Goal: Task Accomplishment & Management: Use online tool/utility

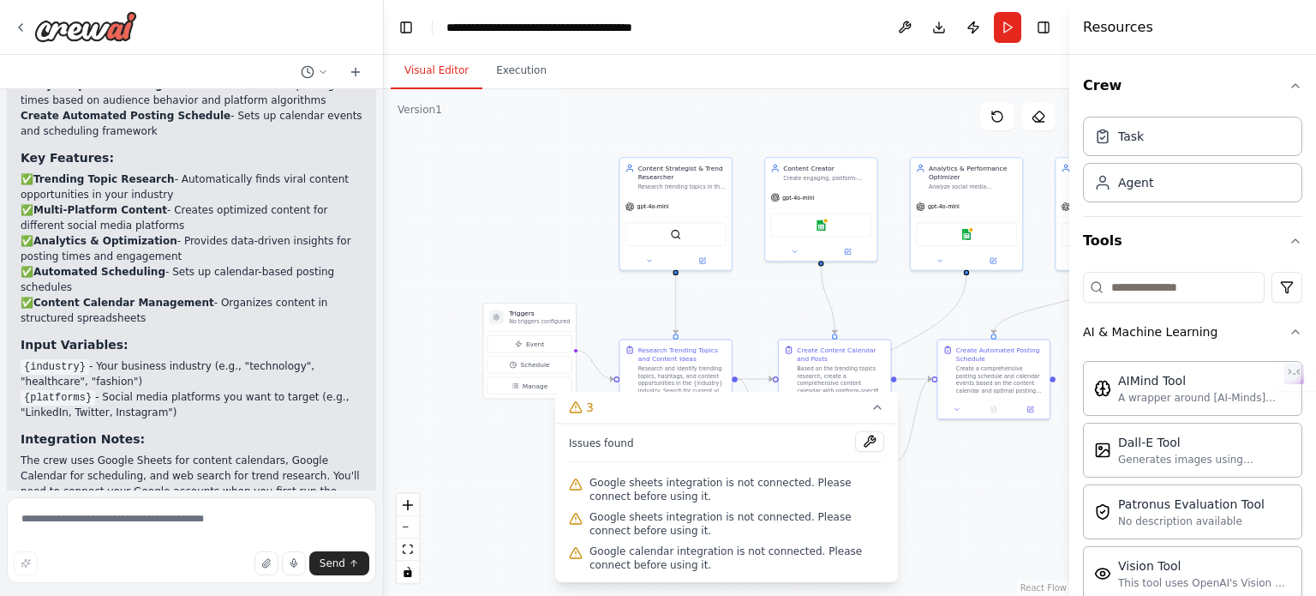
click at [685, 506] on div "Google sheets integration is not connected. Please connect before using it." at bounding box center [726, 489] width 315 height 34
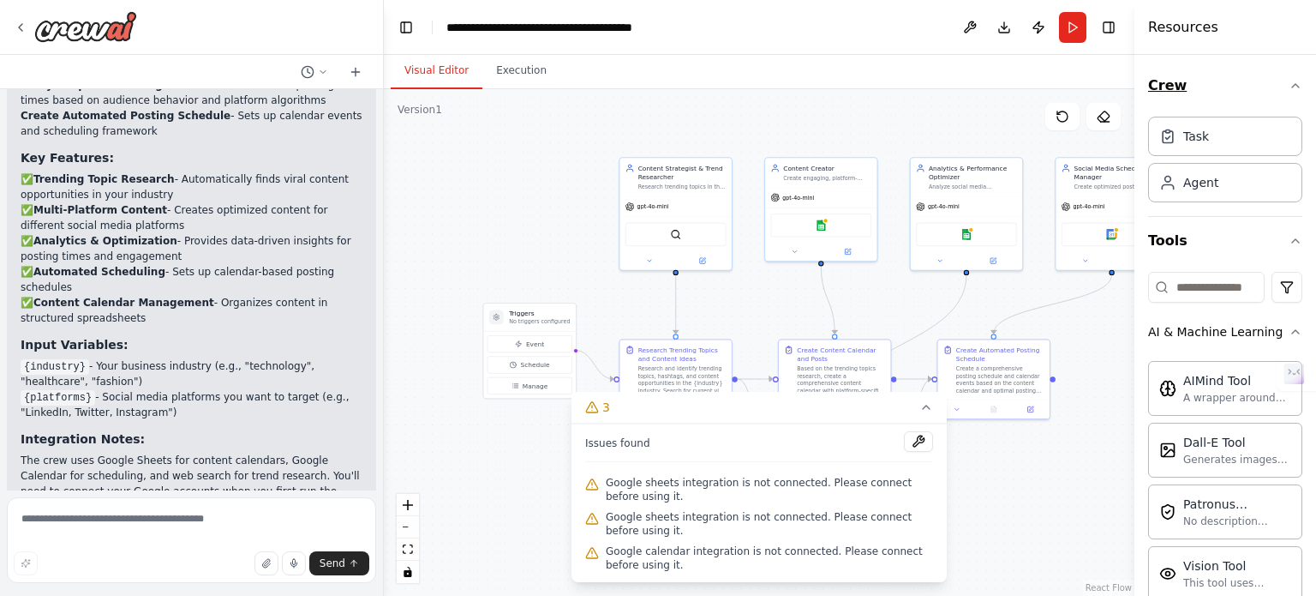
drag, startPoint x: 1073, startPoint y: 81, endPoint x: 1256, endPoint y: 91, distance: 183.7
click at [1256, 91] on div "Resources Crew Task Agent Tools AI & Machine Learning AIMind Tool A wrapper aro…" at bounding box center [1226, 298] width 182 height 596
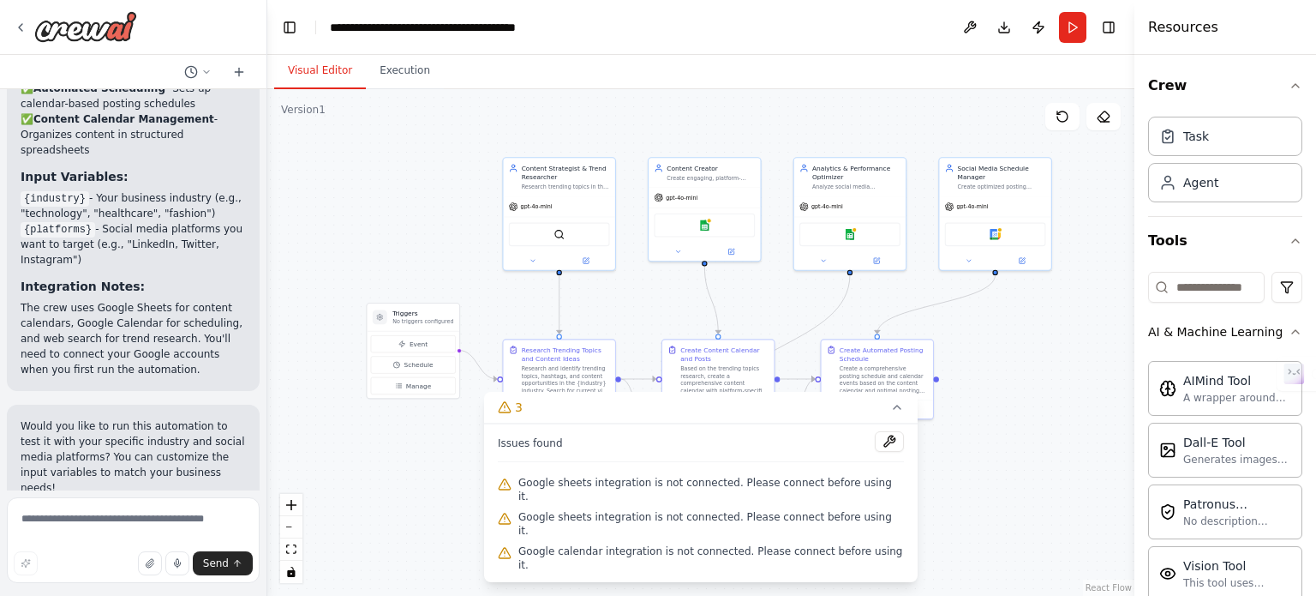
scroll to position [3341, 0]
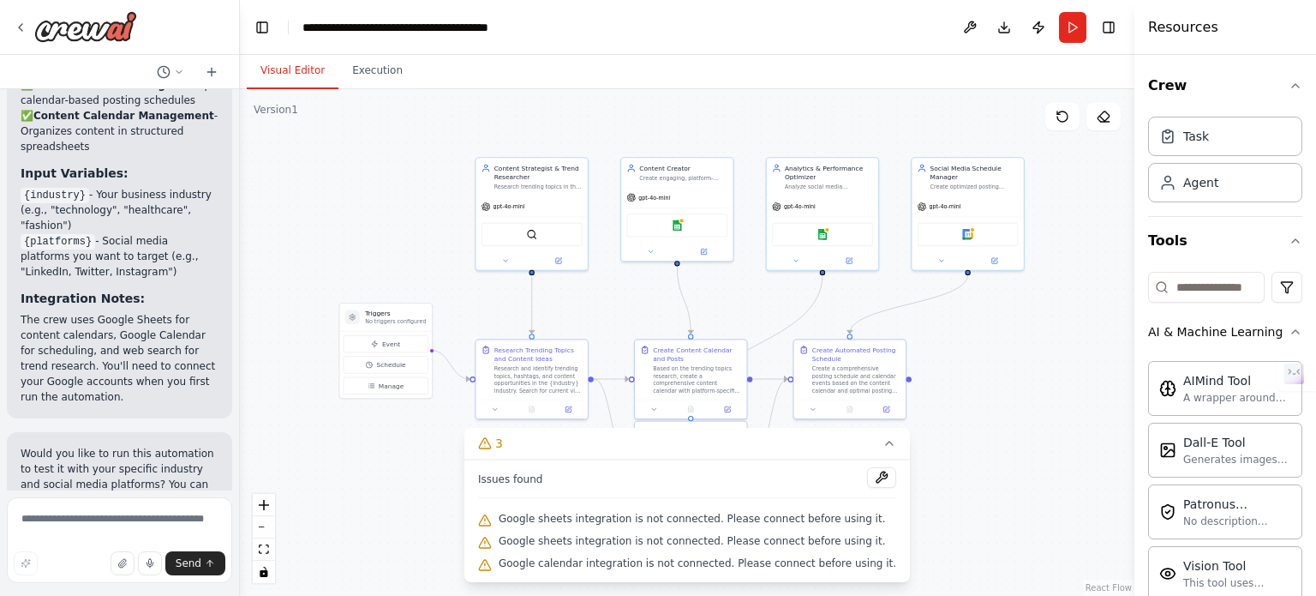
drag, startPoint x: 379, startPoint y: 345, endPoint x: 240, endPoint y: 342, distance: 138.9
click at [240, 342] on div "Create a crew that schedules and publishes social media content across multiple…" at bounding box center [658, 298] width 1316 height 596
click at [623, 524] on span "Google sheets integration is not connected. Please connect before using it." at bounding box center [692, 519] width 387 height 14
click at [867, 485] on button at bounding box center [881, 477] width 29 height 21
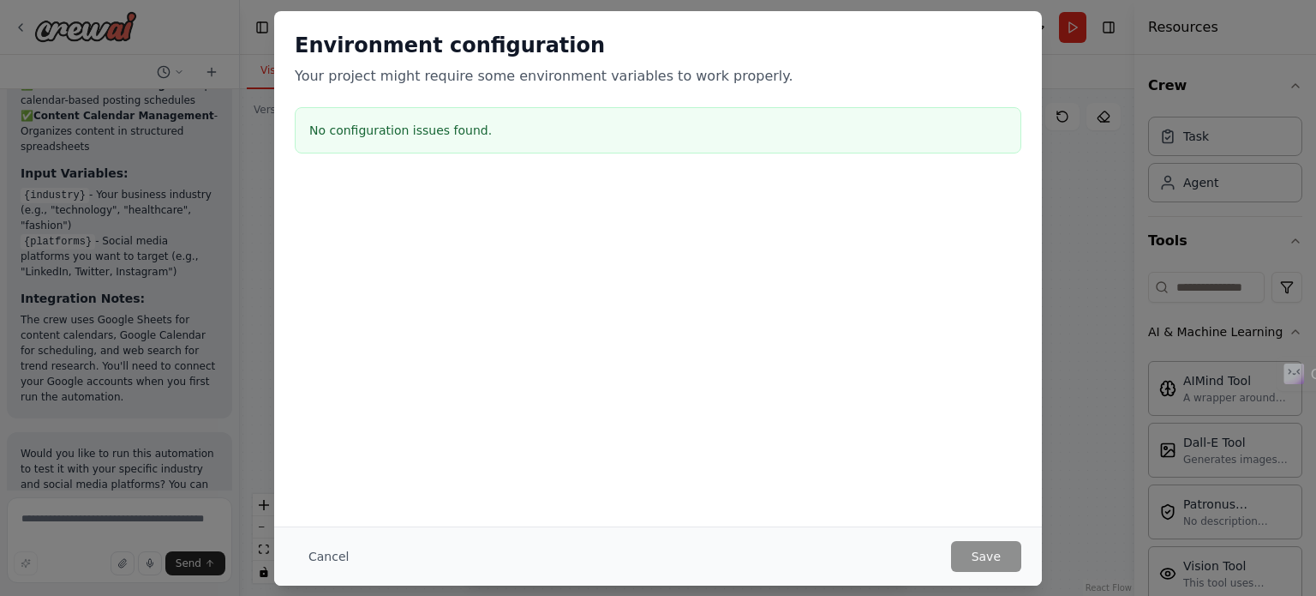
click at [519, 134] on h3 "No configuration issues found." at bounding box center [658, 130] width 698 height 17
click at [688, 318] on div at bounding box center [658, 266] width 768 height 171
click at [985, 578] on div "Cancel Save" at bounding box center [658, 555] width 768 height 59
click at [988, 572] on div "Cancel Save" at bounding box center [658, 555] width 768 height 59
click at [312, 548] on button "Cancel" at bounding box center [329, 556] width 68 height 31
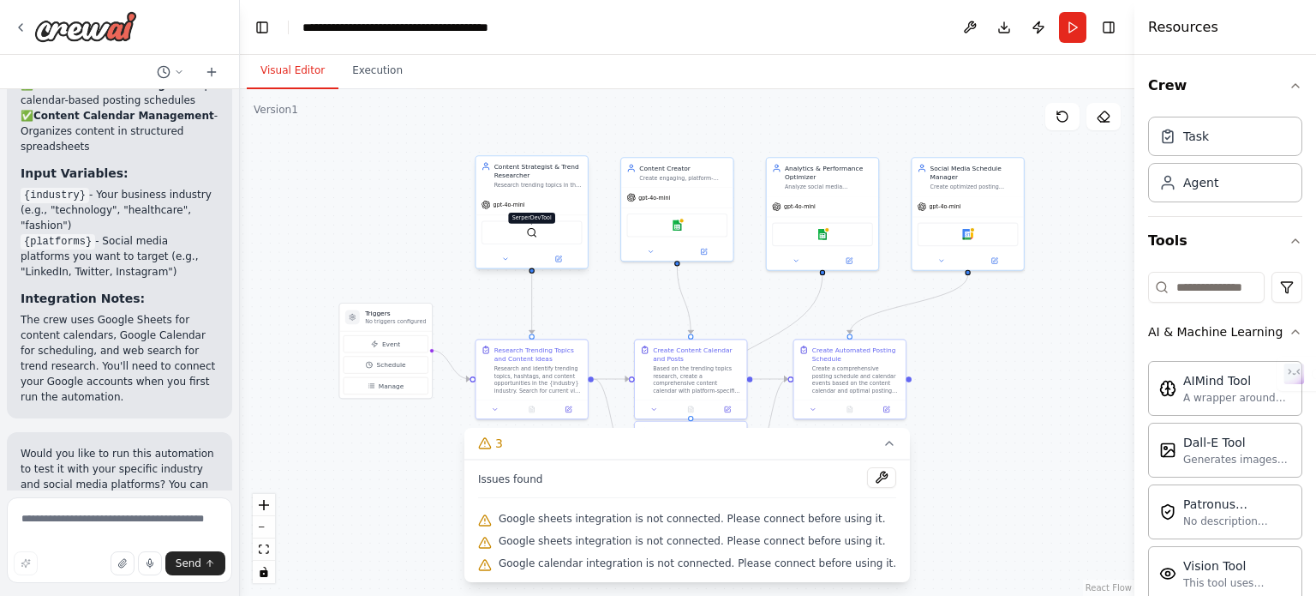
click at [537, 230] on img at bounding box center [531, 232] width 11 height 11
click at [657, 179] on div "Create engaging, platform-specific social media content including captions, pos…" at bounding box center [683, 175] width 88 height 7
click at [669, 191] on div "gpt-4o-mini" at bounding box center [676, 196] width 111 height 20
click at [704, 253] on button at bounding box center [703, 249] width 51 height 11
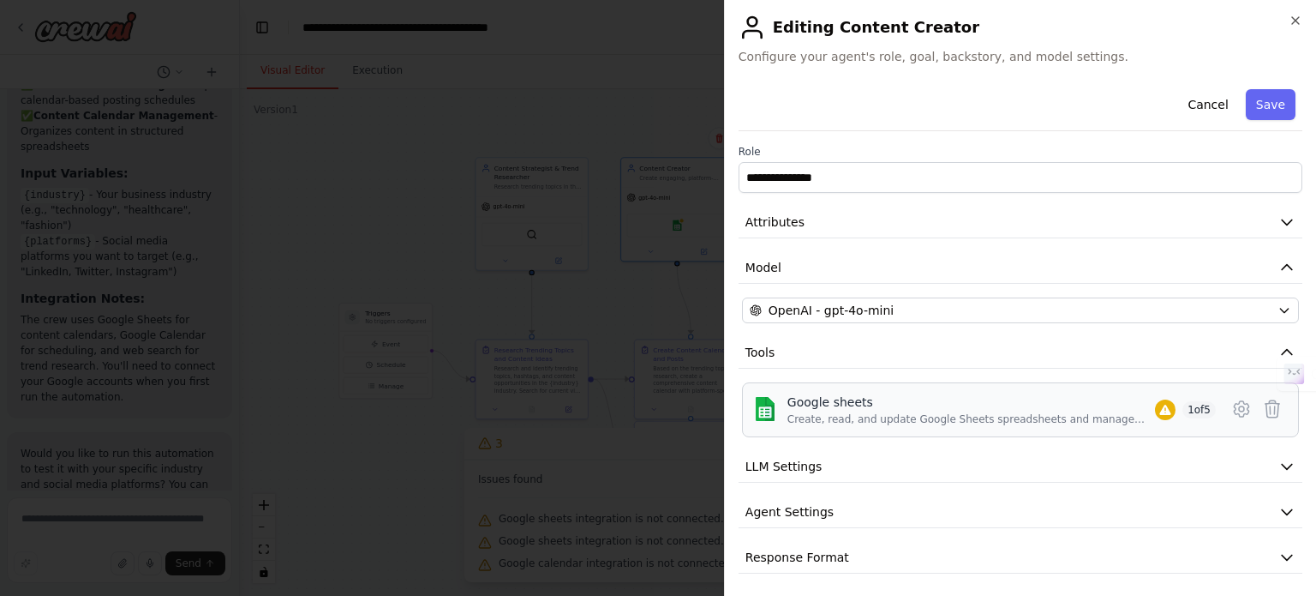
click at [963, 414] on div "Create, read, and update Google Sheets spreadsheets and manage worksheet data." at bounding box center [972, 419] width 368 height 14
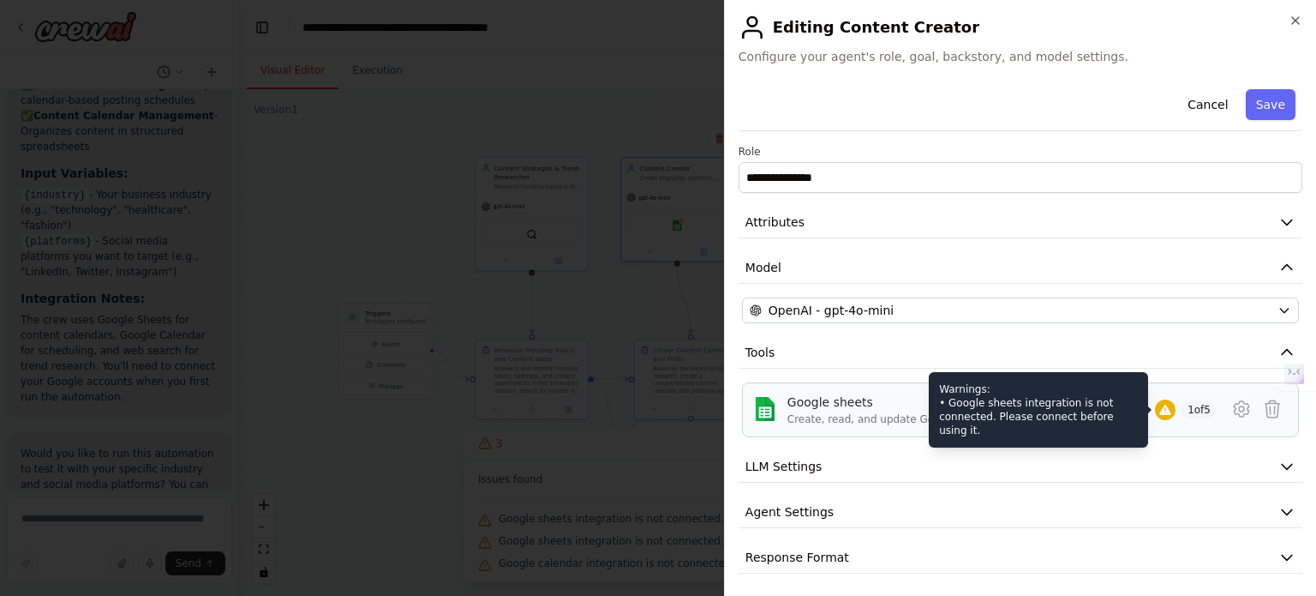
click at [1159, 404] on icon at bounding box center [1166, 410] width 14 height 14
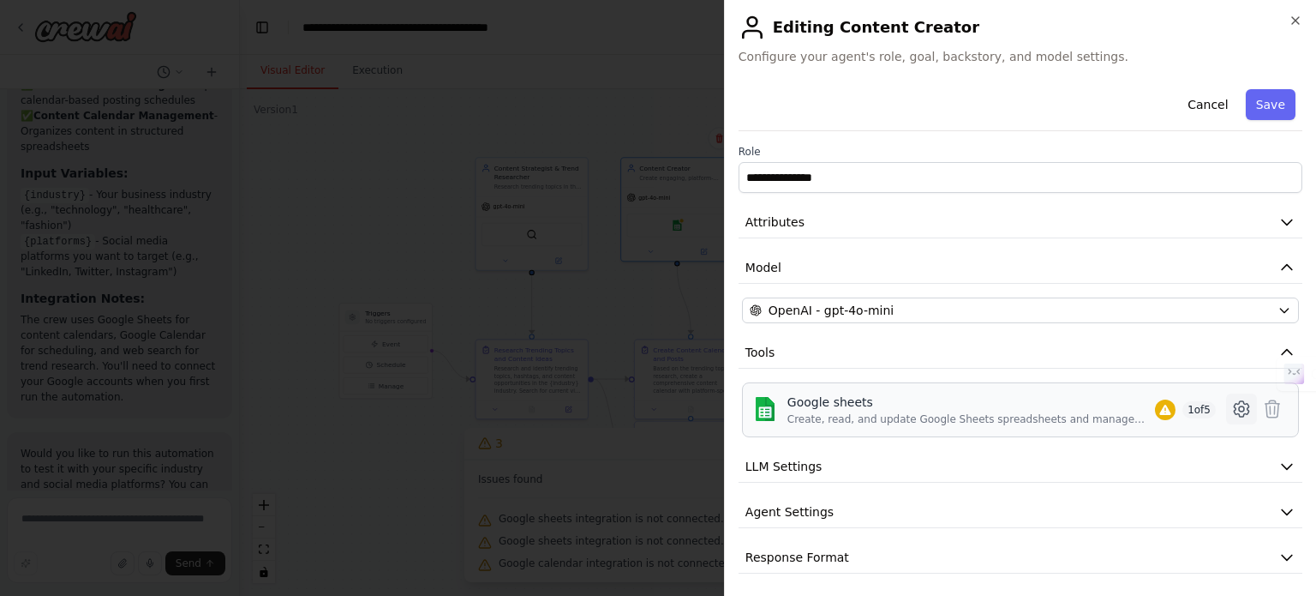
click at [1234, 411] on icon at bounding box center [1242, 409] width 21 height 21
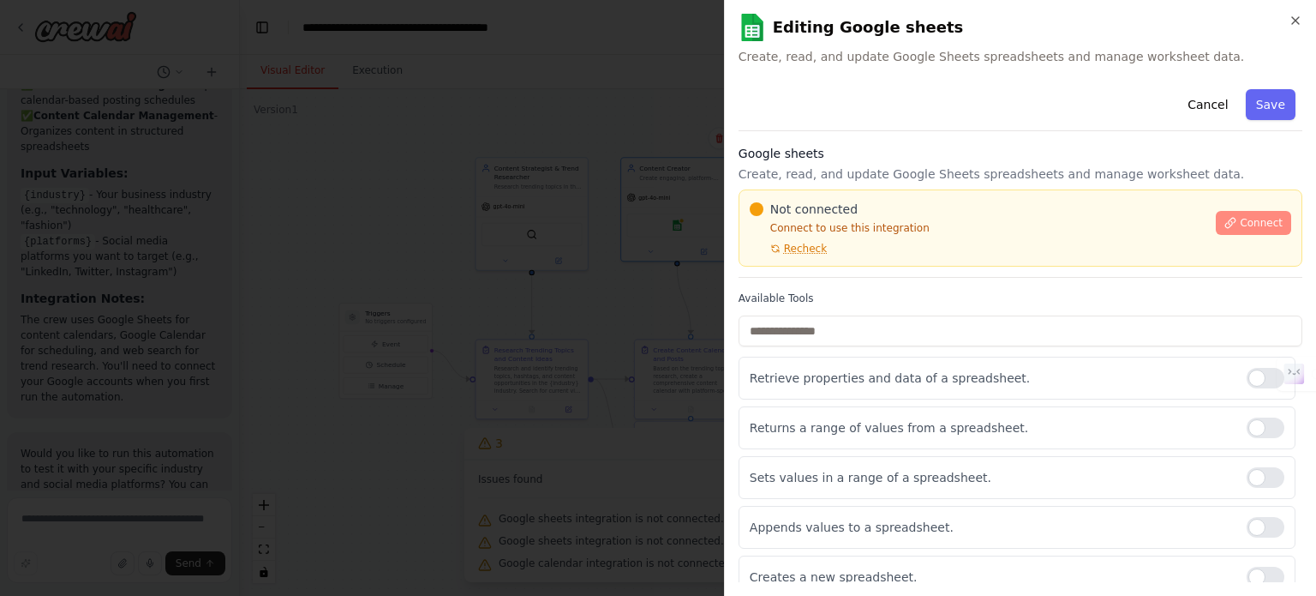
click at [1249, 216] on span "Connect" at bounding box center [1261, 223] width 43 height 14
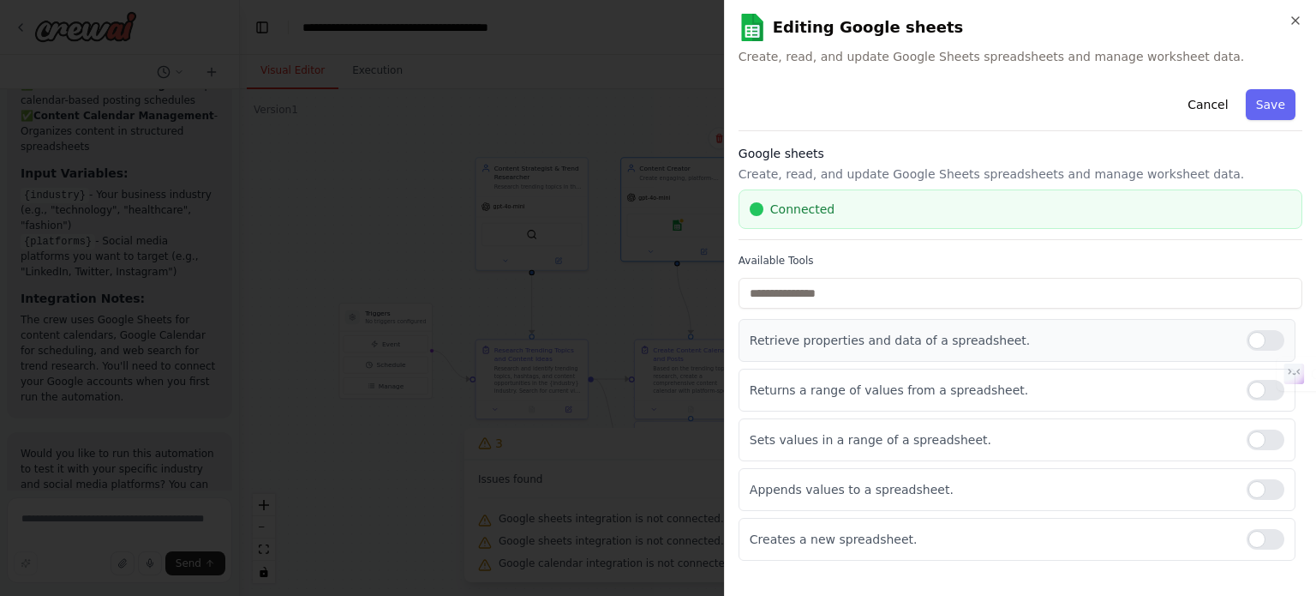
click at [1124, 349] on div "Retrieve properties and data of a spreadsheet." at bounding box center [1017, 340] width 557 height 43
click at [1272, 105] on button "Save" at bounding box center [1271, 104] width 50 height 31
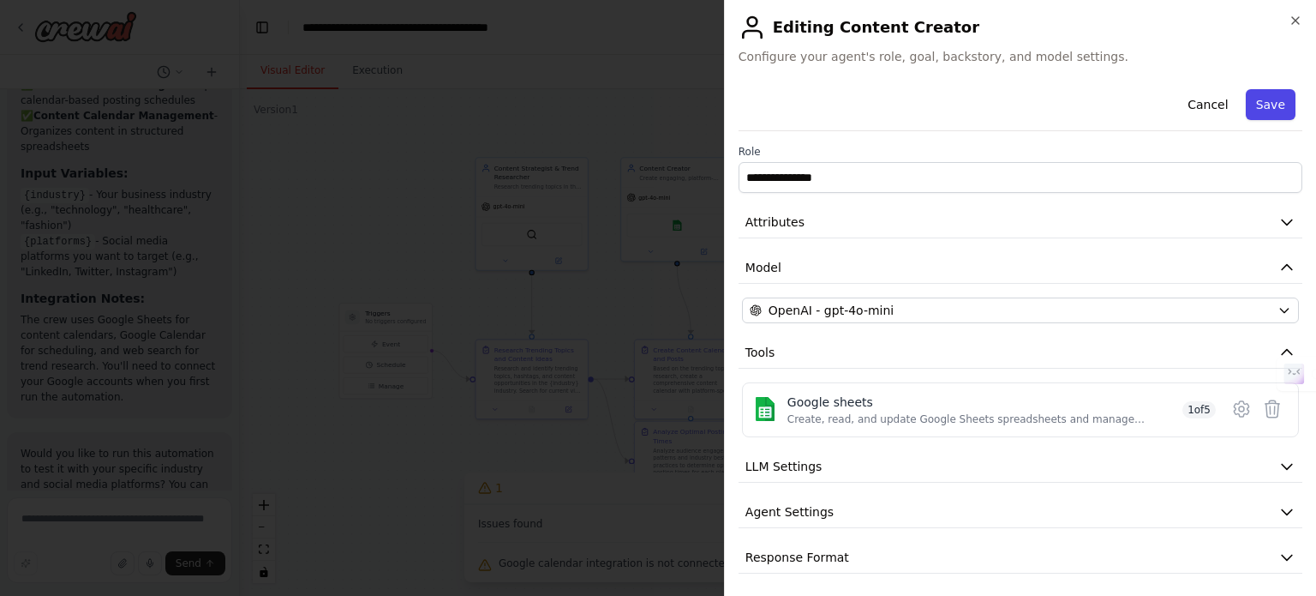
click at [1265, 107] on button "Save" at bounding box center [1271, 104] width 50 height 31
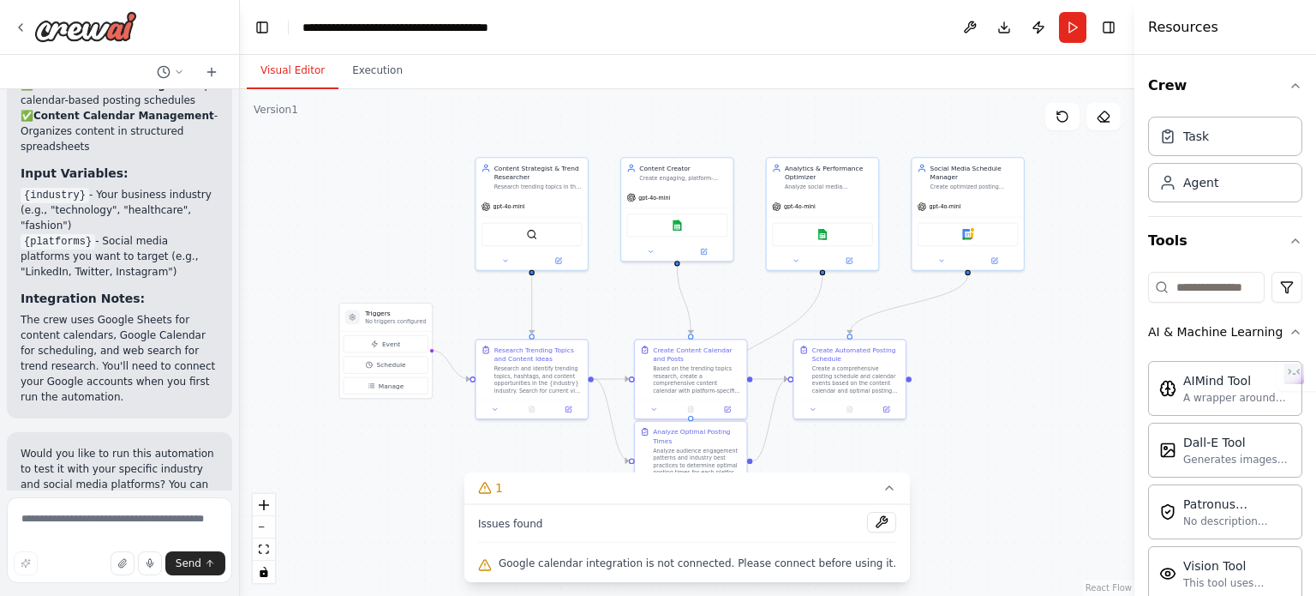
click at [850, 568] on span "Google calendar integration is not connected. Please connect before using it." at bounding box center [698, 563] width 398 height 14
click at [867, 524] on button at bounding box center [881, 522] width 29 height 21
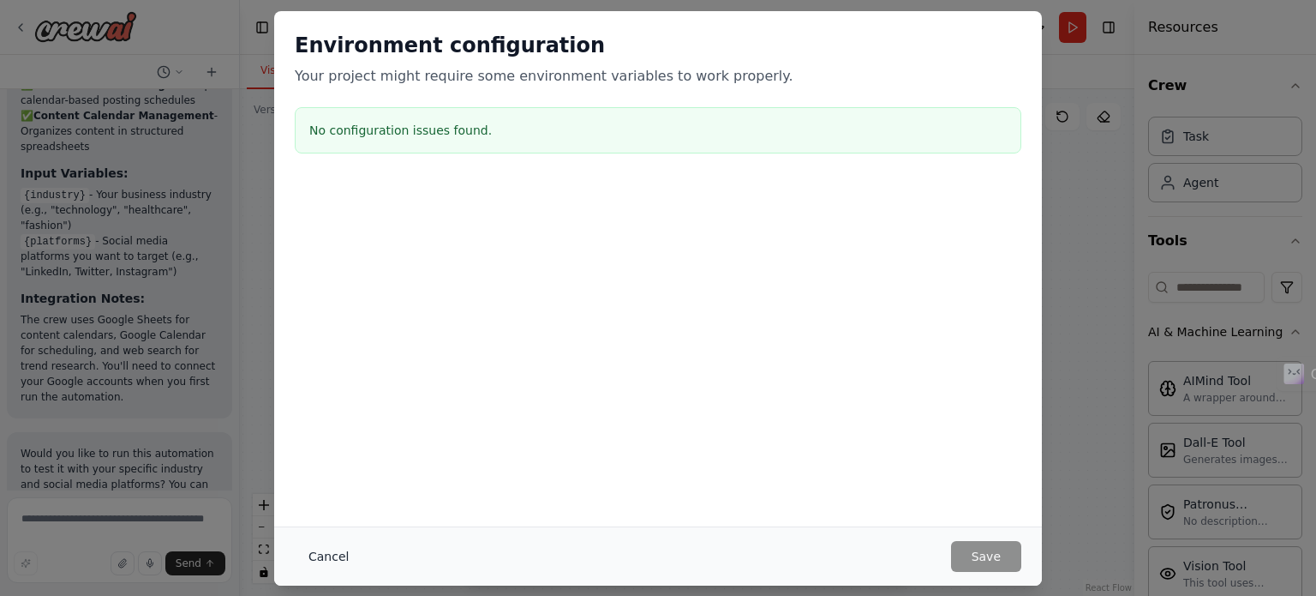
click at [302, 551] on button "Cancel" at bounding box center [329, 556] width 68 height 31
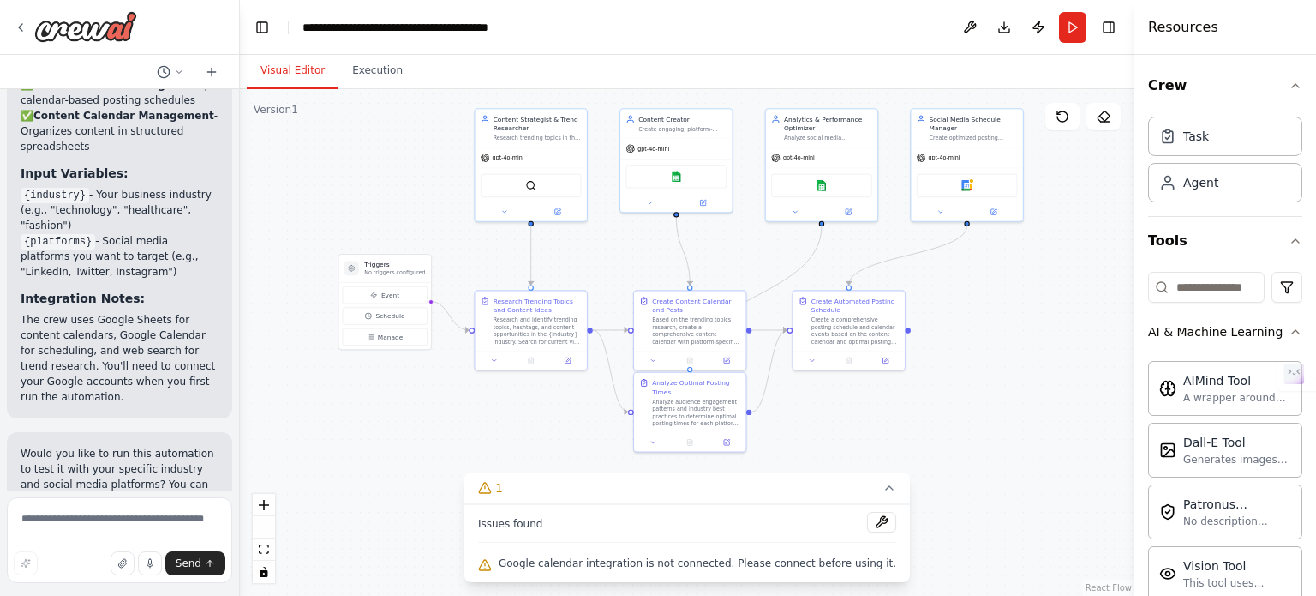
drag, startPoint x: 933, startPoint y: 520, endPoint x: 932, endPoint y: 471, distance: 48.9
click at [932, 471] on div ".deletable-edge-delete-btn { width: 20px; height: 20px; border: 0px solid #ffff…" at bounding box center [687, 342] width 895 height 507
click at [1238, 153] on div "Task" at bounding box center [1225, 135] width 154 height 39
click at [1192, 191] on div "Agent" at bounding box center [1225, 181] width 154 height 39
click at [1177, 135] on div "Task" at bounding box center [1185, 135] width 50 height 17
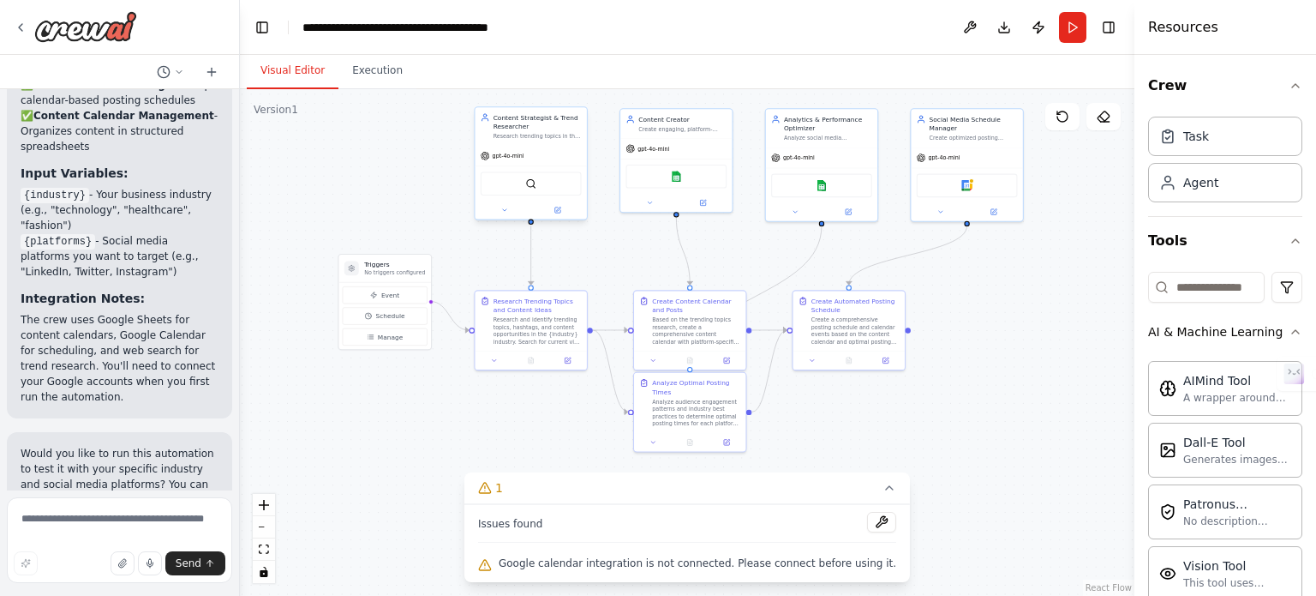
click at [537, 186] on div "SerperDevTool" at bounding box center [531, 183] width 101 height 24
click at [407, 303] on button "Event" at bounding box center [385, 294] width 85 height 17
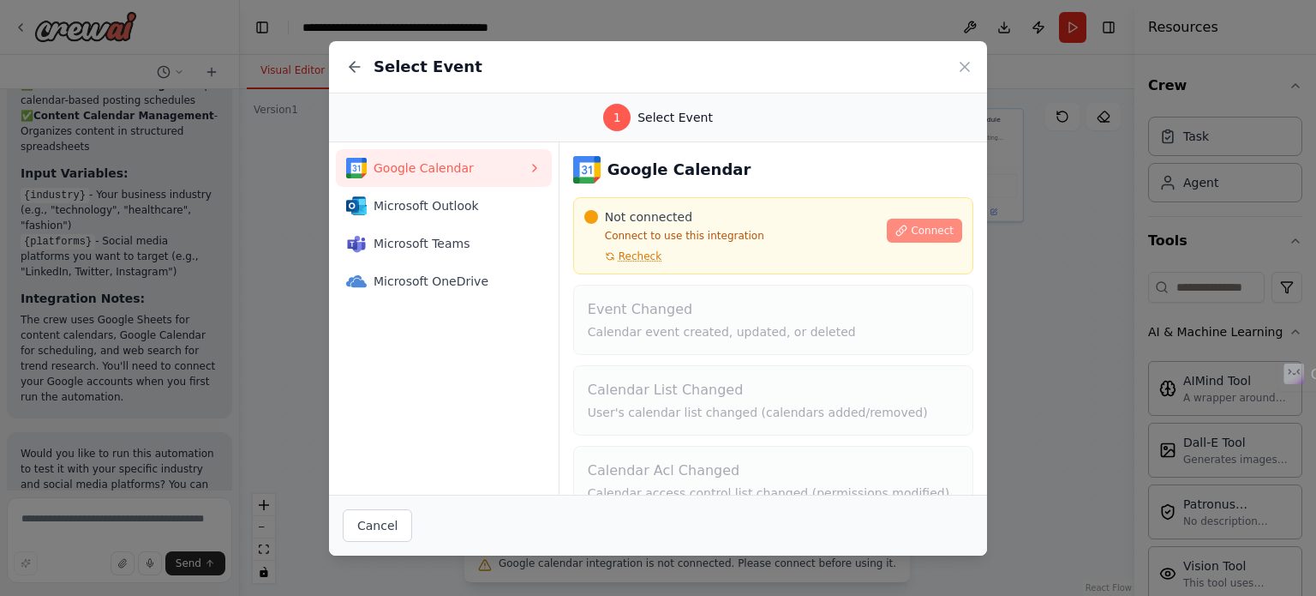
click at [911, 225] on span "Connect" at bounding box center [932, 231] width 43 height 14
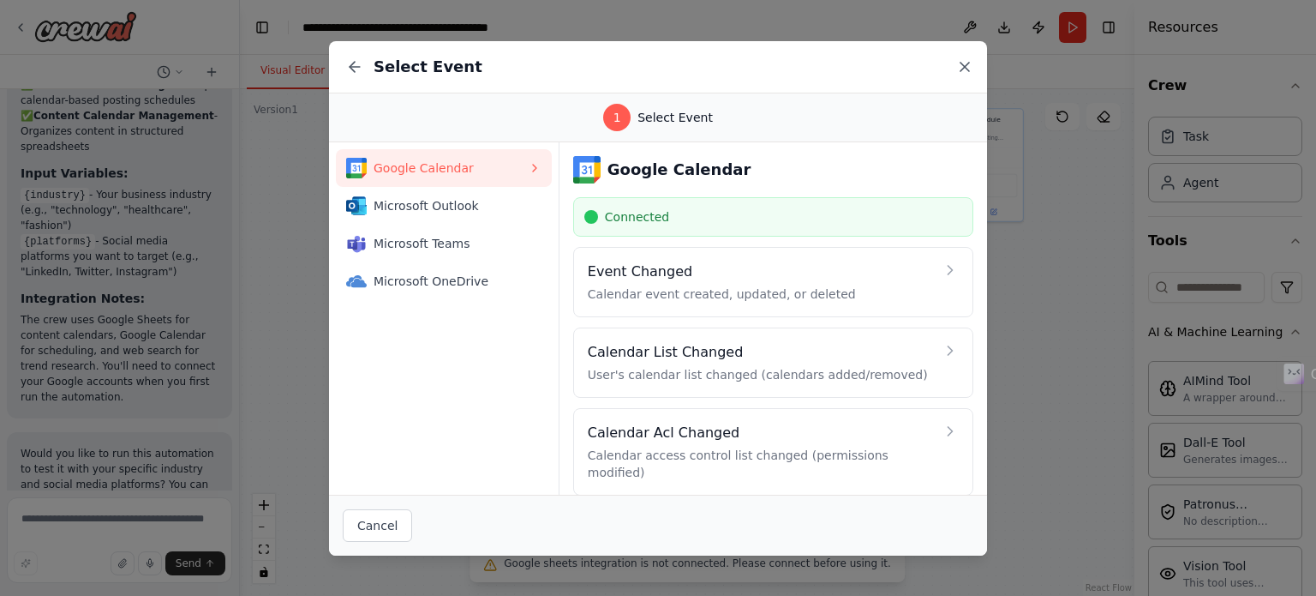
click at [967, 61] on icon at bounding box center [964, 66] width 17 height 17
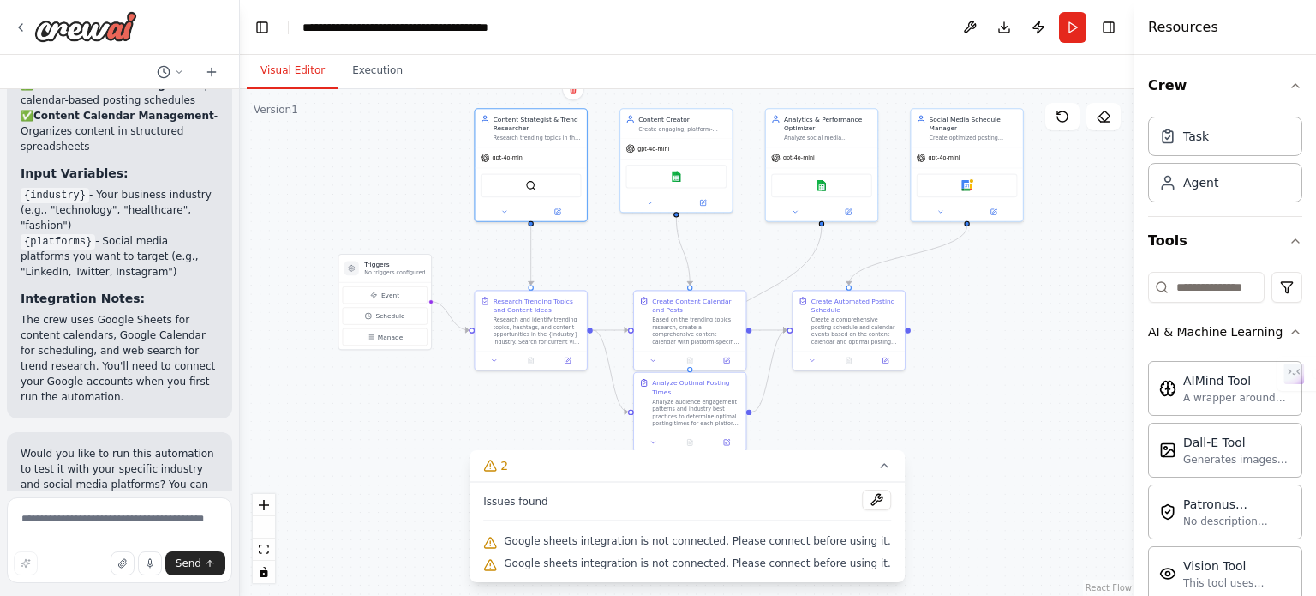
click at [687, 548] on div "Google sheets integration is not connected. Please connect before using it." at bounding box center [687, 542] width 408 height 22
click at [405, 286] on button "Event" at bounding box center [385, 294] width 85 height 17
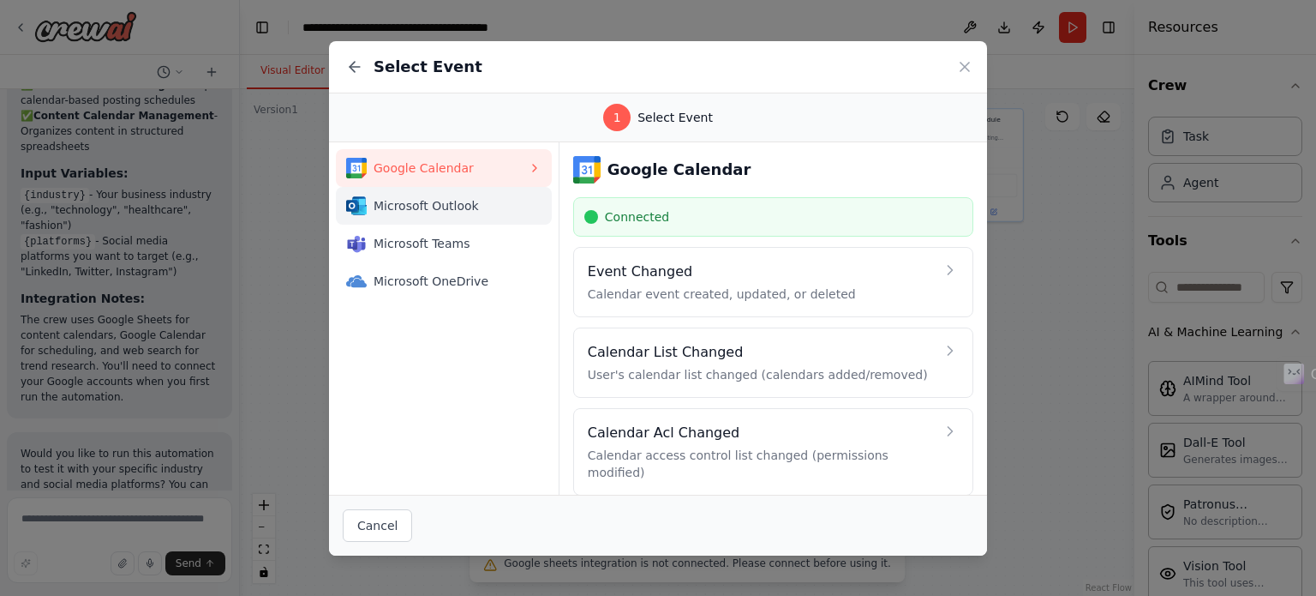
click at [429, 208] on span "Microsoft Outlook" at bounding box center [451, 205] width 154 height 17
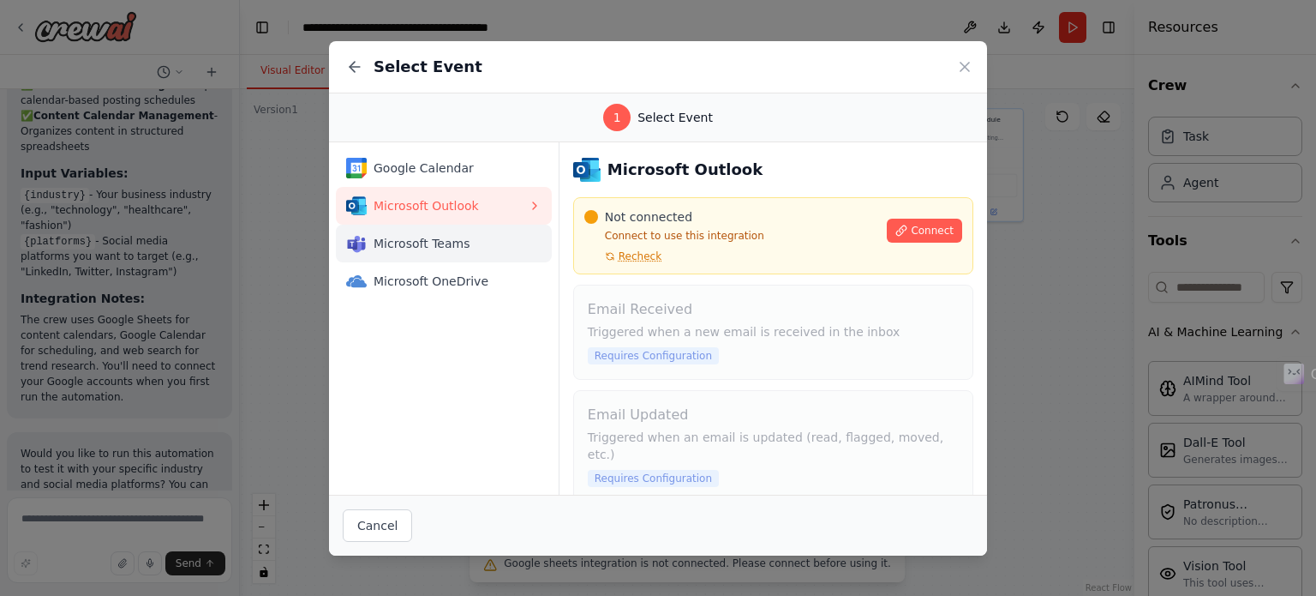
click at [422, 246] on span "Microsoft Teams" at bounding box center [451, 243] width 154 height 17
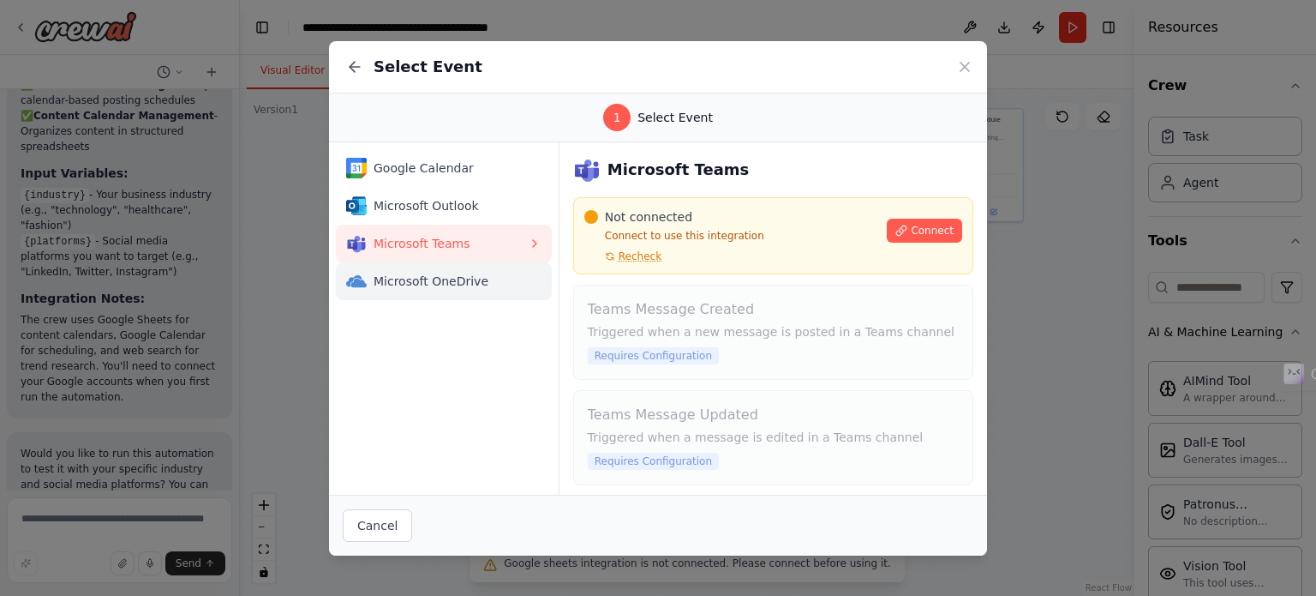
click at [442, 281] on span "Microsoft OneDrive" at bounding box center [451, 281] width 154 height 17
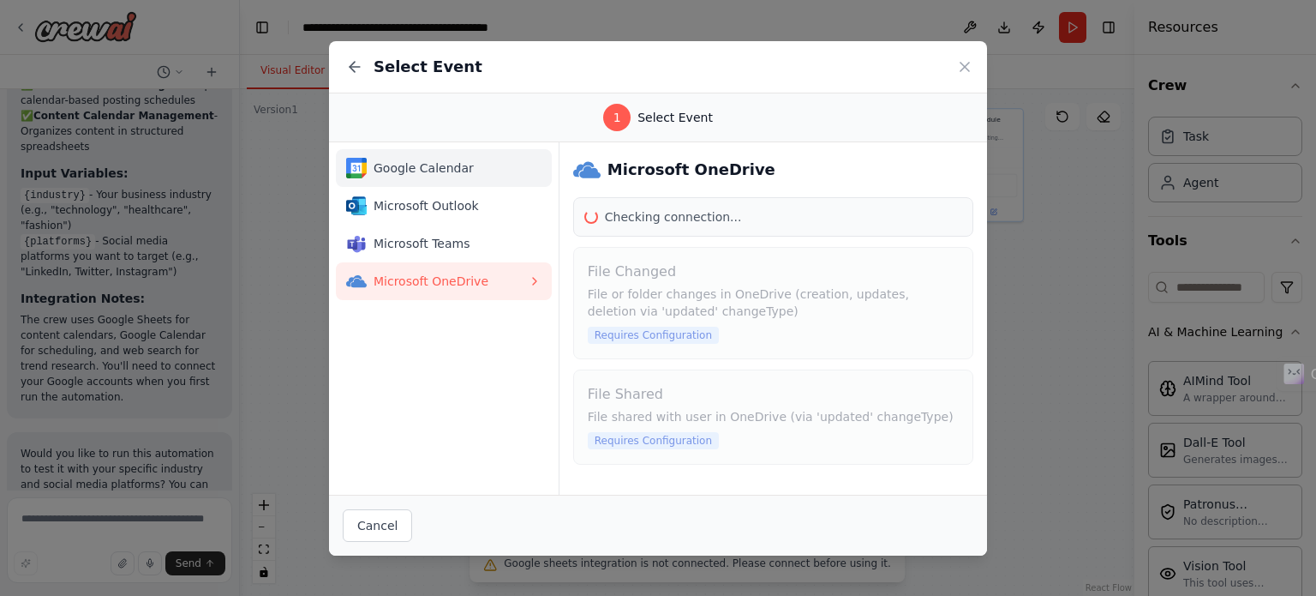
click at [442, 168] on span "Google Calendar" at bounding box center [451, 167] width 154 height 17
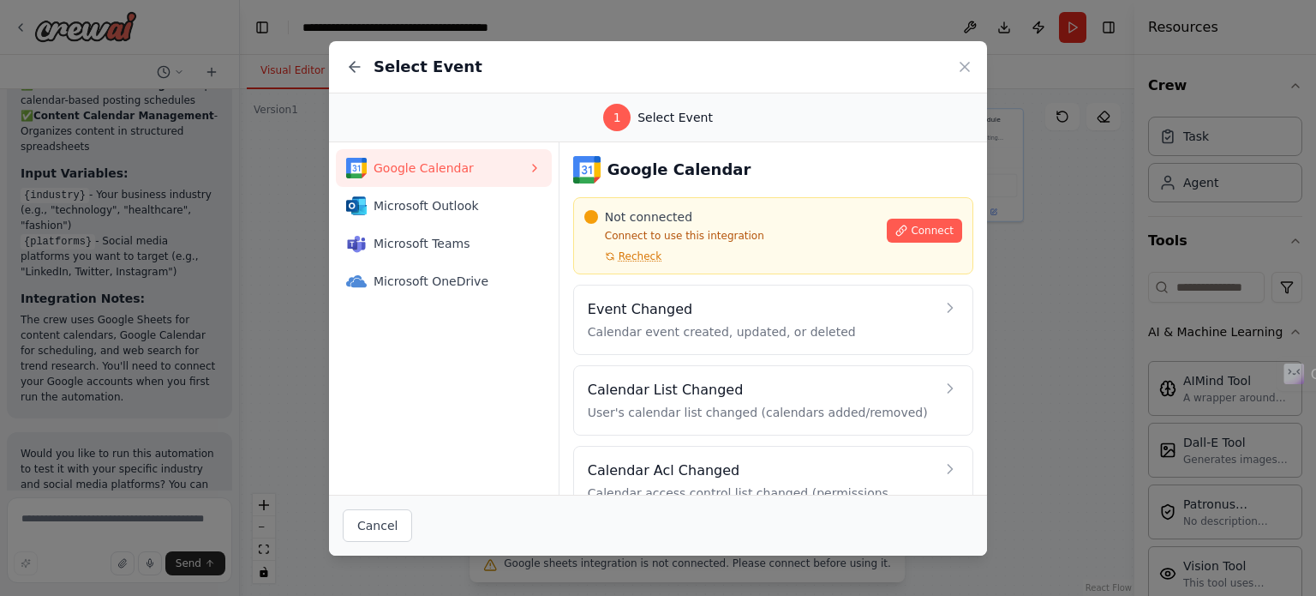
click at [705, 250] on div "Not connected Connect to use this integration Recheck" at bounding box center [731, 235] width 293 height 55
click at [627, 260] on span "Recheck" at bounding box center [640, 256] width 43 height 14
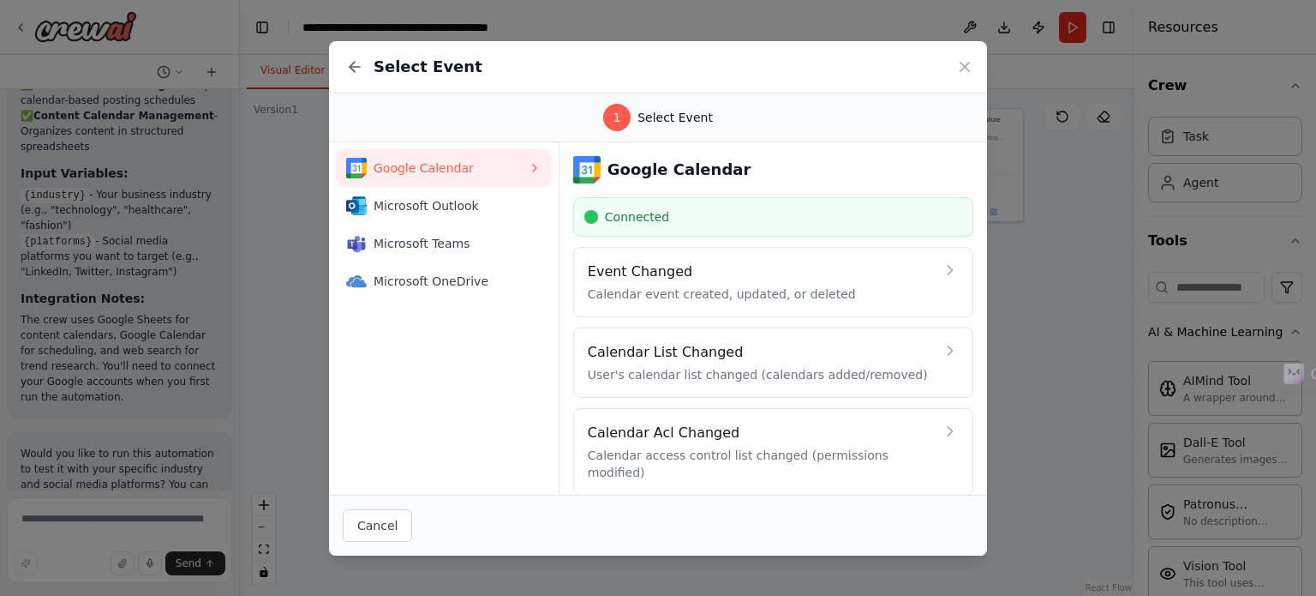
click at [956, 68] on div "Select Event" at bounding box center [658, 67] width 658 height 52
click at [962, 68] on icon at bounding box center [964, 66] width 17 height 17
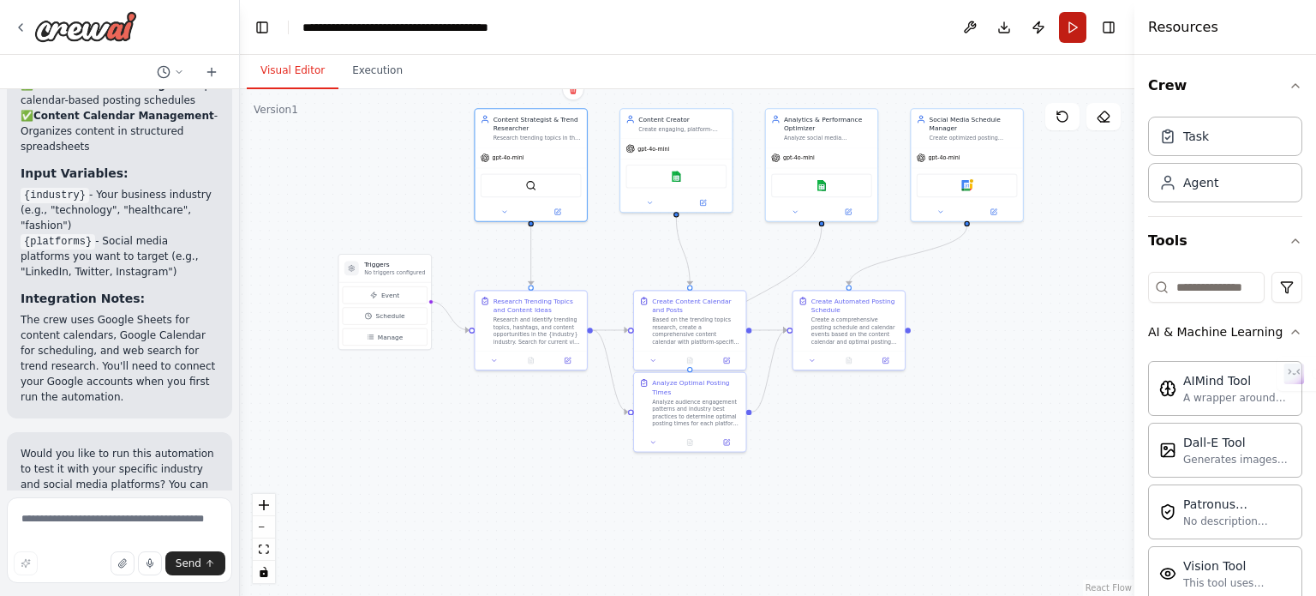
click at [1073, 33] on button "Run" at bounding box center [1072, 27] width 27 height 31
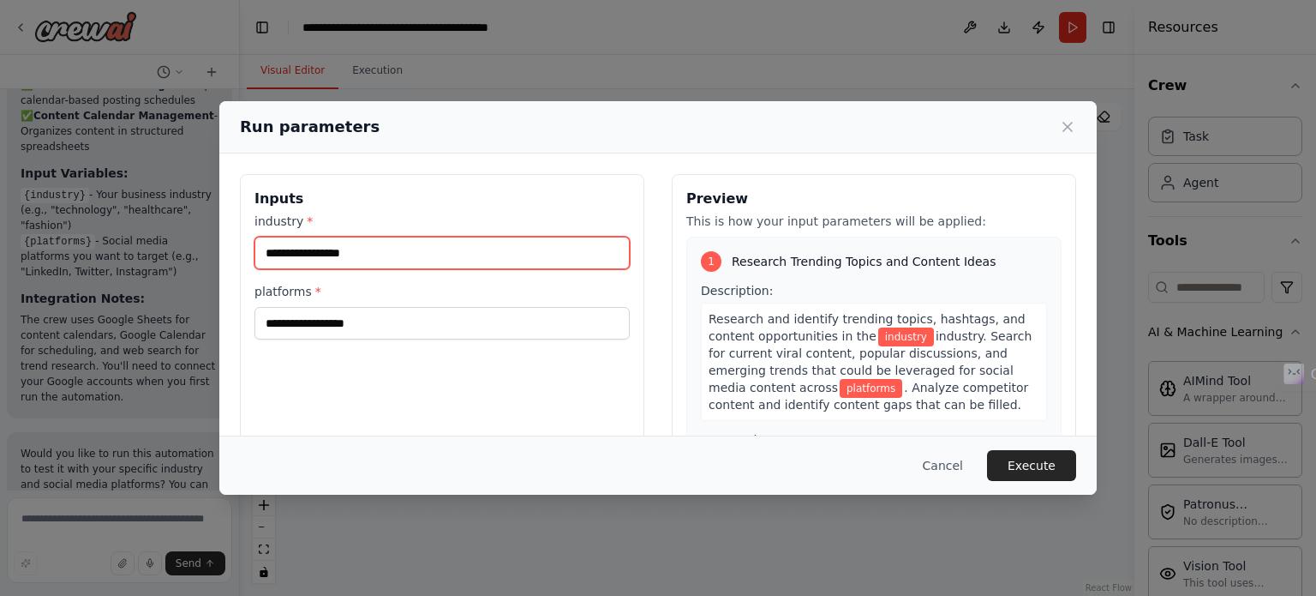
click at [563, 256] on input "industry *" at bounding box center [442, 253] width 375 height 33
click at [1066, 133] on icon at bounding box center [1067, 126] width 17 height 17
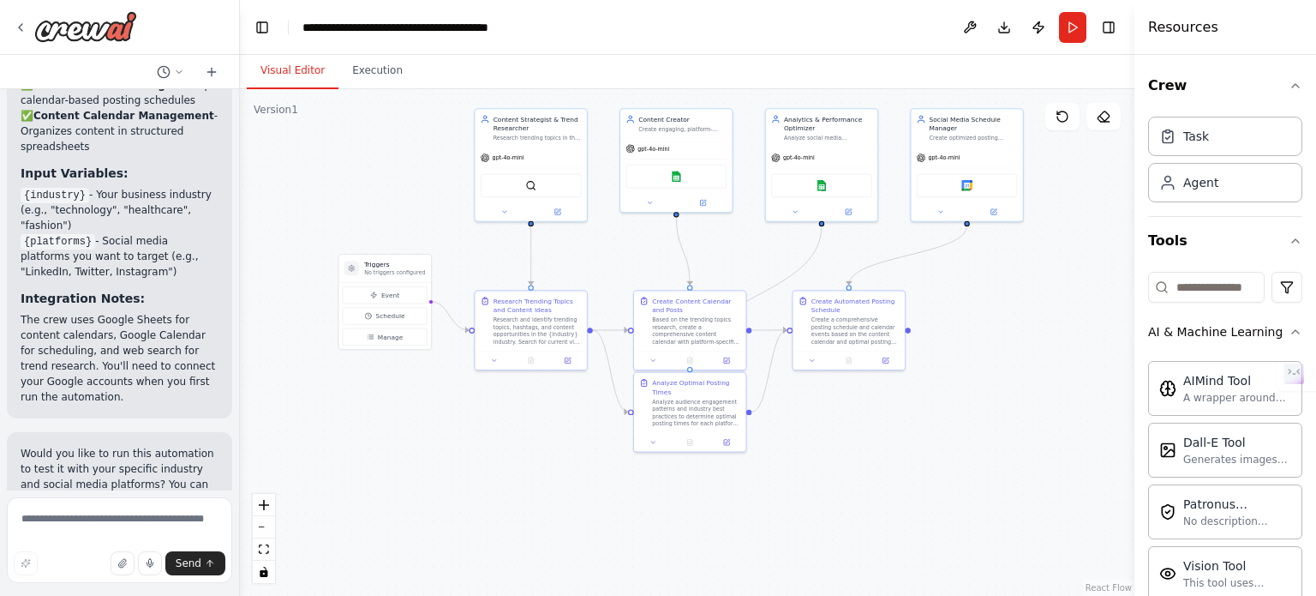
click at [233, 462] on div at bounding box center [236, 298] width 7 height 596
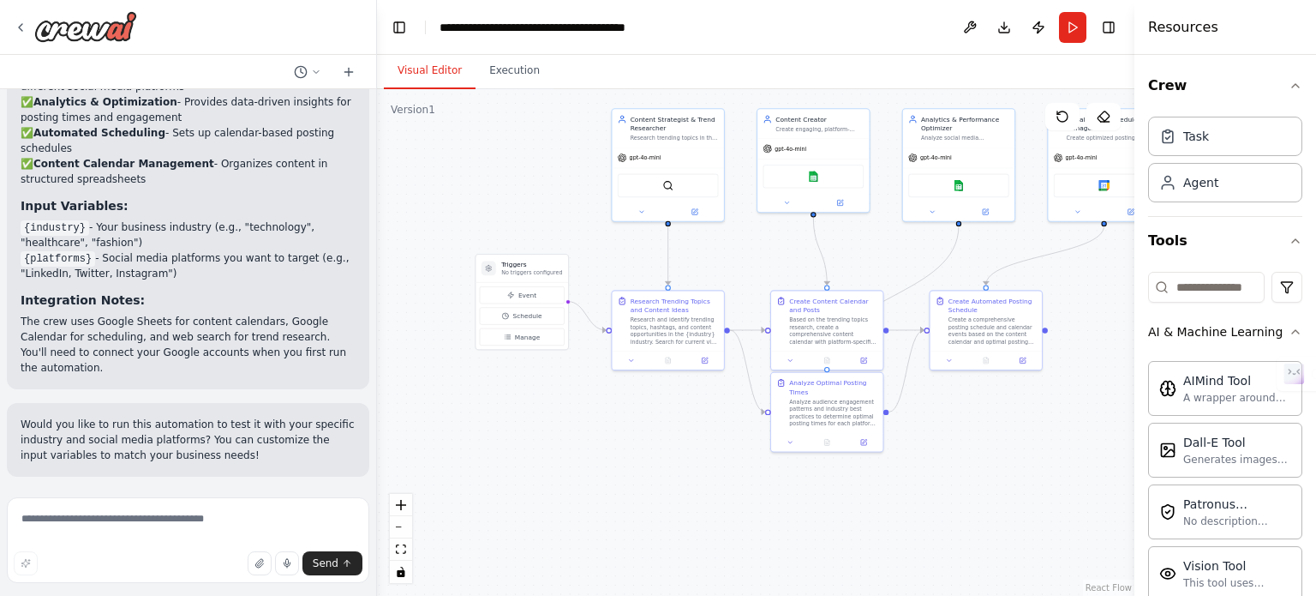
scroll to position [2230, 0]
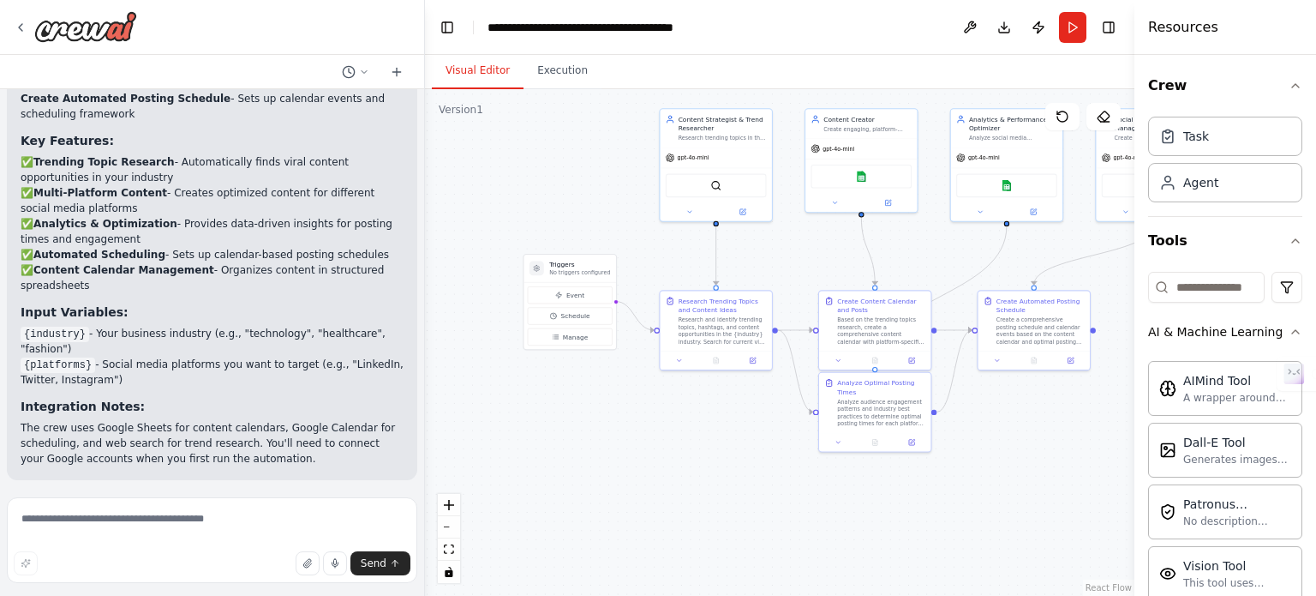
drag, startPoint x: 234, startPoint y: 373, endPoint x: 425, endPoint y: 393, distance: 192.1
click at [425, 393] on div "Create a crew that schedules and publishes social media content across multiple…" at bounding box center [658, 298] width 1316 height 596
click at [419, 462] on div at bounding box center [421, 298] width 7 height 596
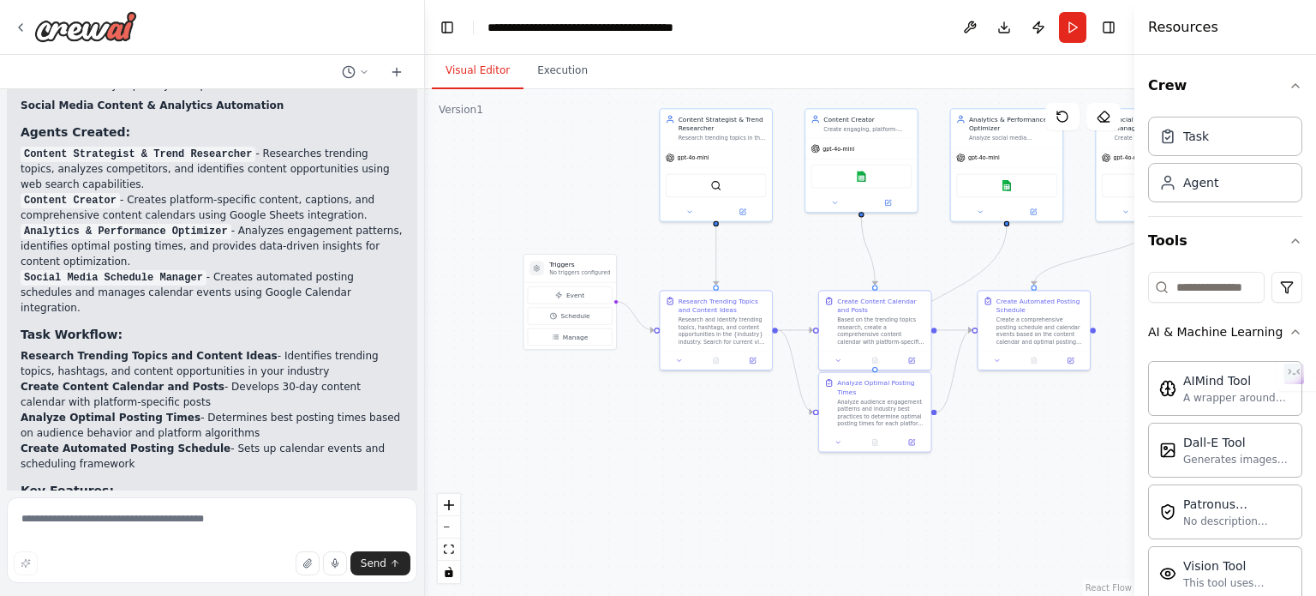
scroll to position [1915, 0]
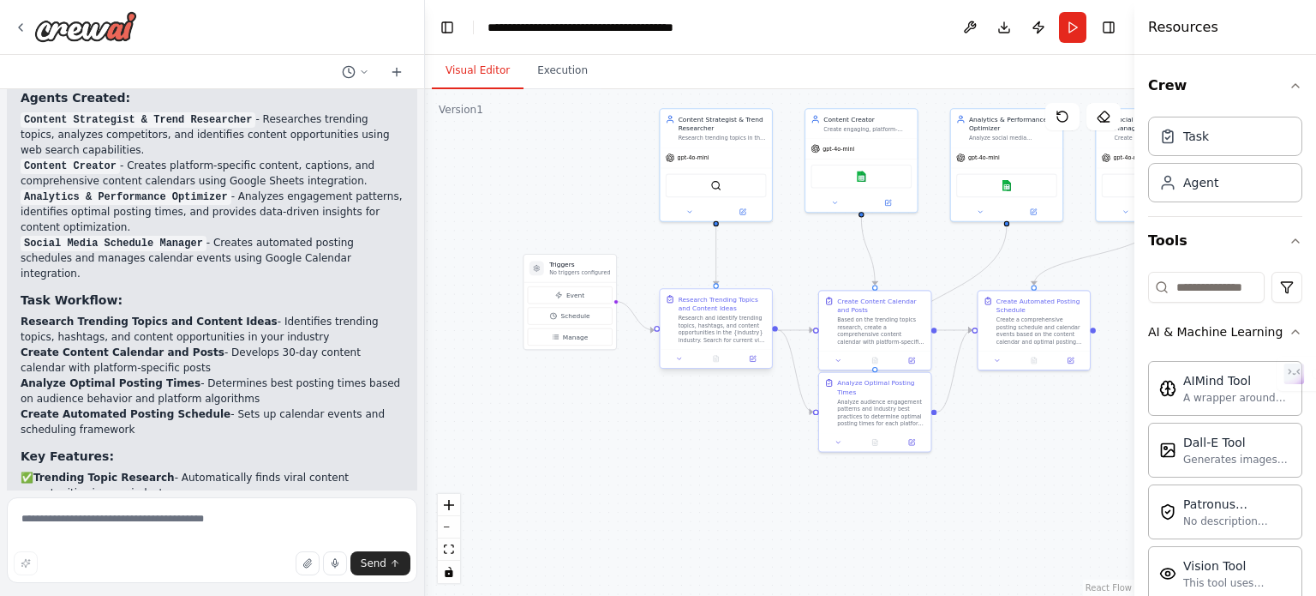
click at [735, 339] on div "Research and identify trending topics, hashtags, and content opportunities in t…" at bounding box center [723, 329] width 88 height 29
click at [754, 364] on div at bounding box center [715, 358] width 111 height 19
click at [669, 359] on button at bounding box center [679, 358] width 31 height 11
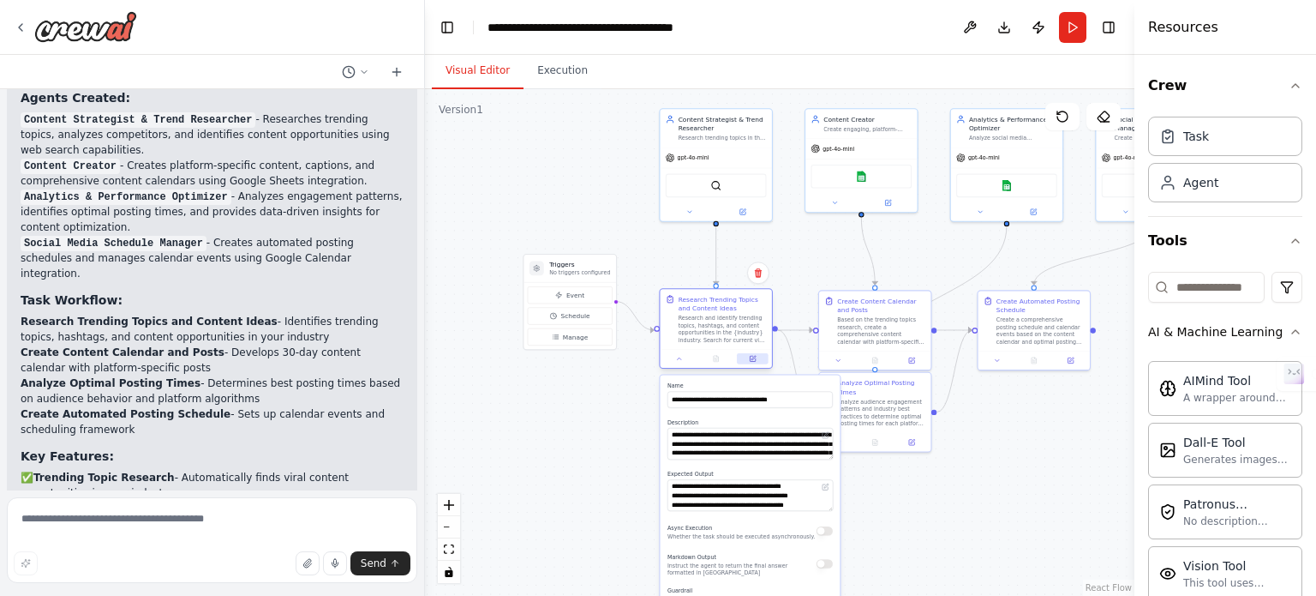
click at [749, 361] on icon at bounding box center [752, 358] width 7 height 7
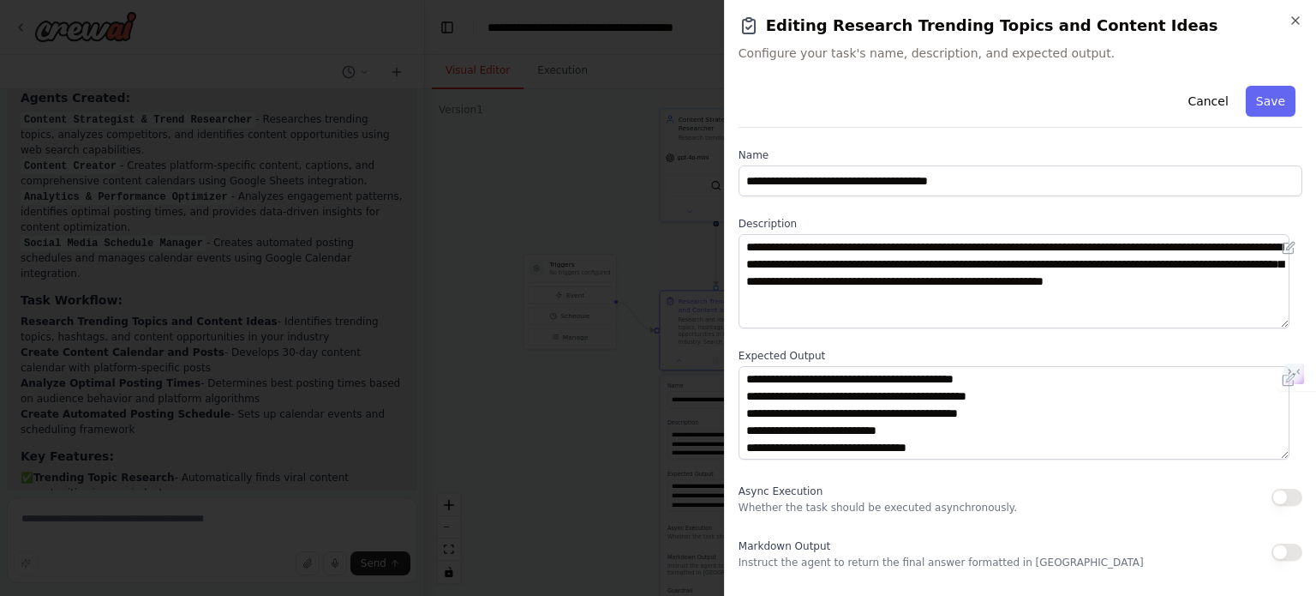
scroll to position [177, 0]
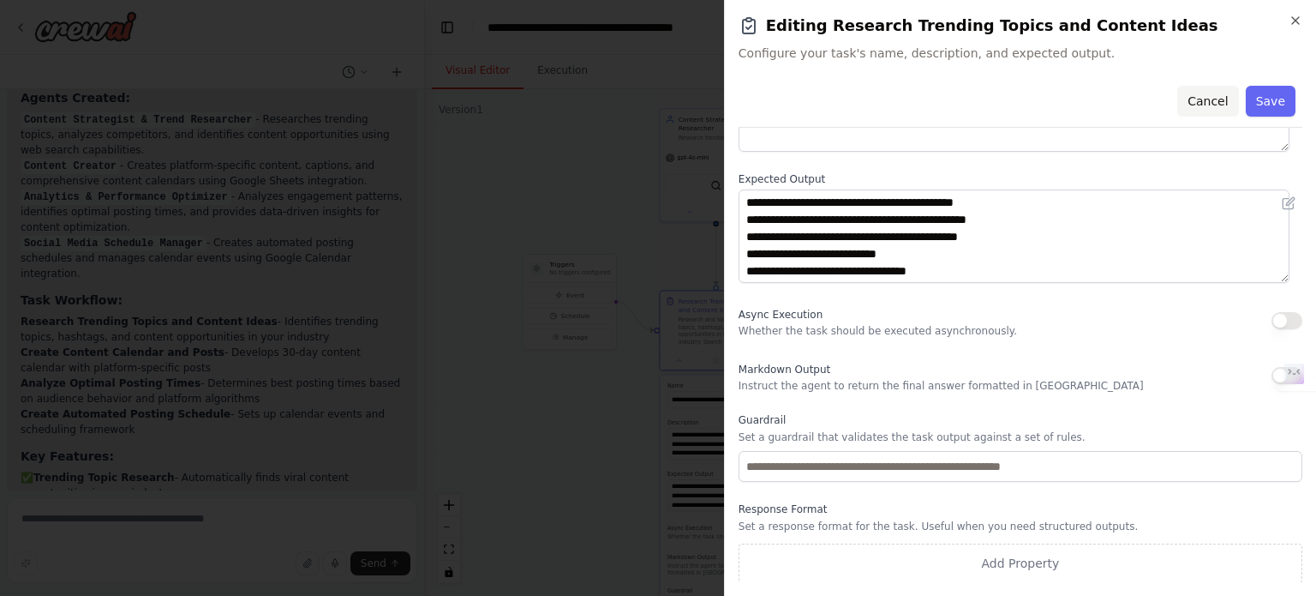
click at [1191, 100] on button "Cancel" at bounding box center [1208, 101] width 61 height 31
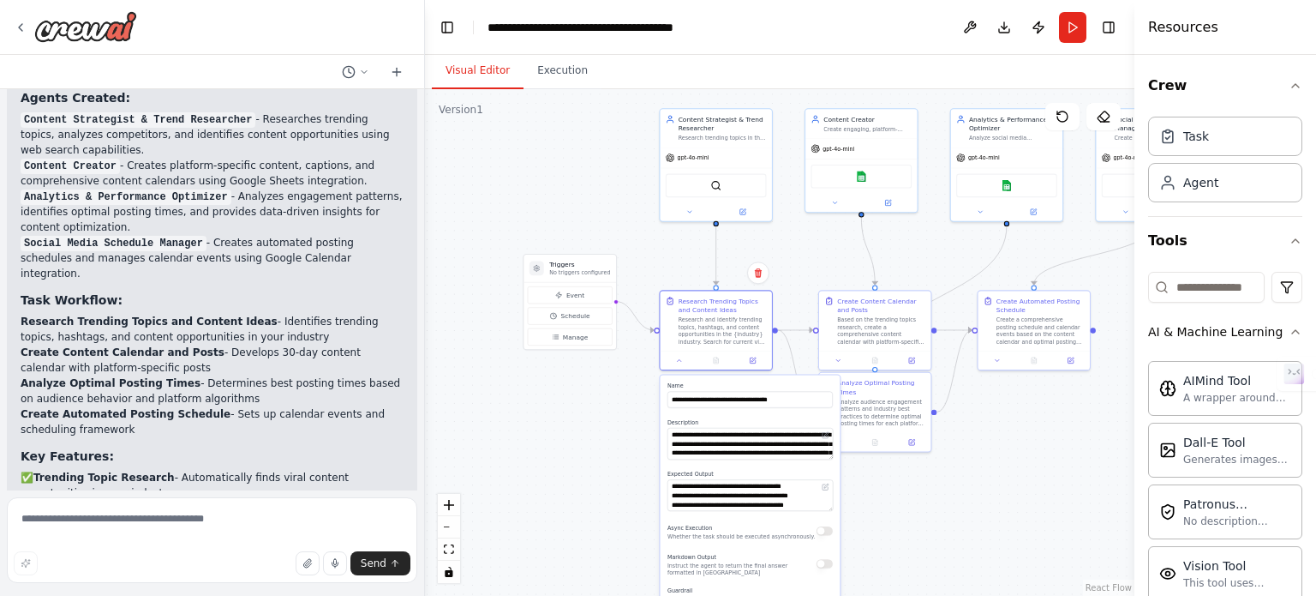
click at [529, 487] on div ".deletable-edge-delete-btn { width: 20px; height: 20px; border: 0px solid #ffff…" at bounding box center [780, 342] width 710 height 507
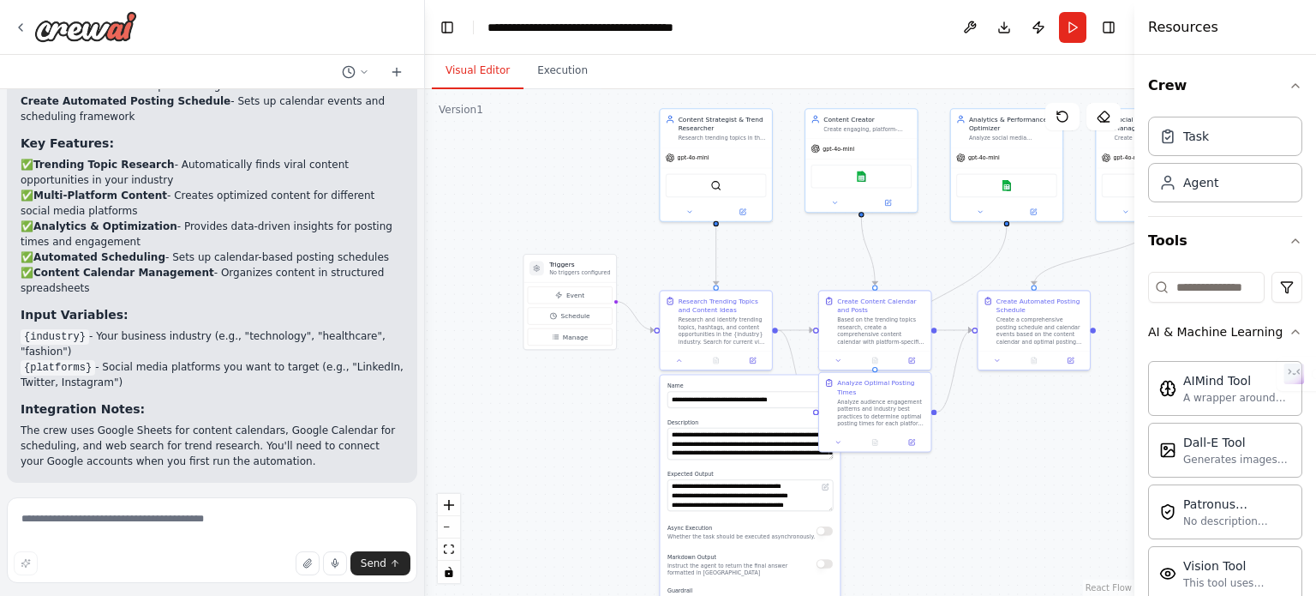
scroll to position [2230, 0]
click at [285, 507] on textarea at bounding box center [212, 540] width 411 height 86
type textarea "******** ********"
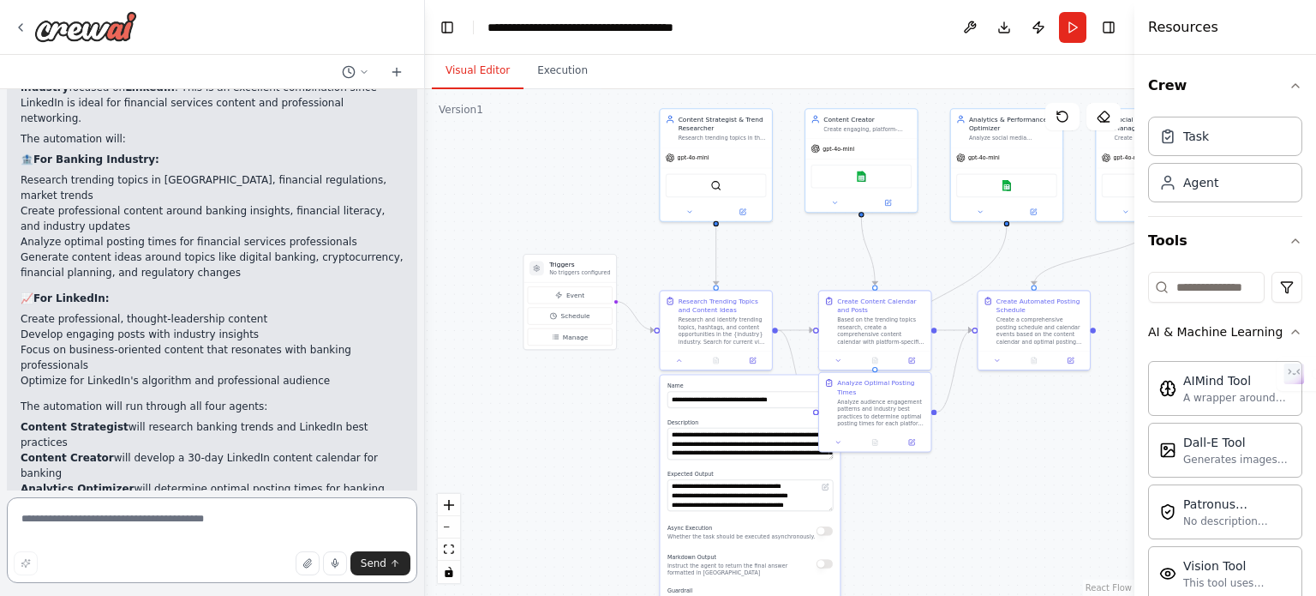
scroll to position [2873, 0]
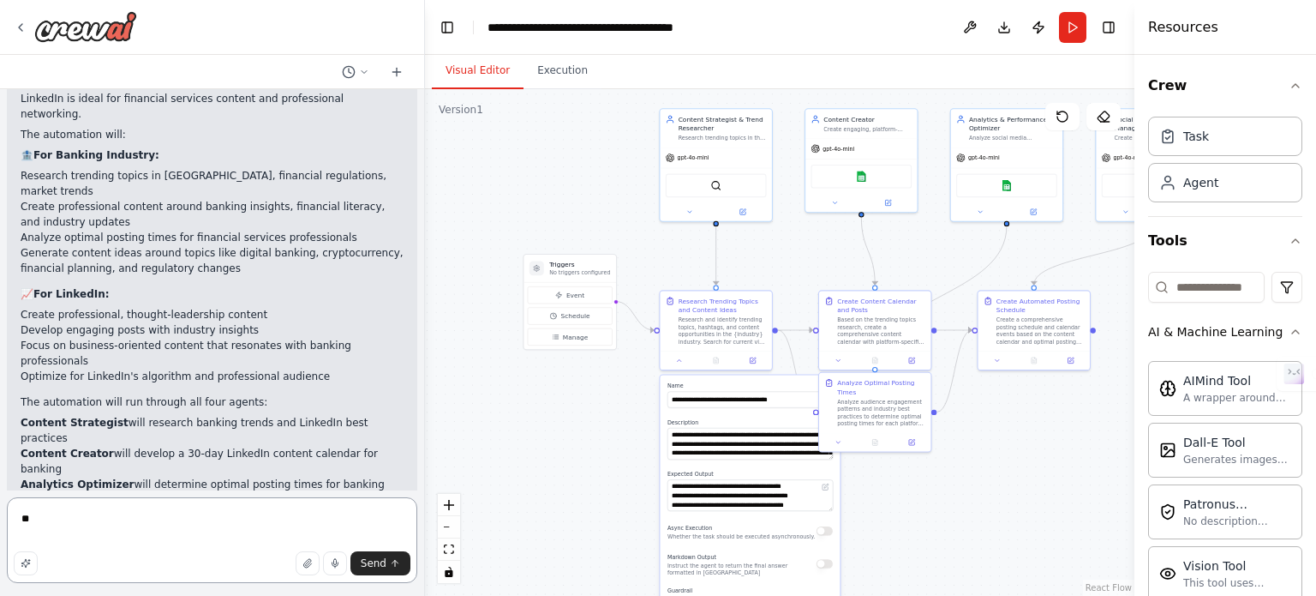
type textarea "***"
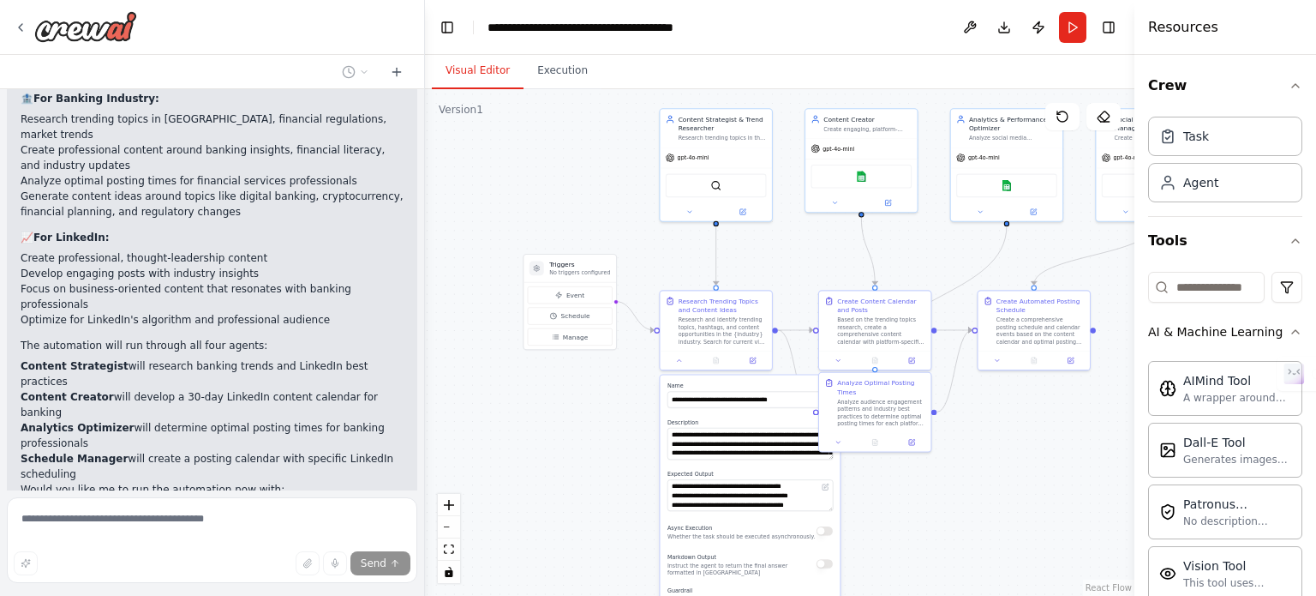
scroll to position [3024, 0]
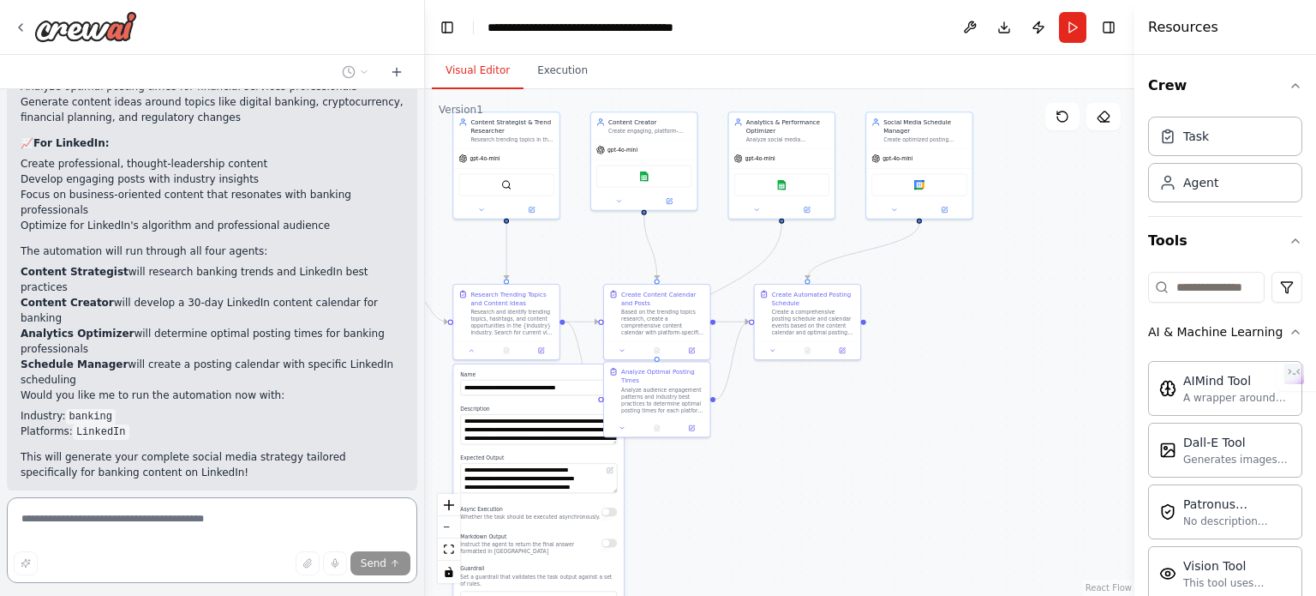
drag, startPoint x: 1073, startPoint y: 489, endPoint x: 854, endPoint y: 472, distance: 219.2
click at [854, 472] on div ".deletable-edge-delete-btn { width: 20px; height: 20px; border: 0px solid #ffff…" at bounding box center [780, 342] width 710 height 507
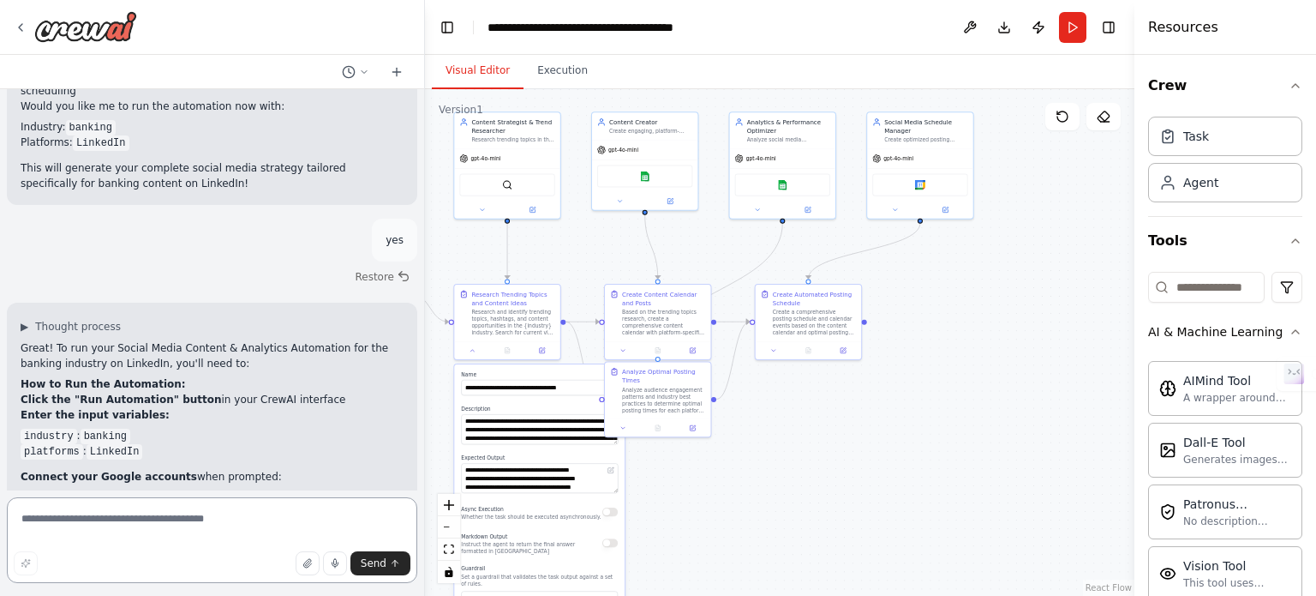
scroll to position [3306, 0]
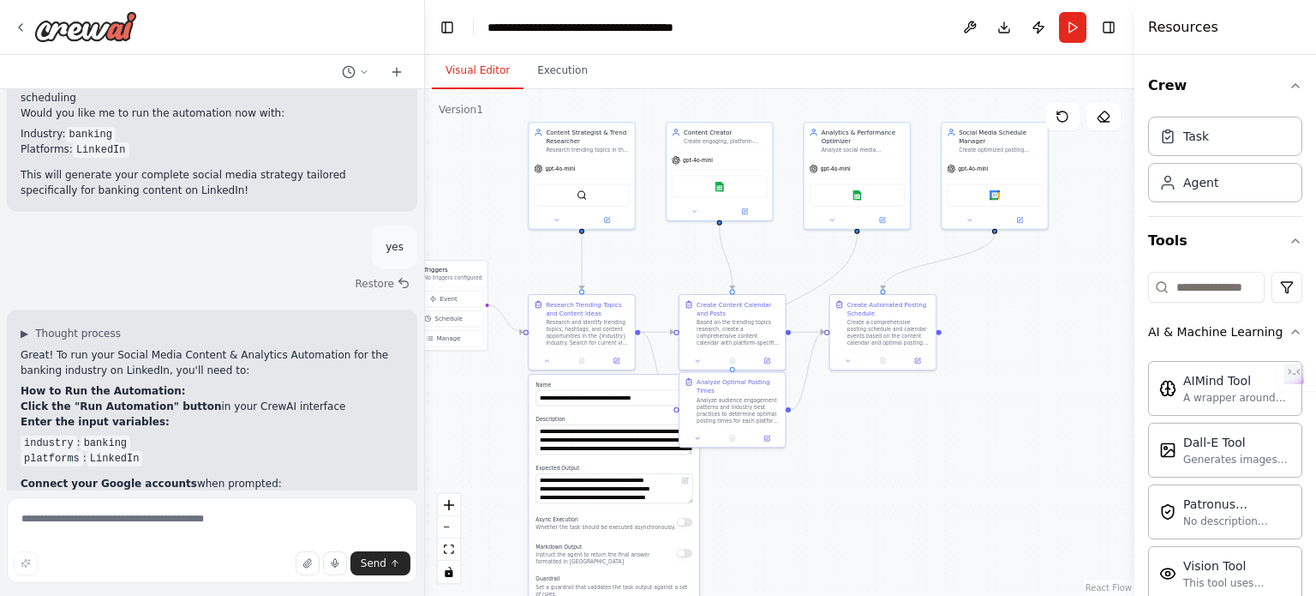
drag, startPoint x: 793, startPoint y: 506, endPoint x: 867, endPoint y: 516, distance: 75.3
click at [867, 516] on div ".deletable-edge-delete-btn { width: 20px; height: 20px; border: 0px solid #ffff…" at bounding box center [780, 342] width 710 height 507
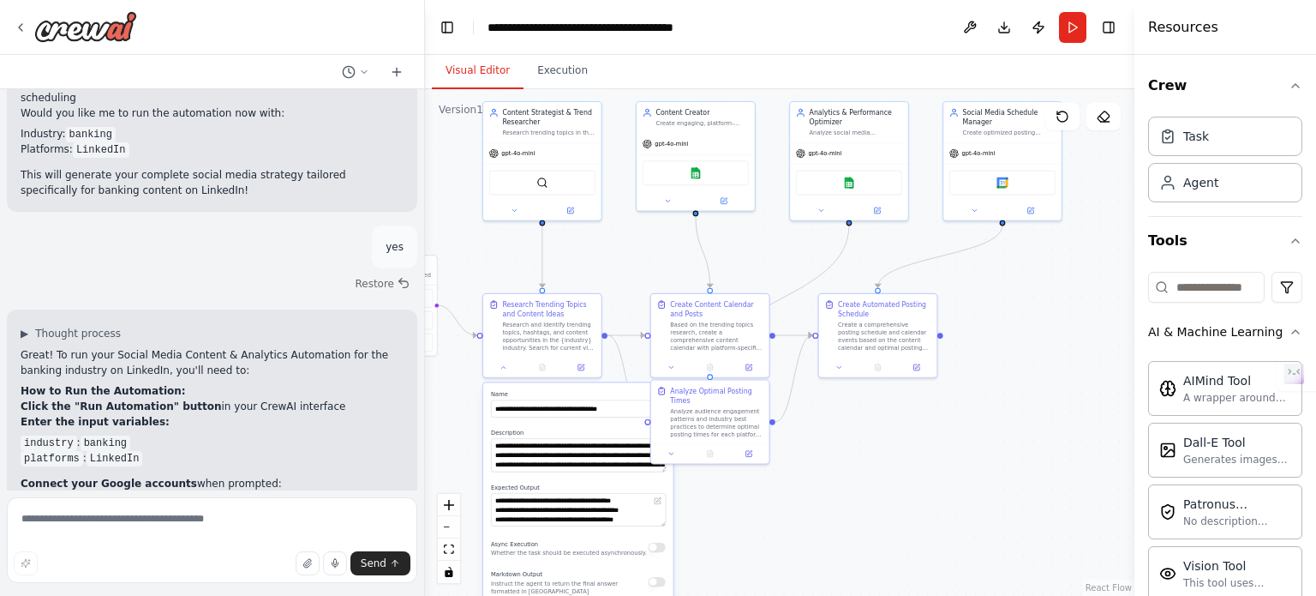
click at [1032, 348] on div ".deletable-edge-delete-btn { width: 20px; height: 20px; border: 0px solid #ffff…" at bounding box center [780, 342] width 710 height 507
click at [504, 380] on div ".deletable-edge-delete-btn { width: 20px; height: 20px; border: 0px solid #ffff…" at bounding box center [780, 342] width 710 height 507
click at [504, 371] on div at bounding box center [542, 366] width 118 height 20
click at [509, 377] on div ".deletable-edge-delete-btn { width: 20px; height: 20px; border: 0px solid #ffff…" at bounding box center [780, 342] width 710 height 507
click at [507, 375] on div "**********" at bounding box center [543, 335] width 120 height 85
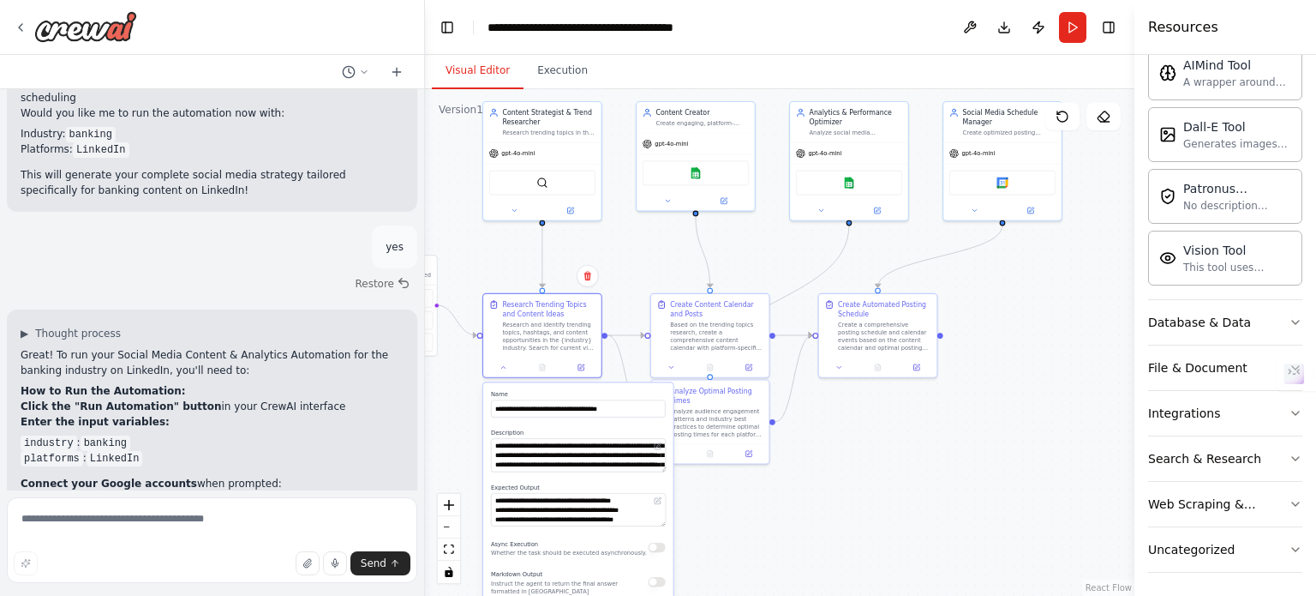
scroll to position [7, 0]
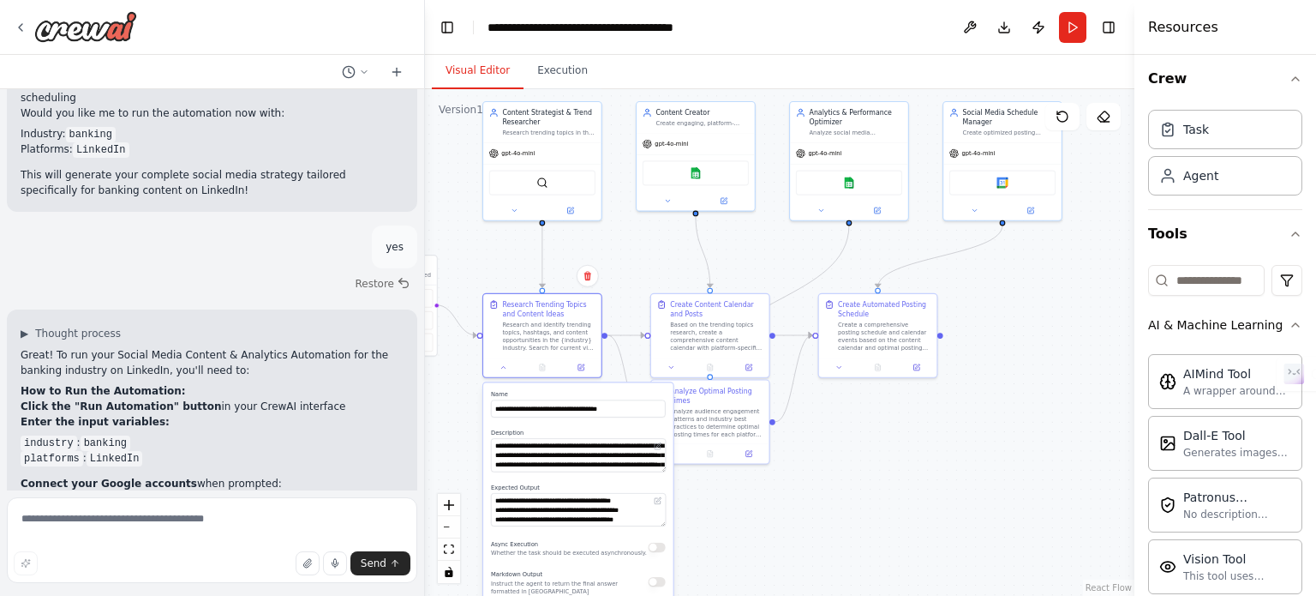
click at [773, 471] on div ".deletable-edge-delete-btn { width: 20px; height: 20px; border: 0px solid #ffff…" at bounding box center [780, 342] width 710 height 507
click at [510, 363] on button at bounding box center [504, 365] width 33 height 11
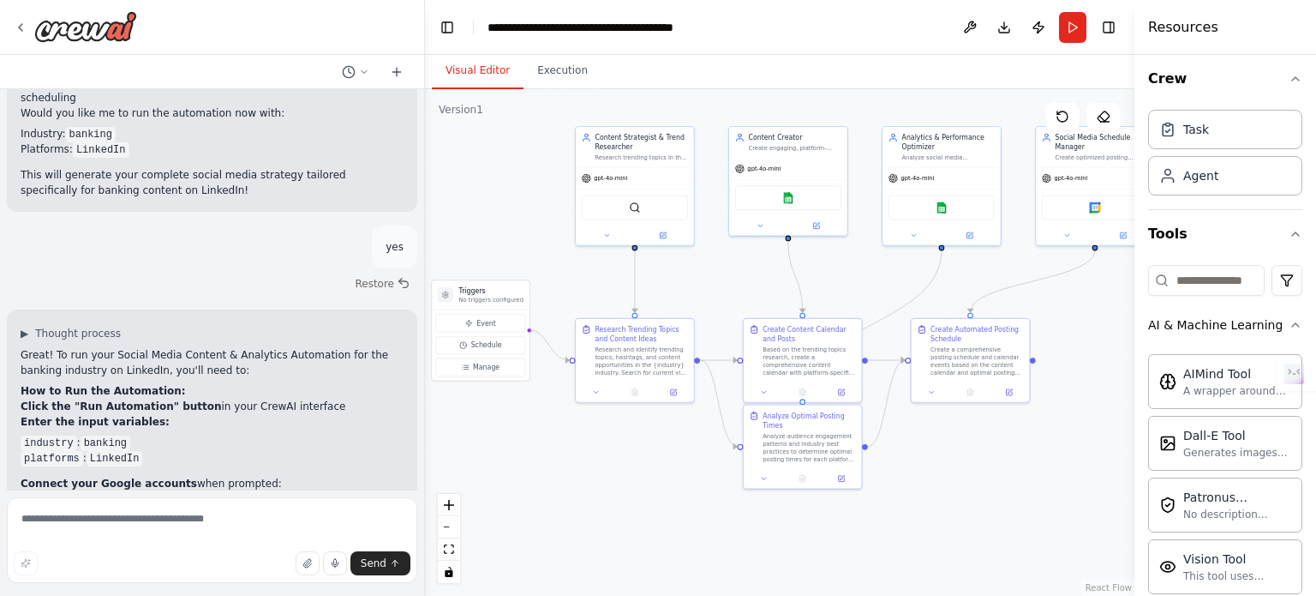
drag, startPoint x: 558, startPoint y: 486, endPoint x: 651, endPoint y: 511, distance: 95.8
click at [651, 511] on div ".deletable-edge-delete-btn { width: 20px; height: 20px; border: 0px solid #ffff…" at bounding box center [780, 342] width 710 height 507
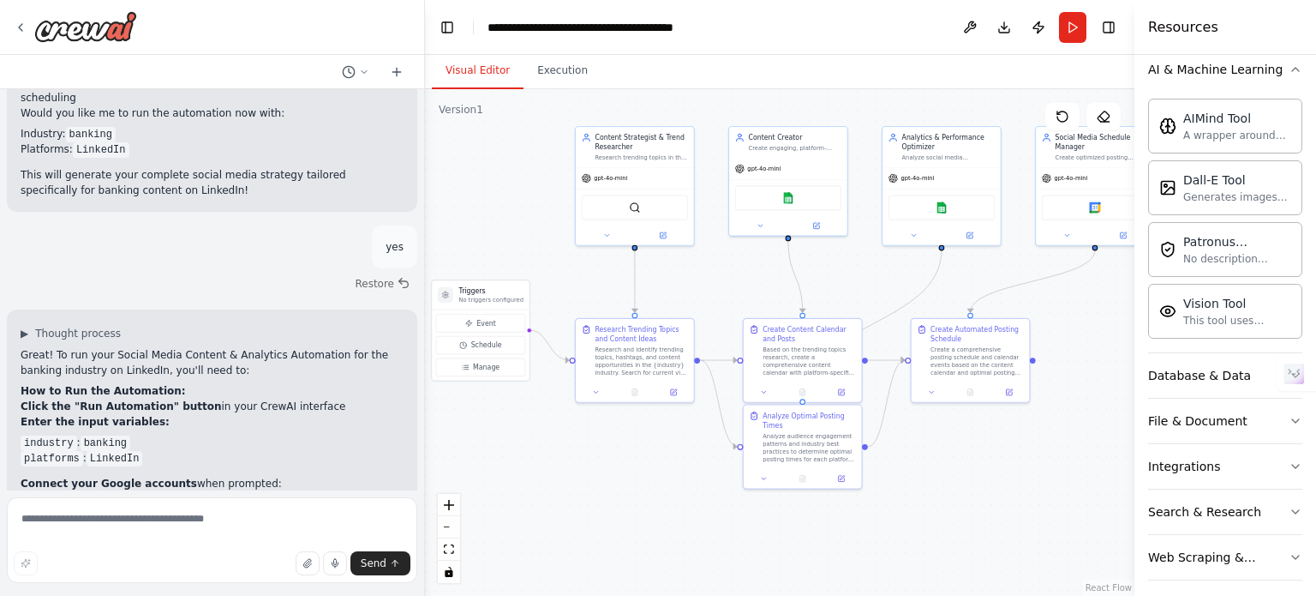
scroll to position [0, 0]
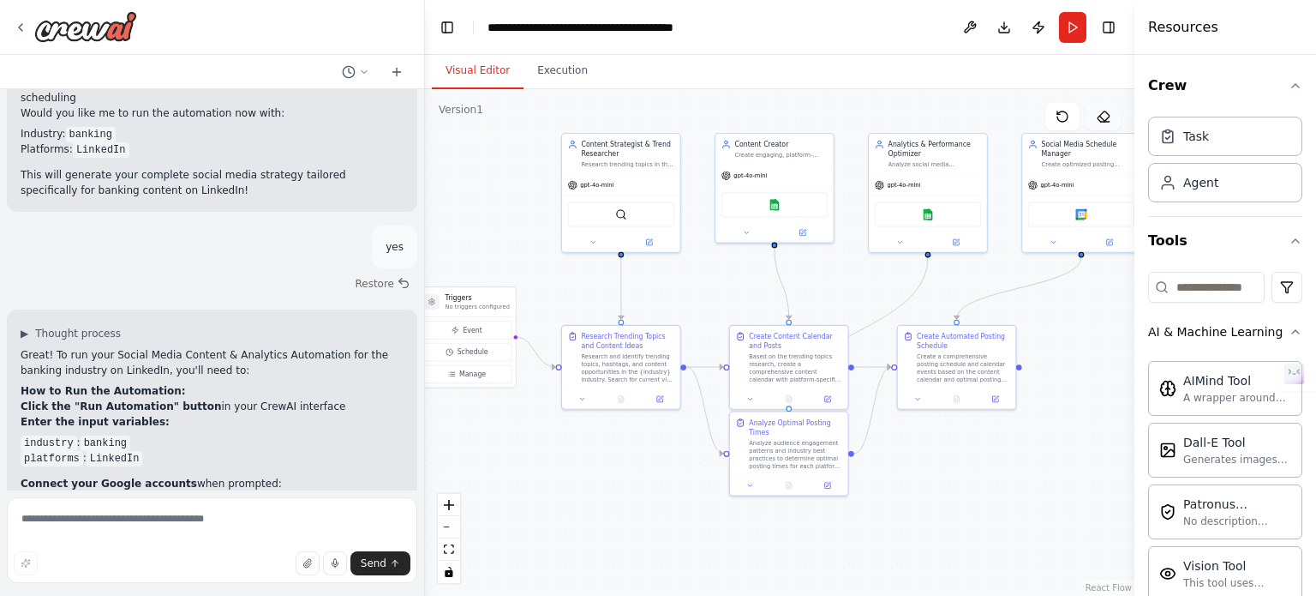
drag, startPoint x: 1080, startPoint y: 297, endPoint x: 1097, endPoint y: 129, distance: 168.9
click at [1066, 303] on div ".deletable-edge-delete-btn { width: 20px; height: 20px; border: 0px solid #ffff…" at bounding box center [780, 342] width 710 height 507
click at [1072, 25] on button "Run" at bounding box center [1072, 27] width 27 height 31
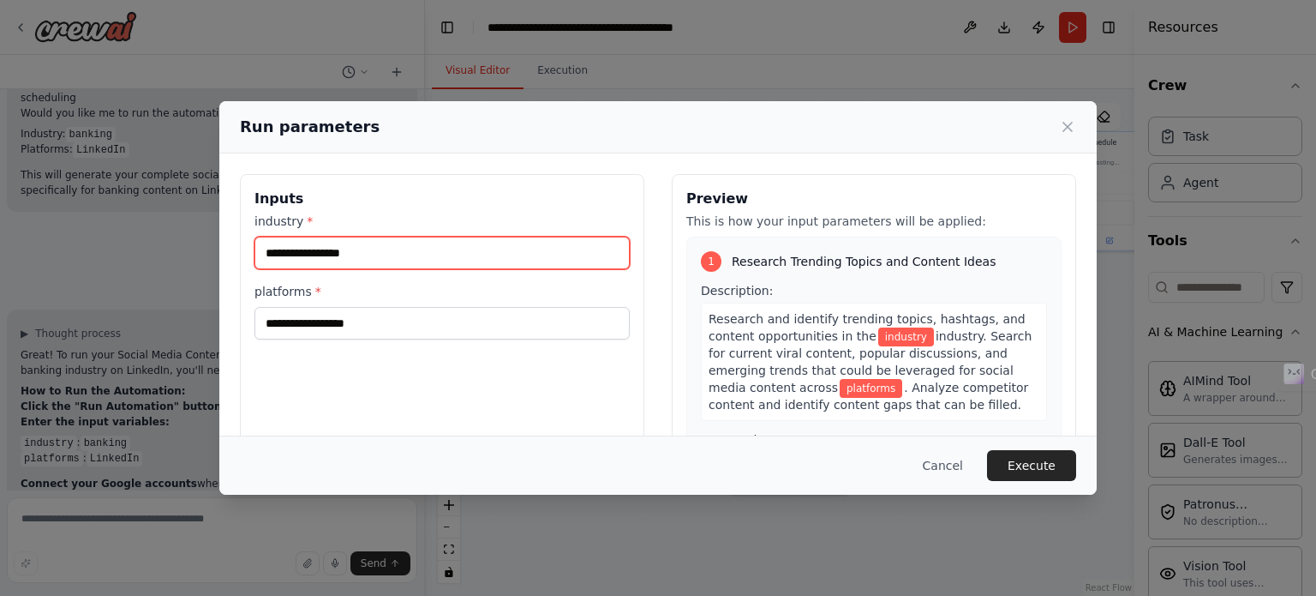
click at [381, 262] on input "industry *" at bounding box center [442, 253] width 375 height 33
type input "*******"
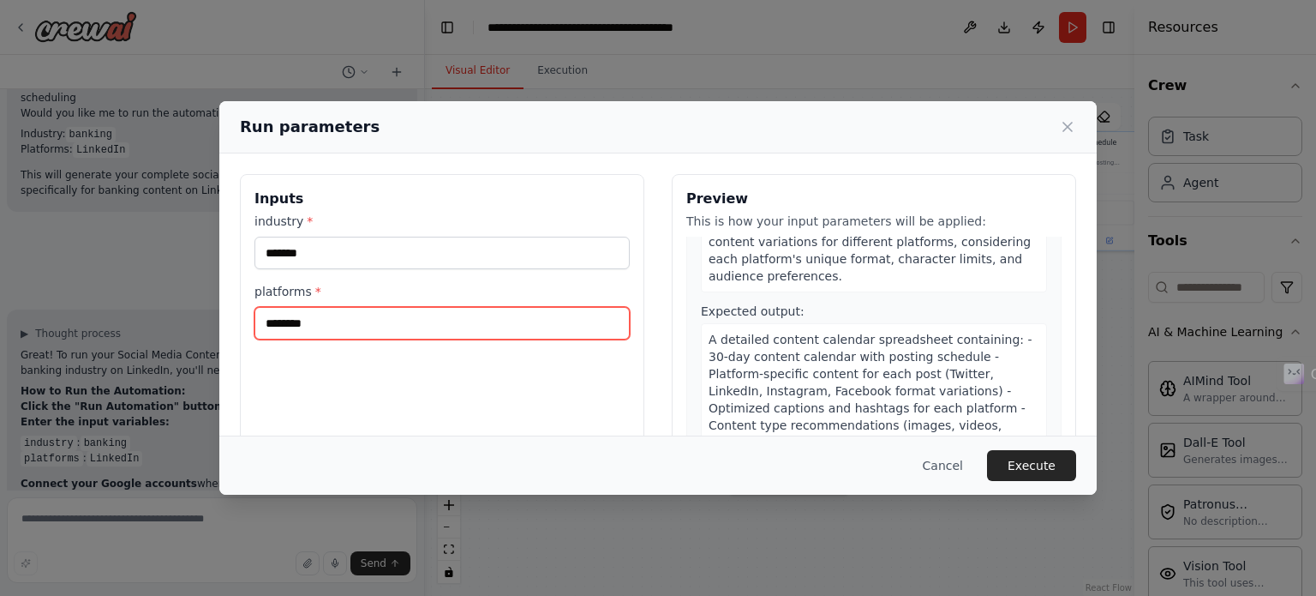
scroll to position [545, 0]
type input "********"
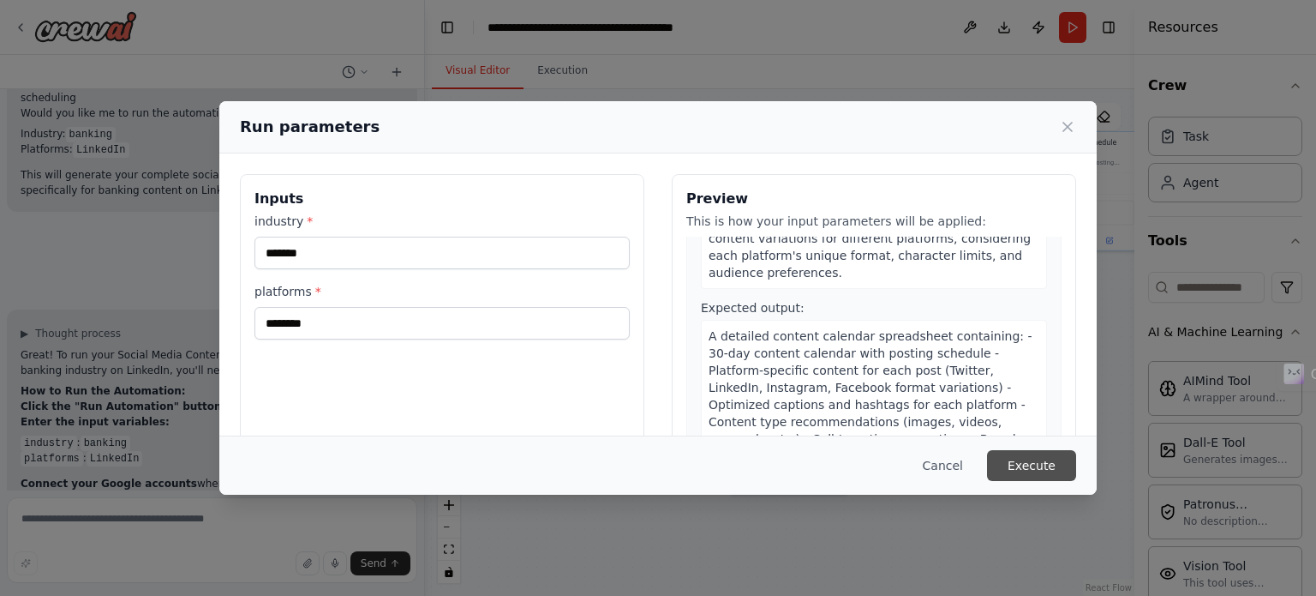
click at [1054, 453] on button "Execute" at bounding box center [1031, 465] width 89 height 31
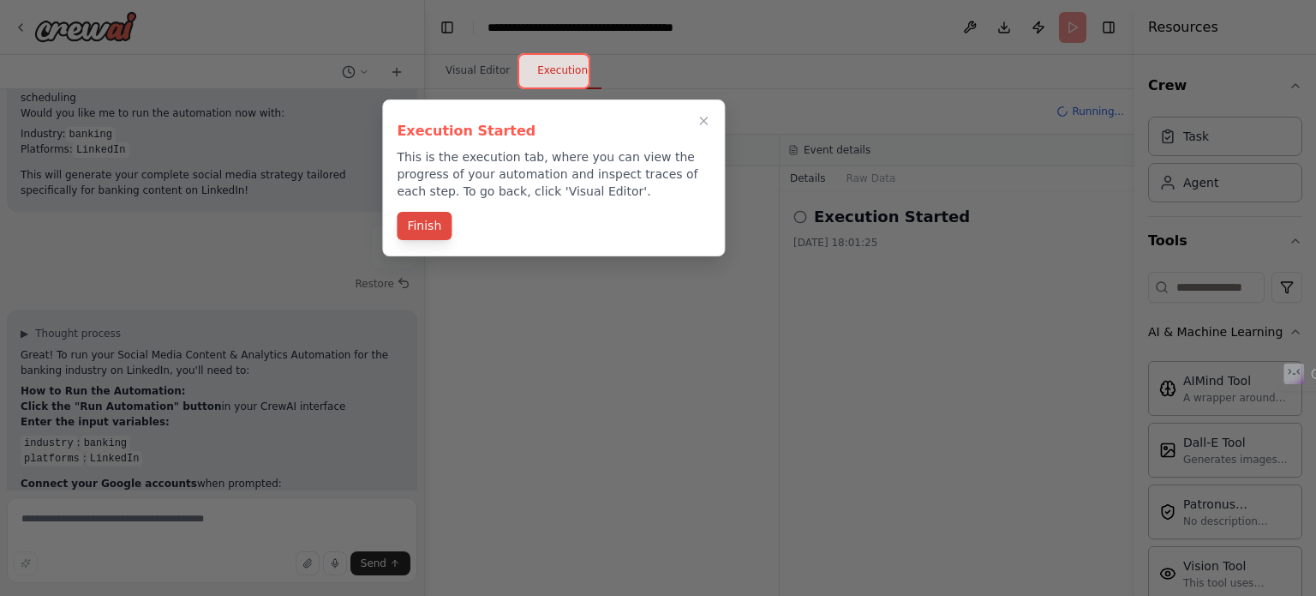
click at [433, 219] on button "Finish" at bounding box center [424, 226] width 55 height 28
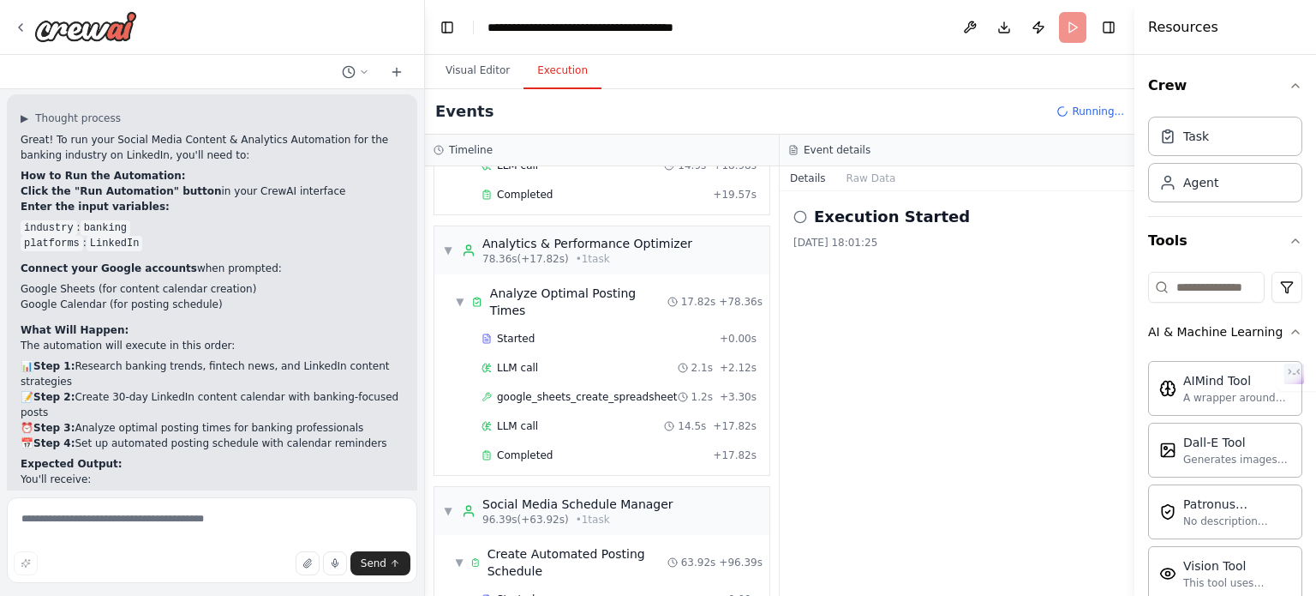
scroll to position [719, 0]
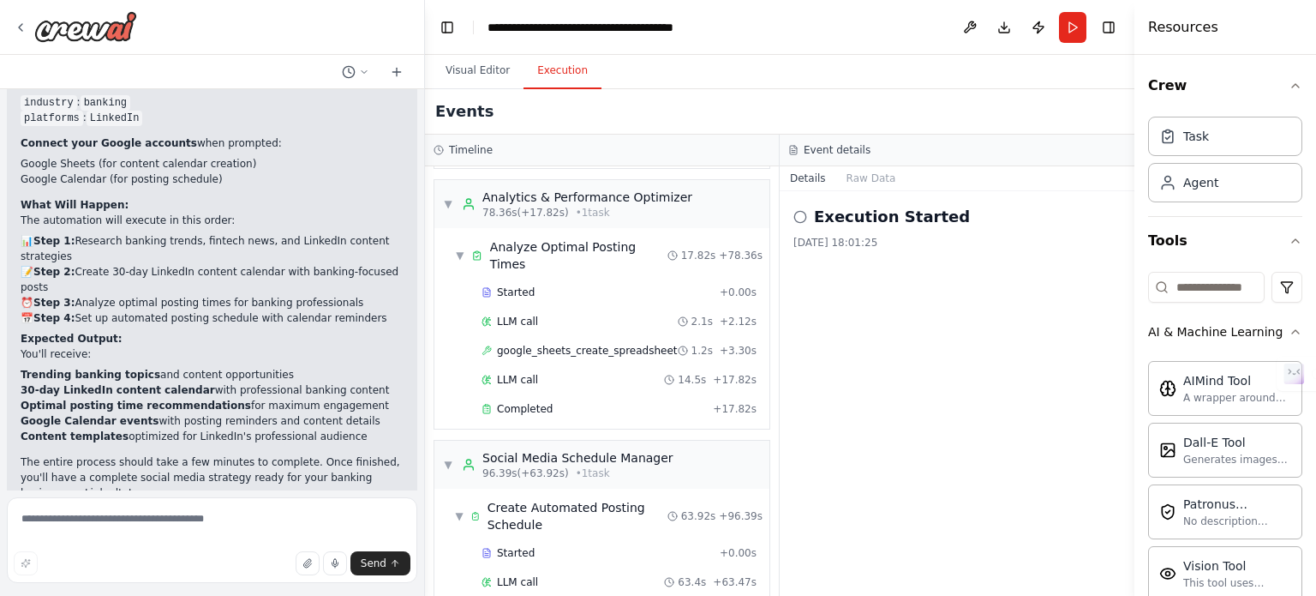
click at [802, 214] on icon at bounding box center [801, 217] width 14 height 14
click at [800, 225] on div "Execution Started" at bounding box center [957, 217] width 327 height 24
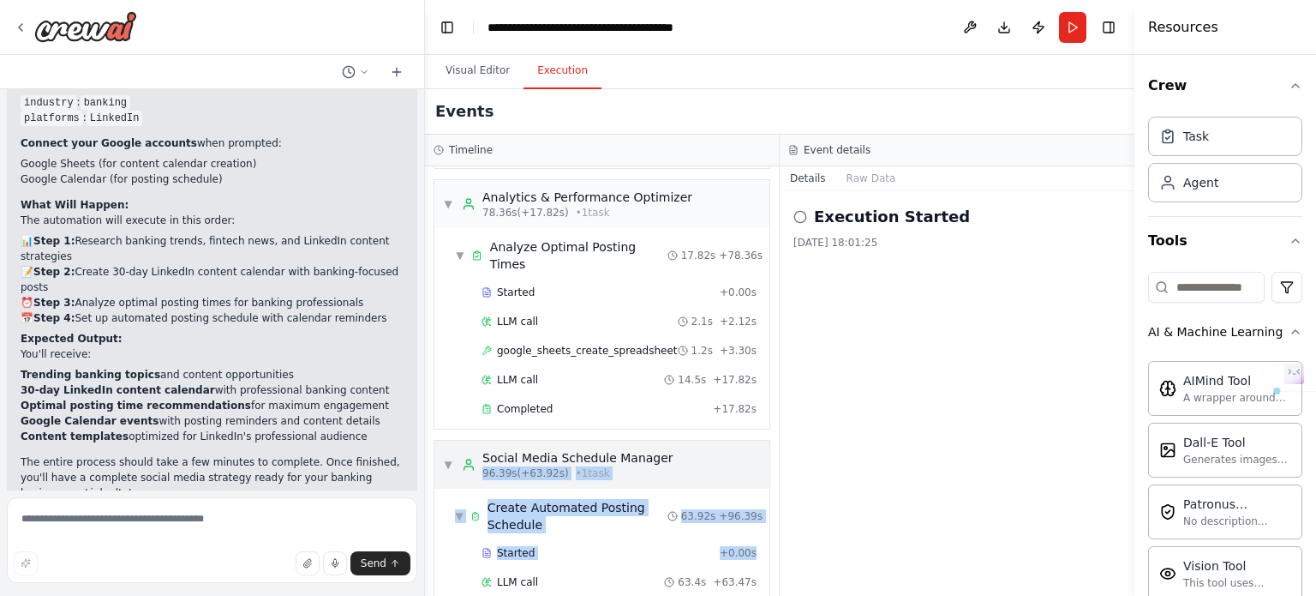
drag, startPoint x: 764, startPoint y: 497, endPoint x: 751, endPoint y: 390, distance: 107.9
click at [751, 390] on div "▼ Content Strategist & Trend Researcher 7.60s (+51.05s) • 1 task ▼ Research Tre…" at bounding box center [602, 380] width 354 height 429
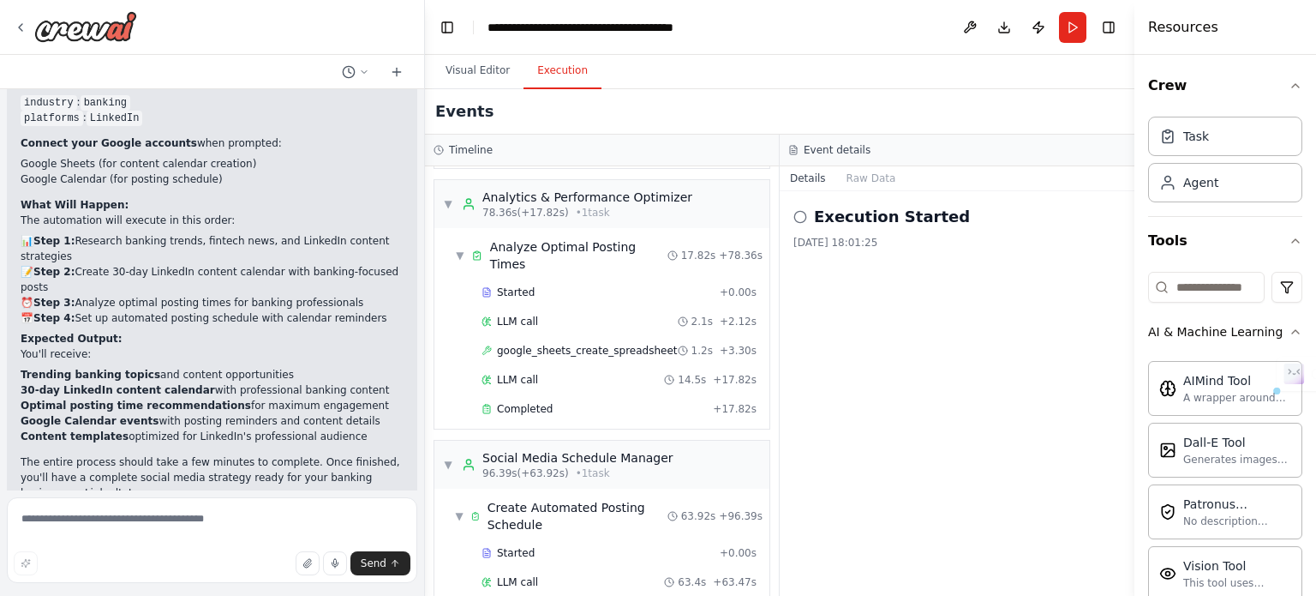
click at [826, 472] on div "Execution Started 05/10/2025, 18:01:25" at bounding box center [957, 393] width 355 height 405
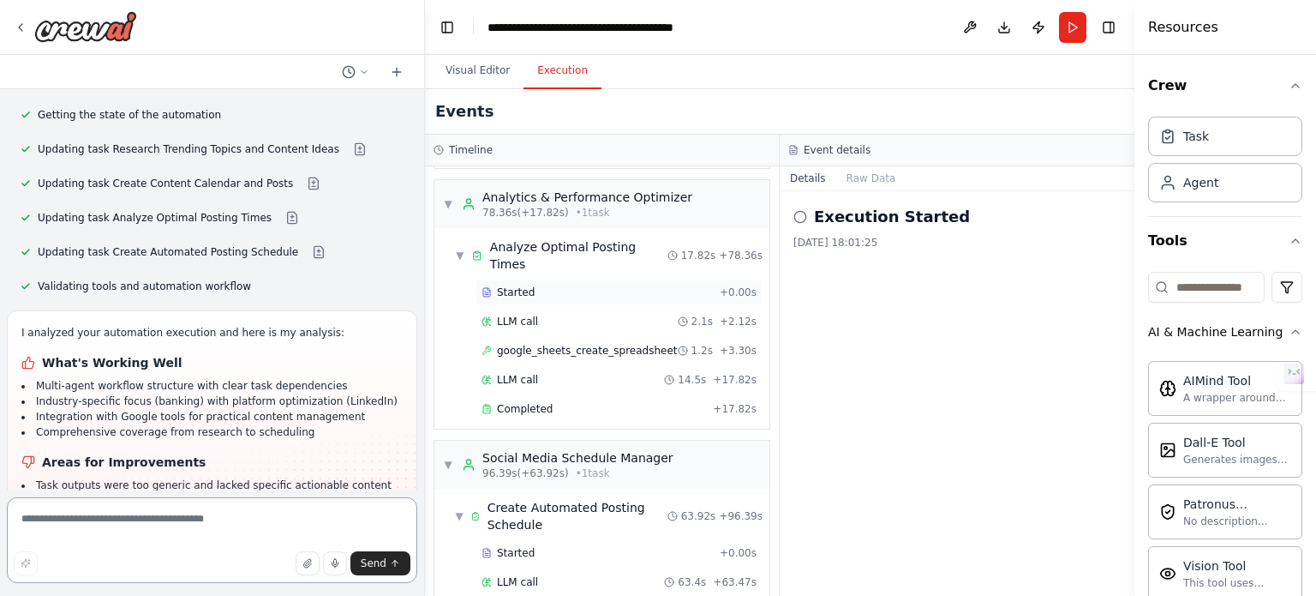
scroll to position [4331, 0]
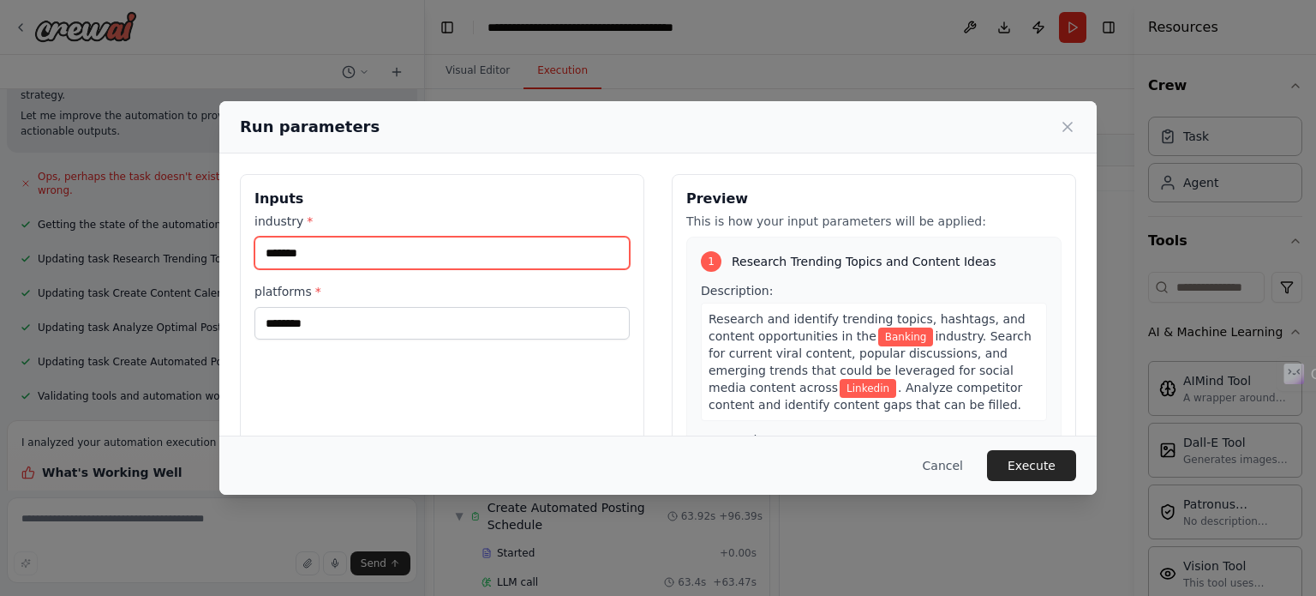
click at [381, 249] on input "*******" at bounding box center [442, 253] width 375 height 33
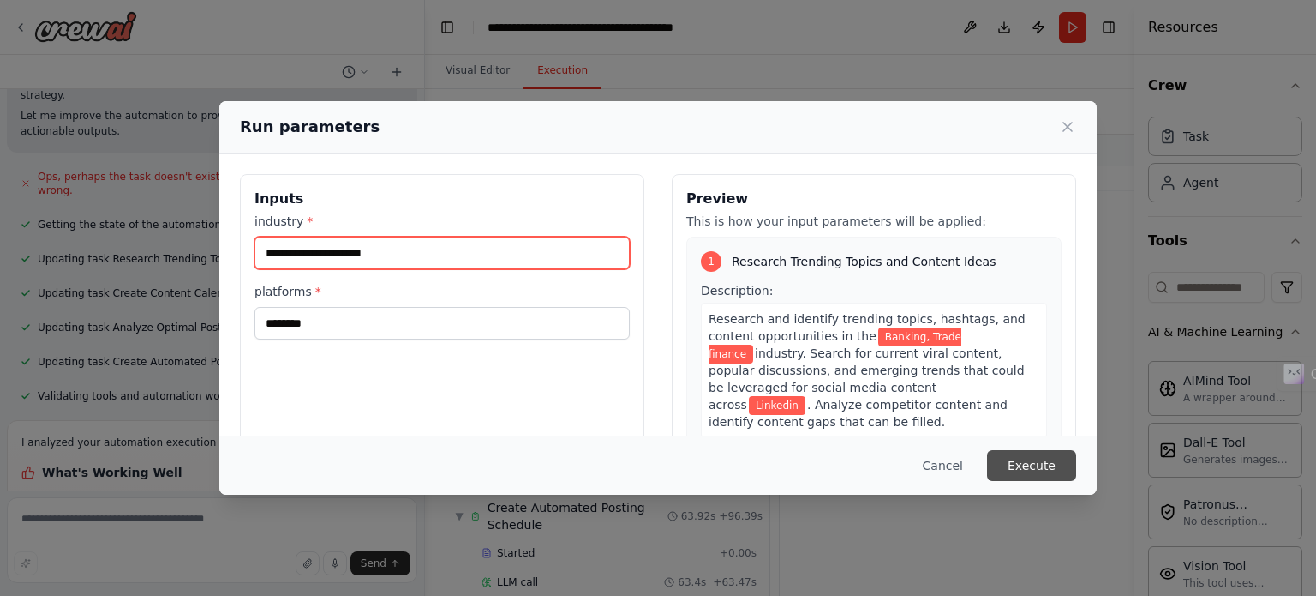
type input "**********"
click at [1017, 452] on button "Execute" at bounding box center [1031, 465] width 89 height 31
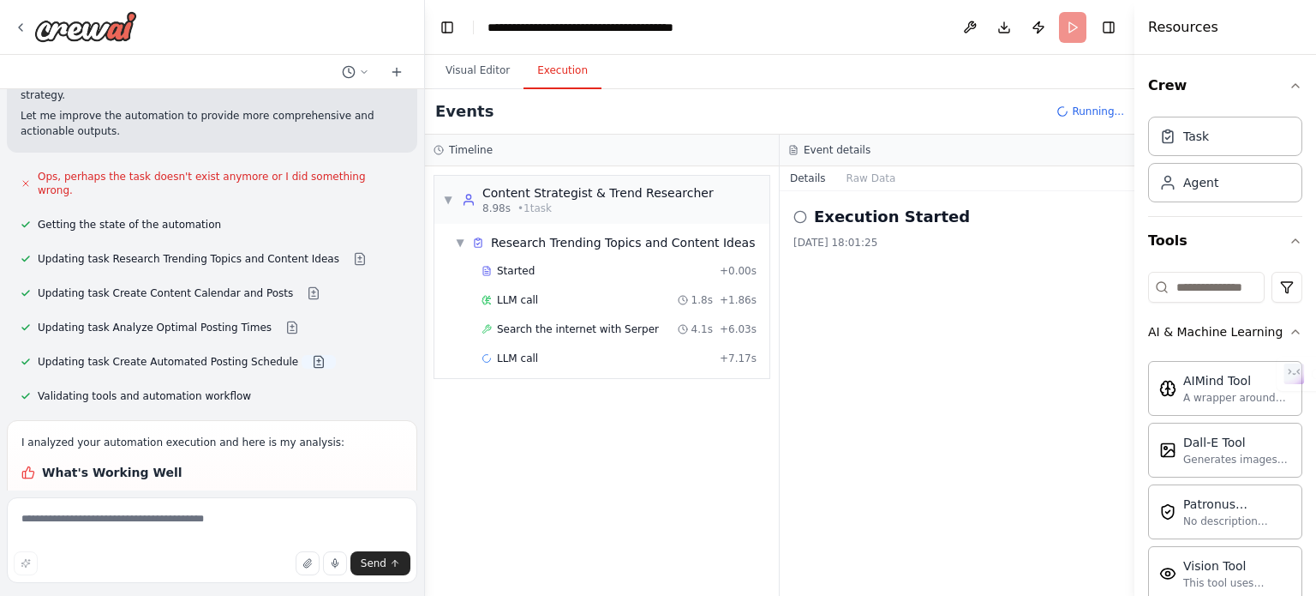
click at [302, 355] on button at bounding box center [319, 362] width 34 height 14
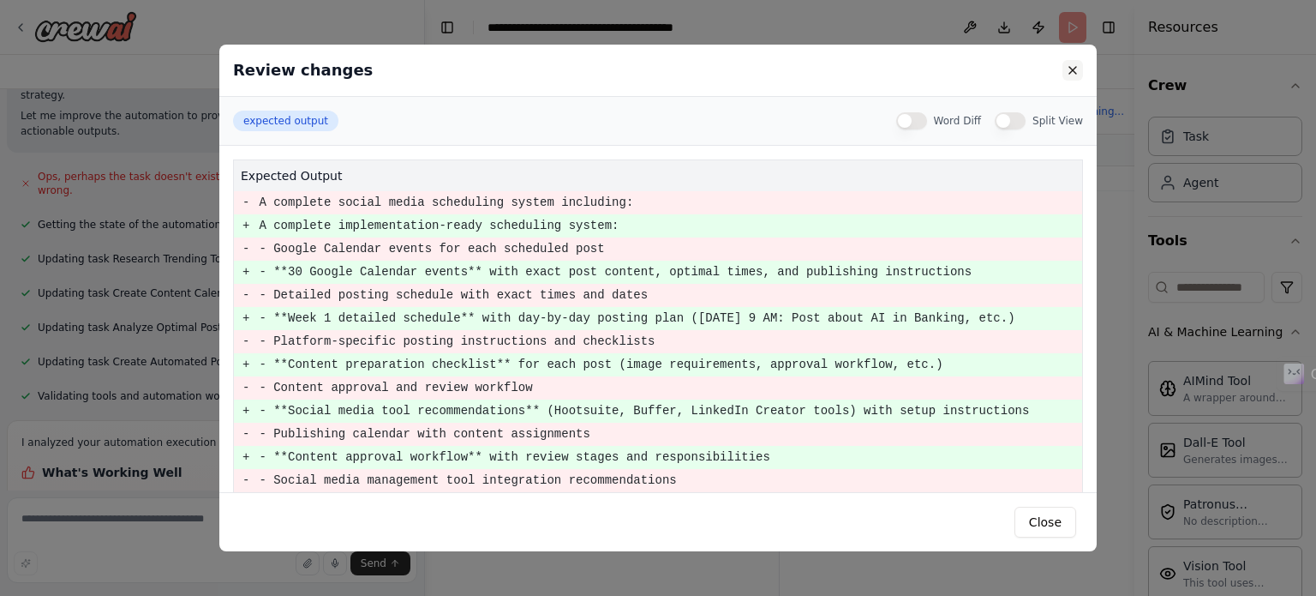
click at [1066, 68] on button at bounding box center [1073, 70] width 21 height 21
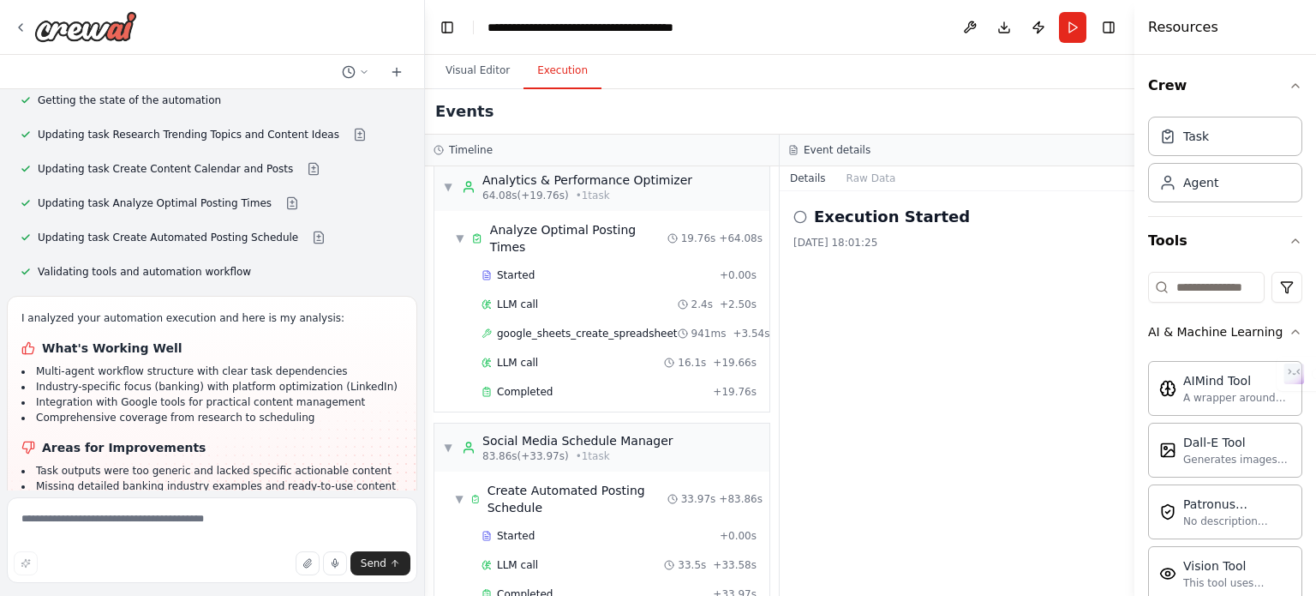
scroll to position [546, 0]
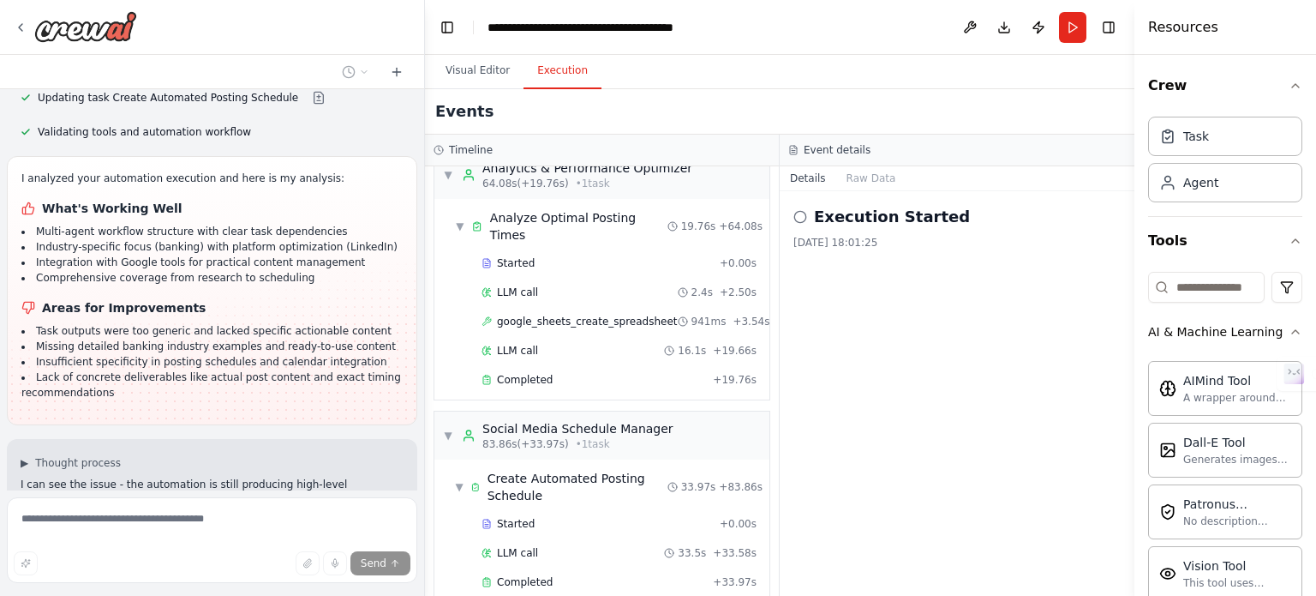
scroll to position [4505, 0]
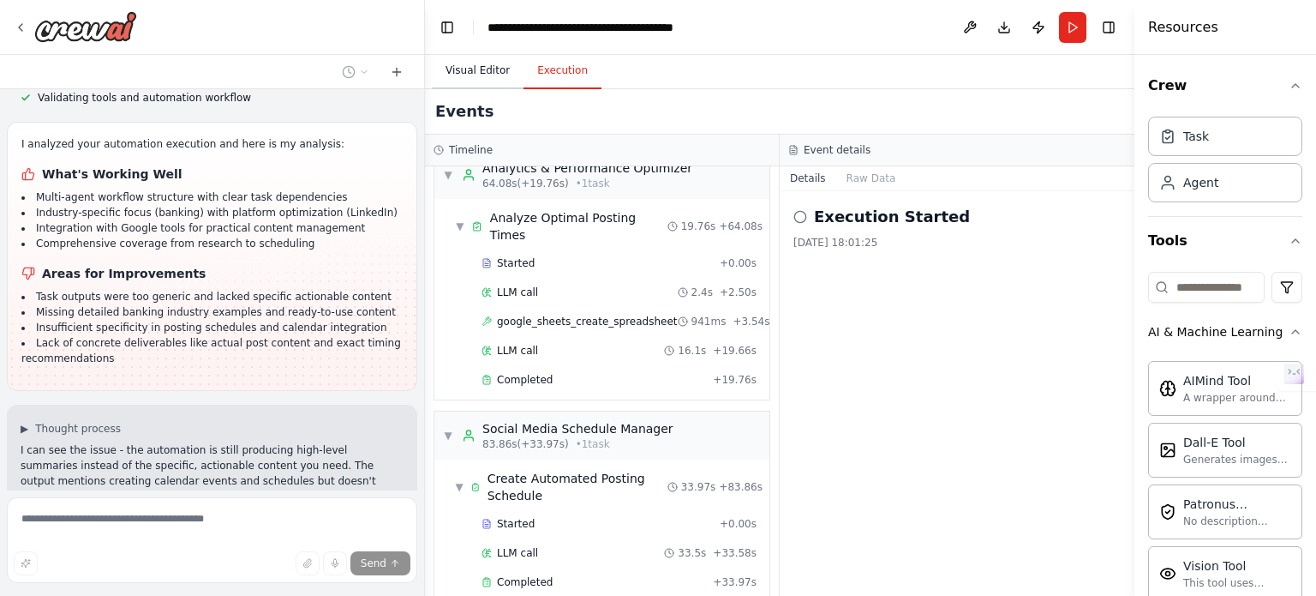
drag, startPoint x: 769, startPoint y: 486, endPoint x: 456, endPoint y: 66, distance: 523.7
click at [456, 66] on button "Visual Editor" at bounding box center [478, 71] width 92 height 36
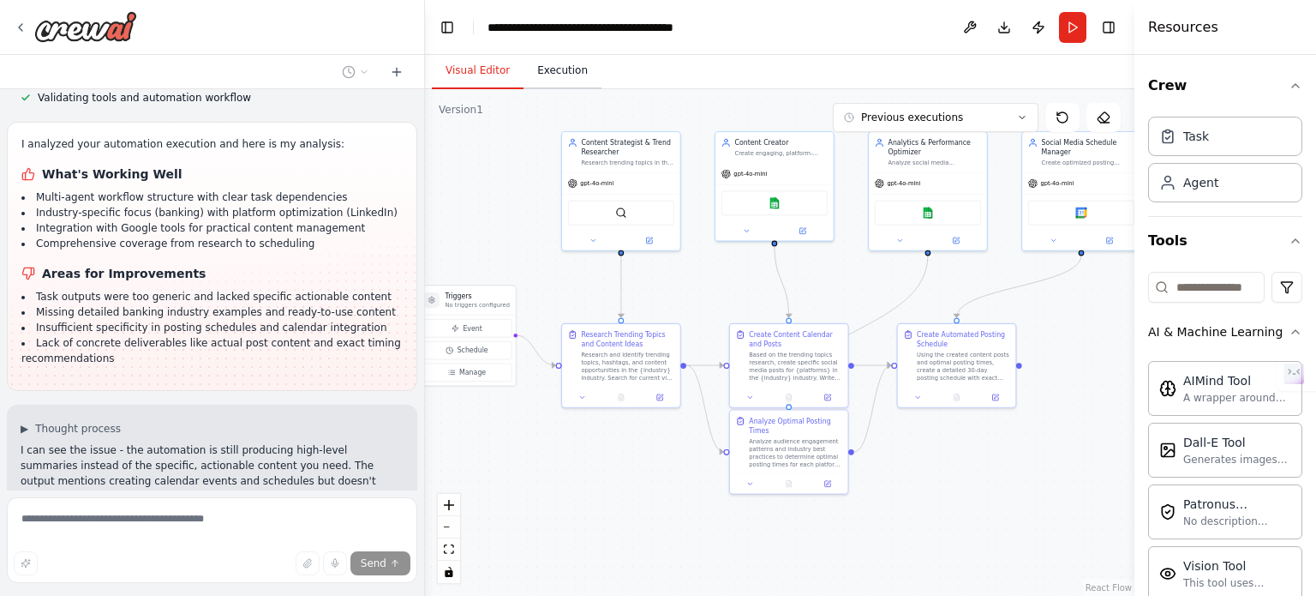
click at [524, 62] on button "Execution" at bounding box center [563, 71] width 78 height 36
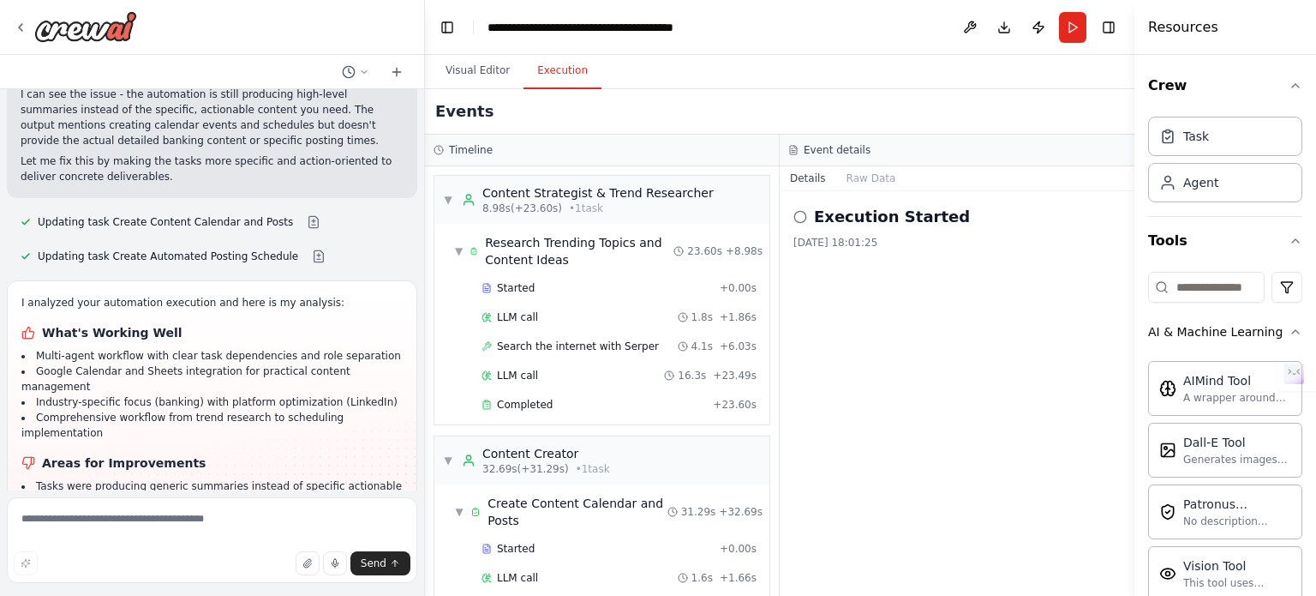
scroll to position [546, 0]
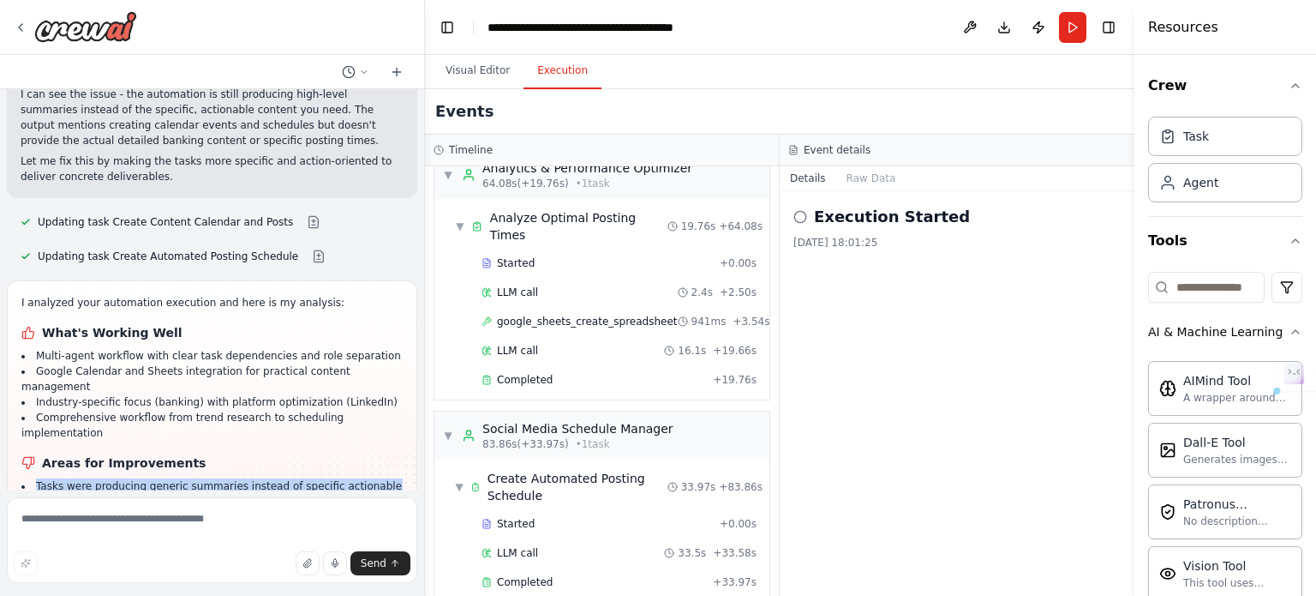
drag, startPoint x: 122, startPoint y: 318, endPoint x: 19, endPoint y: 239, distance: 129.6
click at [19, 280] on div "I analyzed your automation execution and here is my analysis: What's Working We…" at bounding box center [212, 437] width 411 height 315
copy ul "Tasks were producing generic summaries instead of specific actionable content M…"
click at [150, 544] on textarea at bounding box center [212, 540] width 411 height 86
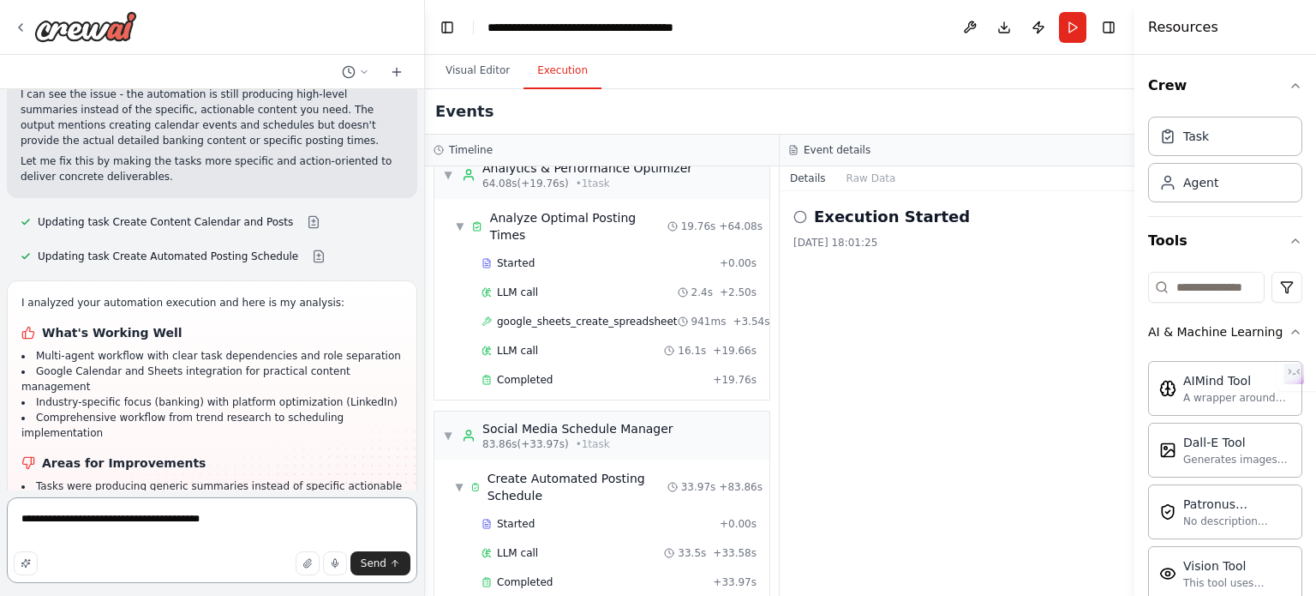
type textarea "**********"
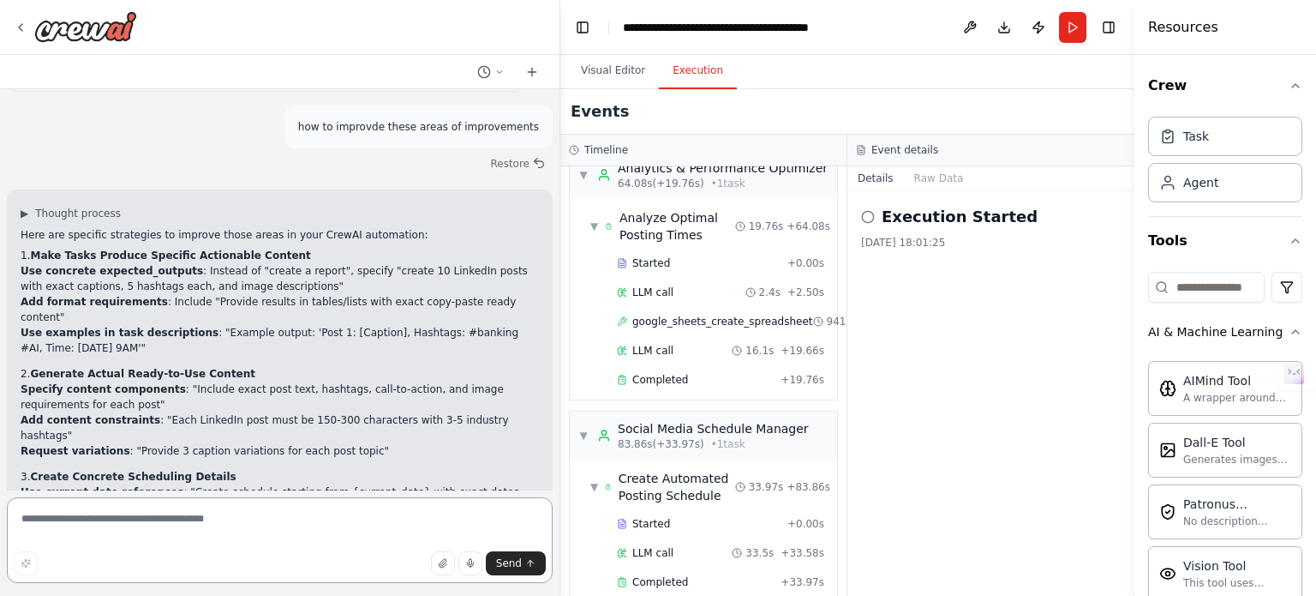
scroll to position [4769, 0]
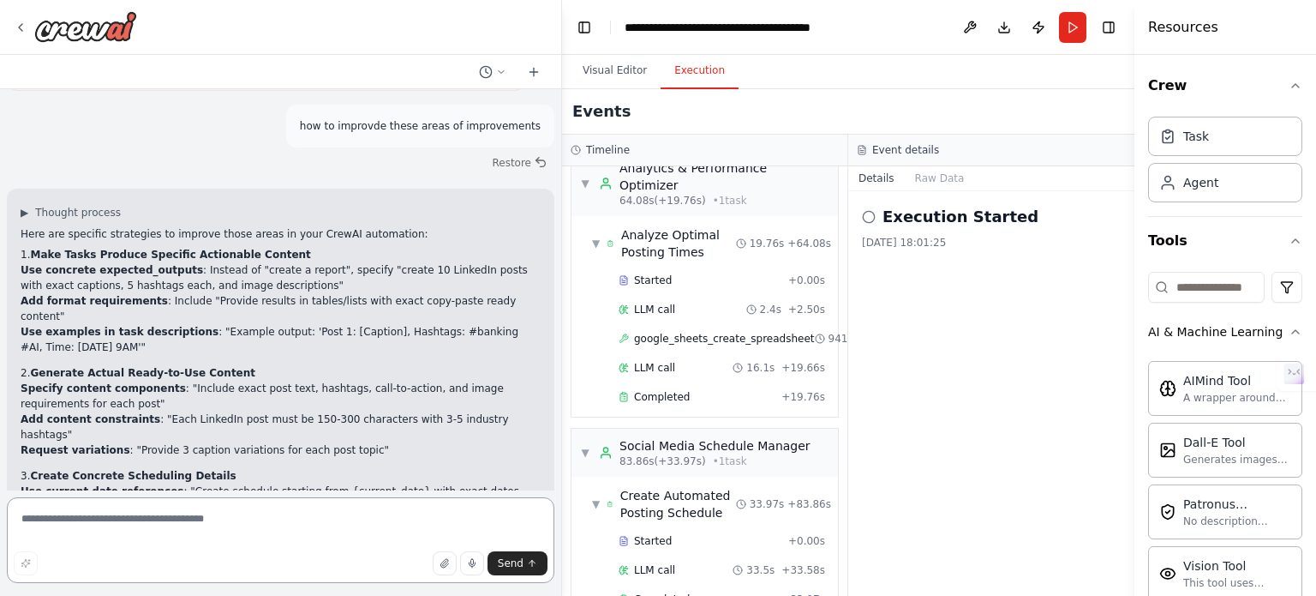
drag, startPoint x: 418, startPoint y: 332, endPoint x: 563, endPoint y: 345, distance: 145.5
click at [563, 345] on div "Create a crew that schedules and publishes social media content across multiple…" at bounding box center [658, 298] width 1316 height 596
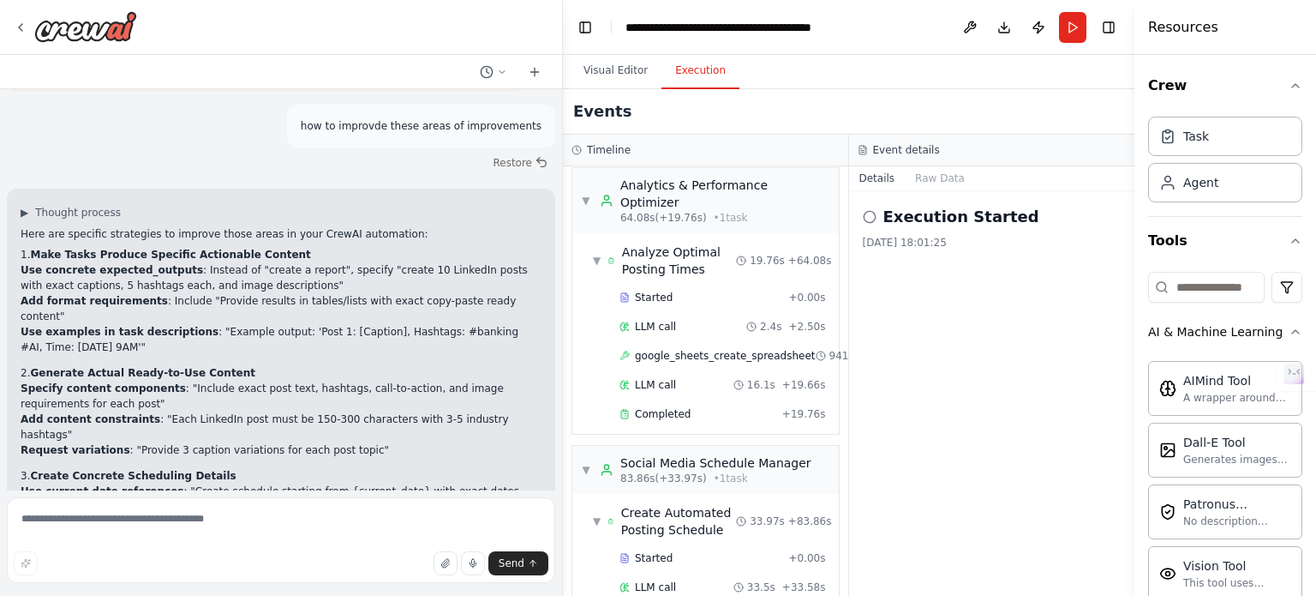
click at [563, 345] on div "▼ Content Strategist & Trend Researcher 8.98s (+23.60s) • 1 task ▼ Research Tre…" at bounding box center [705, 380] width 285 height 429
click at [468, 334] on div "Here are specific strategies to improve those areas in your CrewAI automation: …" at bounding box center [281, 460] width 521 height 468
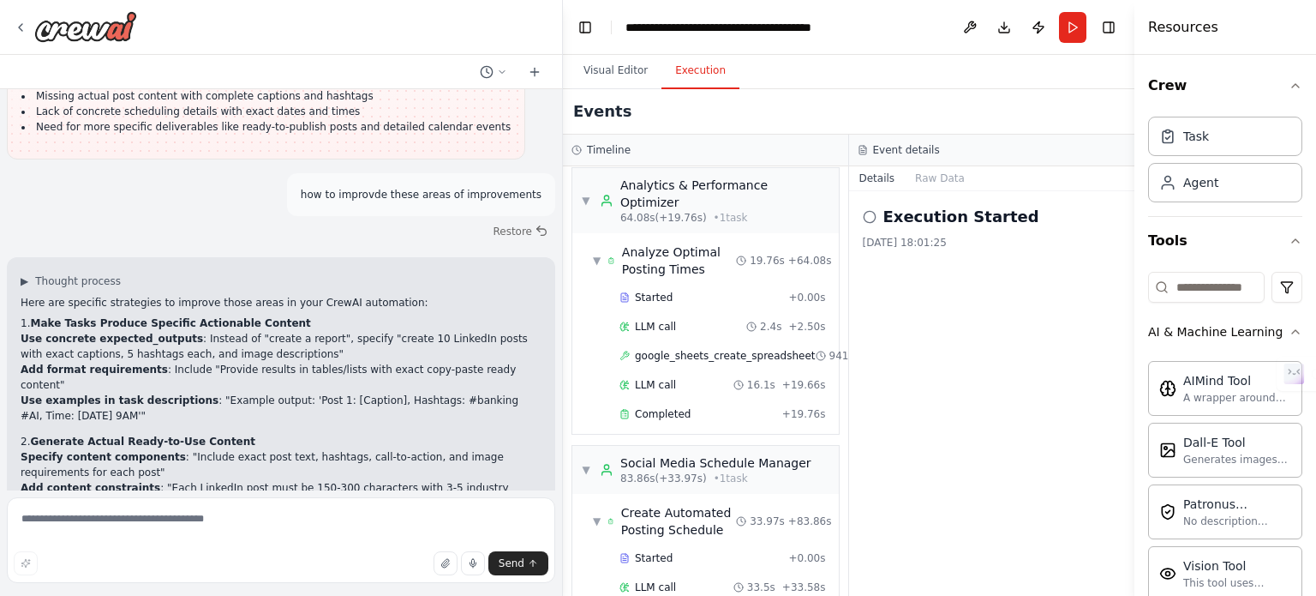
scroll to position [4734, 0]
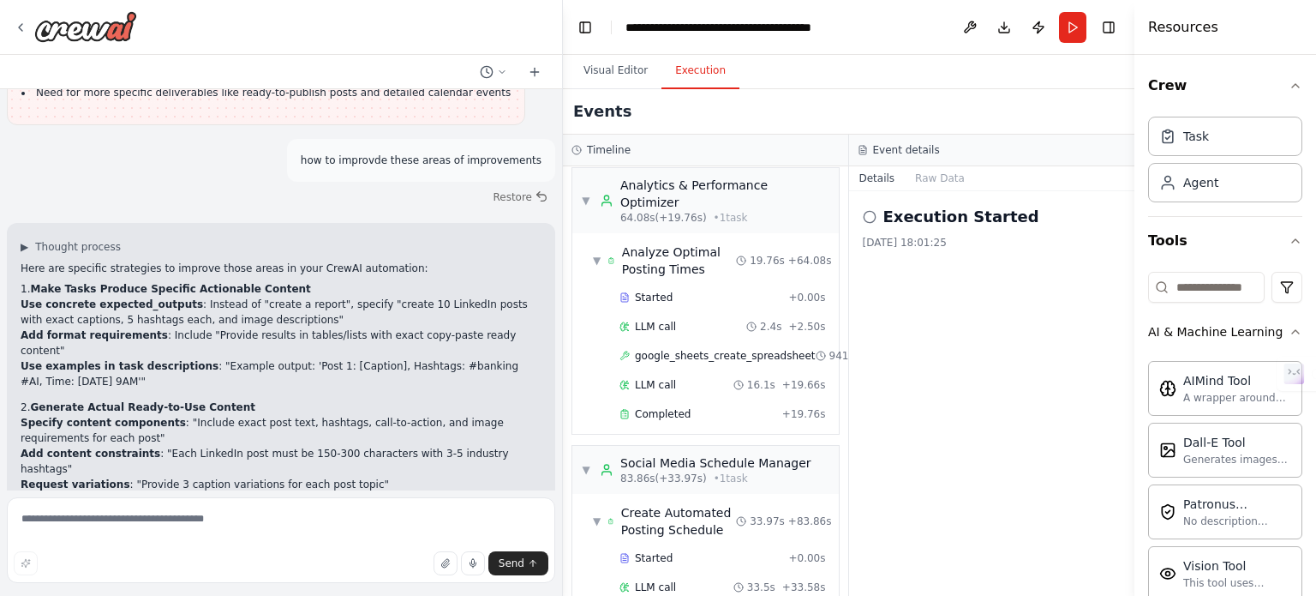
click at [963, 220] on h2 "Execution Started" at bounding box center [962, 217] width 156 height 24
click at [869, 221] on icon at bounding box center [870, 217] width 14 height 14
click at [938, 176] on button "Raw Data" at bounding box center [940, 178] width 70 height 24
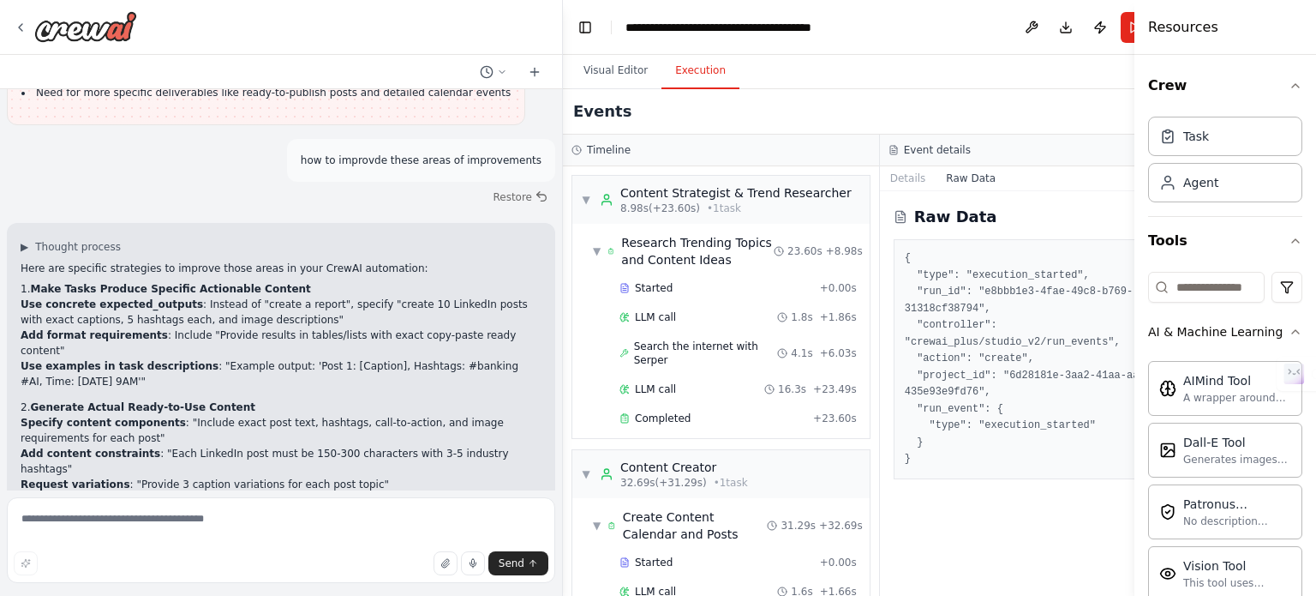
scroll to position [4769, 0]
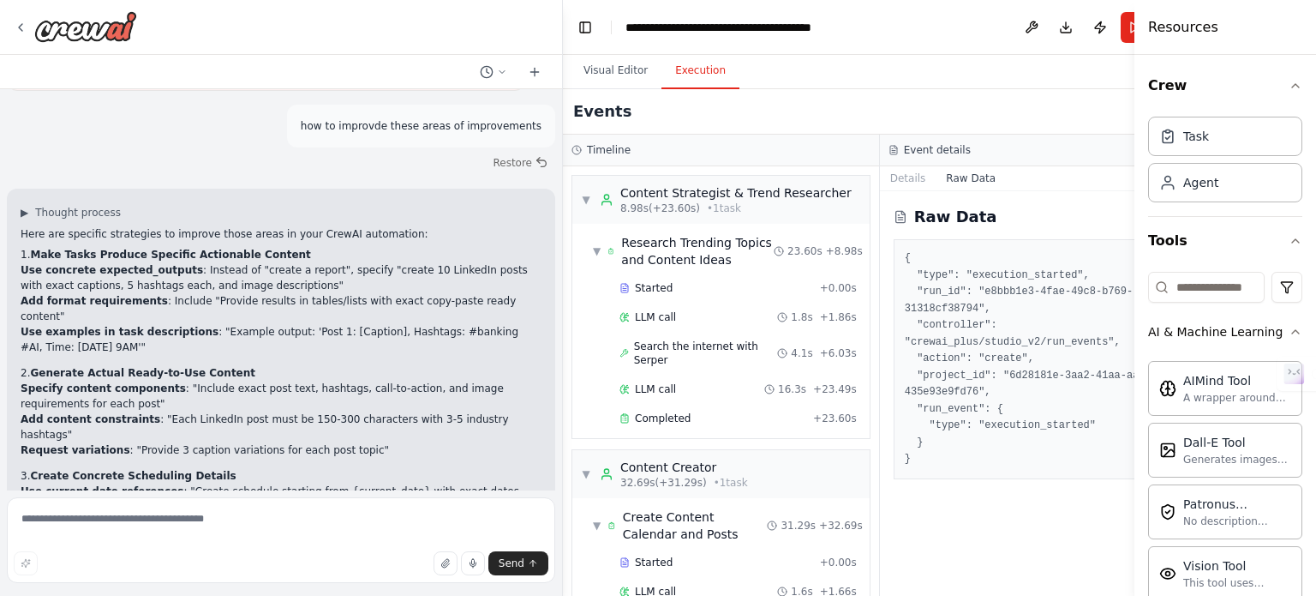
click at [293, 324] on li "Use examples in task descriptions : "Example output: 'Post 1: [Caption], Hashta…" at bounding box center [281, 339] width 521 height 31
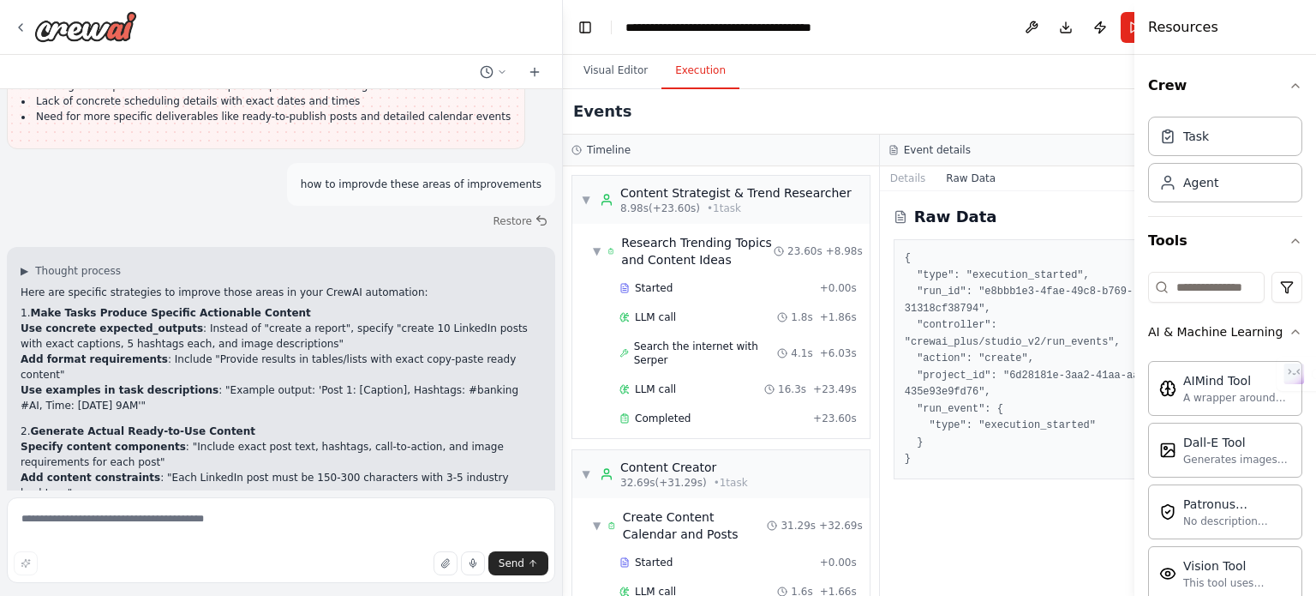
scroll to position [4700, 0]
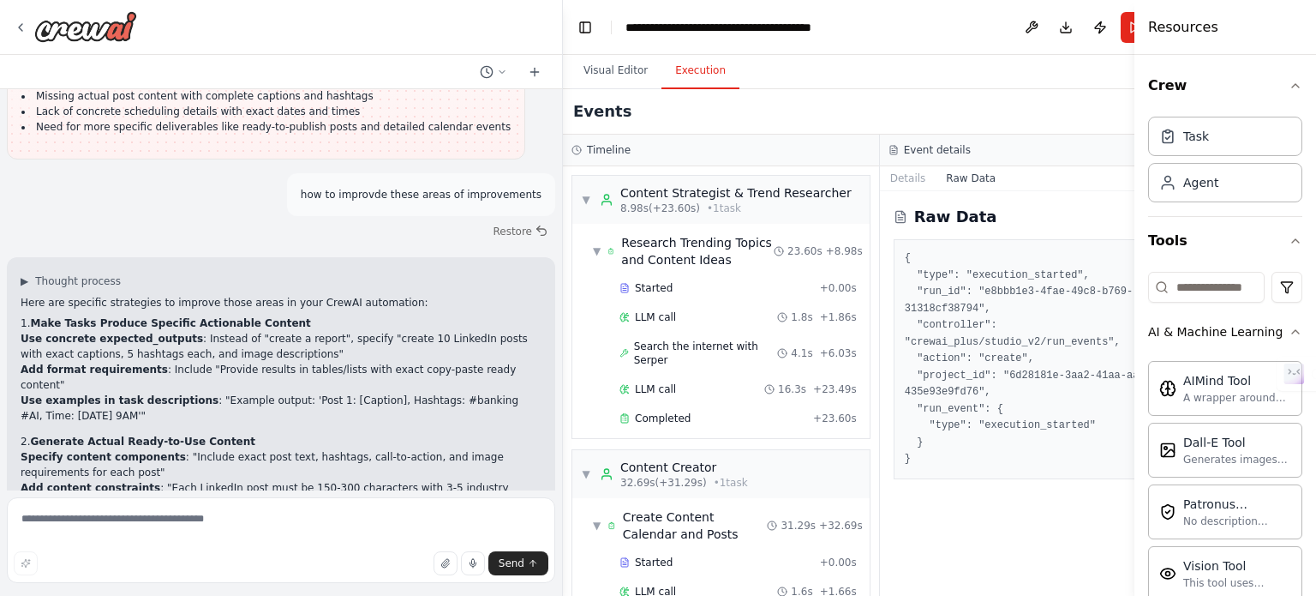
click at [370, 449] on li "Specify content components : "Include exact post text, hashtags, call-to-action…" at bounding box center [281, 464] width 521 height 31
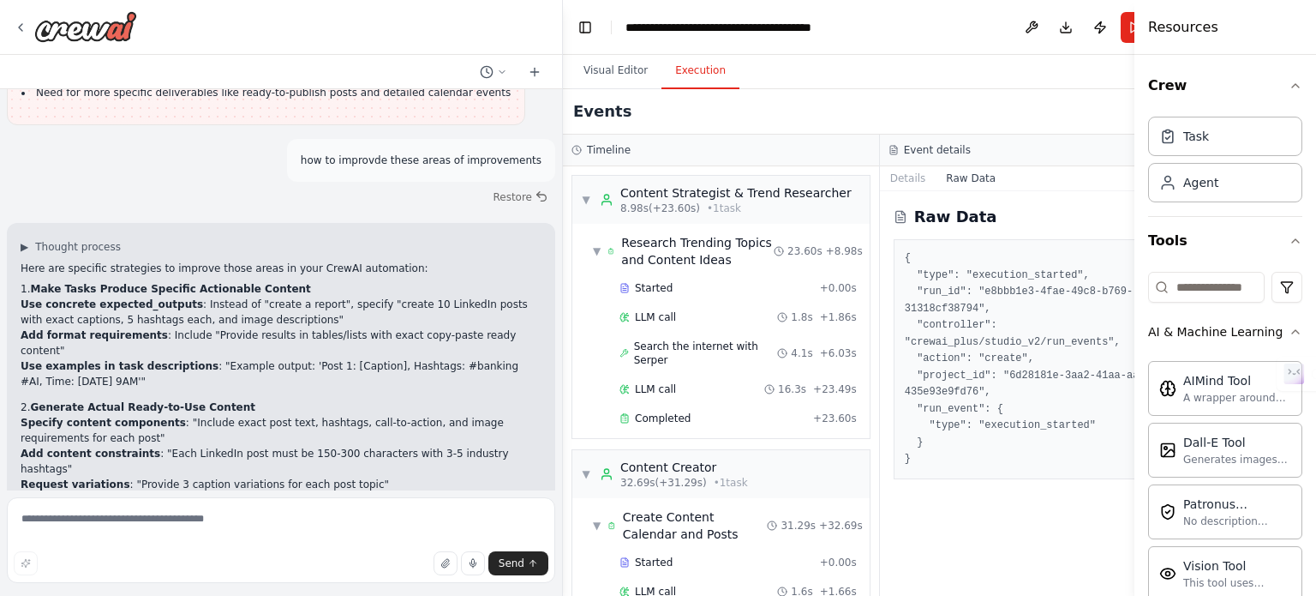
click at [339, 502] on h2 "3. Create Concrete Scheduling Details" at bounding box center [281, 509] width 521 height 15
click at [357, 415] on li "Specify content components : "Include exact post text, hashtags, call-to-action…" at bounding box center [281, 430] width 521 height 31
click at [319, 399] on h2 "2. Generate Actual Ready-to-Use Content" at bounding box center [281, 406] width 521 height 15
click at [441, 358] on li "Use examples in task descriptions : "Example output: 'Post 1: [Caption], Hashta…" at bounding box center [281, 373] width 521 height 31
click at [636, 87] on button "Visual Editor" at bounding box center [616, 71] width 92 height 36
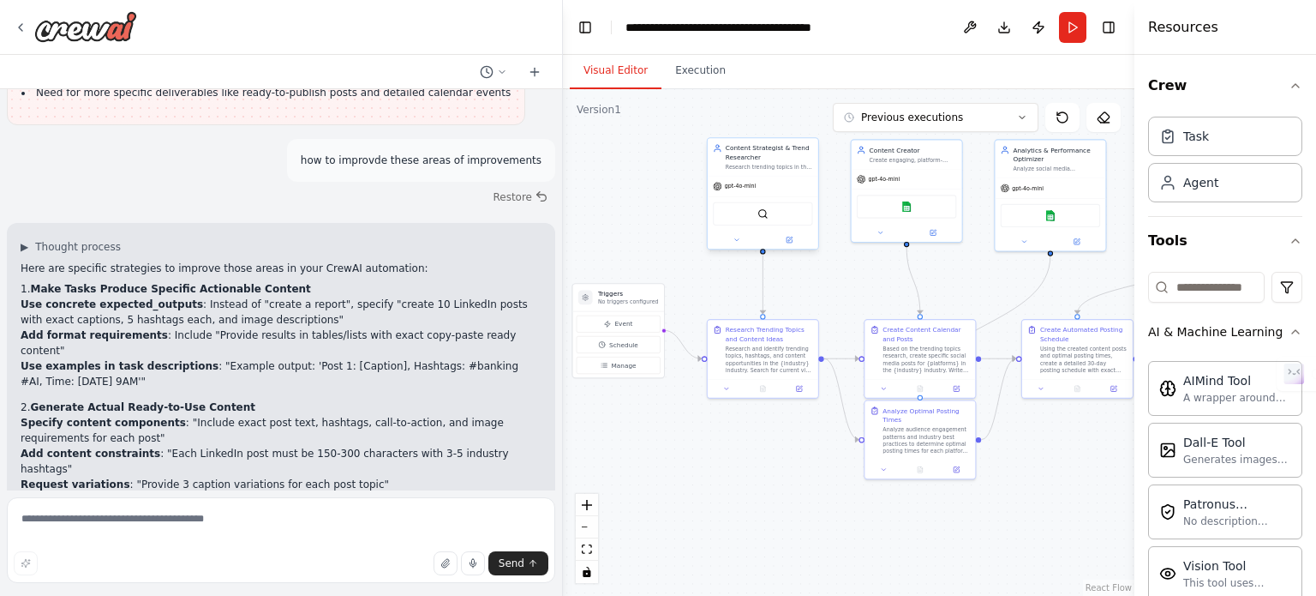
click at [768, 219] on div "SerperDevTool" at bounding box center [762, 213] width 99 height 23
click at [888, 207] on div "Google sheets" at bounding box center [906, 204] width 99 height 23
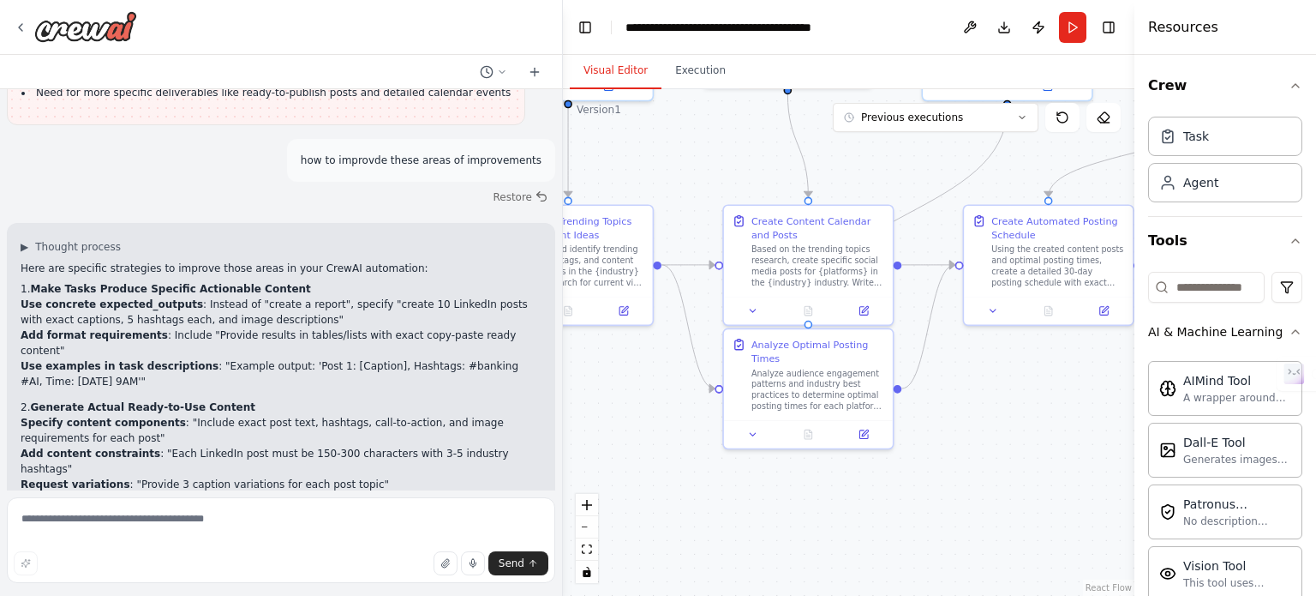
drag, startPoint x: 824, startPoint y: 444, endPoint x: 645, endPoint y: 375, distance: 192.1
click at [645, 375] on div ".deletable-edge-delete-btn { width: 20px; height: 20px; border: 0px solid #ffff…" at bounding box center [849, 342] width 572 height 507
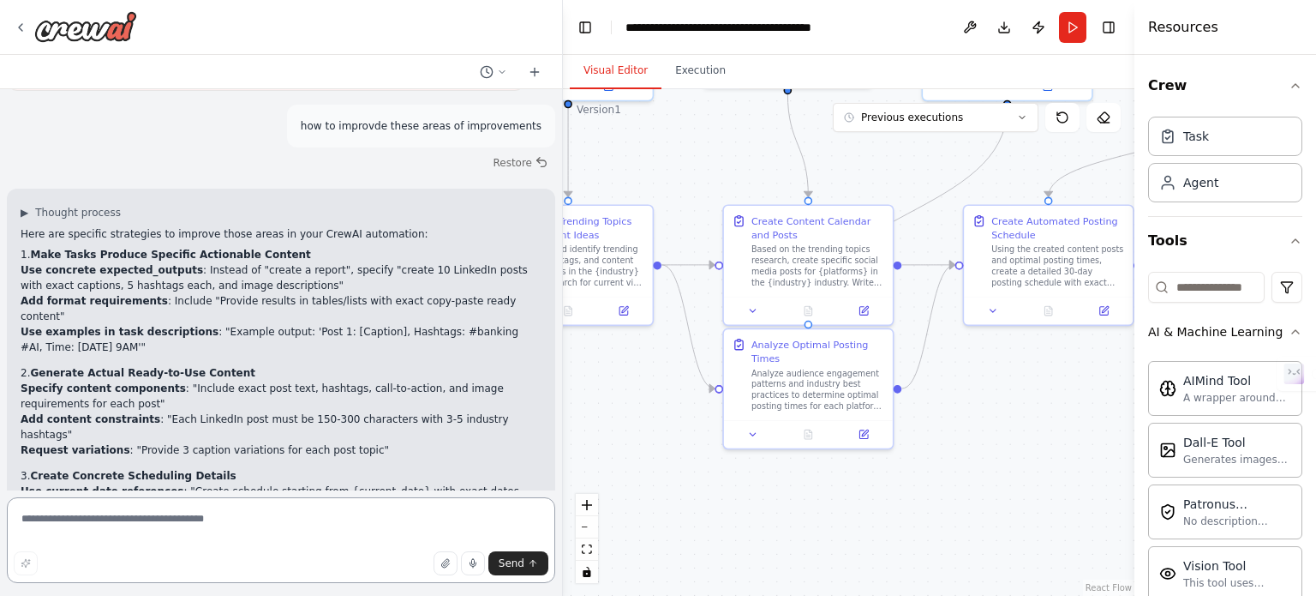
click at [378, 513] on textarea at bounding box center [281, 540] width 549 height 86
click at [404, 499] on textarea at bounding box center [281, 540] width 549 height 86
type textarea "***"
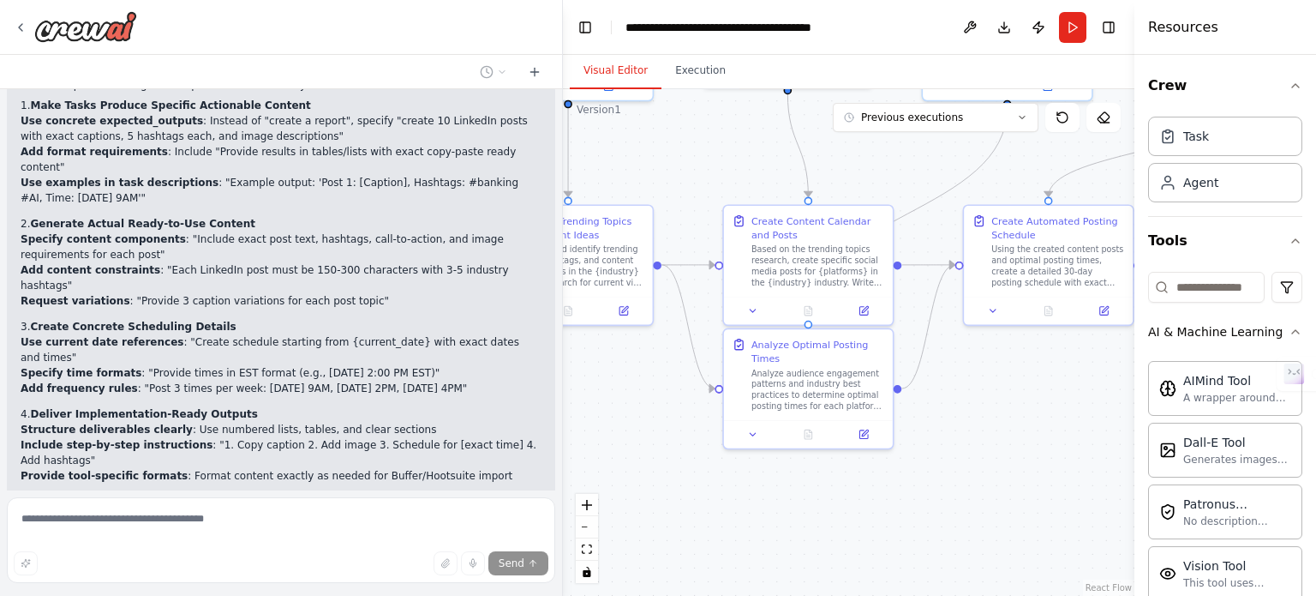
scroll to position [4919, 0]
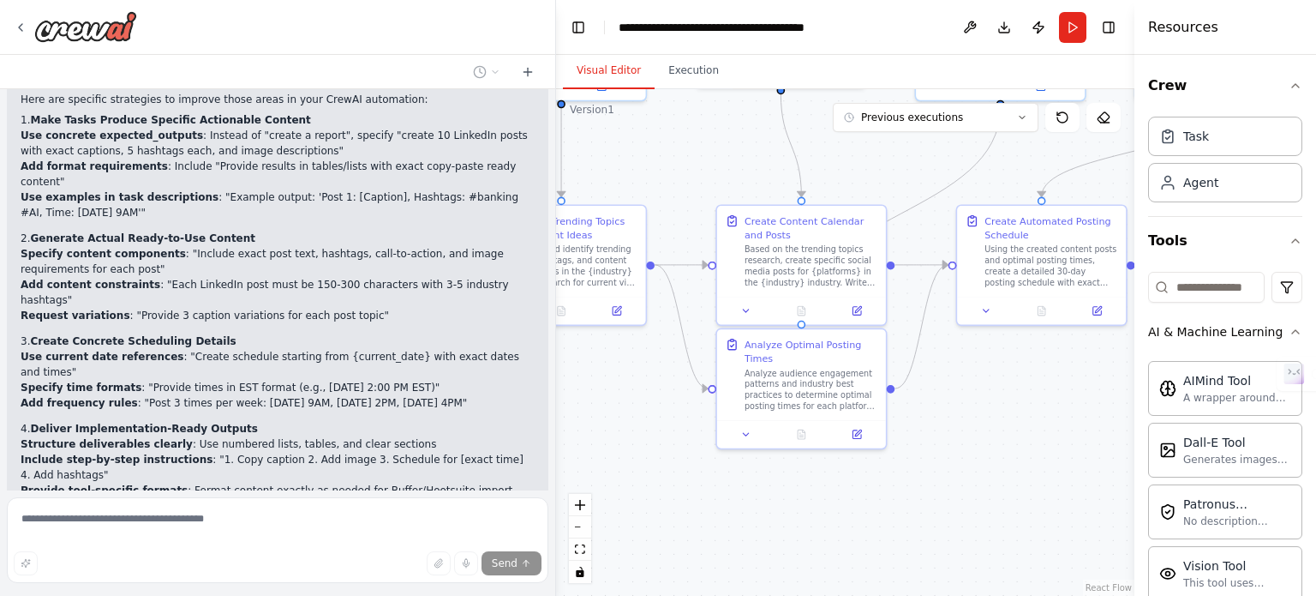
drag, startPoint x: 555, startPoint y: 468, endPoint x: 556, endPoint y: 436, distance: 31.7
click at [556, 436] on div "Create a crew that schedules and publishes social media content across multiple…" at bounding box center [658, 298] width 1316 height 596
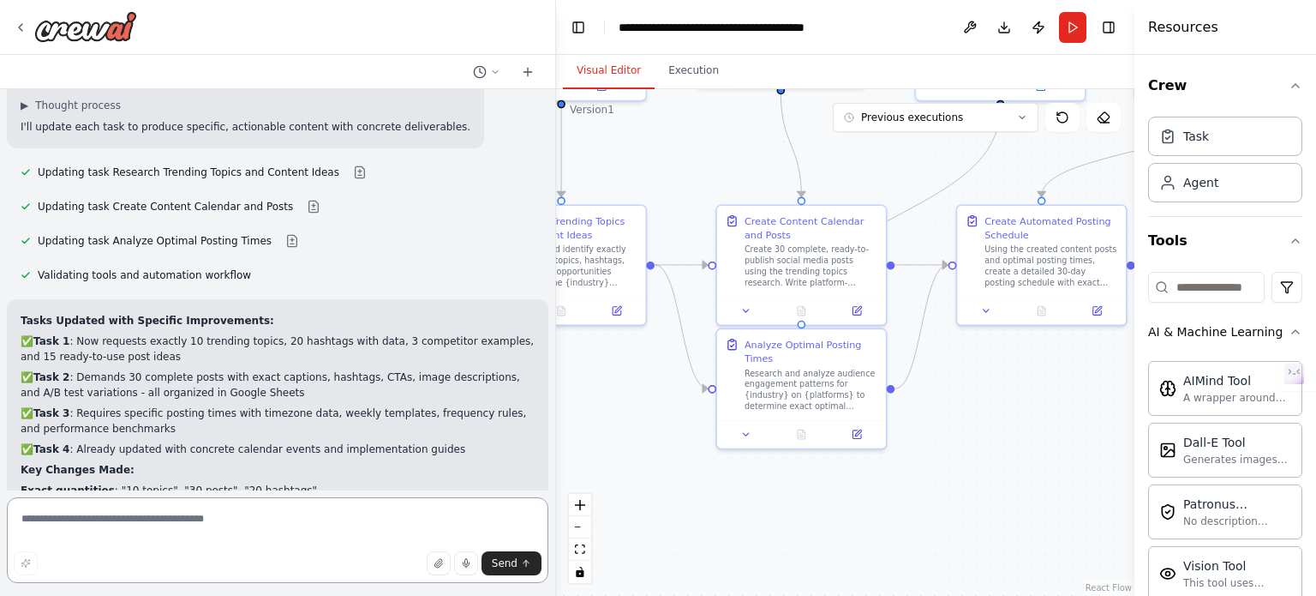
scroll to position [5524, 0]
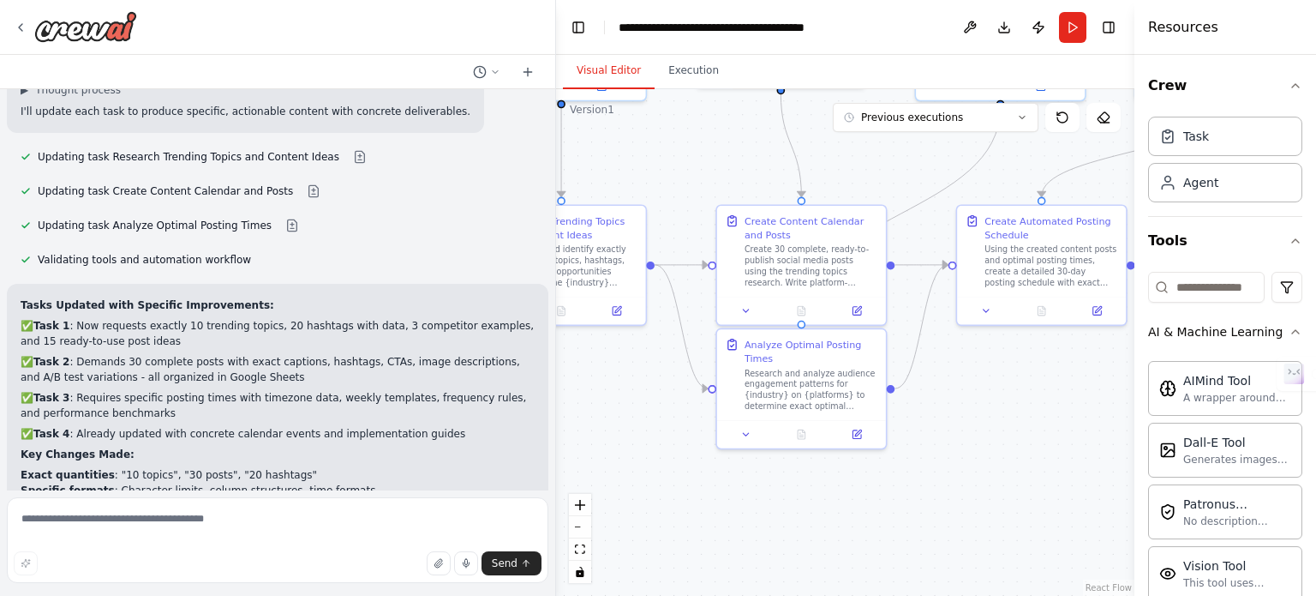
click at [504, 345] on div "Tasks Updated with Specific Improvements: ✅ Task 1 : Now requests exactly 10 tr…" at bounding box center [278, 441] width 542 height 315
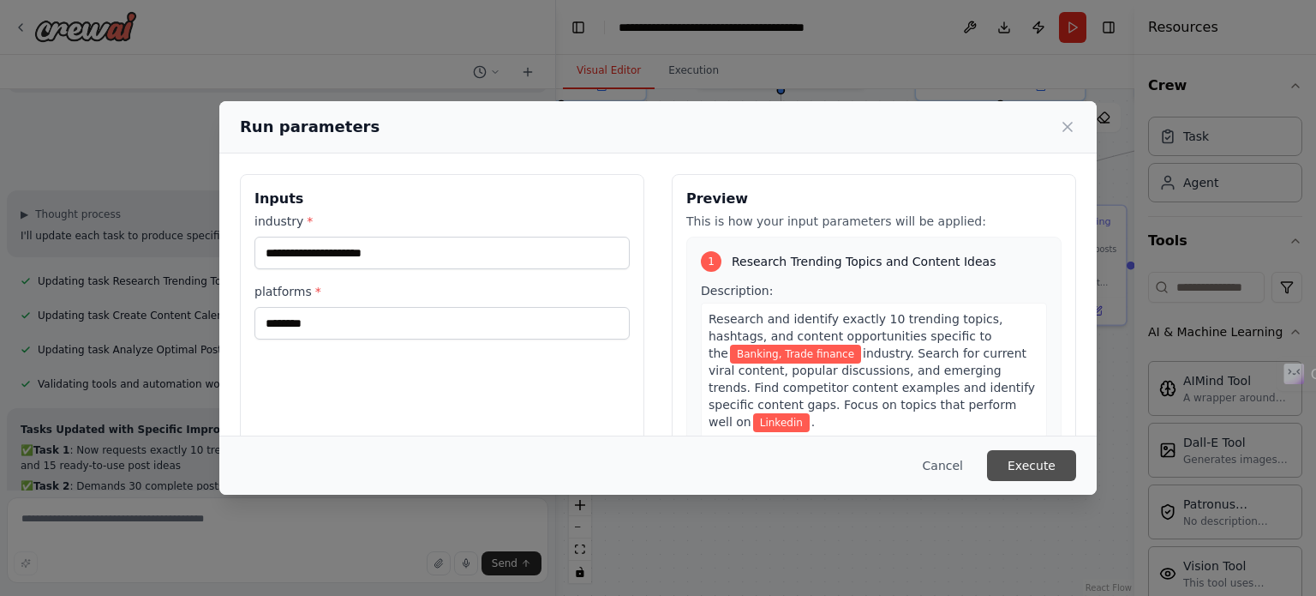
click at [1068, 478] on button "Execute" at bounding box center [1031, 465] width 89 height 31
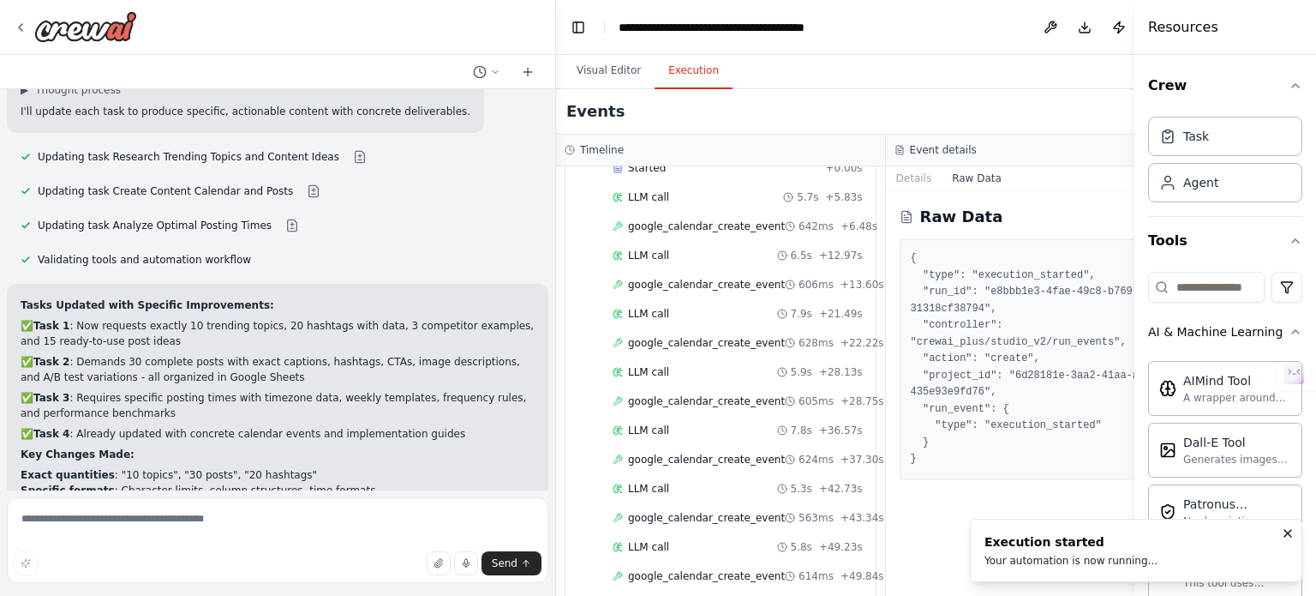
scroll to position [1118, 0]
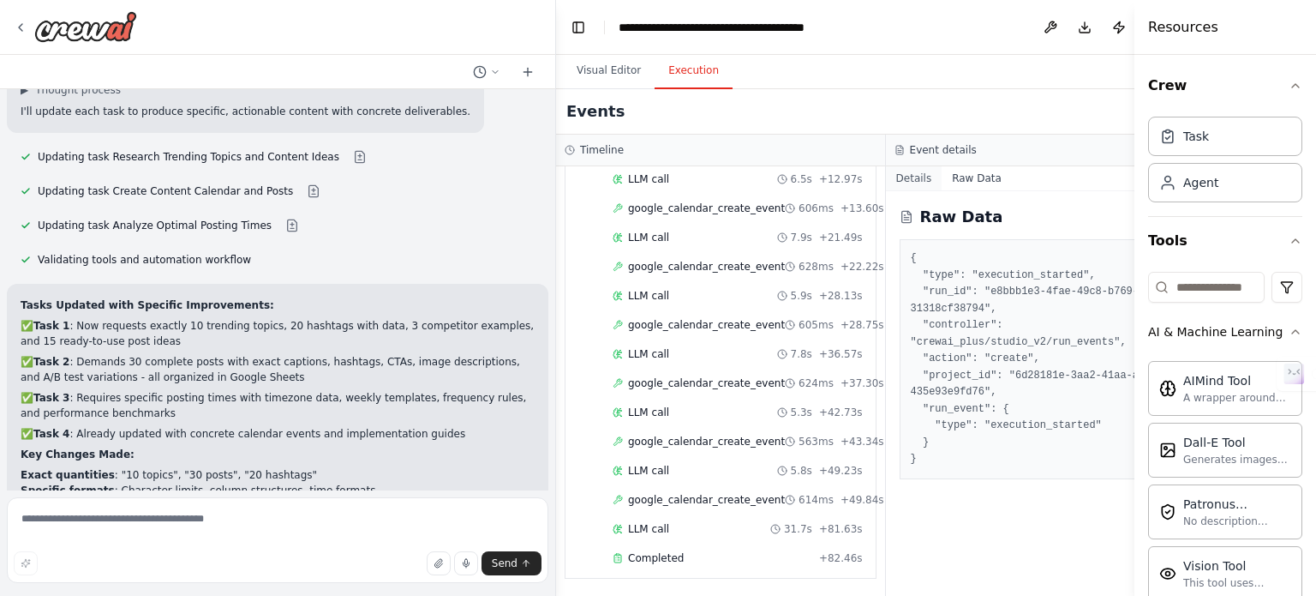
click at [891, 175] on button "Details" at bounding box center [914, 178] width 57 height 24
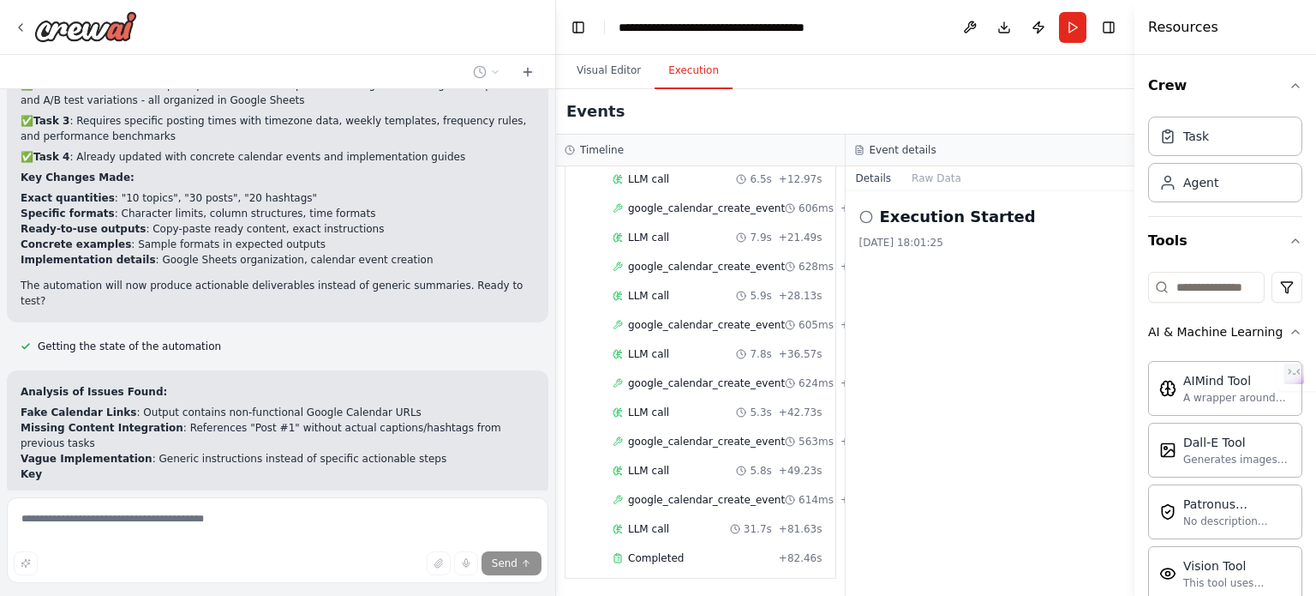
scroll to position [5817, 0]
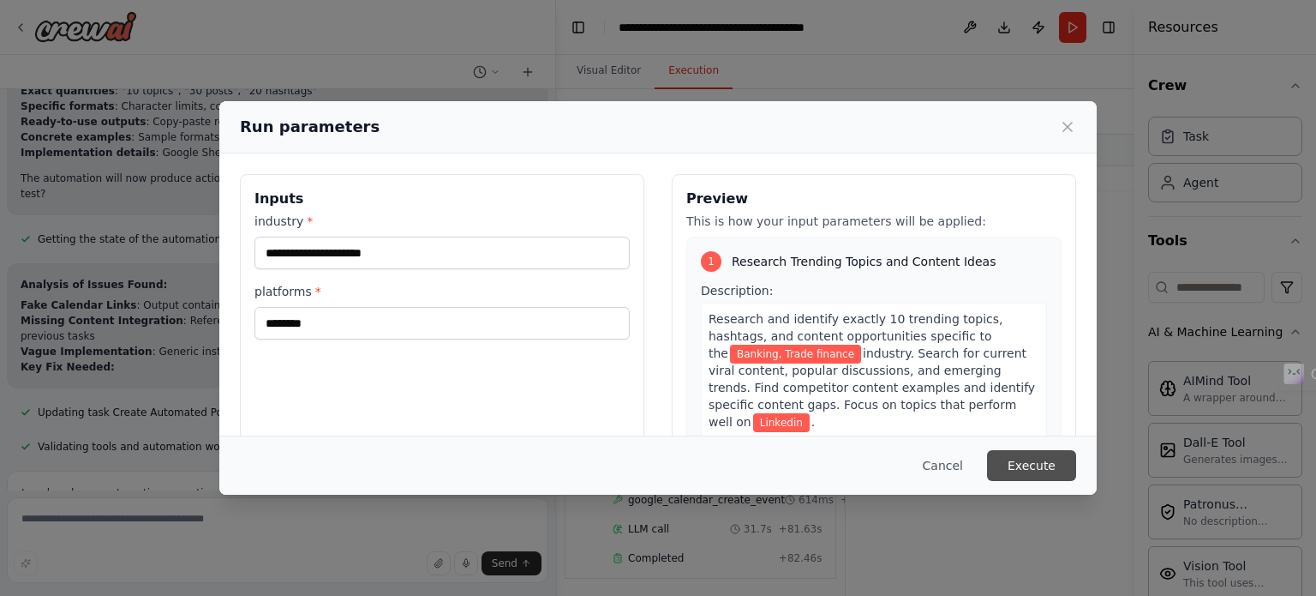
scroll to position [5923, 0]
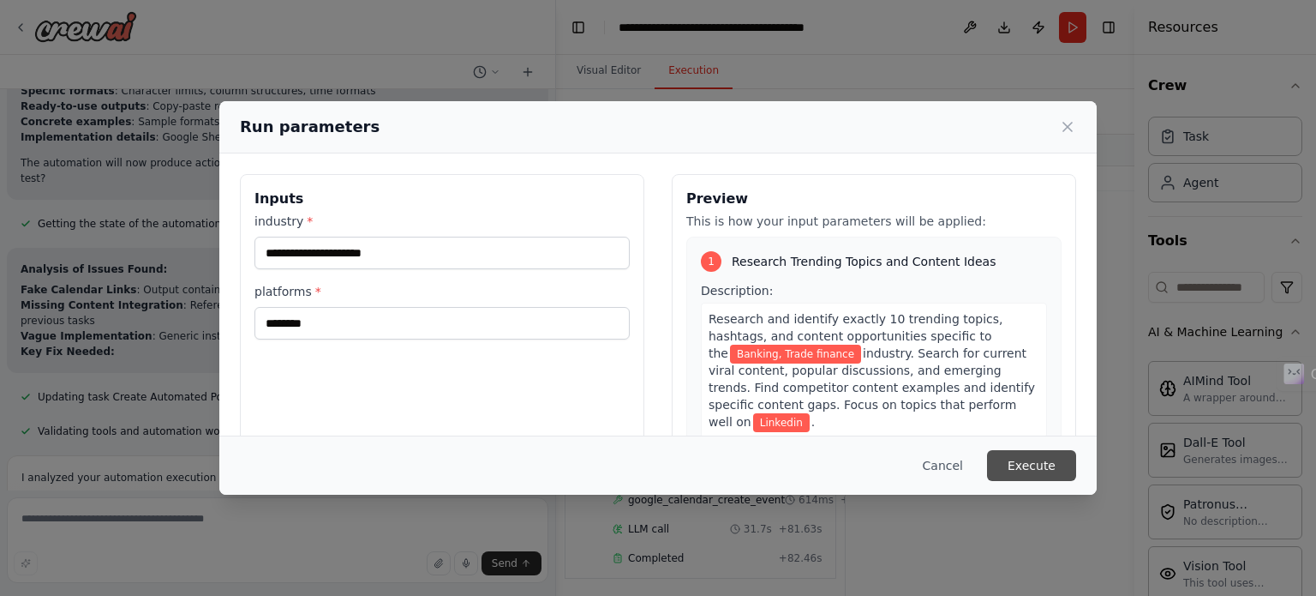
click at [1046, 464] on button "Execute" at bounding box center [1031, 465] width 89 height 31
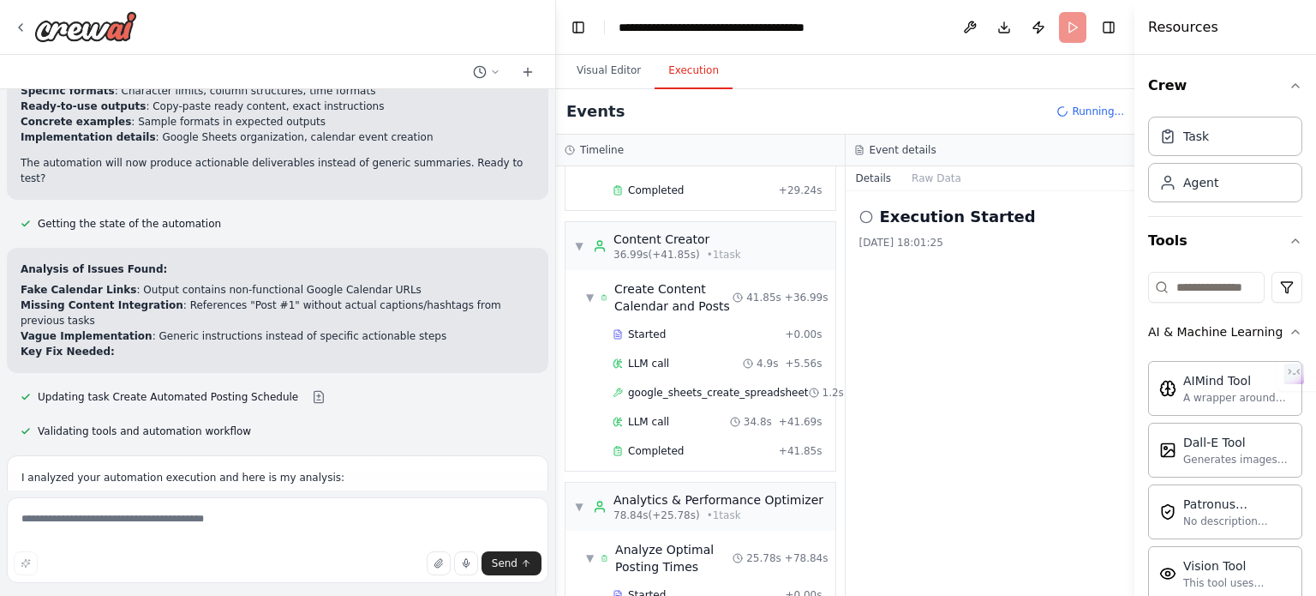
scroll to position [6047, 0]
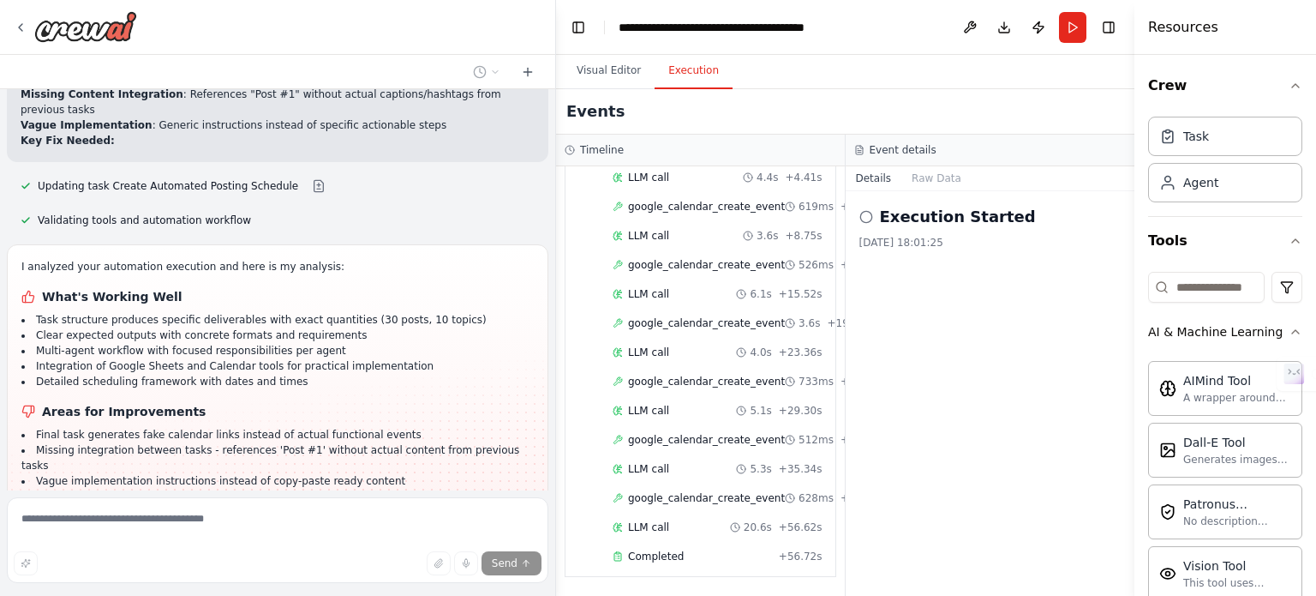
scroll to position [6149, 0]
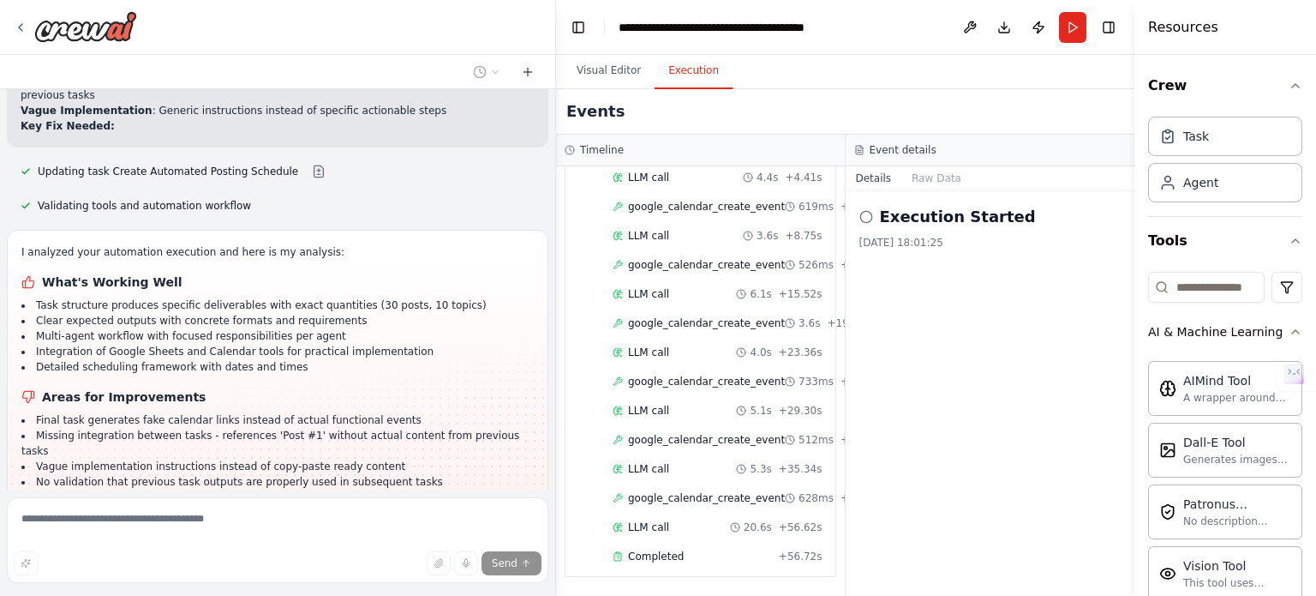
click at [302, 547] on button at bounding box center [319, 554] width 34 height 14
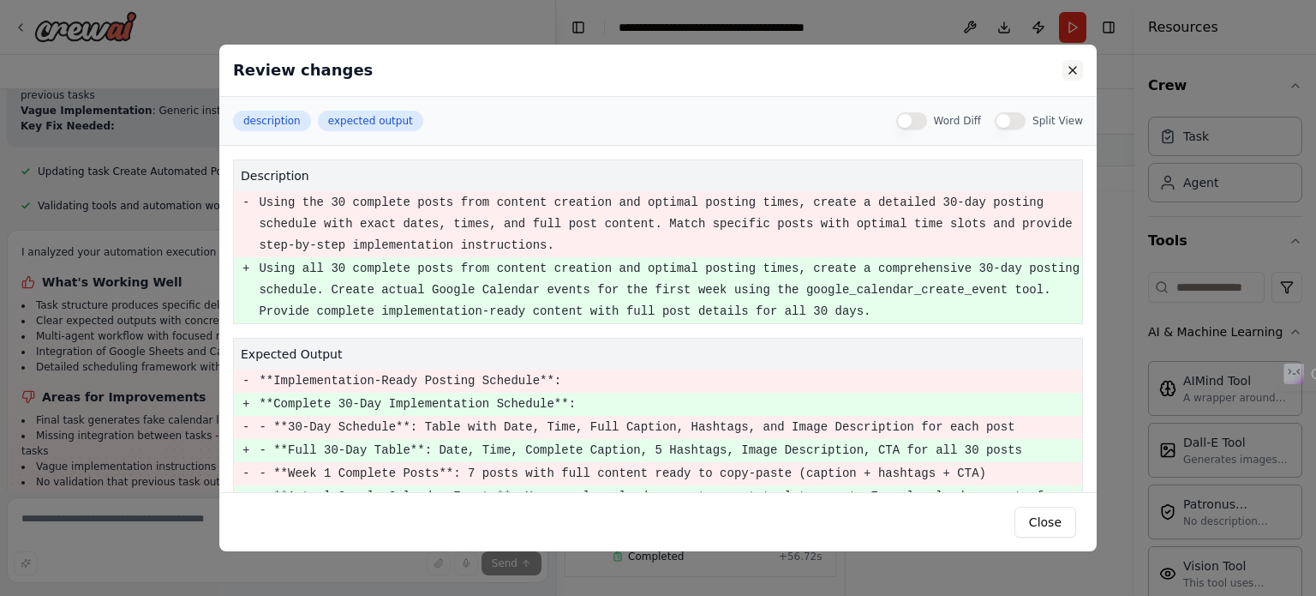
click at [1075, 70] on button at bounding box center [1073, 70] width 21 height 21
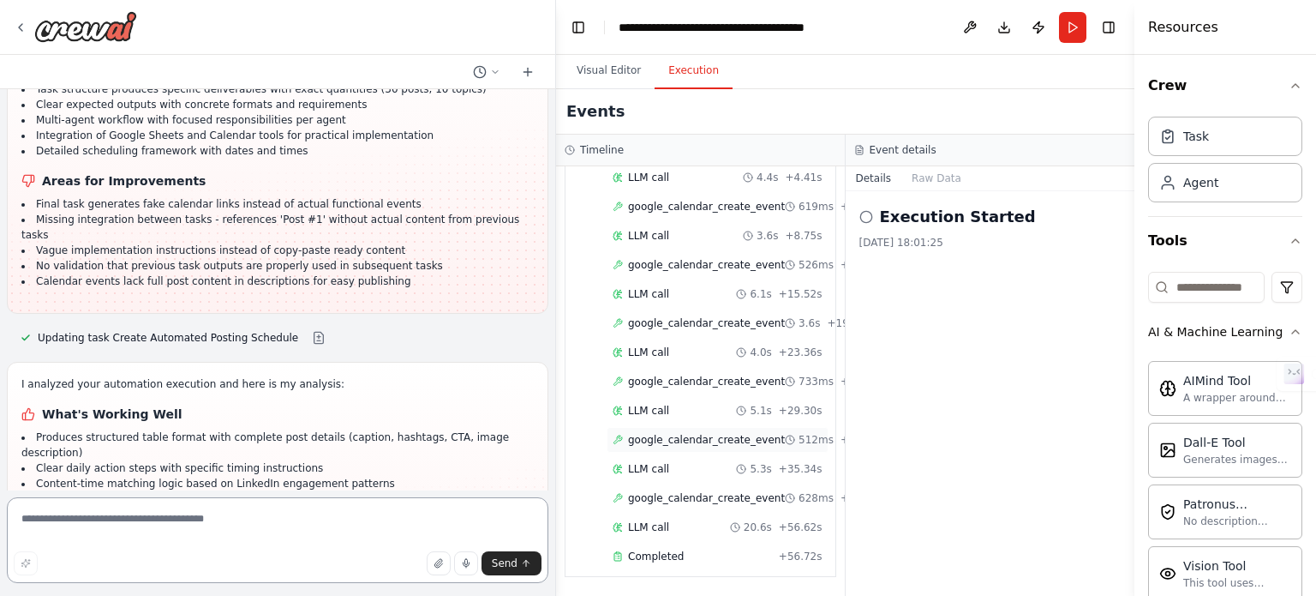
scroll to position [6380, 0]
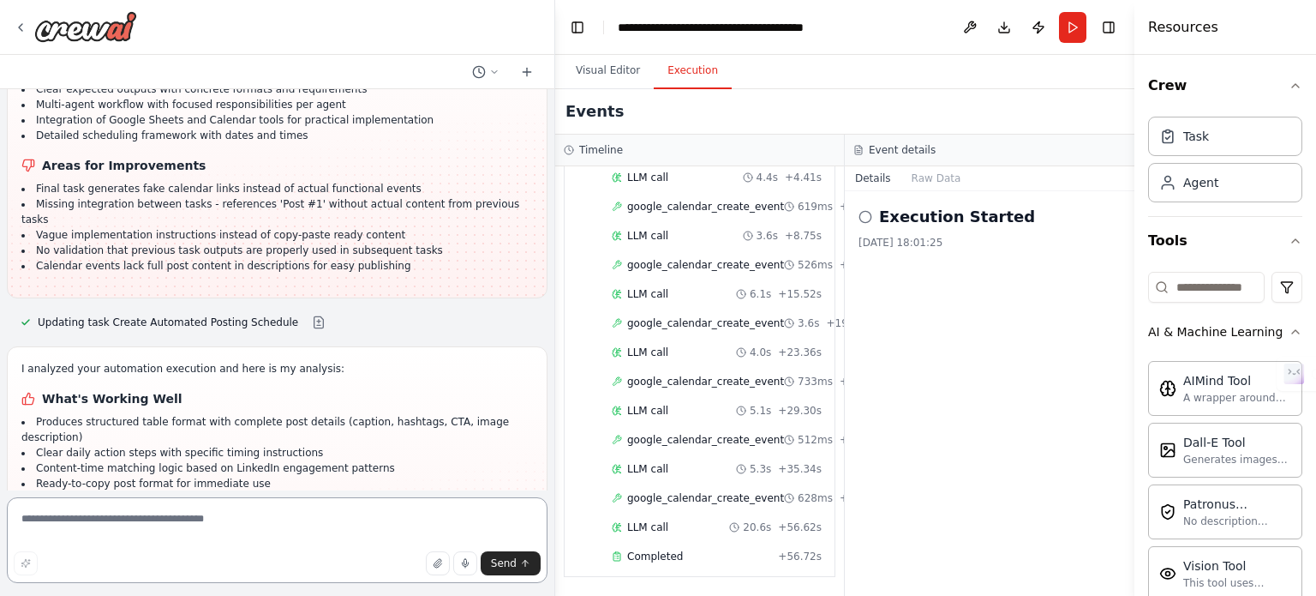
click at [555, 483] on div "Create a crew that schedules and publishes social media content across multiple…" at bounding box center [658, 298] width 1316 height 596
click at [1062, 32] on button "Run" at bounding box center [1072, 27] width 27 height 31
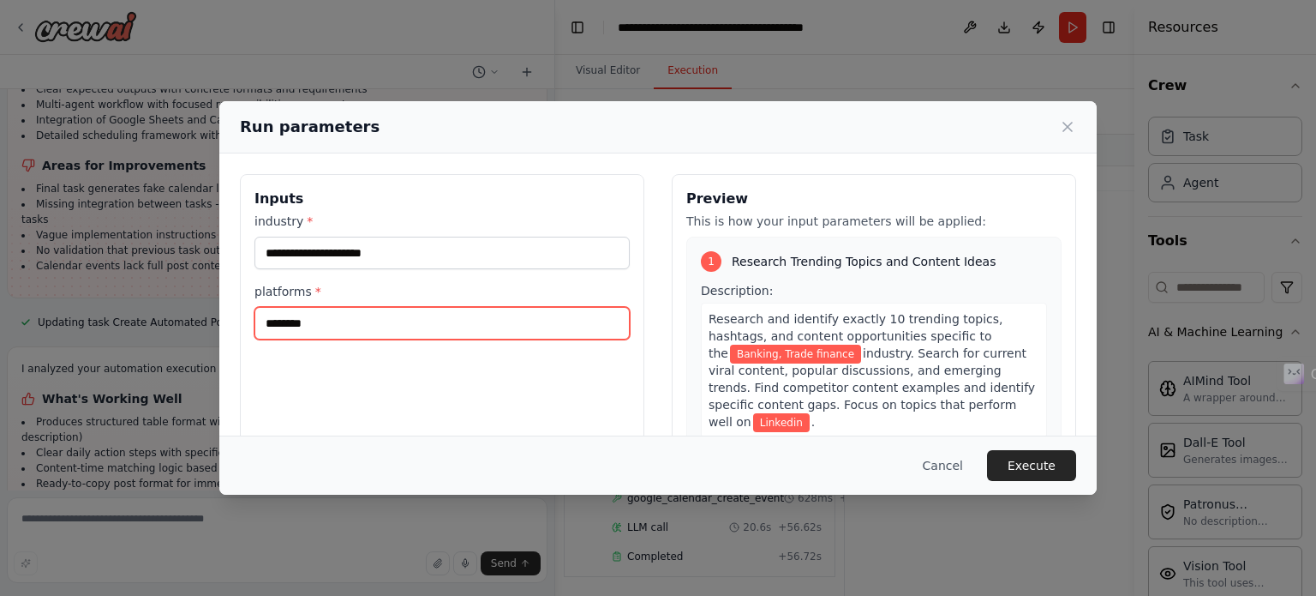
click at [545, 335] on input "********" at bounding box center [442, 323] width 375 height 33
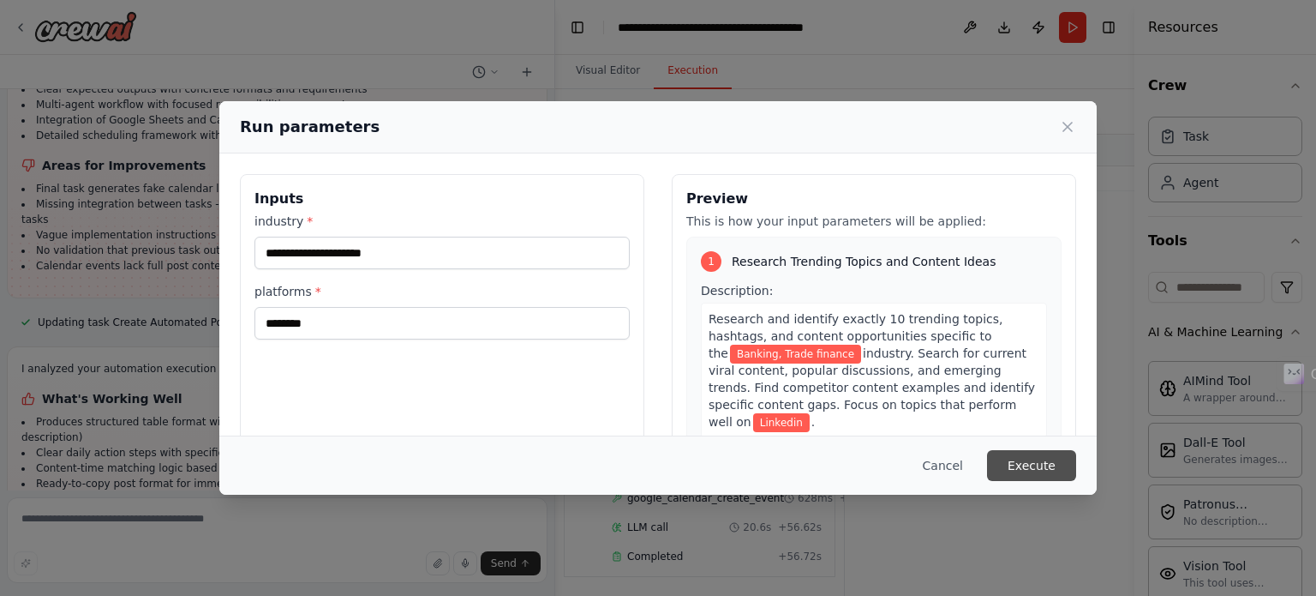
click at [1053, 471] on button "Execute" at bounding box center [1031, 465] width 89 height 31
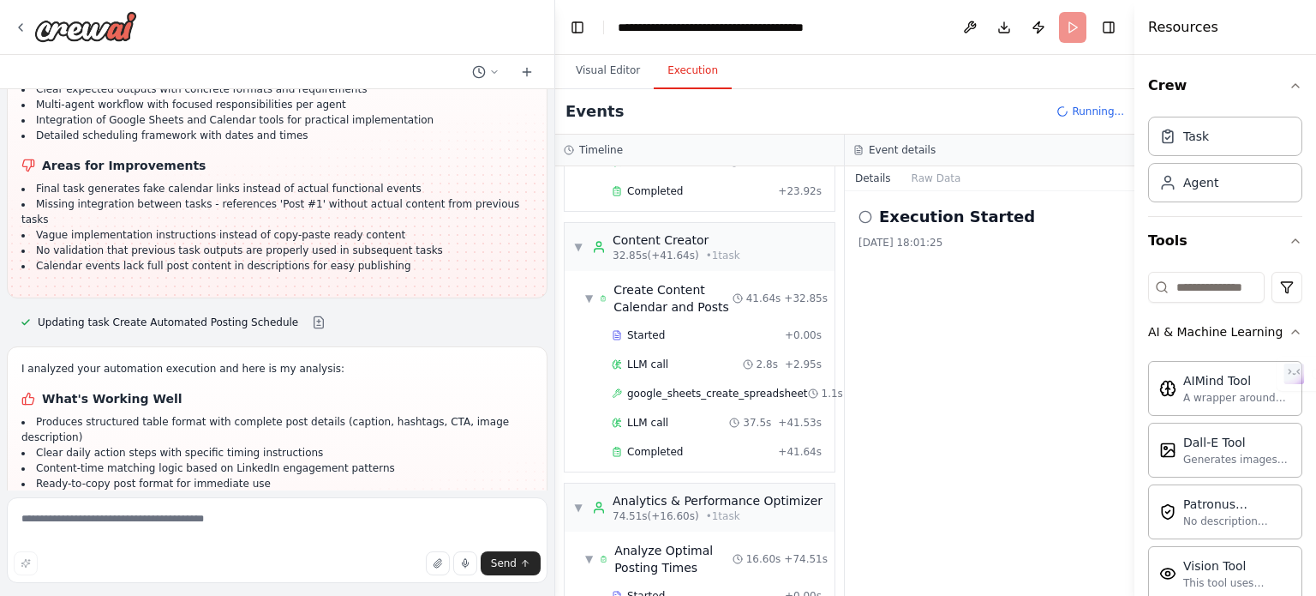
scroll to position [667, 0]
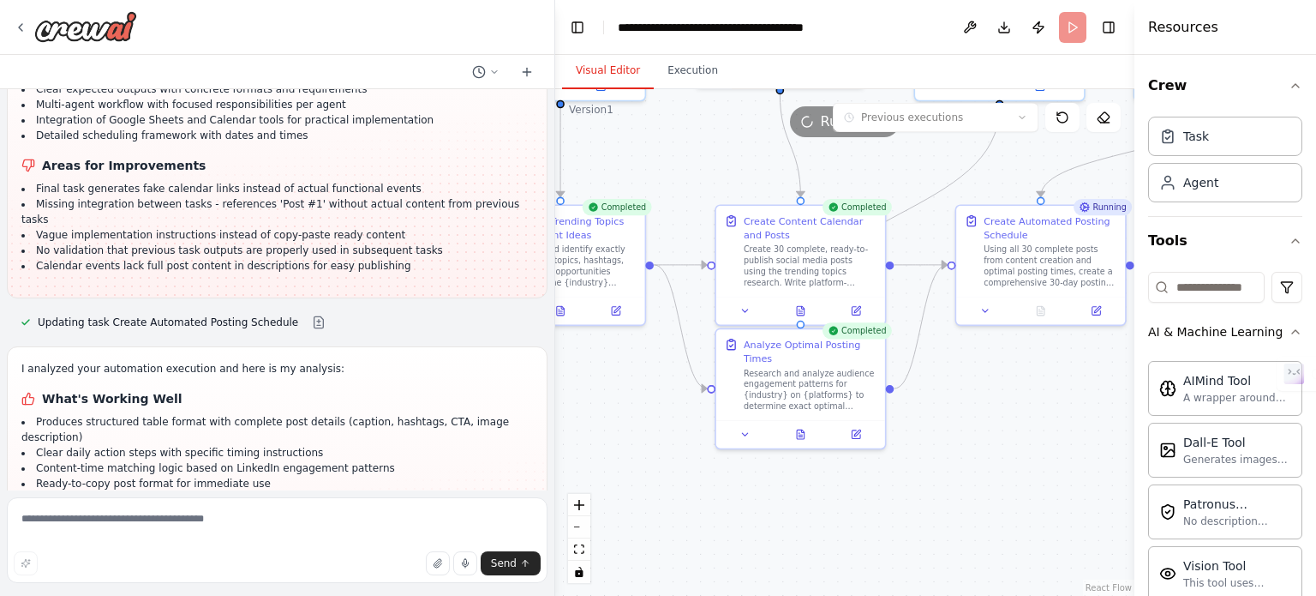
drag, startPoint x: 836, startPoint y: 457, endPoint x: 611, endPoint y: 73, distance: 445.2
click at [611, 73] on button "Visual Editor" at bounding box center [608, 71] width 92 height 36
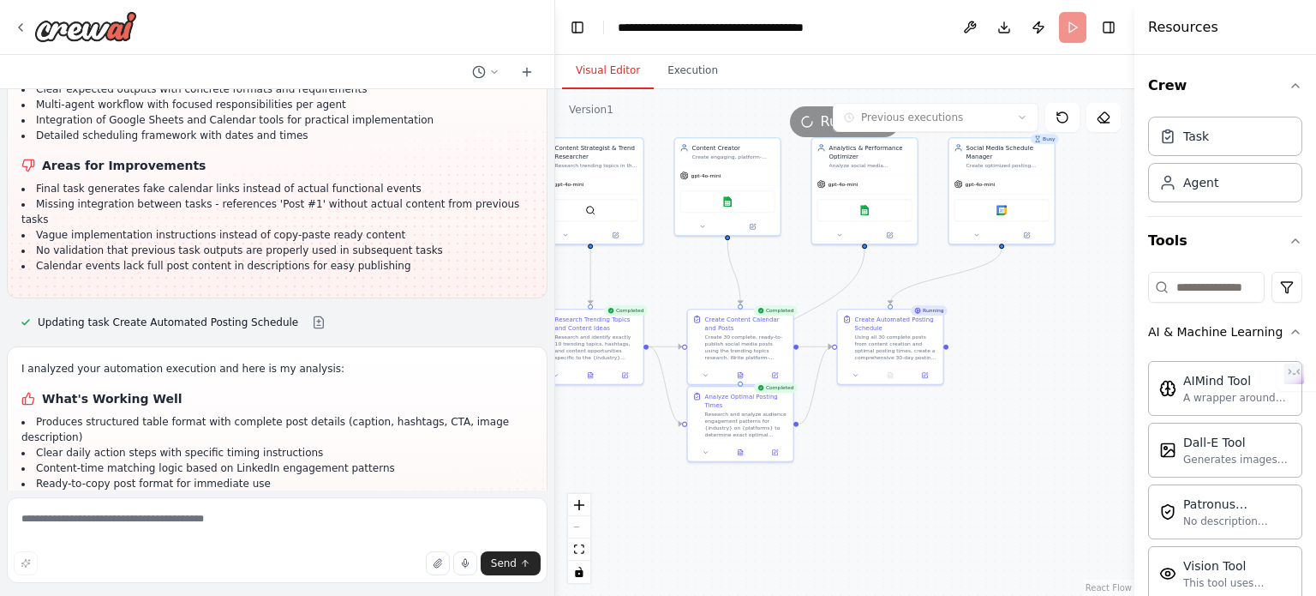
drag, startPoint x: 1002, startPoint y: 428, endPoint x: 879, endPoint y: 469, distance: 129.3
click at [879, 469] on div ".deletable-edge-delete-btn { width: 20px; height: 20px; border: 0px solid #ffff…" at bounding box center [844, 342] width 579 height 507
click at [685, 63] on button "Execution" at bounding box center [693, 71] width 78 height 36
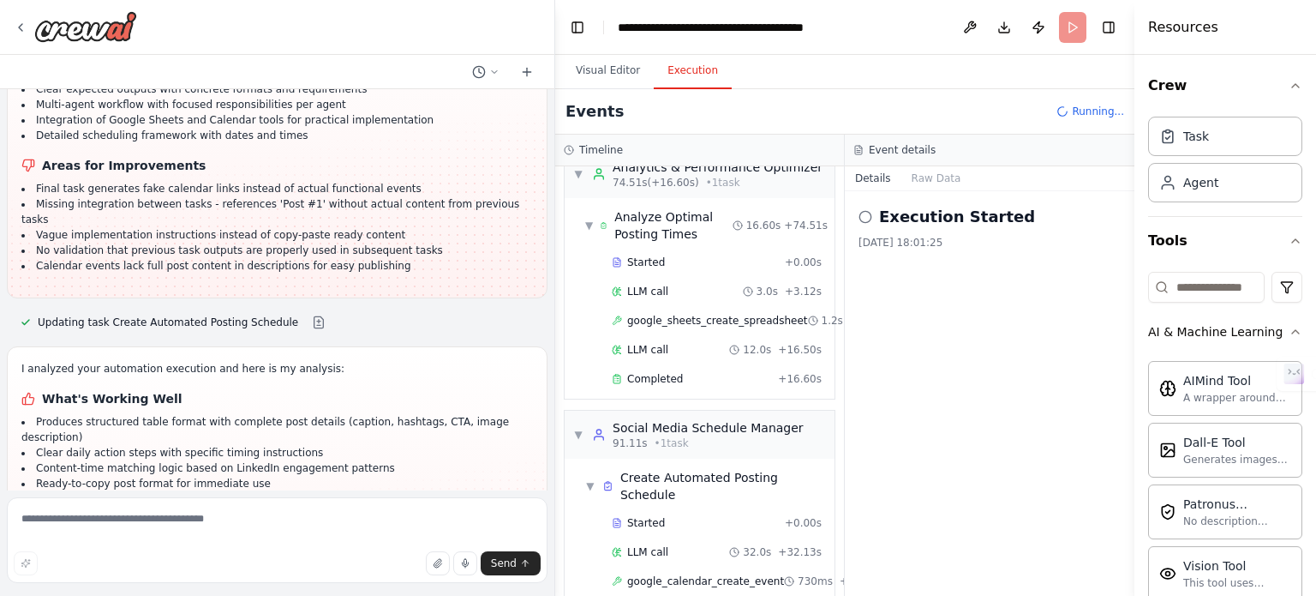
click at [845, 511] on div "Execution Started 05/10/2025, 18:01:25" at bounding box center [990, 393] width 290 height 405
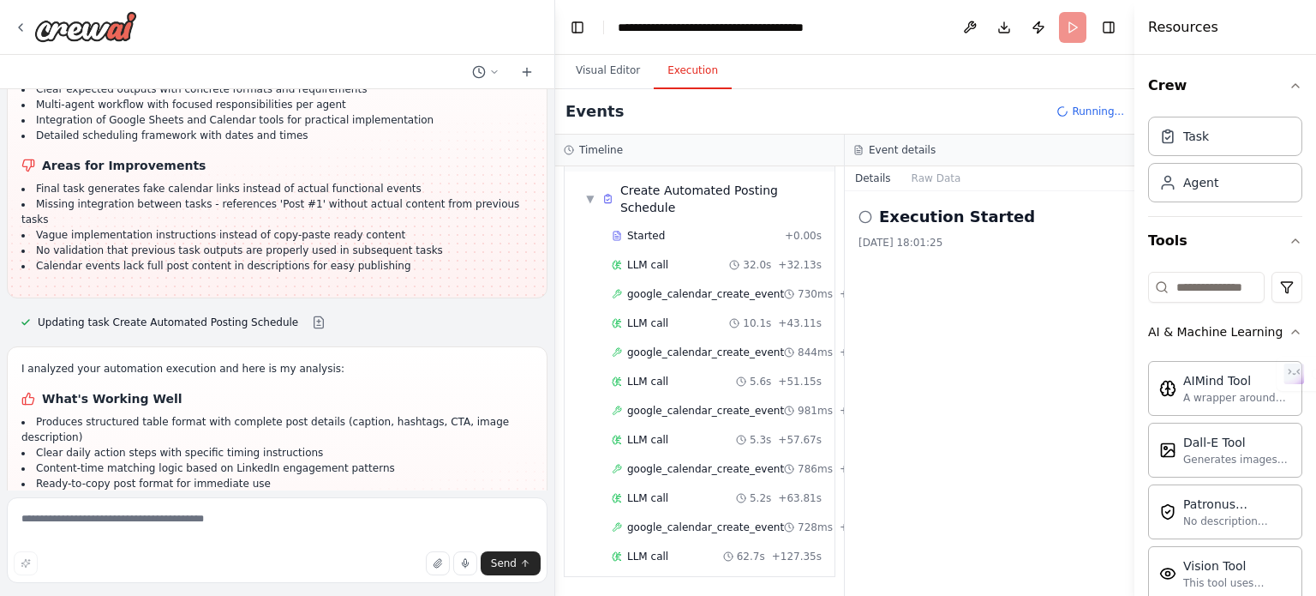
scroll to position [984, 0]
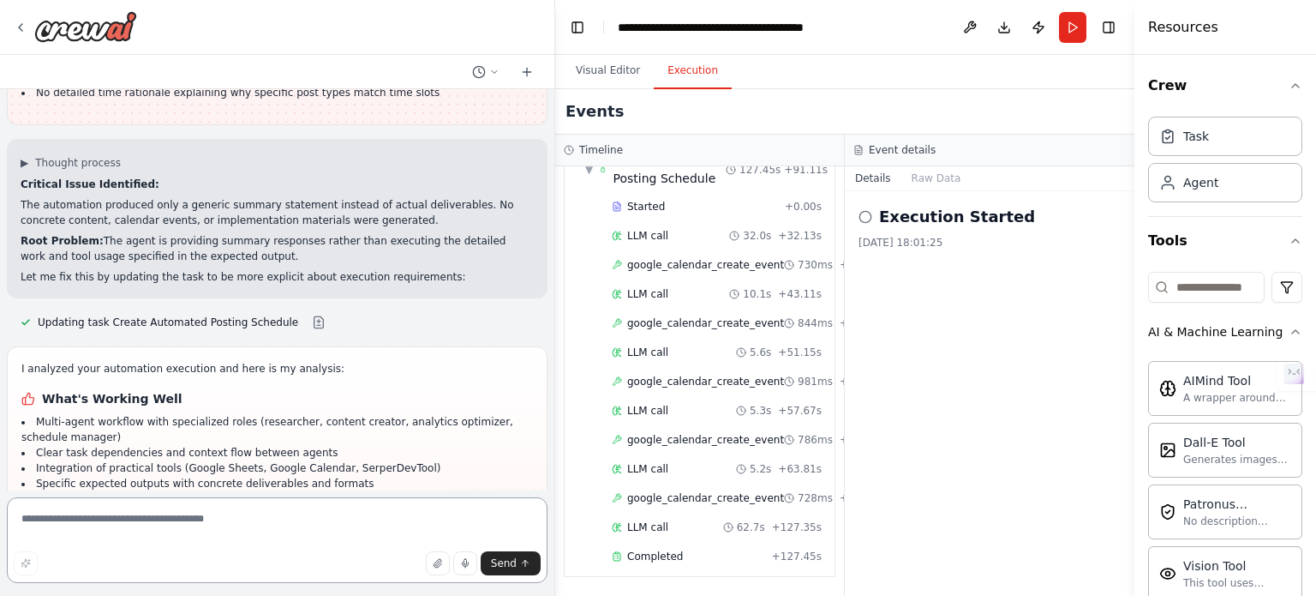
scroll to position [6916, 0]
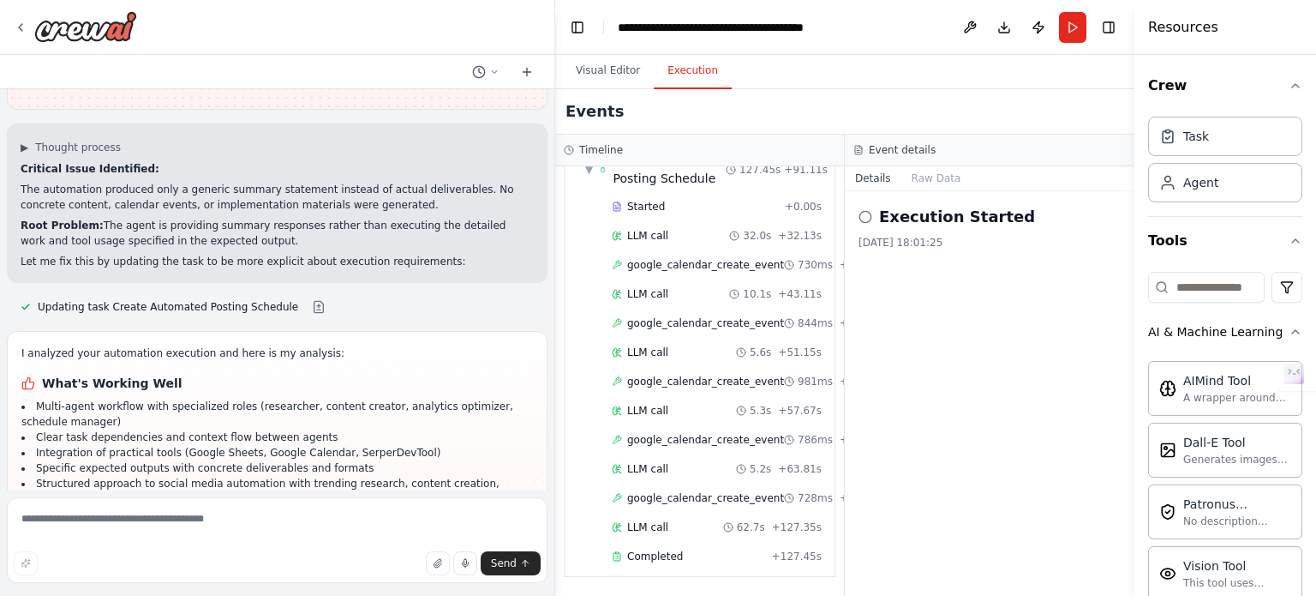
drag, startPoint x: 415, startPoint y: 452, endPoint x: 414, endPoint y: 389, distance: 62.6
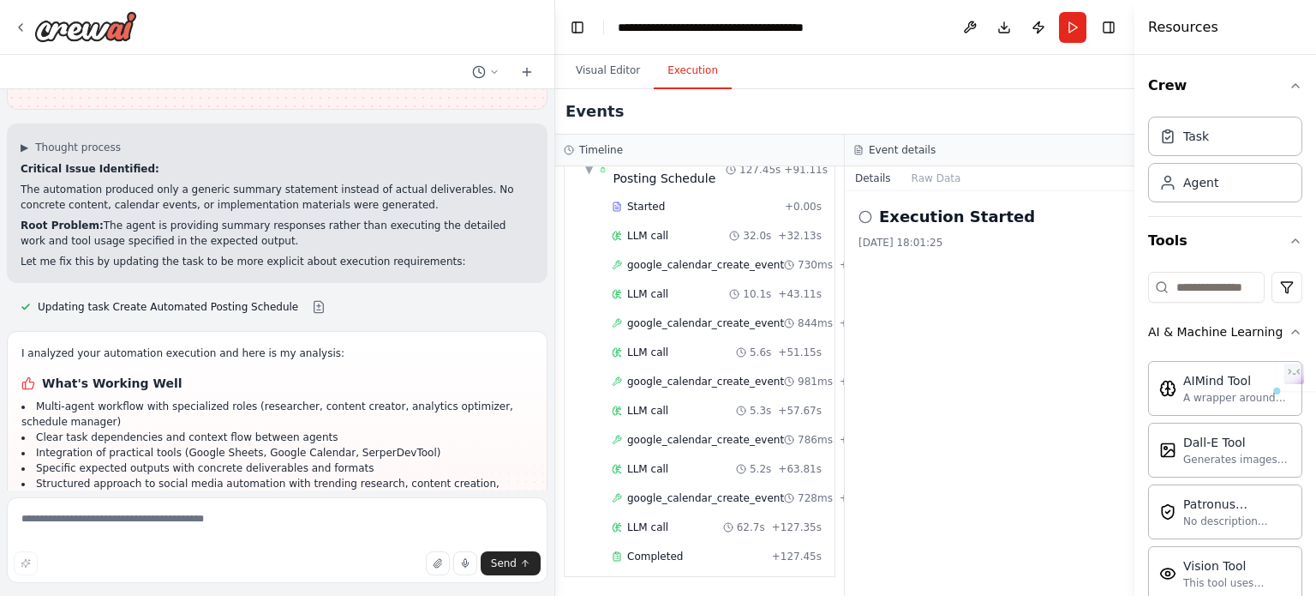
drag, startPoint x: 486, startPoint y: 395, endPoint x: 239, endPoint y: 401, distance: 246.9
click at [402, 505] on textarea at bounding box center [277, 540] width 541 height 86
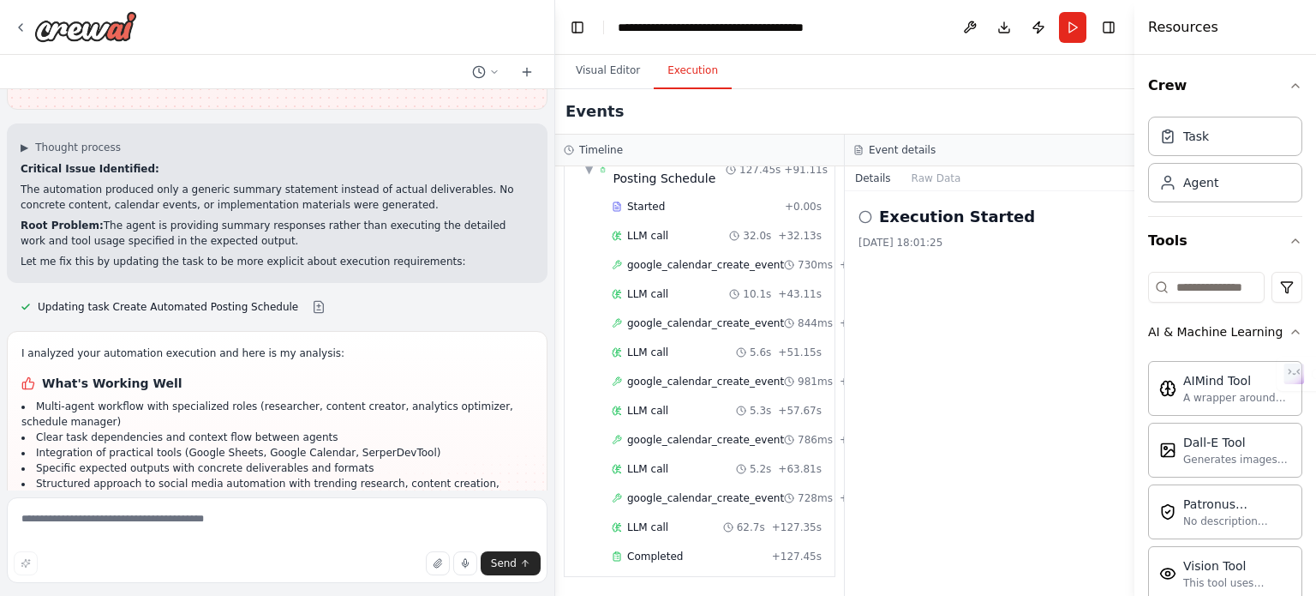
copy div "I have some suggestions to help you move forward with your automation."
click at [271, 514] on textarea at bounding box center [277, 540] width 541 height 86
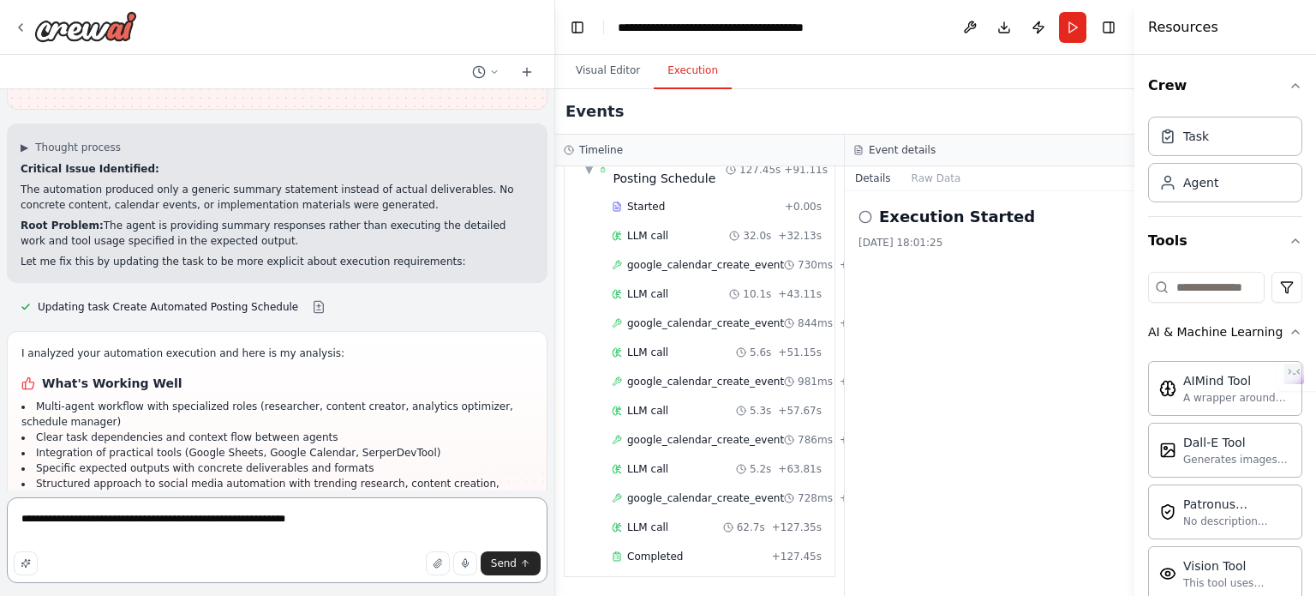
type textarea "**********"
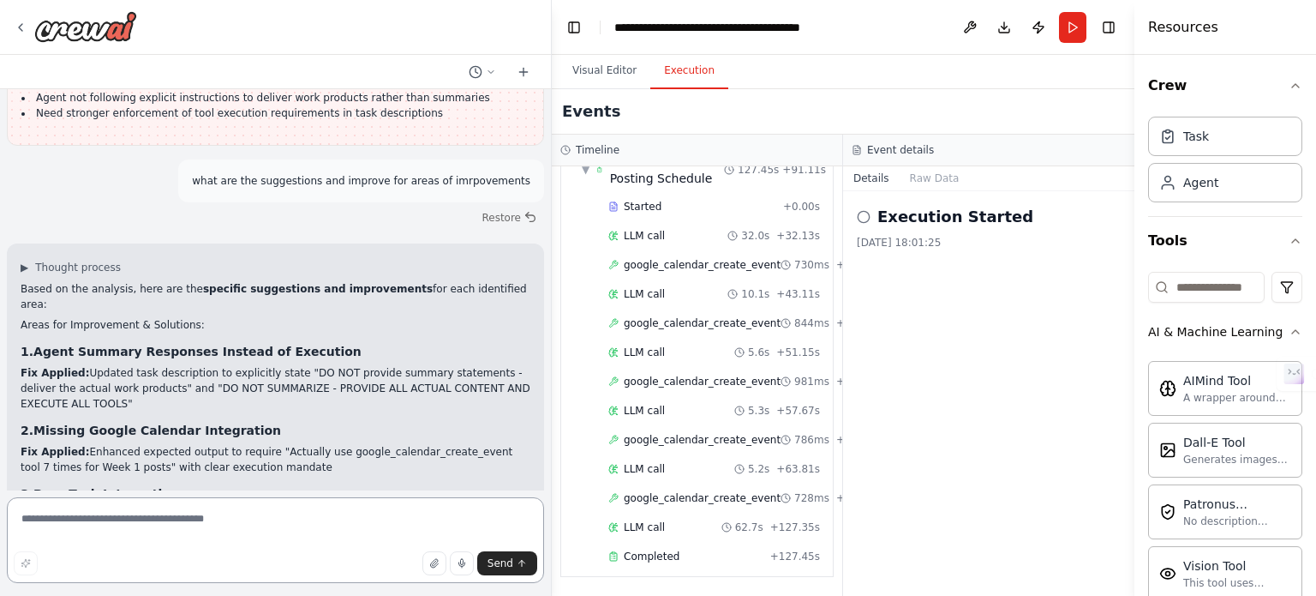
scroll to position [7432, 0]
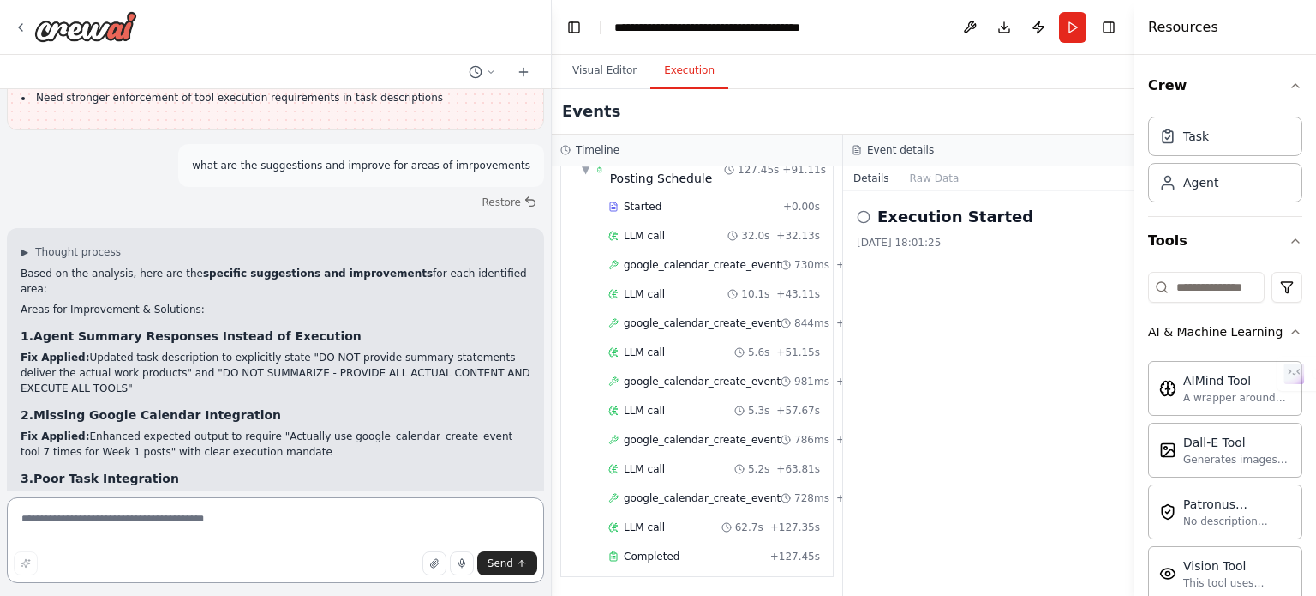
drag, startPoint x: 549, startPoint y: 463, endPoint x: 552, endPoint y: 483, distance: 20.0
click at [552, 483] on div "Create a crew that schedules and publishes social media content across multiple…" at bounding box center [658, 298] width 1316 height 596
click at [436, 560] on icon "button" at bounding box center [434, 563] width 10 height 10
click at [480, 510] on textarea at bounding box center [275, 540] width 537 height 86
type textarea "***"
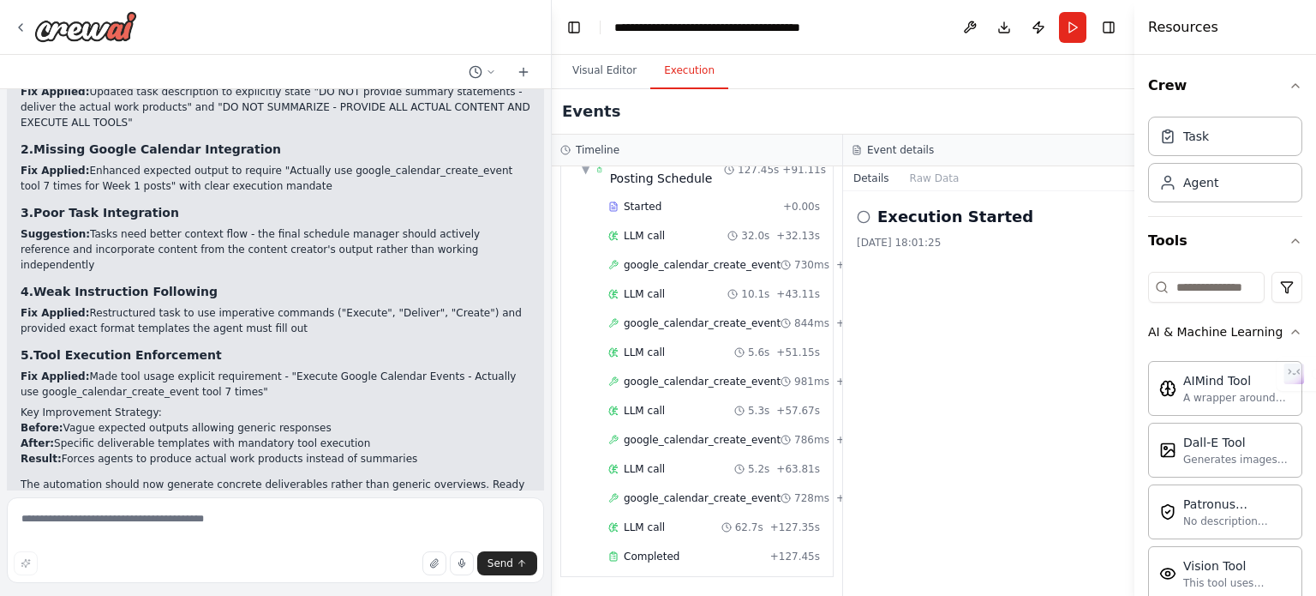
scroll to position [7714, 0]
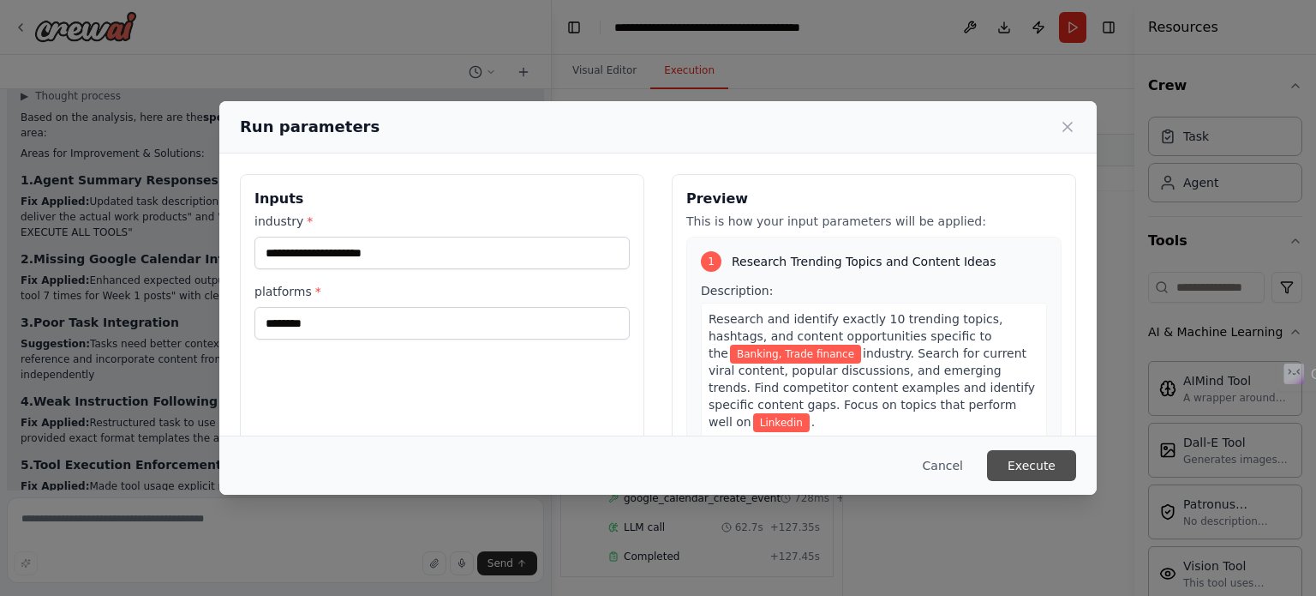
click at [1053, 465] on button "Execute" at bounding box center [1031, 465] width 89 height 31
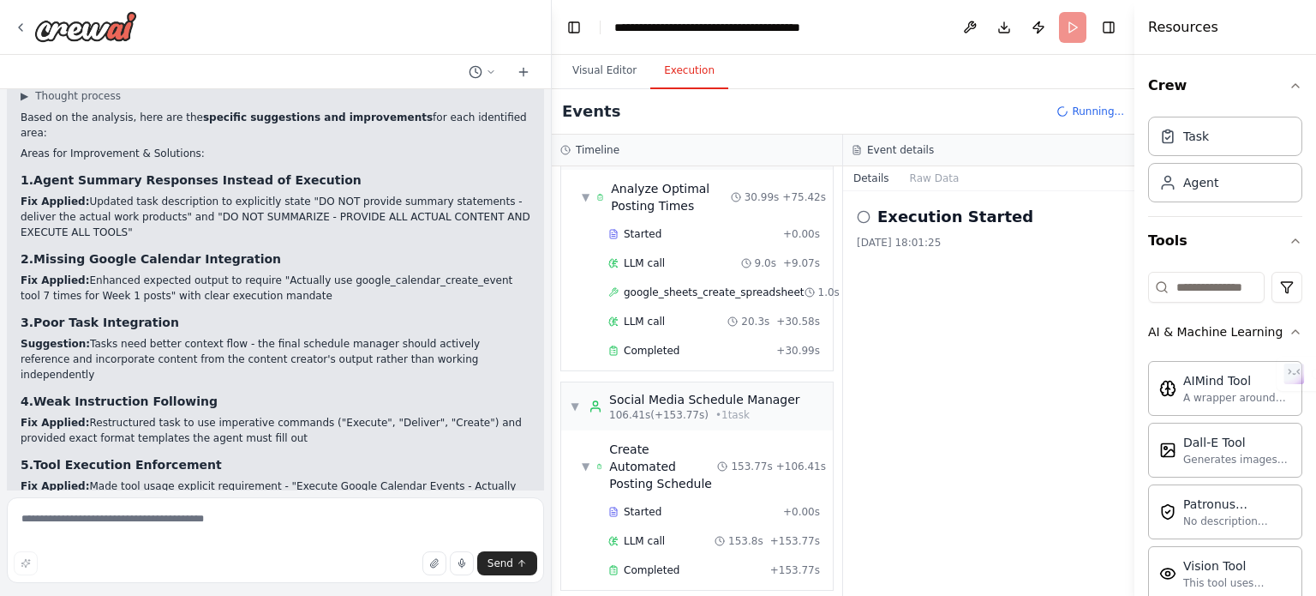
scroll to position [7714, 0]
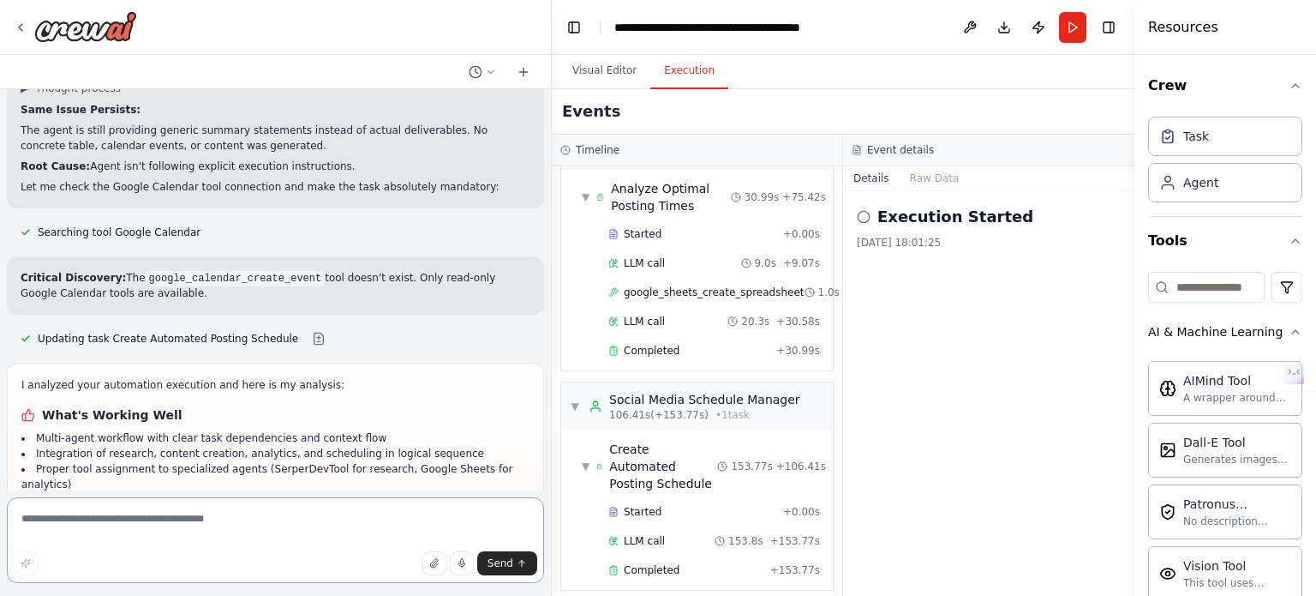
scroll to position [8341, 0]
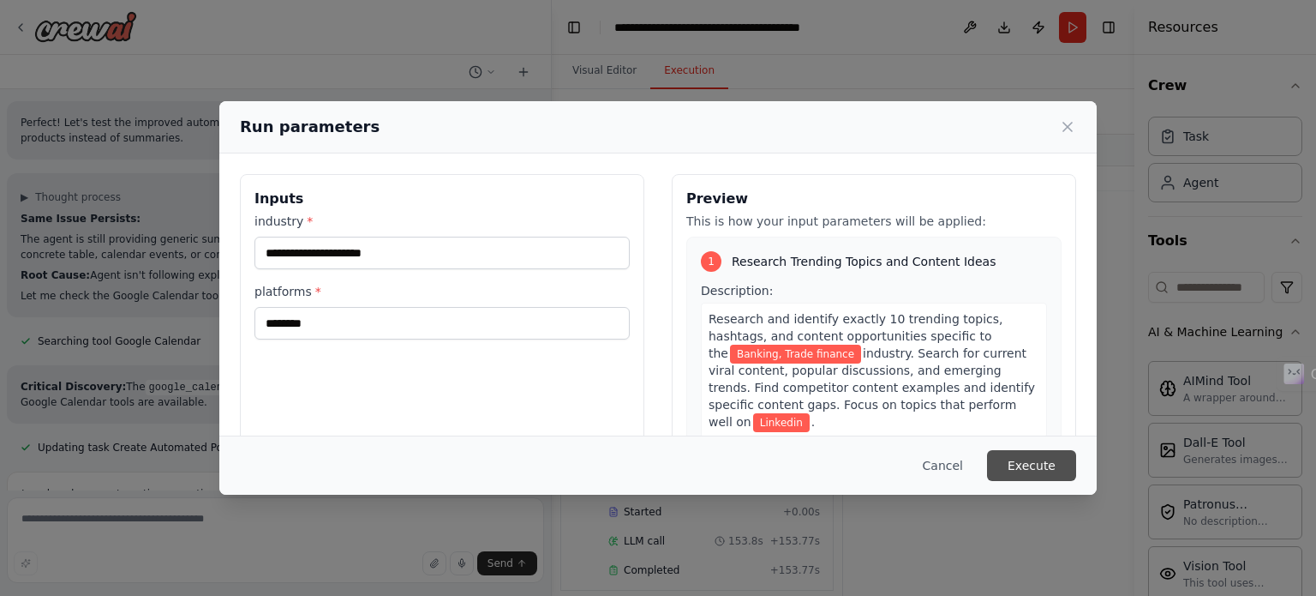
click at [1023, 452] on button "Execute" at bounding box center [1031, 465] width 89 height 31
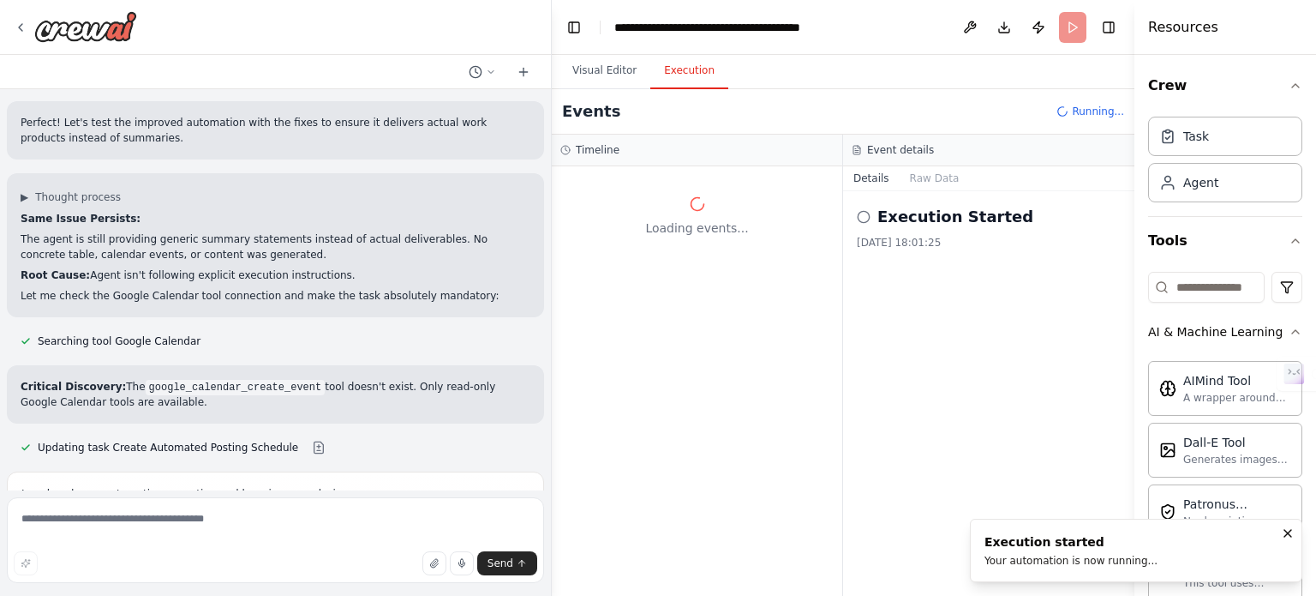
scroll to position [0, 0]
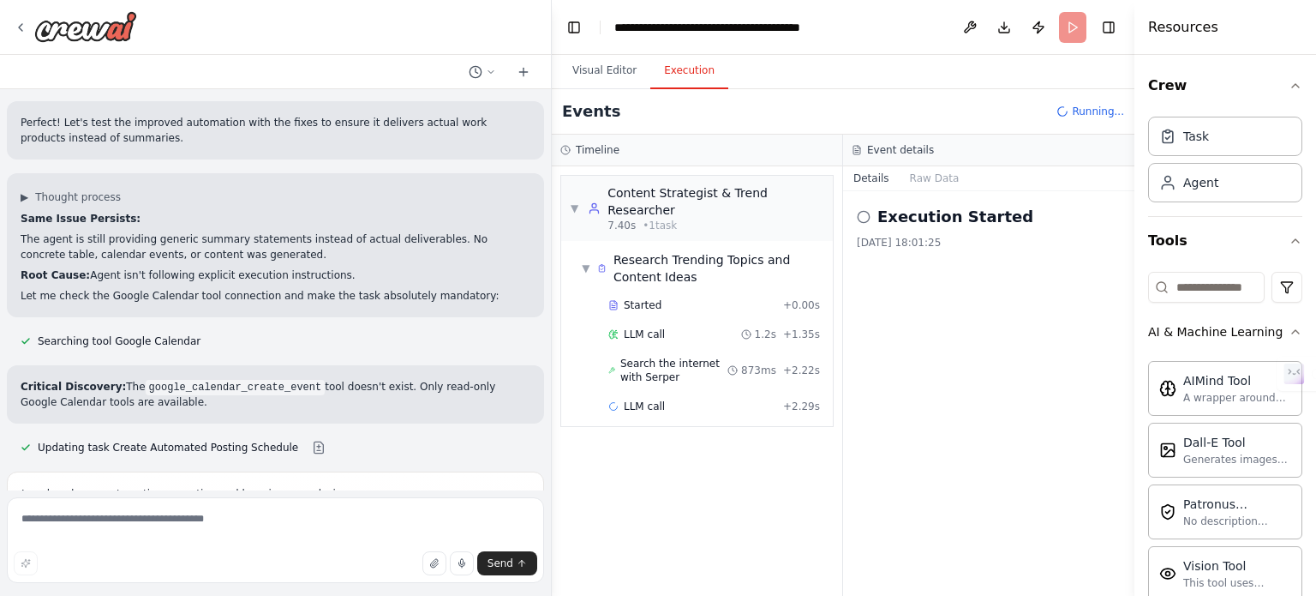
click at [548, 483] on div at bounding box center [548, 298] width 7 height 596
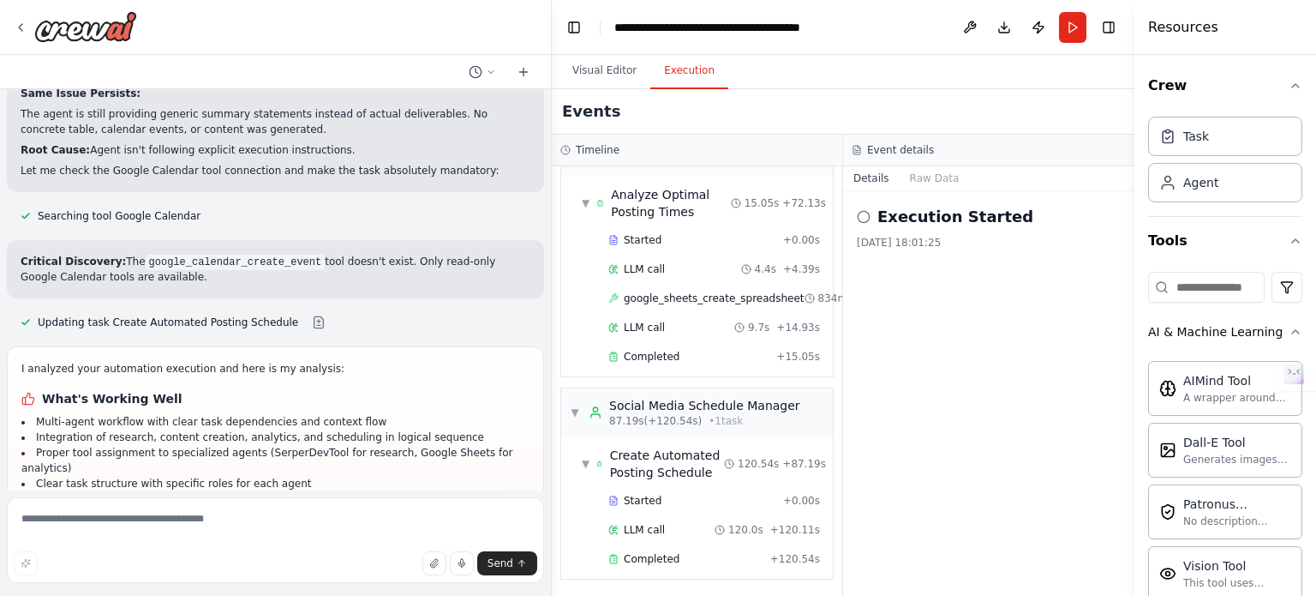
scroll to position [624, 0]
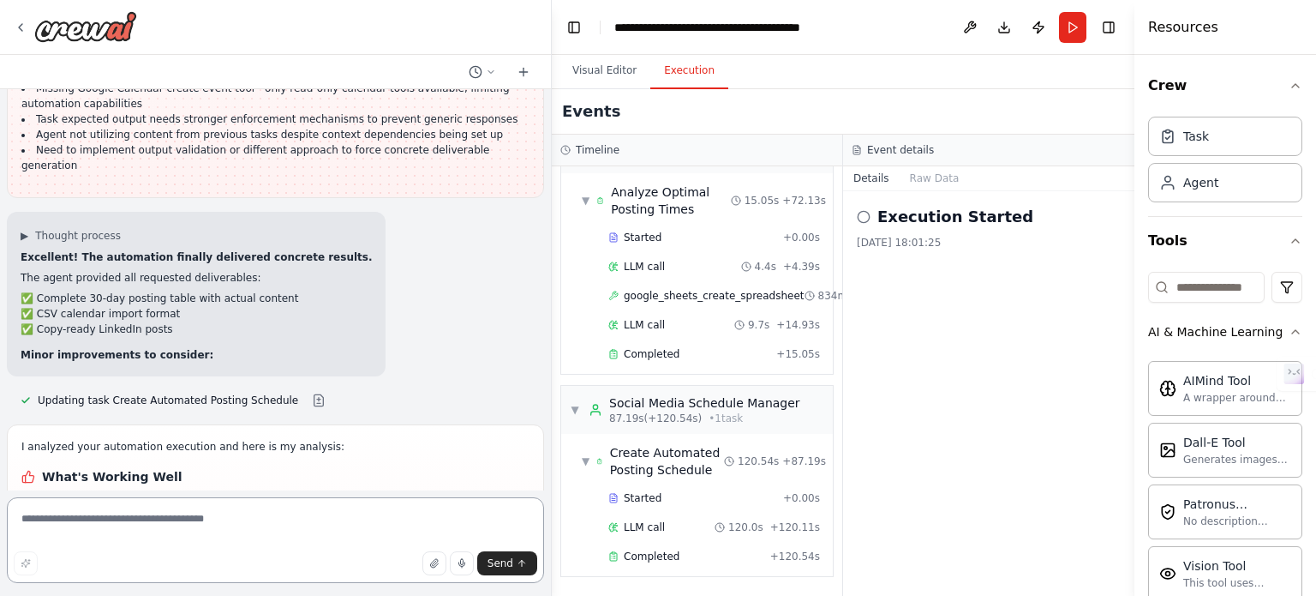
scroll to position [8866, 0]
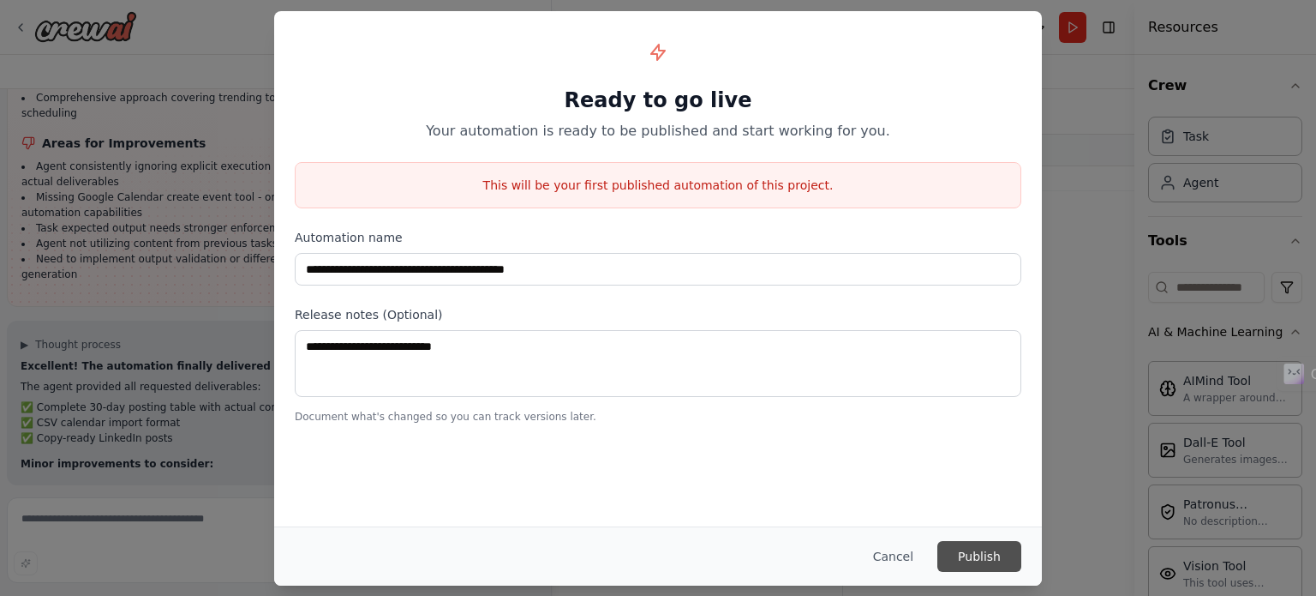
click at [1008, 559] on button "Publish" at bounding box center [980, 556] width 84 height 31
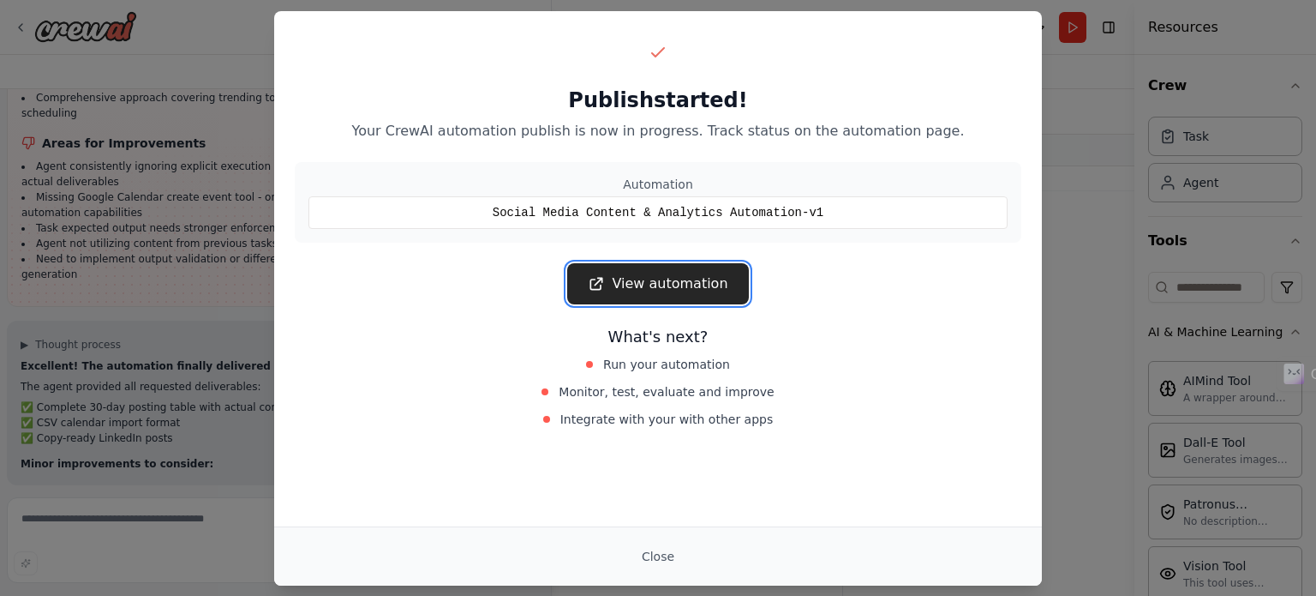
click at [730, 290] on link "View automation" at bounding box center [657, 283] width 181 height 41
click at [679, 559] on button "Close" at bounding box center [658, 556] width 60 height 31
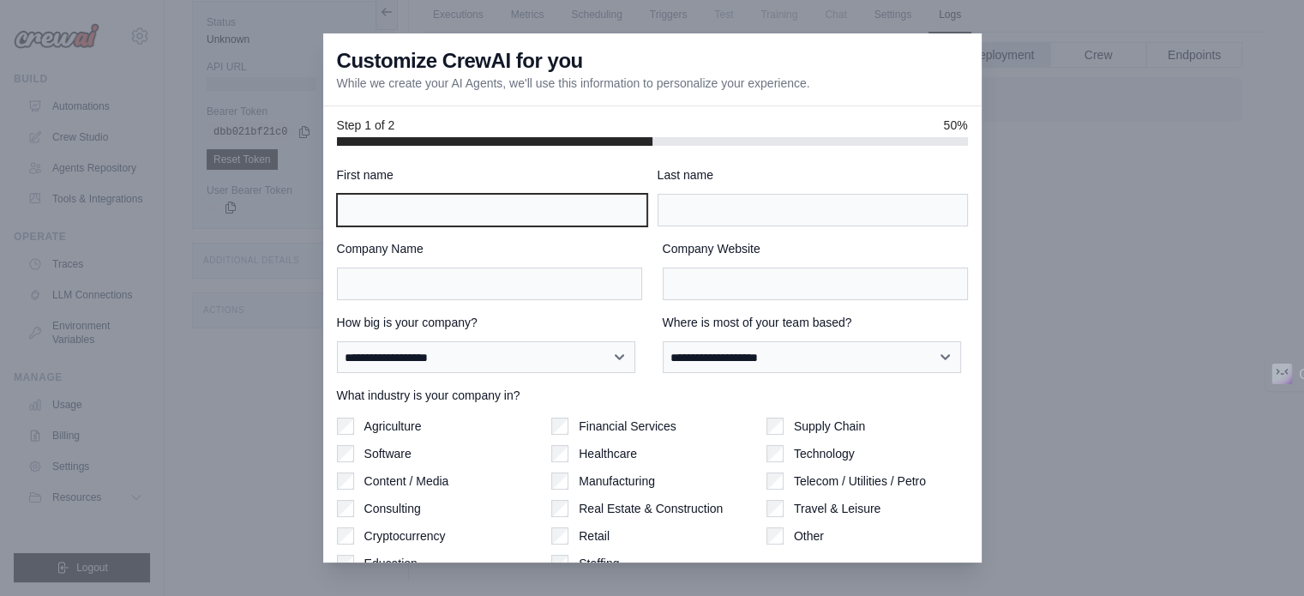
click at [459, 198] on input "First name" at bounding box center [492, 210] width 310 height 33
type input "*********"
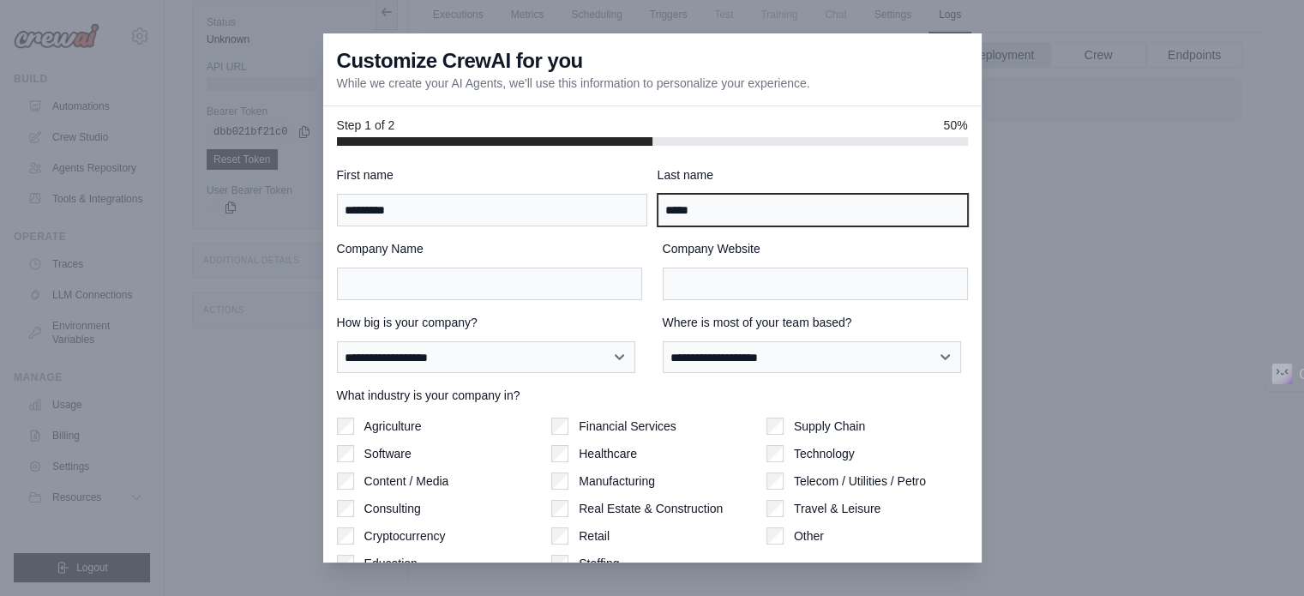
type input "*****"
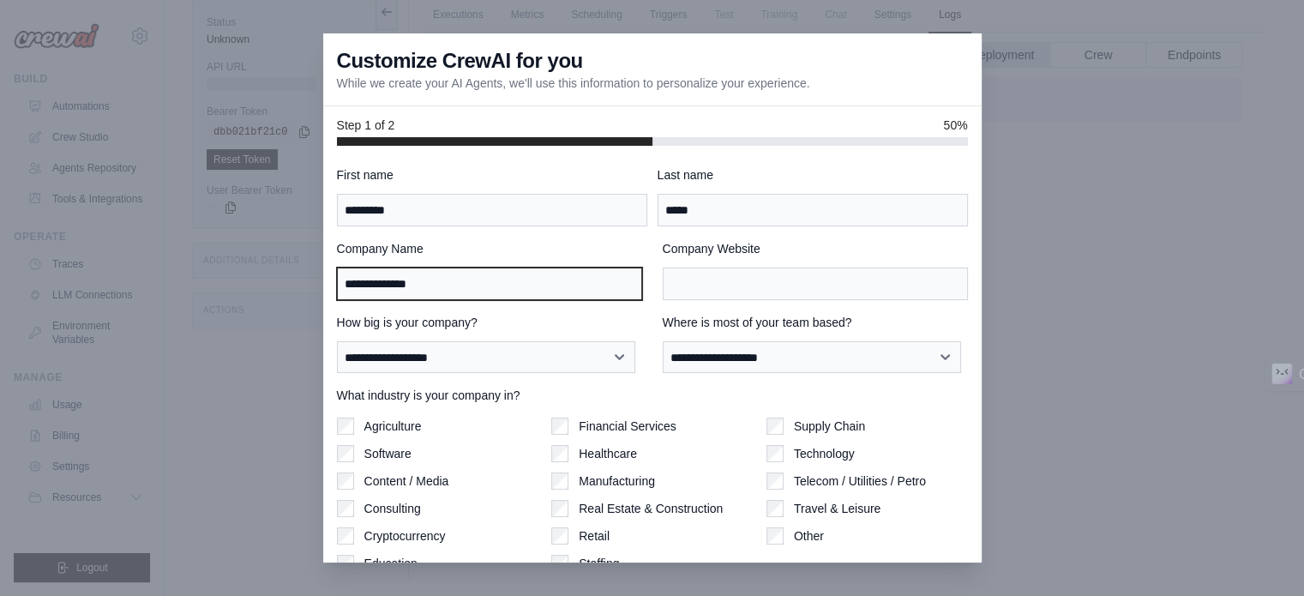
type input "**********"
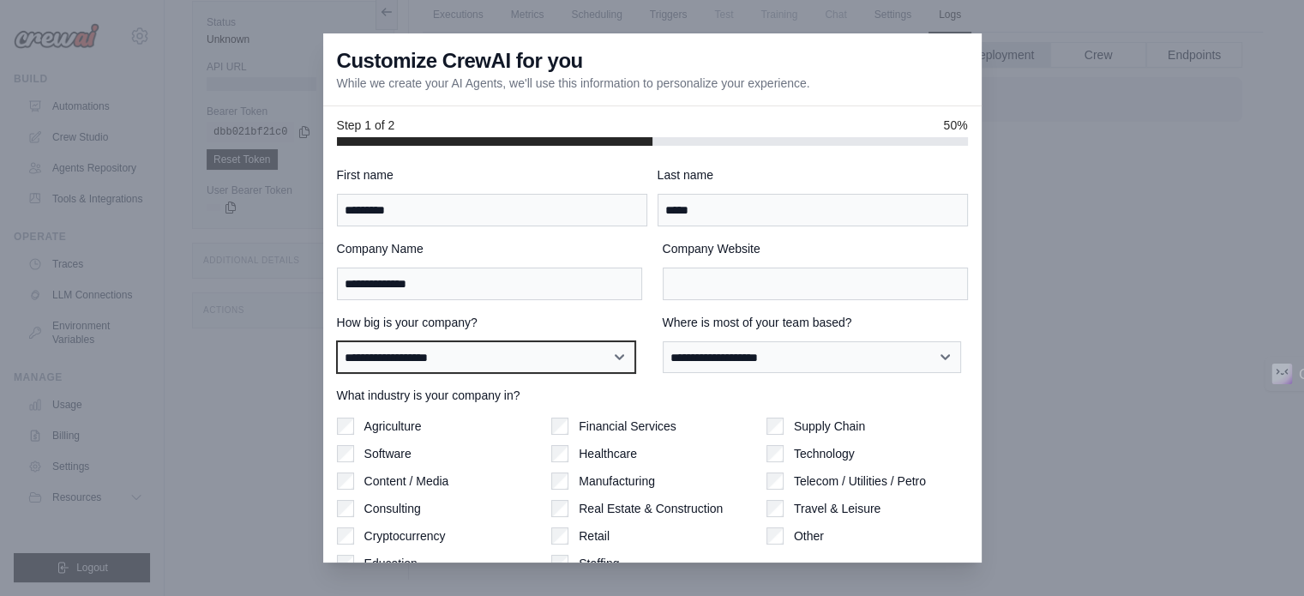
select select "**********"
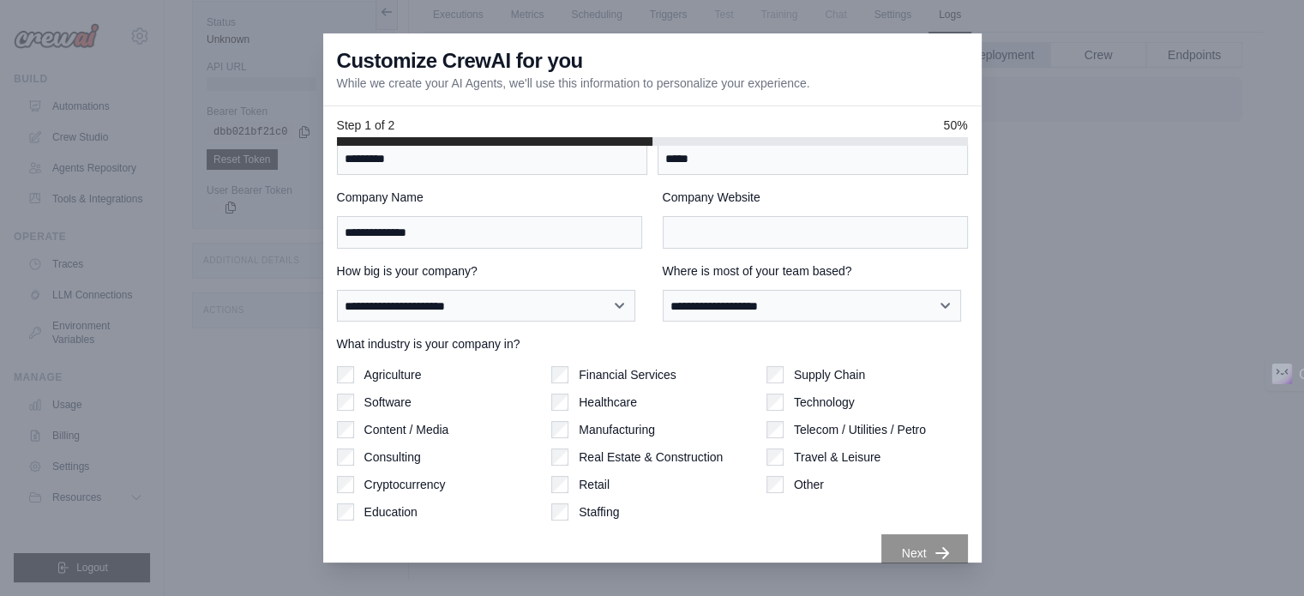
scroll to position [74, 0]
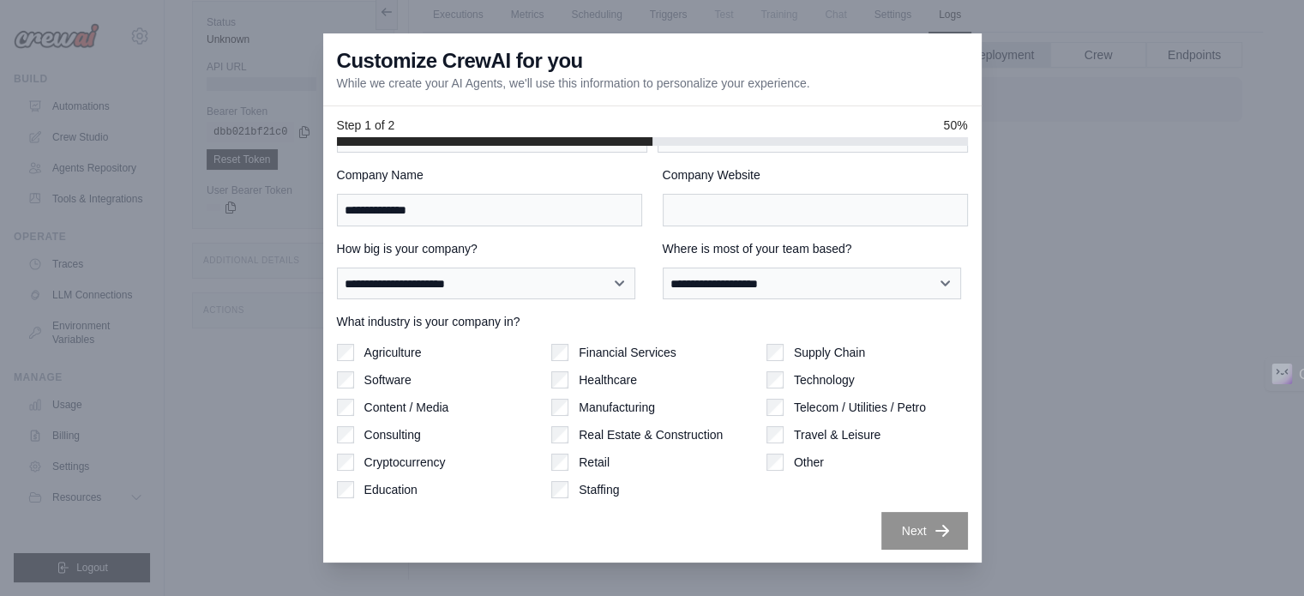
click at [615, 349] on label "Financial Services" at bounding box center [628, 352] width 98 height 17
click at [873, 303] on div "**********" at bounding box center [652, 322] width 631 height 458
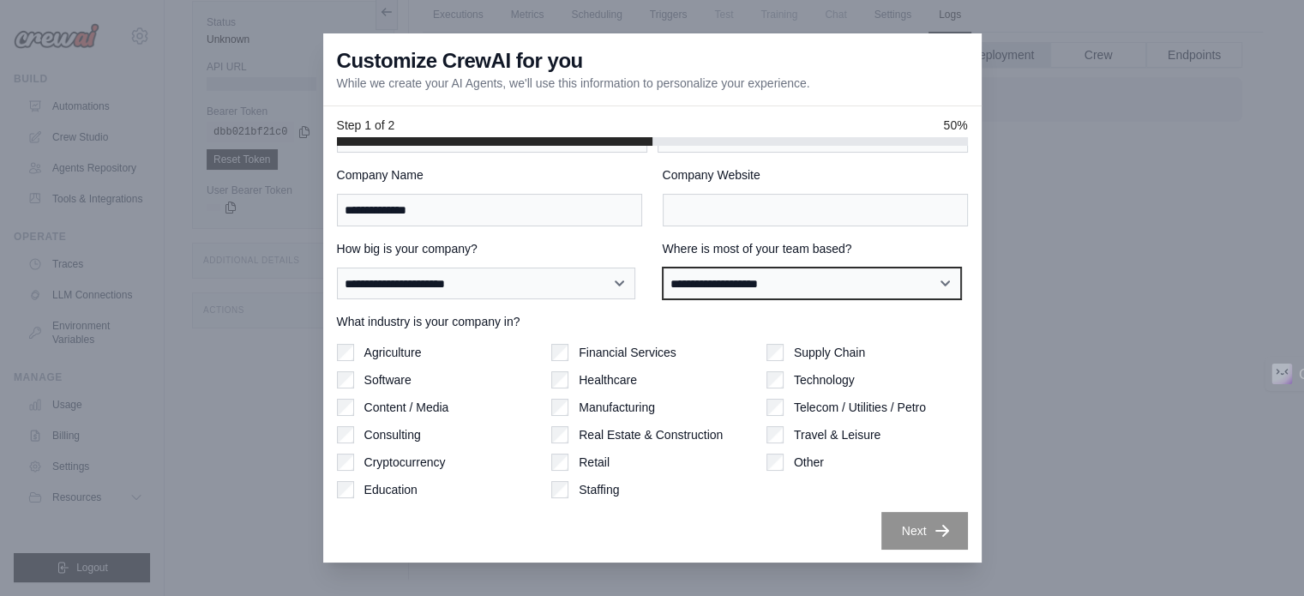
click at [874, 292] on select "**********" at bounding box center [812, 283] width 298 height 33
select select "**********"
click at [663, 267] on select "**********" at bounding box center [812, 283] width 298 height 33
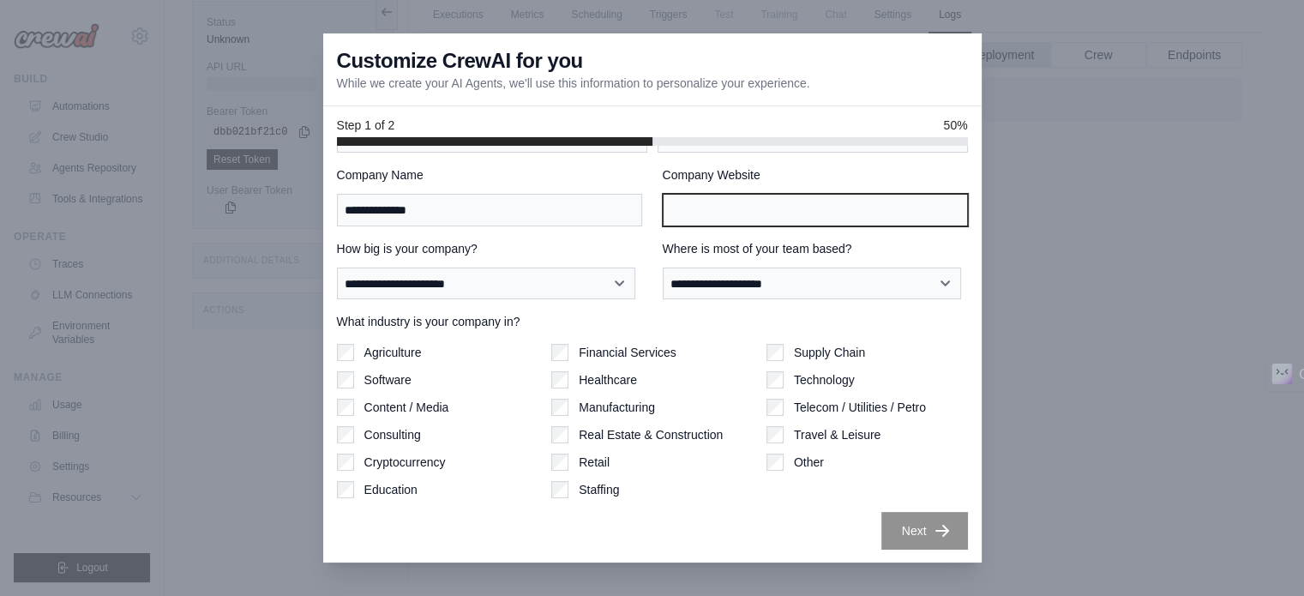
click at [816, 194] on input "Company Website" at bounding box center [815, 210] width 305 height 33
click at [923, 557] on div "**********" at bounding box center [652, 354] width 658 height 417
click at [801, 215] on input "Company Website" at bounding box center [815, 210] width 305 height 33
type input "********"
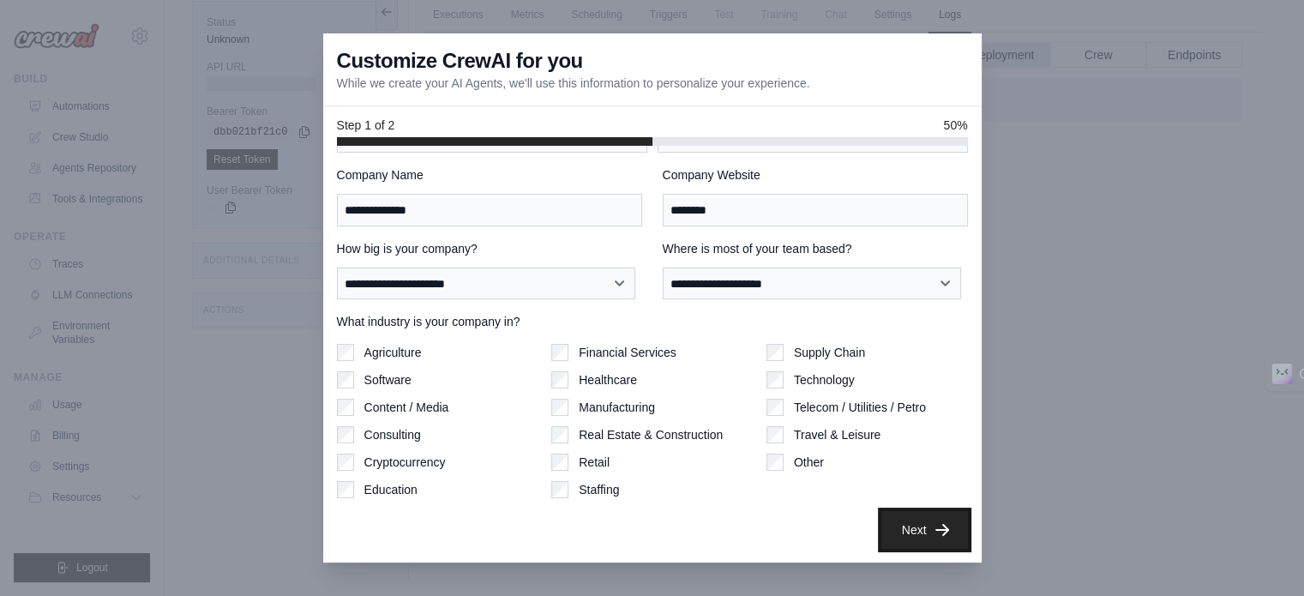
click at [902, 540] on button "Next" at bounding box center [924, 530] width 87 height 38
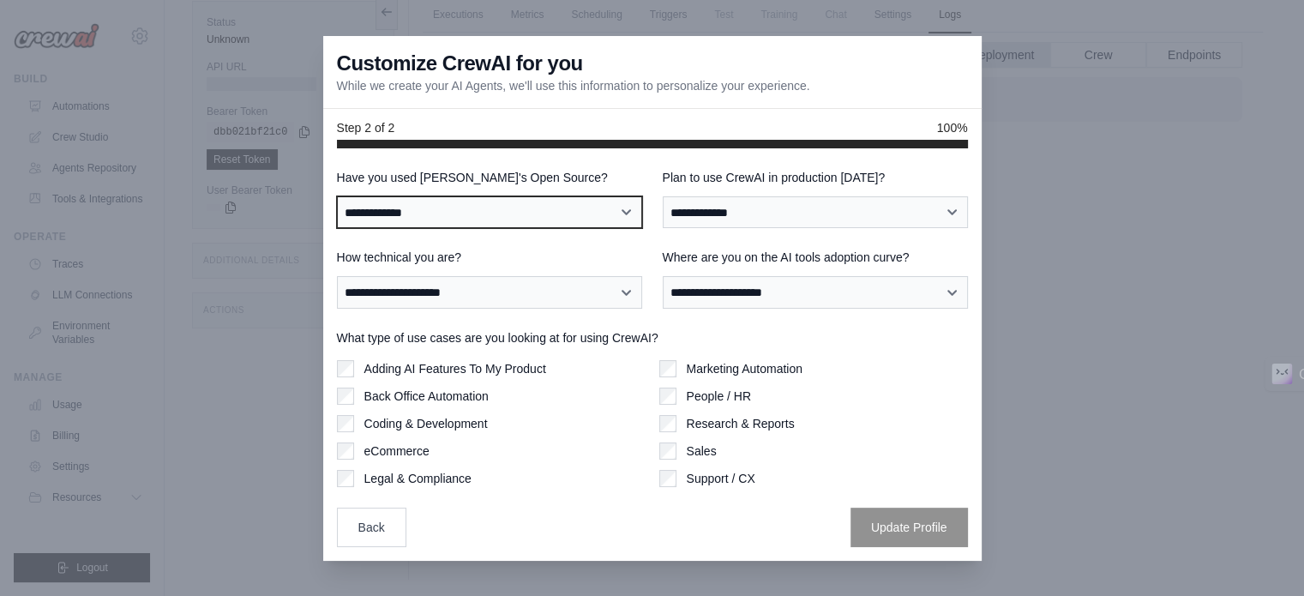
click at [552, 204] on select "**********" at bounding box center [489, 212] width 305 height 33
select select "**********"
click at [337, 196] on select "**********" at bounding box center [489, 212] width 305 height 33
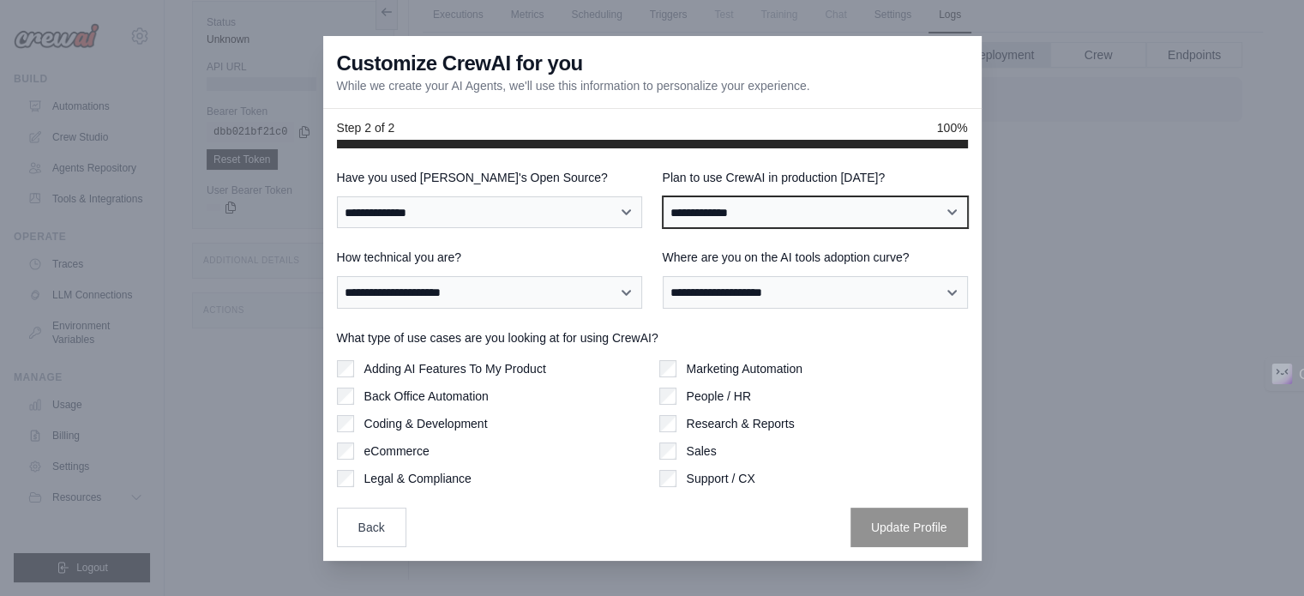
click at [740, 203] on select "**********" at bounding box center [815, 212] width 305 height 33
select select "****"
click at [663, 196] on select "**********" at bounding box center [815, 212] width 305 height 33
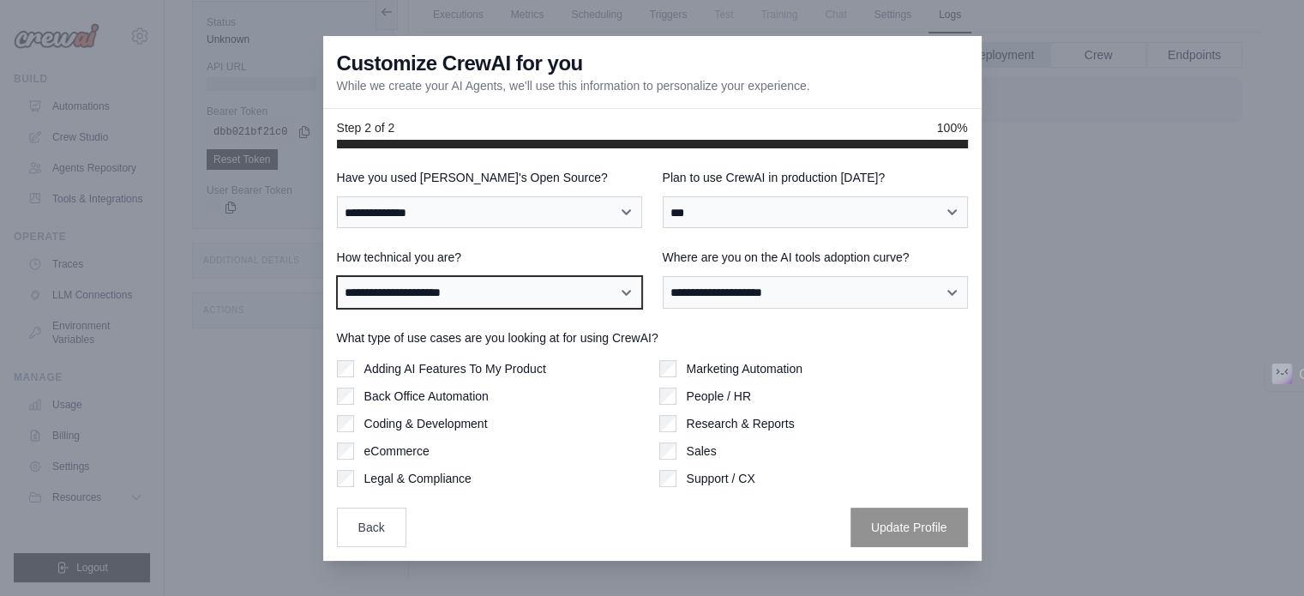
click at [521, 296] on select "**********" at bounding box center [489, 292] width 305 height 33
select select "**********"
click at [337, 276] on select "**********" at bounding box center [489, 292] width 305 height 33
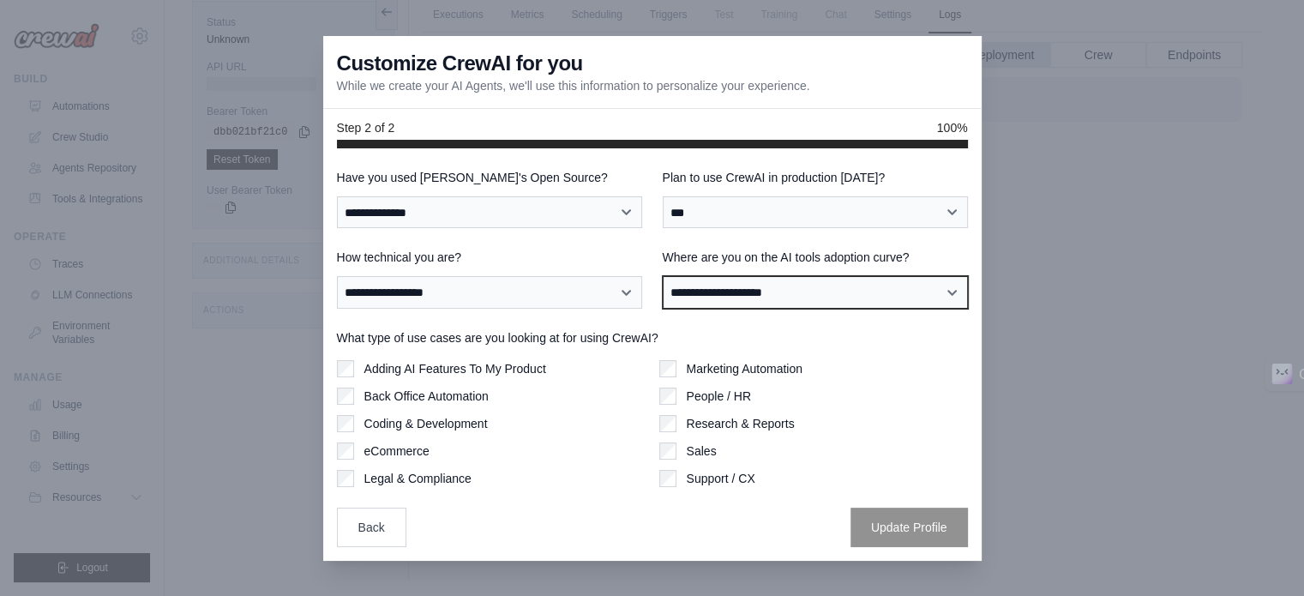
click at [716, 284] on select "**********" at bounding box center [815, 292] width 305 height 33
select select "**********"
click at [663, 276] on select "**********" at bounding box center [815, 292] width 305 height 33
click at [460, 371] on label "Adding AI Features To My Product" at bounding box center [455, 368] width 182 height 17
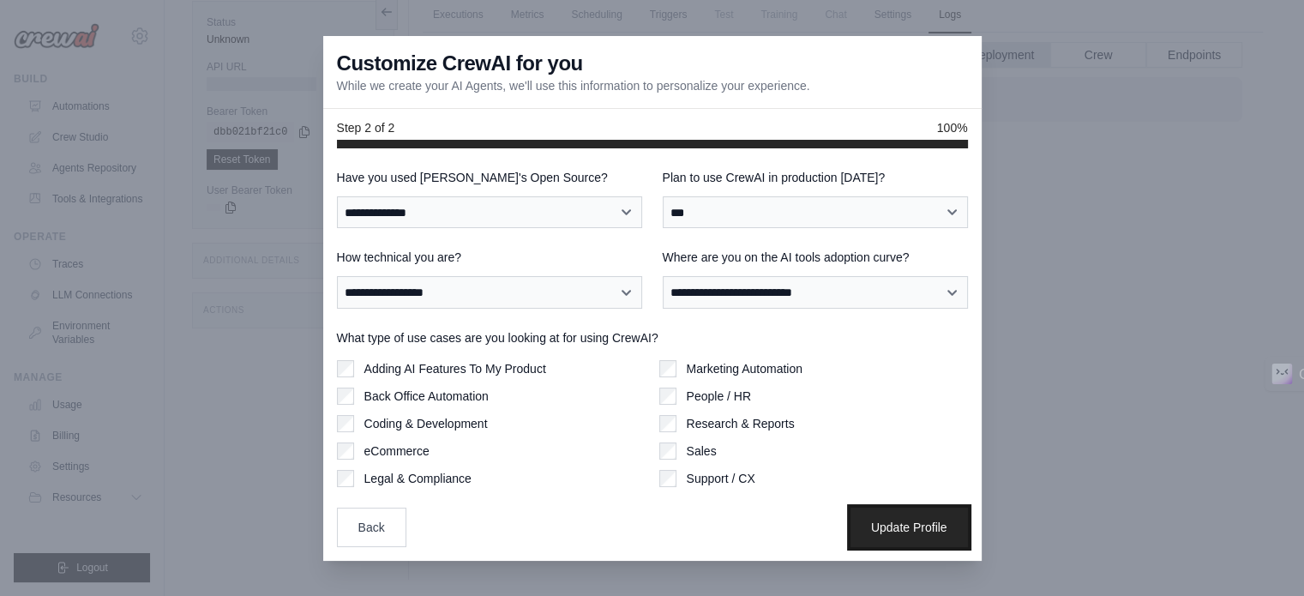
click at [885, 507] on button "Update Profile" at bounding box center [908, 526] width 117 height 39
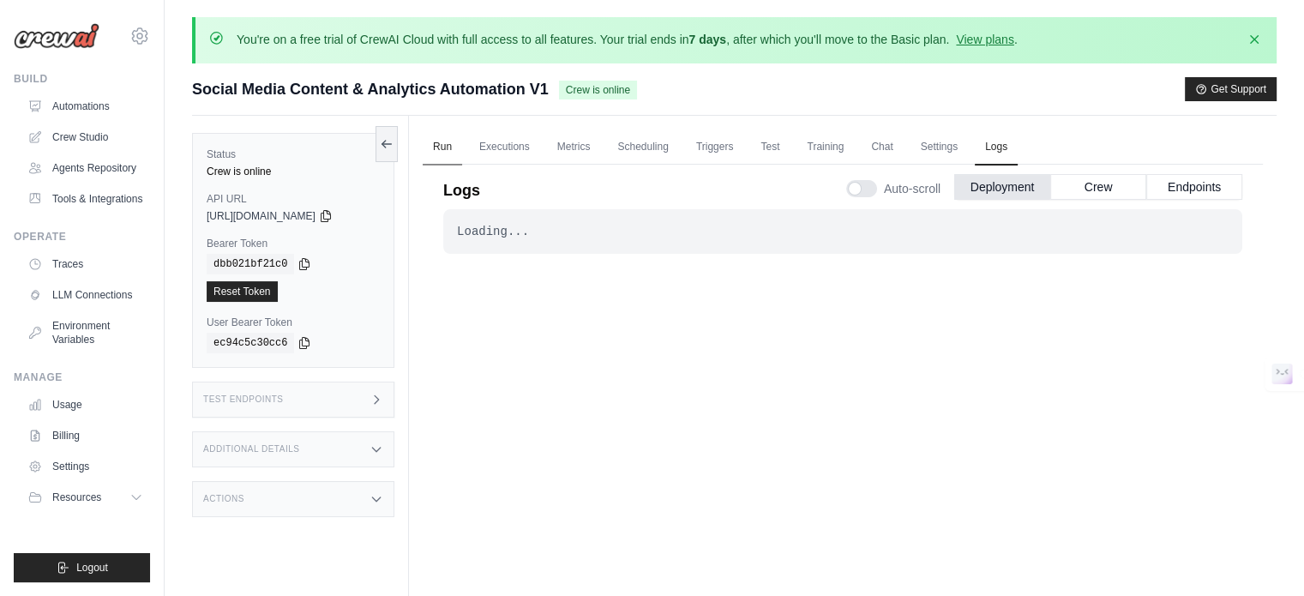
click at [444, 150] on link "Run" at bounding box center [442, 147] width 39 height 36
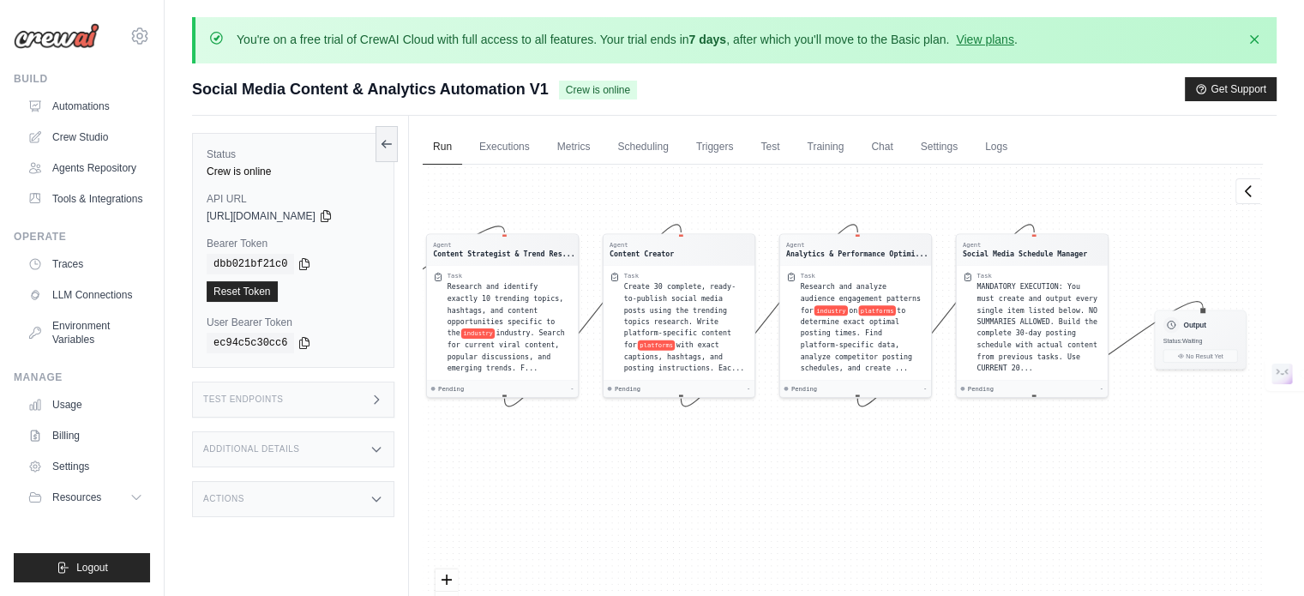
drag, startPoint x: 817, startPoint y: 552, endPoint x: 731, endPoint y: 441, distance: 139.9
click at [731, 441] on div "Agent Content Strategist & Trend Res... Task Research and identify exactly 10 t…" at bounding box center [843, 418] width 840 height 507
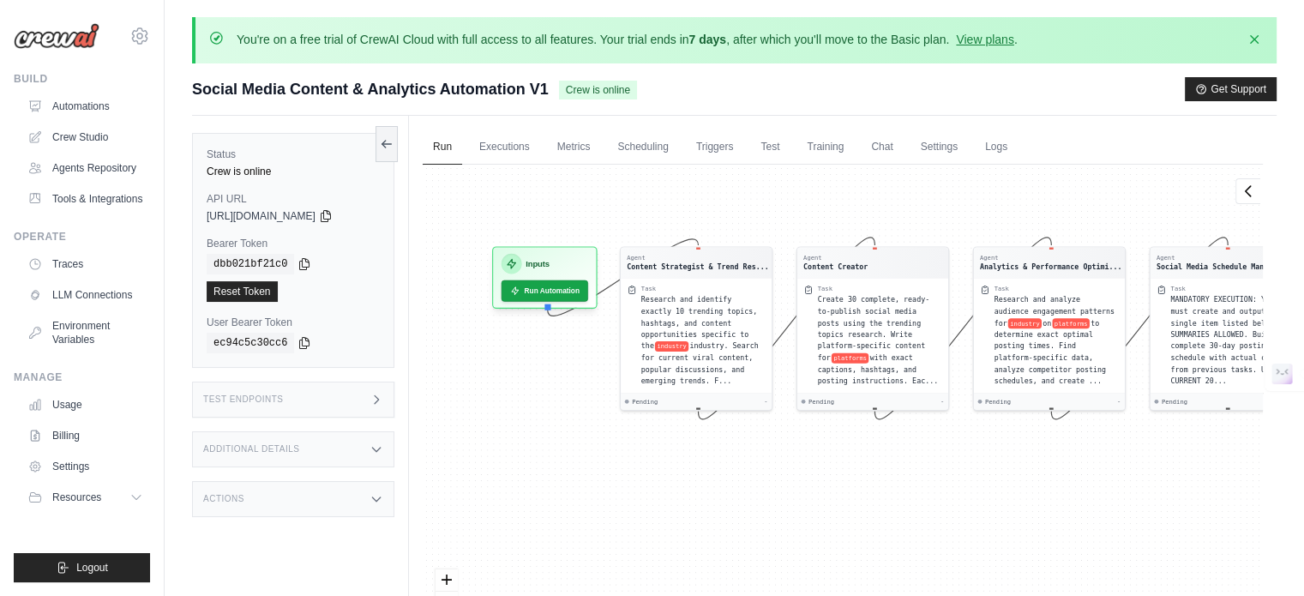
drag, startPoint x: 622, startPoint y: 494, endPoint x: 816, endPoint y: 507, distance: 194.1
click at [816, 507] on div "Agent Content Strategist & Trend Res... Task Research and identify exactly 10 t…" at bounding box center [843, 418] width 840 height 507
click at [507, 273] on div "Inputs Run Automation" at bounding box center [544, 274] width 105 height 63
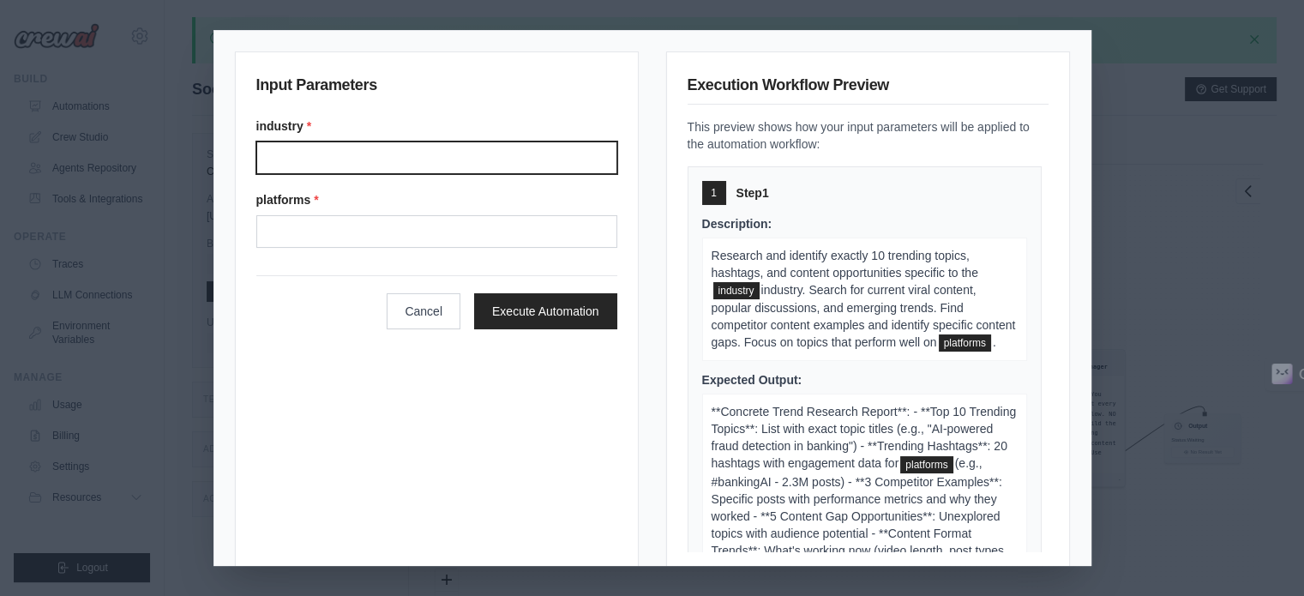
click at [462, 158] on input "Industry" at bounding box center [436, 157] width 361 height 33
type input "**********"
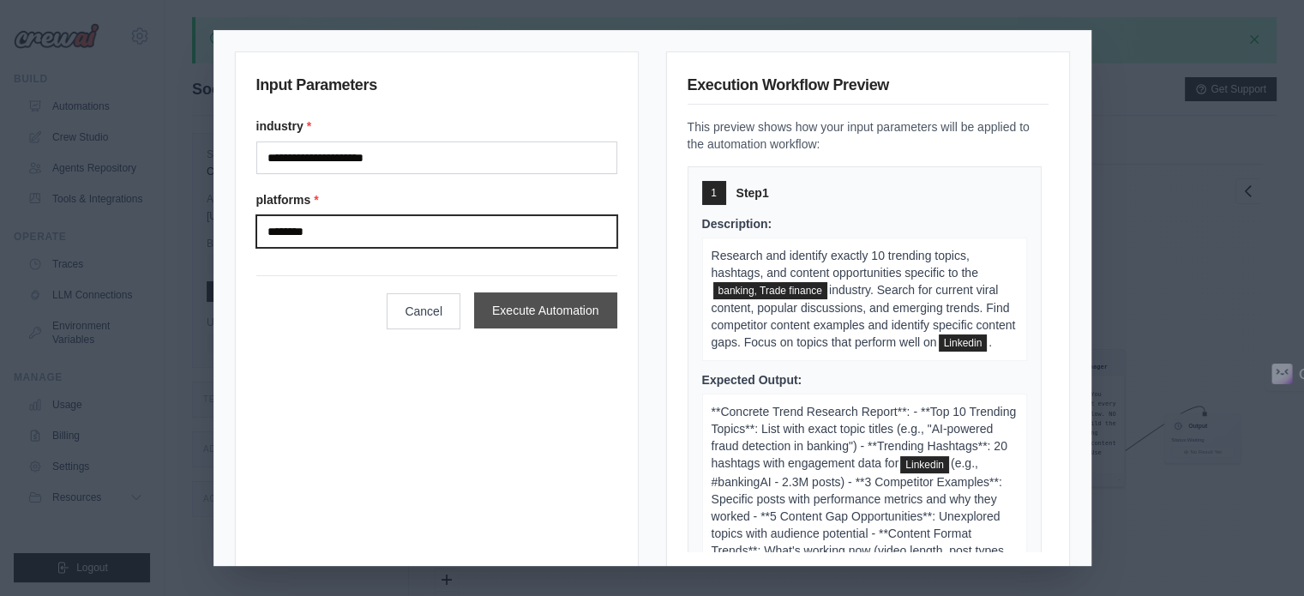
type input "********"
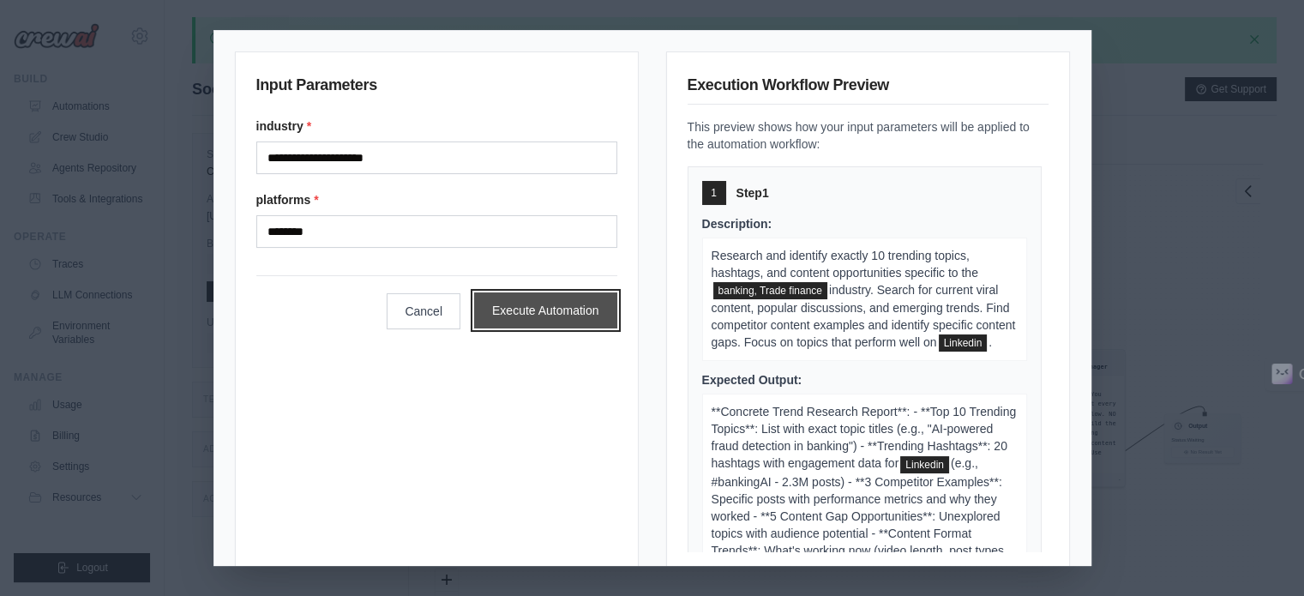
click at [525, 314] on button "Execute Automation" at bounding box center [545, 310] width 143 height 36
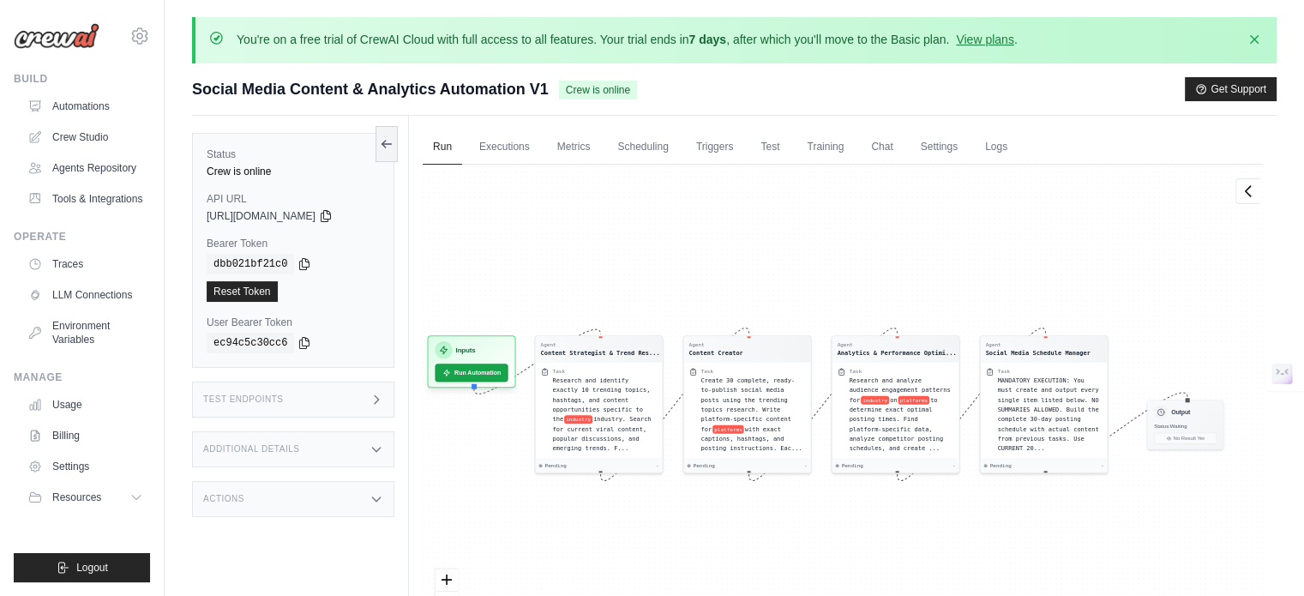
drag, startPoint x: 538, startPoint y: 293, endPoint x: 521, endPoint y: 279, distance: 22.0
click at [521, 279] on div "Agent Content Strategist & Trend Res... Task Research and identify exactly 10 t…" at bounding box center [843, 418] width 840 height 507
click at [480, 373] on button "Run Automation" at bounding box center [471, 369] width 76 height 19
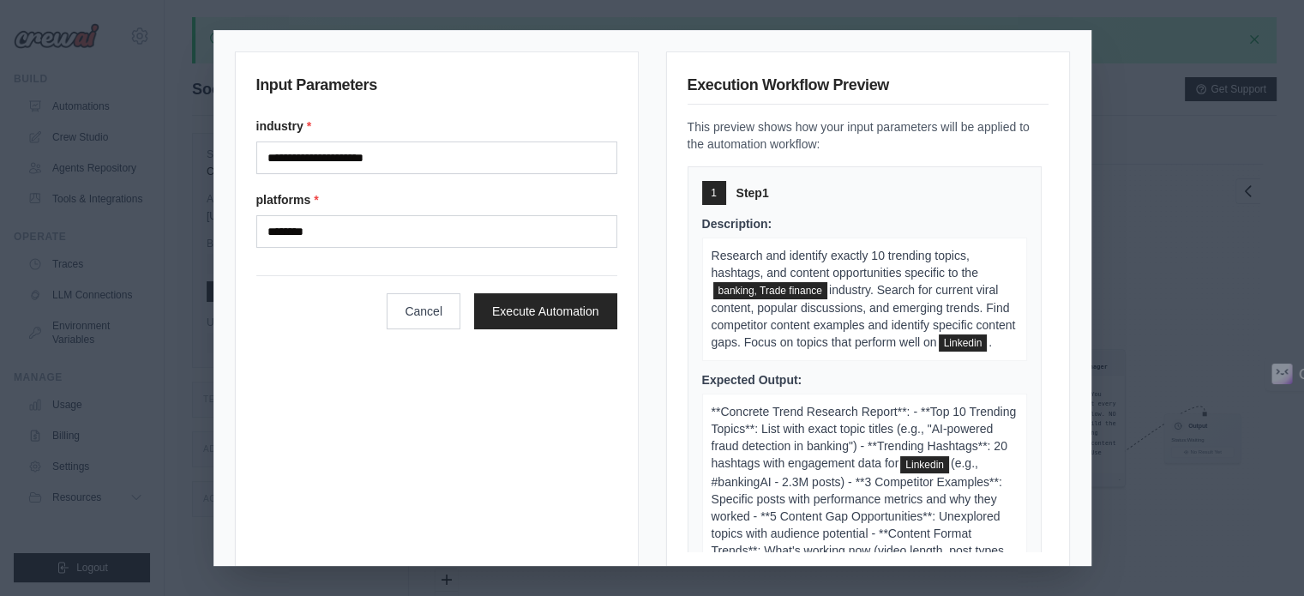
scroll to position [86, 0]
click at [408, 304] on button "Cancel" at bounding box center [424, 310] width 74 height 36
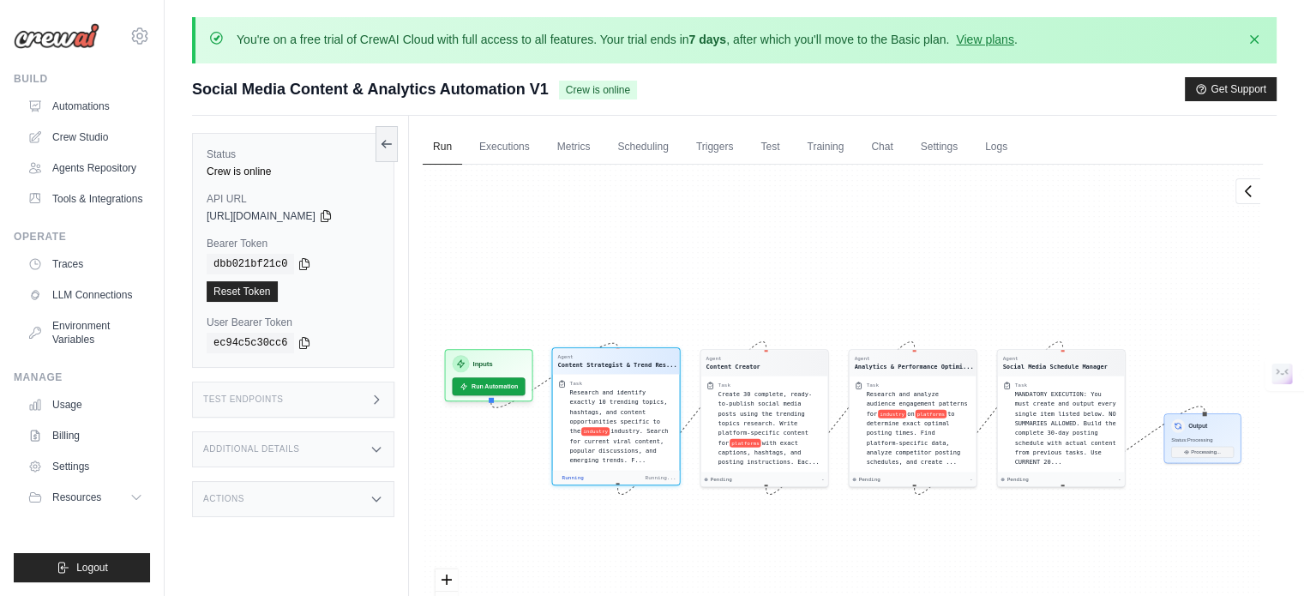
click at [581, 407] on span "Research and identify exactly 10 trending topics, hashtags, and content opportu…" at bounding box center [619, 411] width 98 height 46
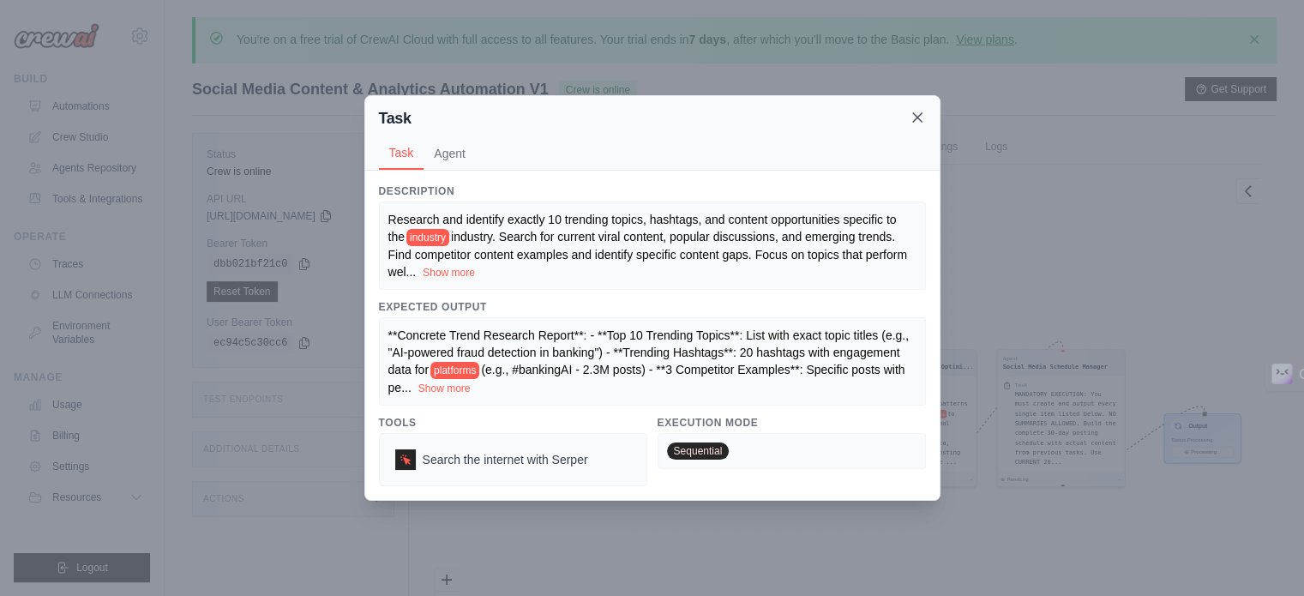
click at [913, 113] on icon at bounding box center [916, 117] width 17 height 17
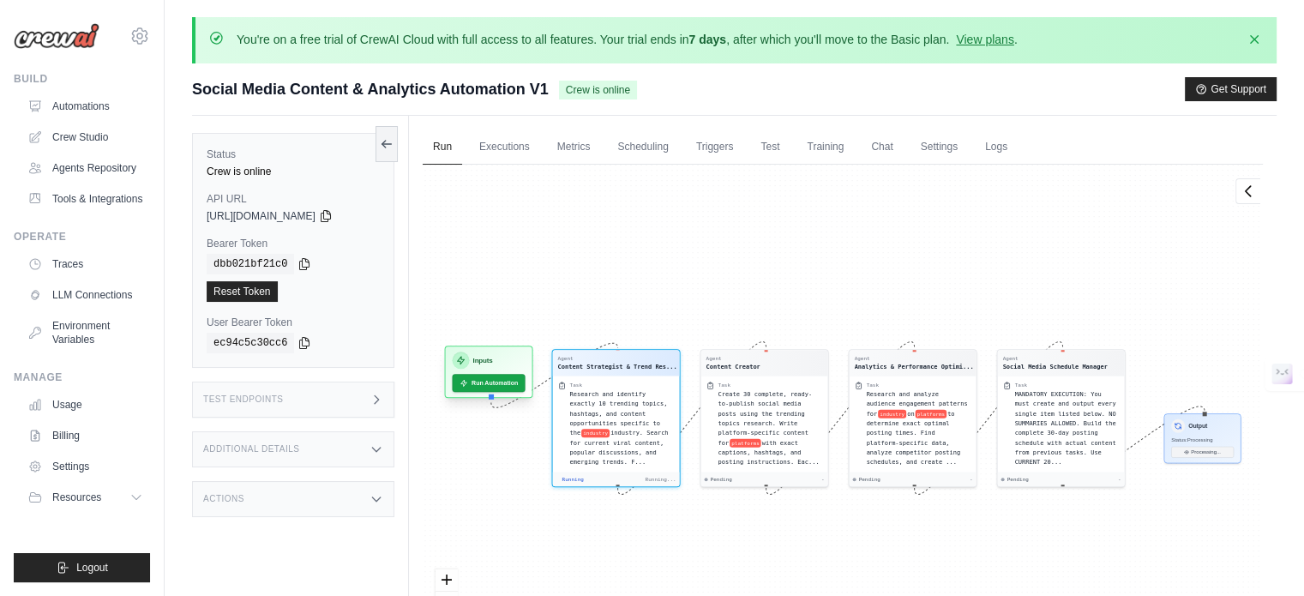
click at [485, 397] on div "Inputs Run Automation" at bounding box center [489, 375] width 88 height 52
click at [491, 382] on button "Run Automation" at bounding box center [488, 383] width 76 height 19
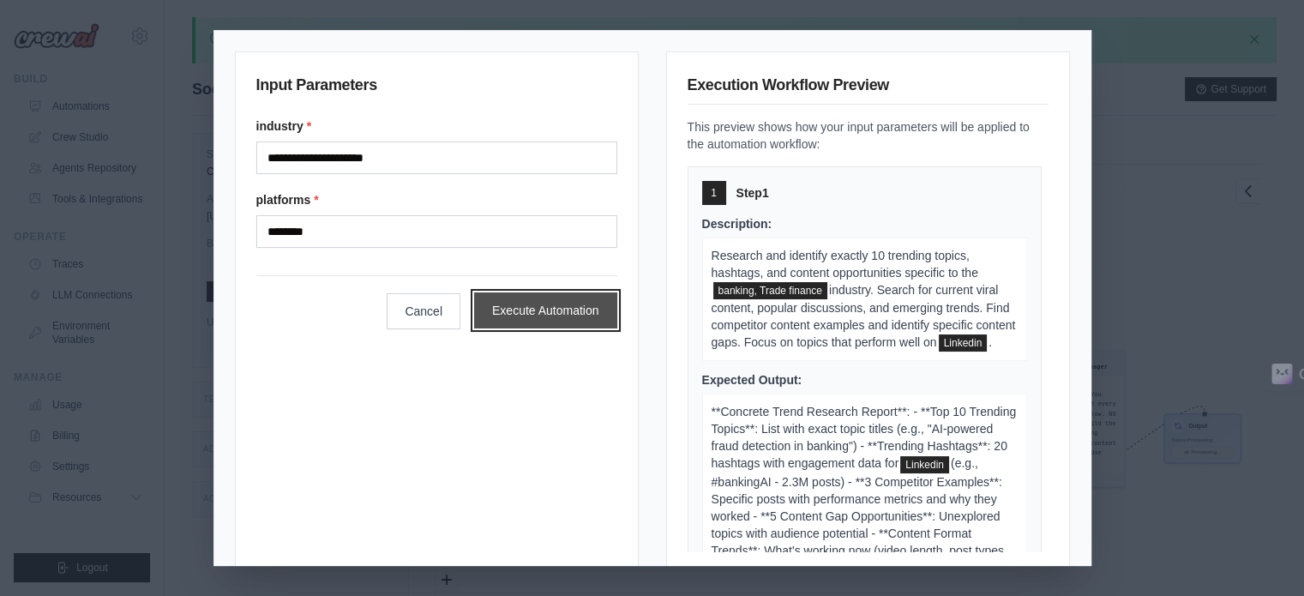
click at [597, 306] on button "Execute Automation" at bounding box center [545, 310] width 143 height 36
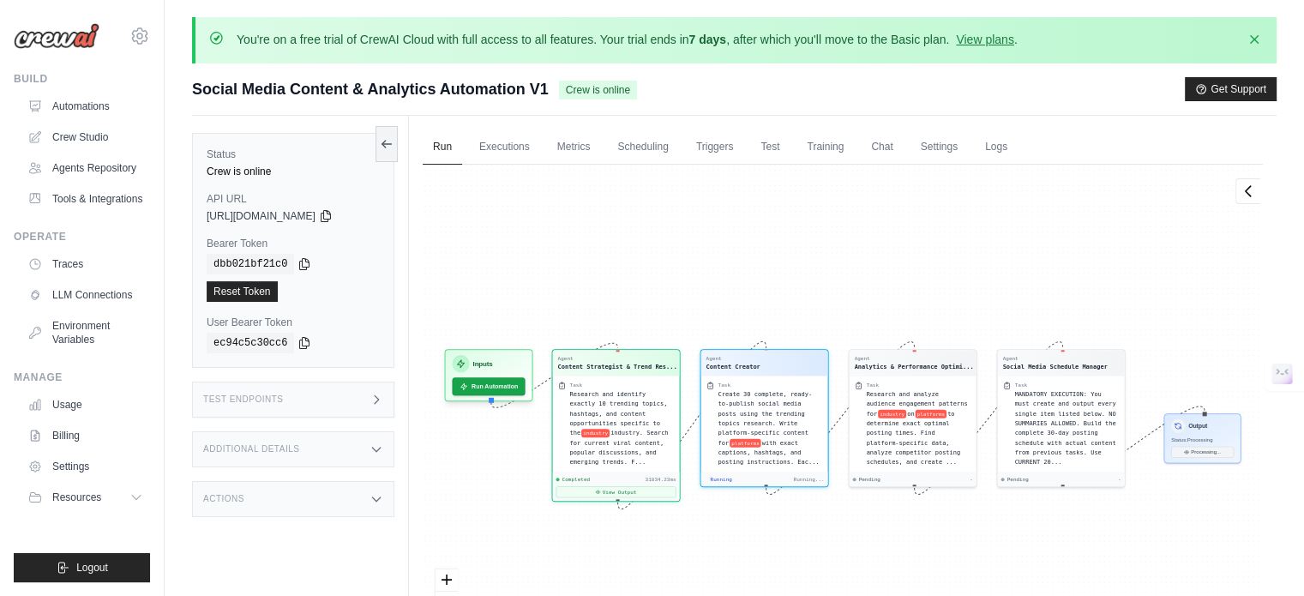
scroll to position [333, 0]
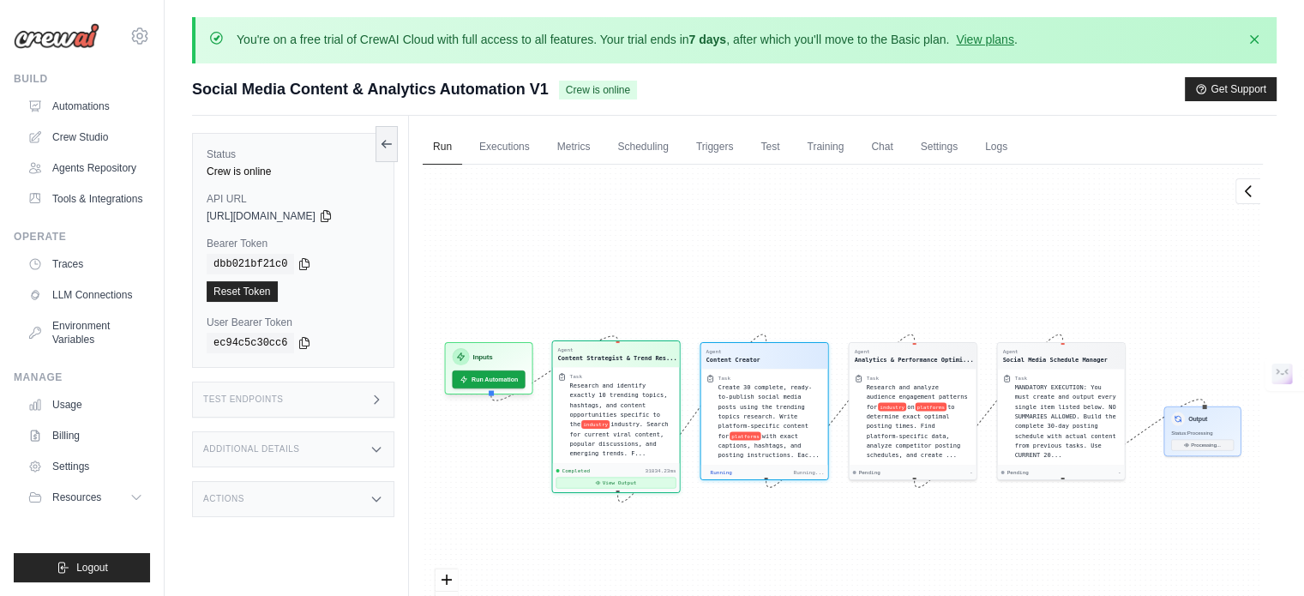
click at [610, 485] on button "View Output" at bounding box center [616, 482] width 120 height 11
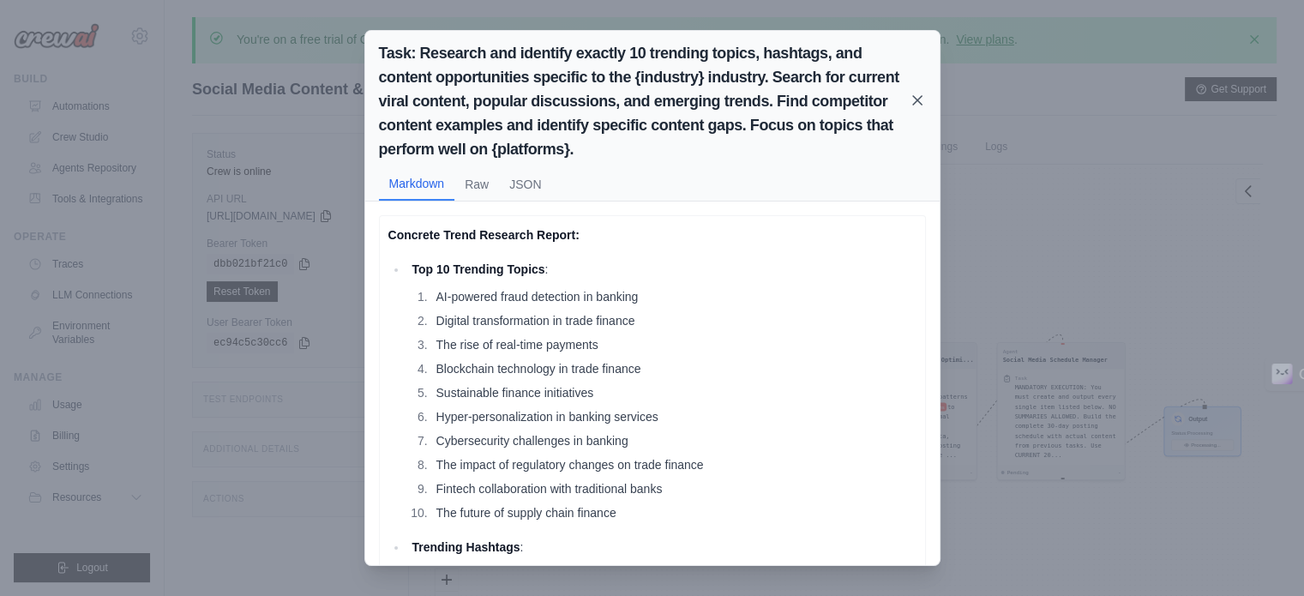
click at [921, 93] on icon at bounding box center [916, 100] width 17 height 17
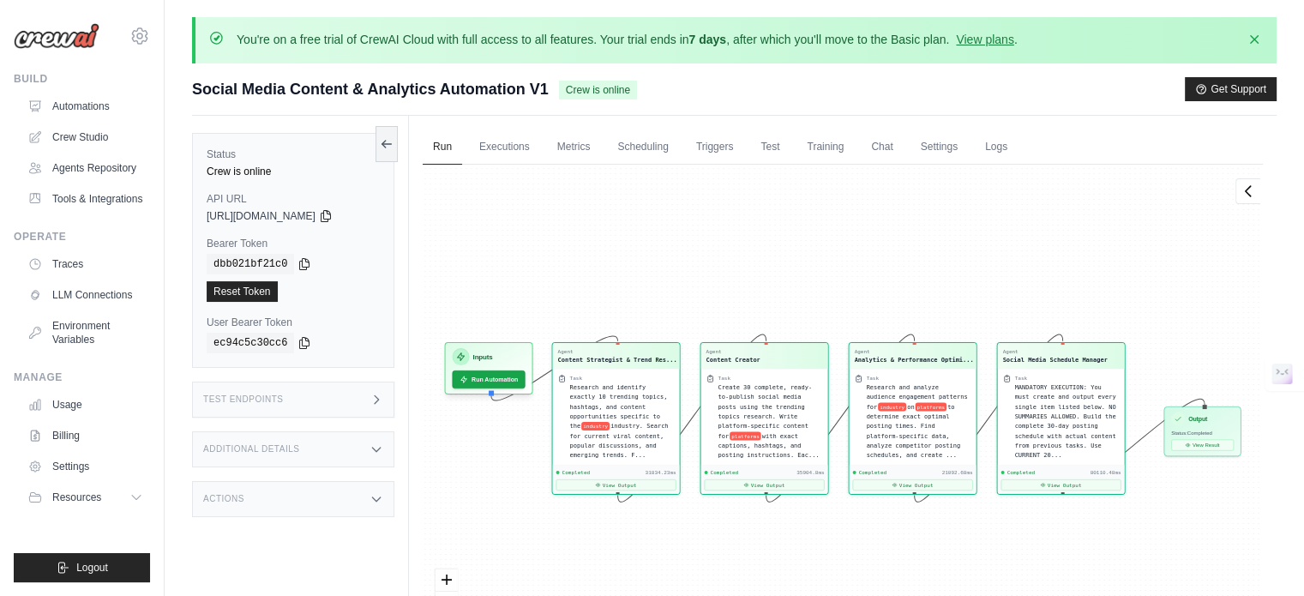
scroll to position [40219, 0]
click at [1205, 438] on button "View Result" at bounding box center [1202, 442] width 63 height 11
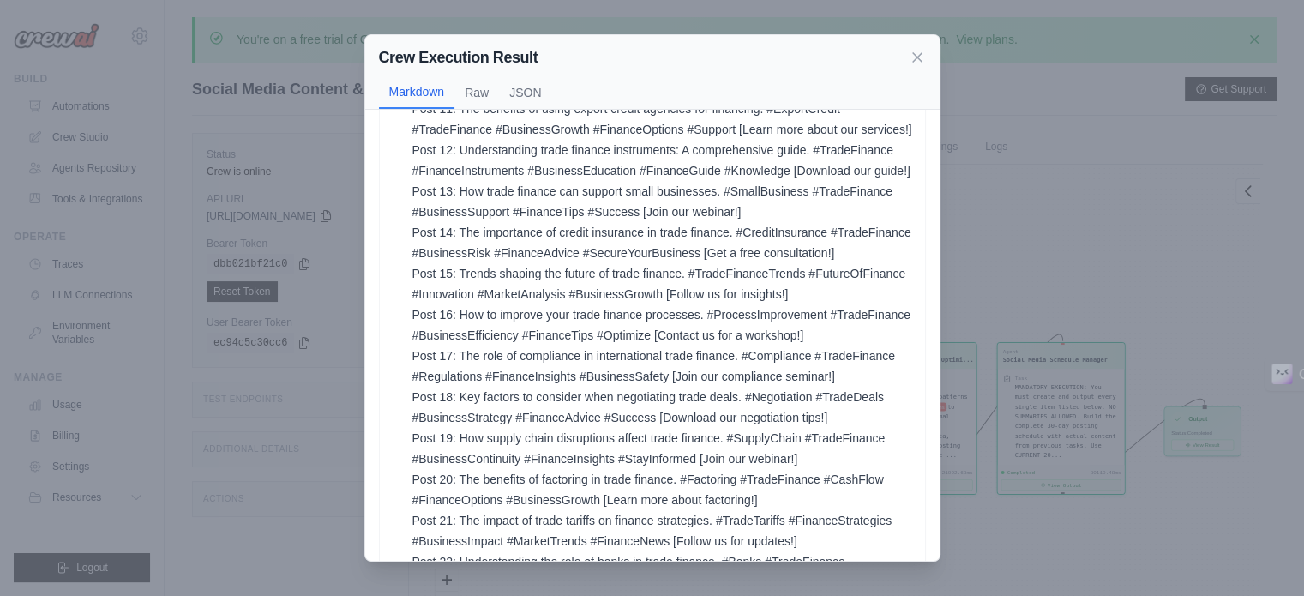
scroll to position [2862, 0]
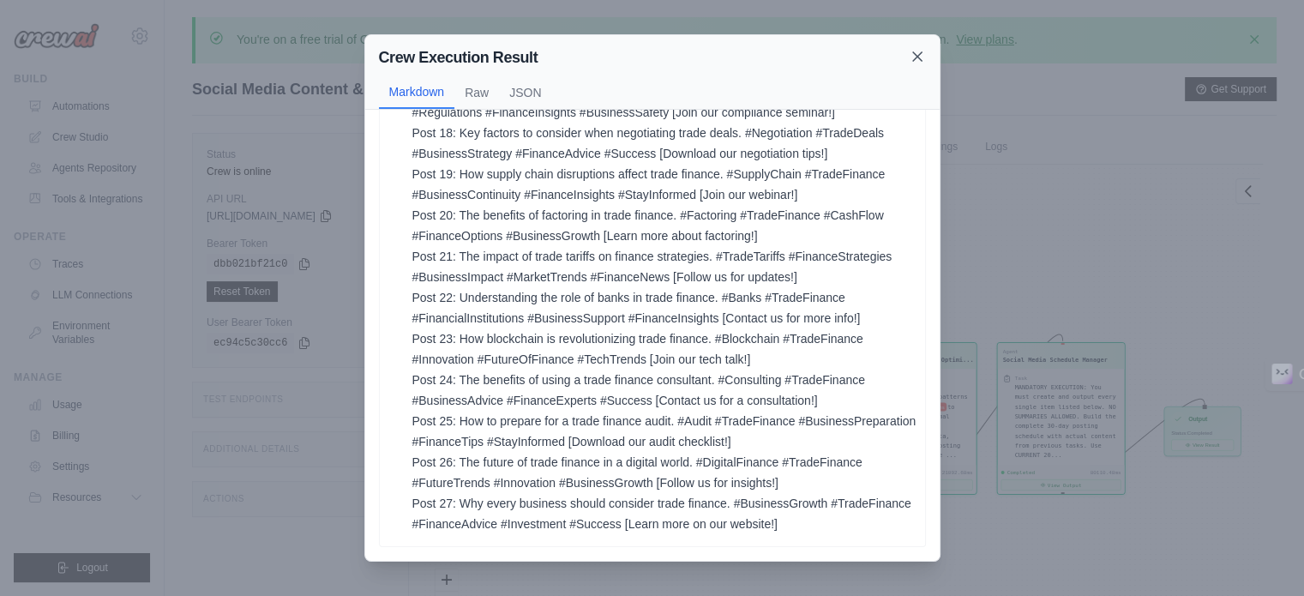
click at [912, 62] on icon at bounding box center [916, 56] width 17 height 17
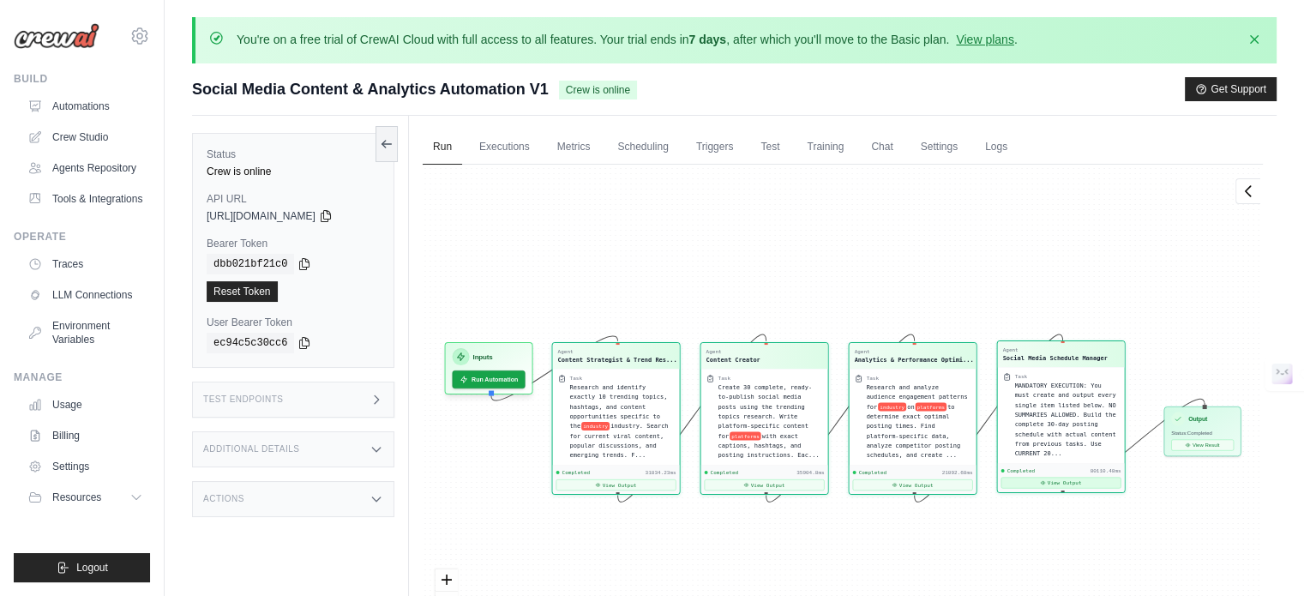
click at [1087, 477] on button "View Output" at bounding box center [1061, 482] width 120 height 11
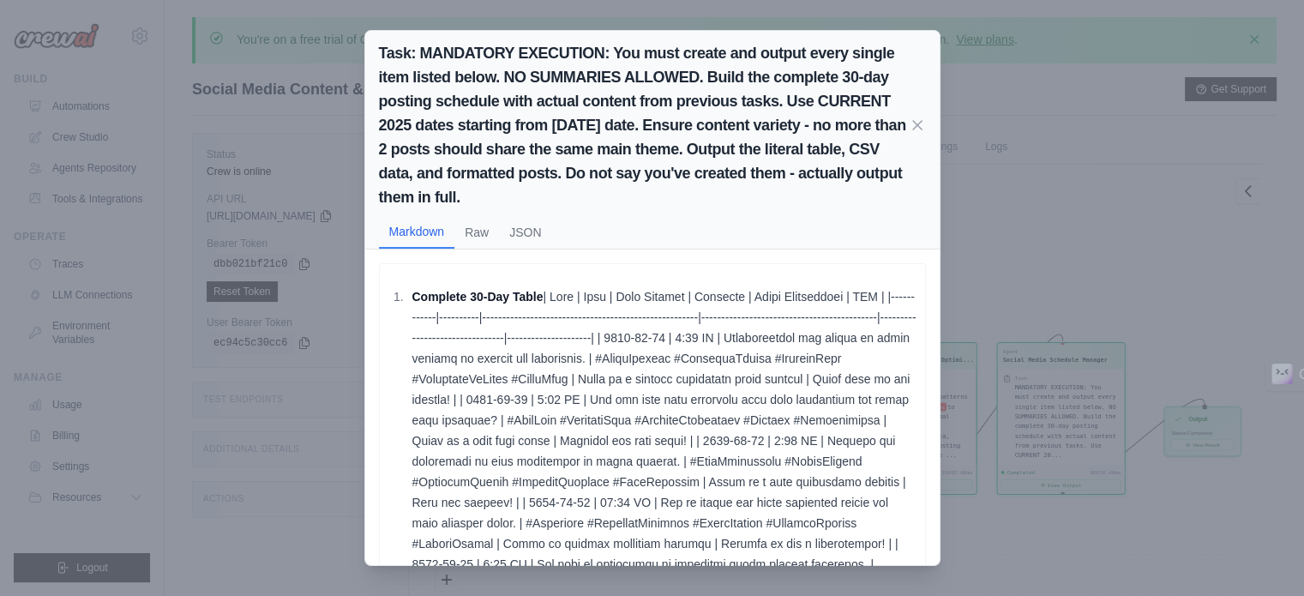
click at [985, 232] on div "Task: MANDATORY EXECUTION: You must create and output every single item listed …" at bounding box center [652, 298] width 1304 height 596
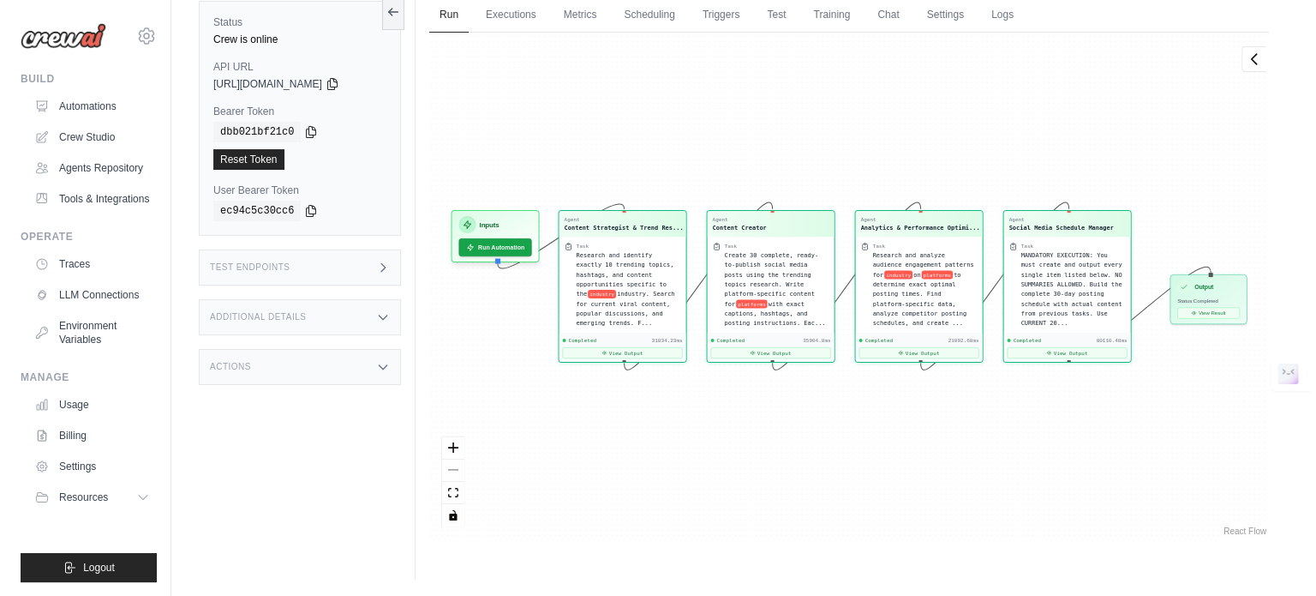
scroll to position [0, 0]
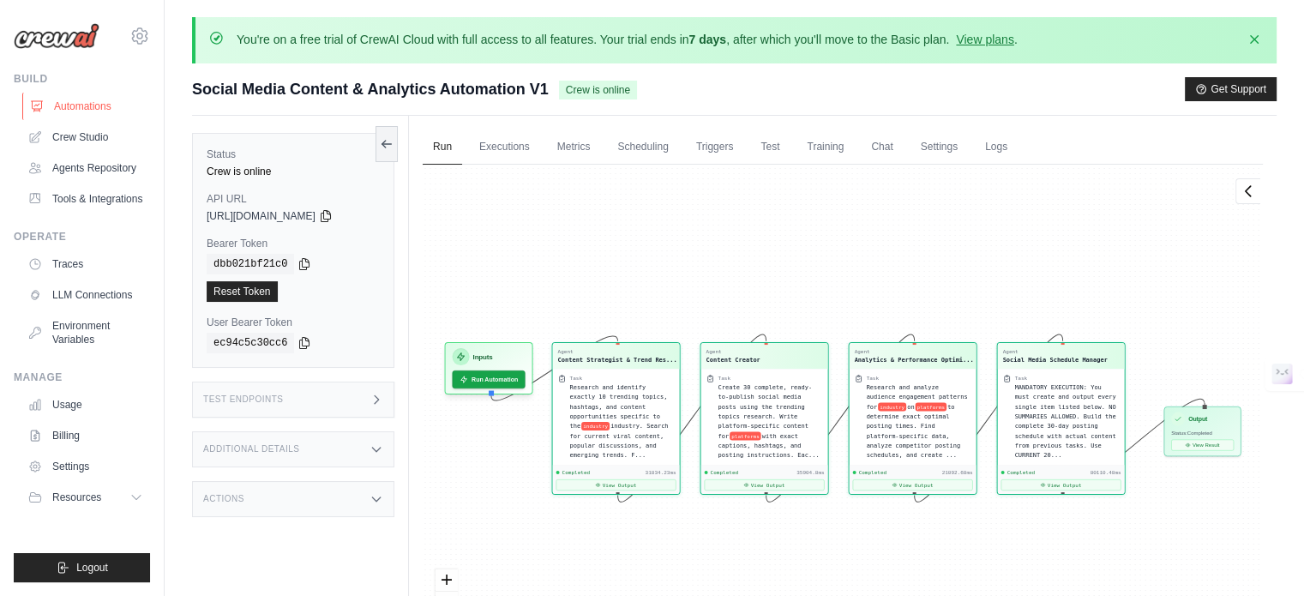
click at [41, 105] on icon at bounding box center [37, 106] width 11 height 10
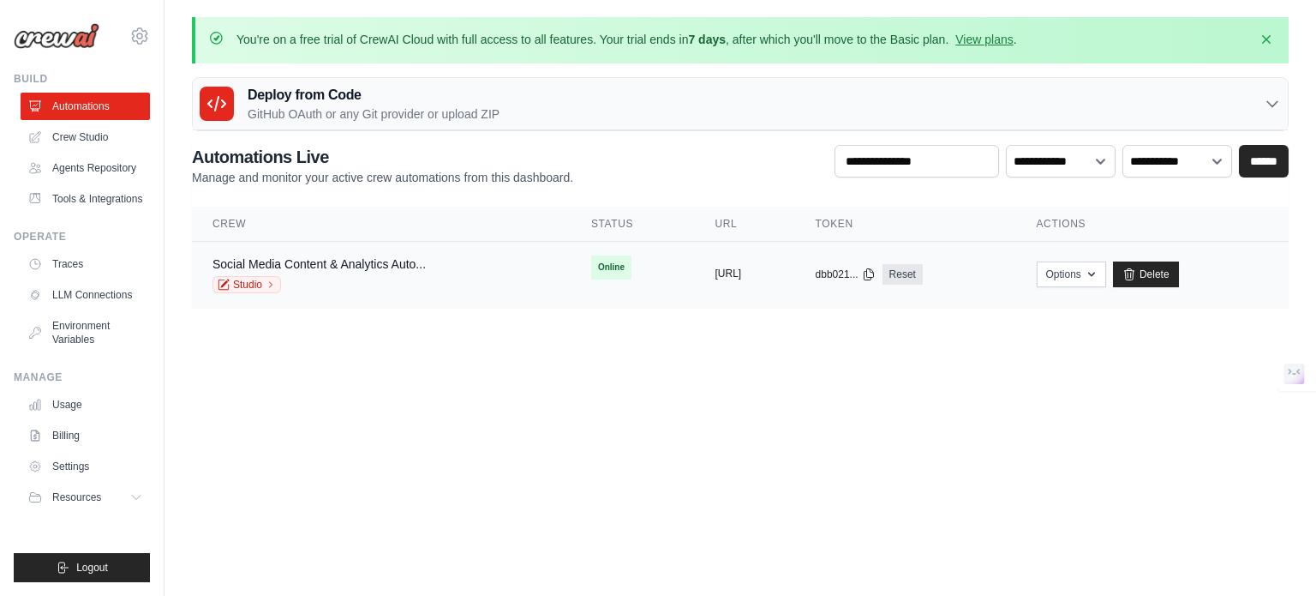
click at [715, 269] on button "https://social-media-content-analyt" at bounding box center [728, 274] width 27 height 14
click at [715, 270] on button "https://social-media-content-analyt" at bounding box center [728, 274] width 27 height 14
click at [741, 273] on button "https://social-media-content-analyt" at bounding box center [728, 274] width 27 height 14
click at [1106, 279] on button "Options" at bounding box center [1071, 274] width 69 height 26
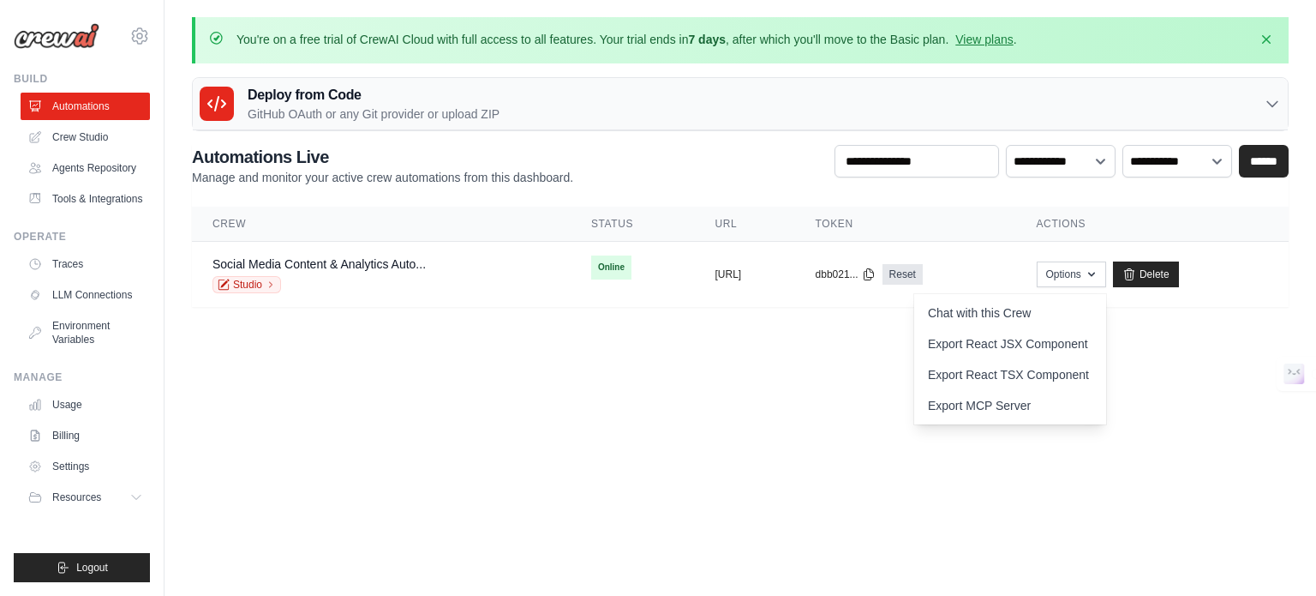
click at [429, 342] on main "You're on a free trial of CrewAI Cloud with full access to all features. Your t…" at bounding box center [741, 172] width 1152 height 345
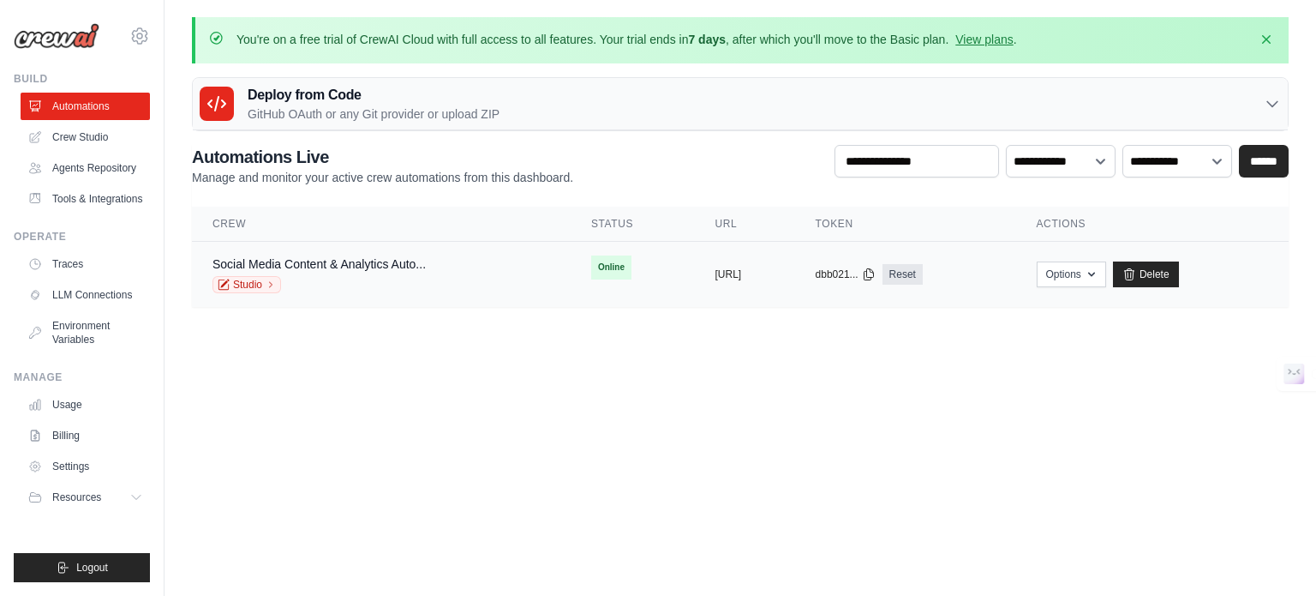
click at [250, 271] on div "Social Media Content & Analytics Auto..." at bounding box center [319, 263] width 213 height 17
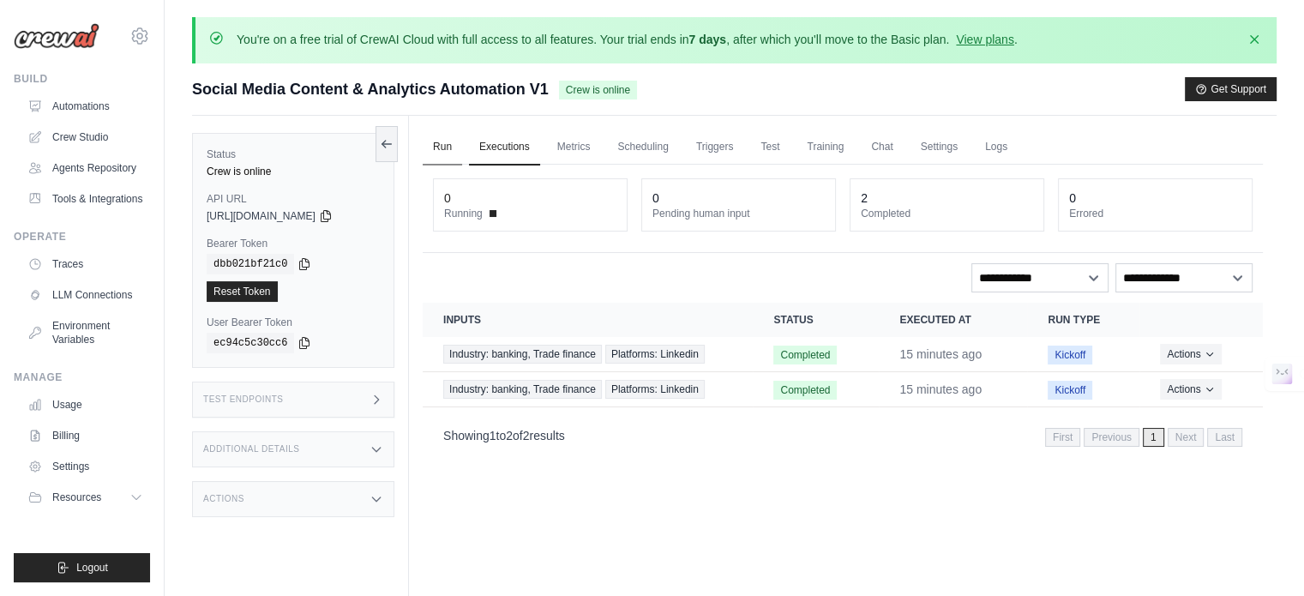
click at [435, 158] on link "Run" at bounding box center [442, 147] width 39 height 36
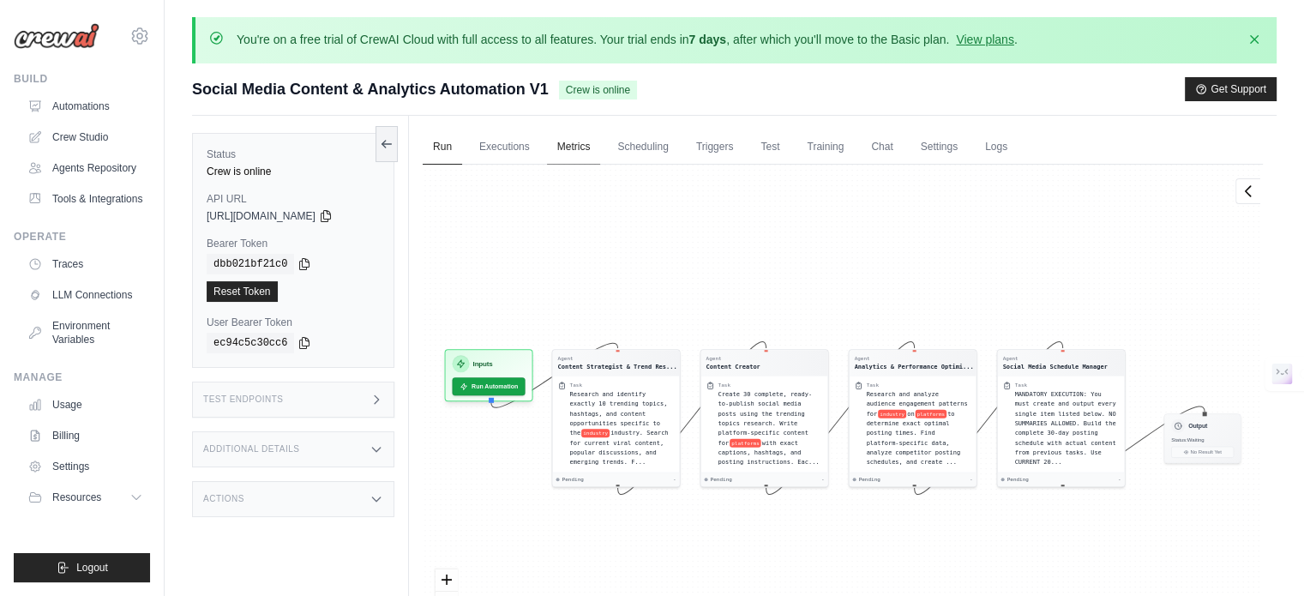
click at [550, 150] on link "Metrics" at bounding box center [574, 147] width 54 height 36
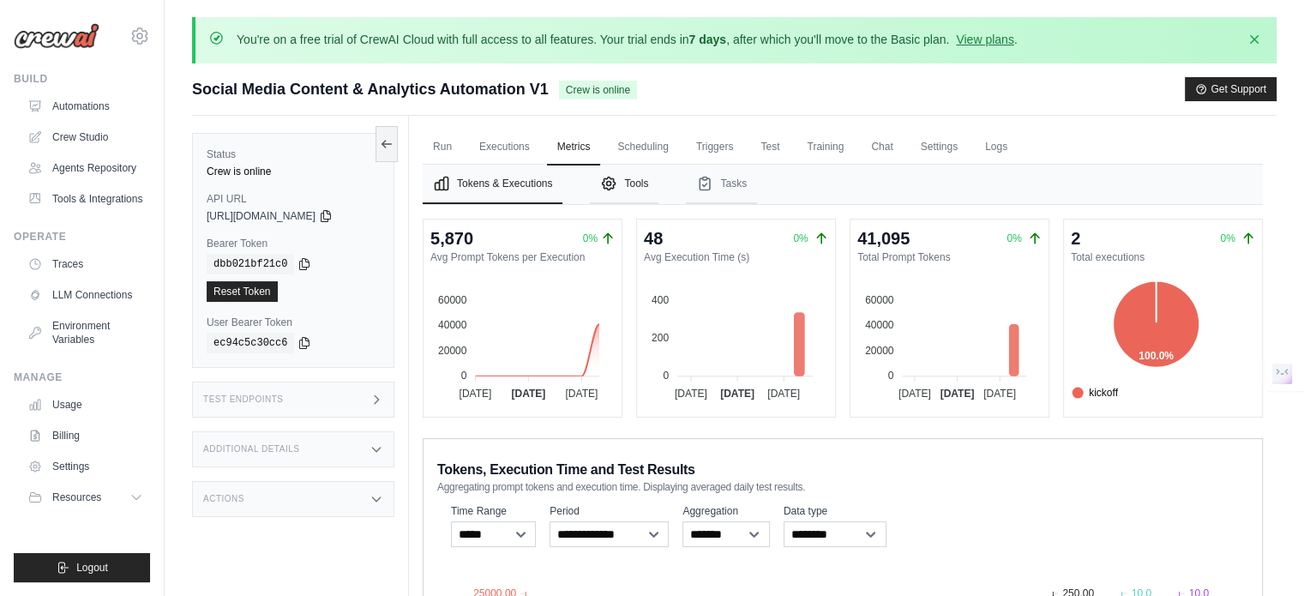
click at [641, 174] on button "Tools" at bounding box center [624, 184] width 69 height 39
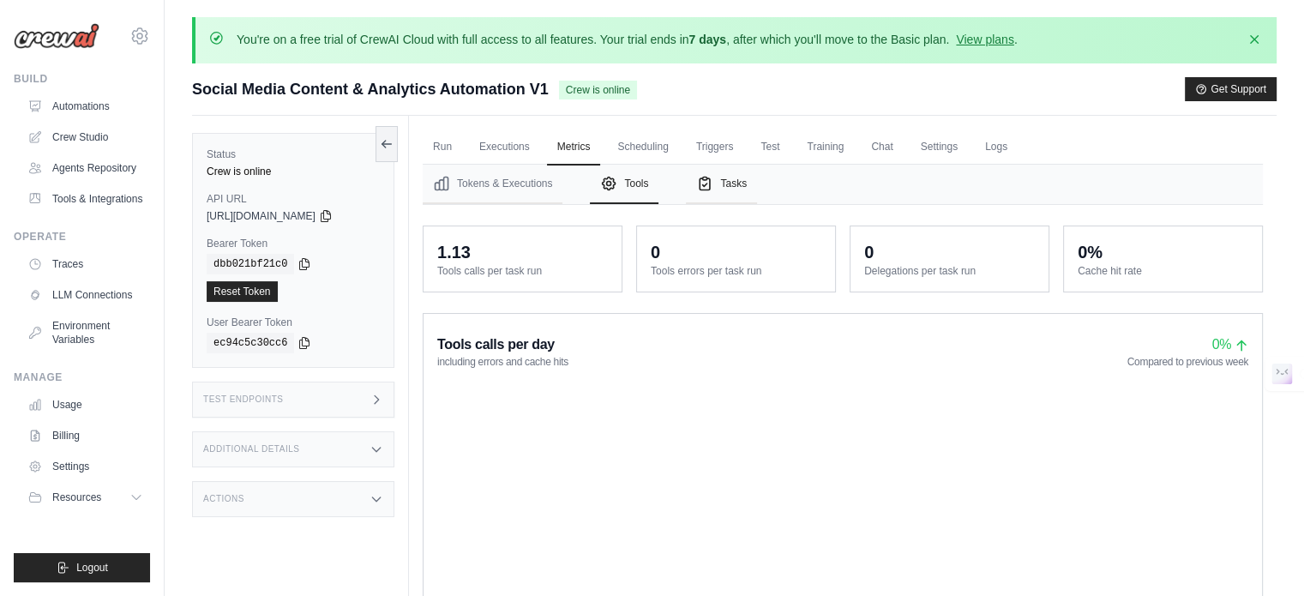
click at [726, 167] on button "Tasks" at bounding box center [721, 184] width 71 height 39
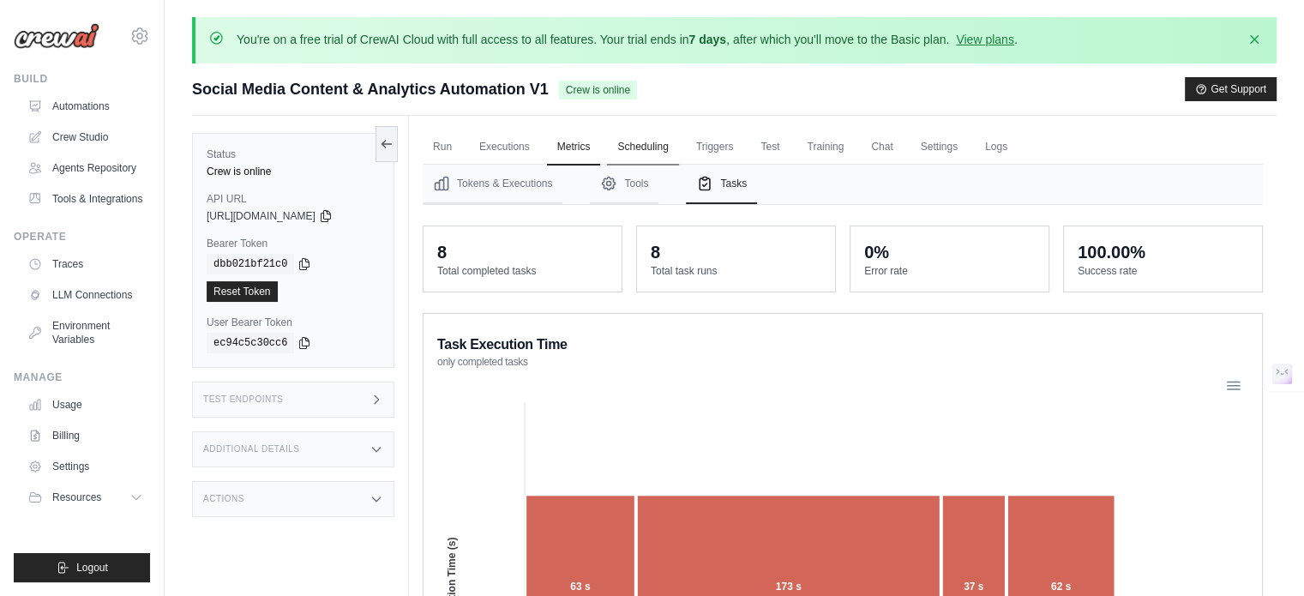
click at [639, 146] on link "Scheduling" at bounding box center [642, 147] width 71 height 36
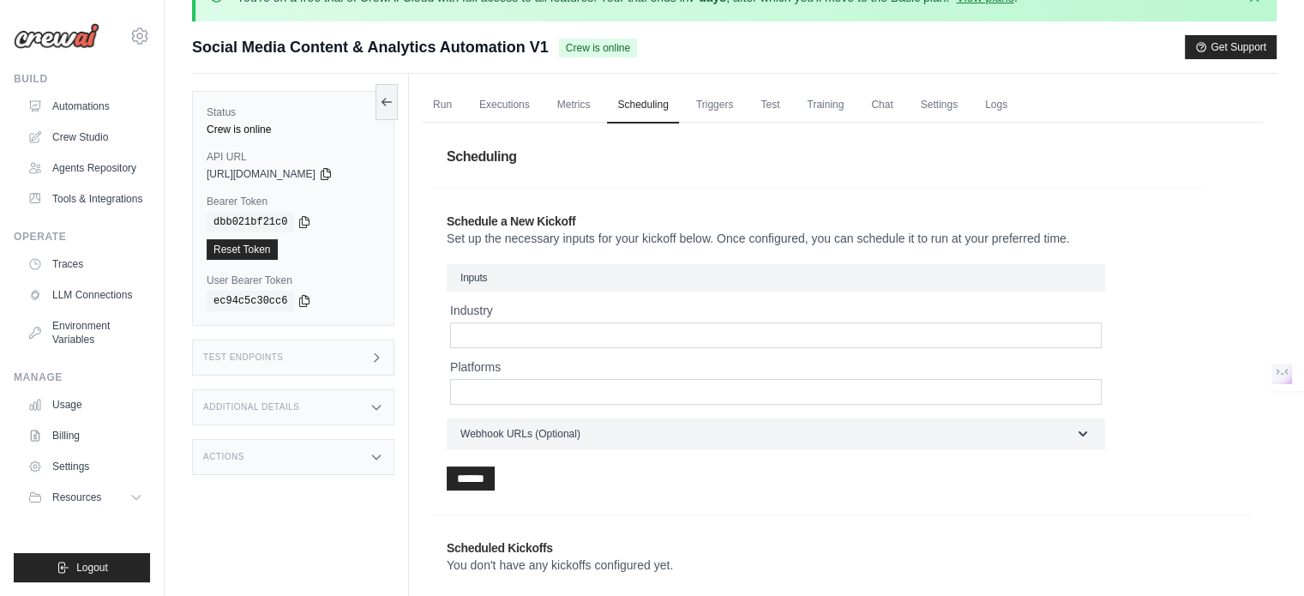
scroll to position [41, 0]
click at [712, 341] on input "Industry" at bounding box center [775, 336] width 651 height 26
click at [723, 96] on link "Triggers" at bounding box center [715, 106] width 58 height 36
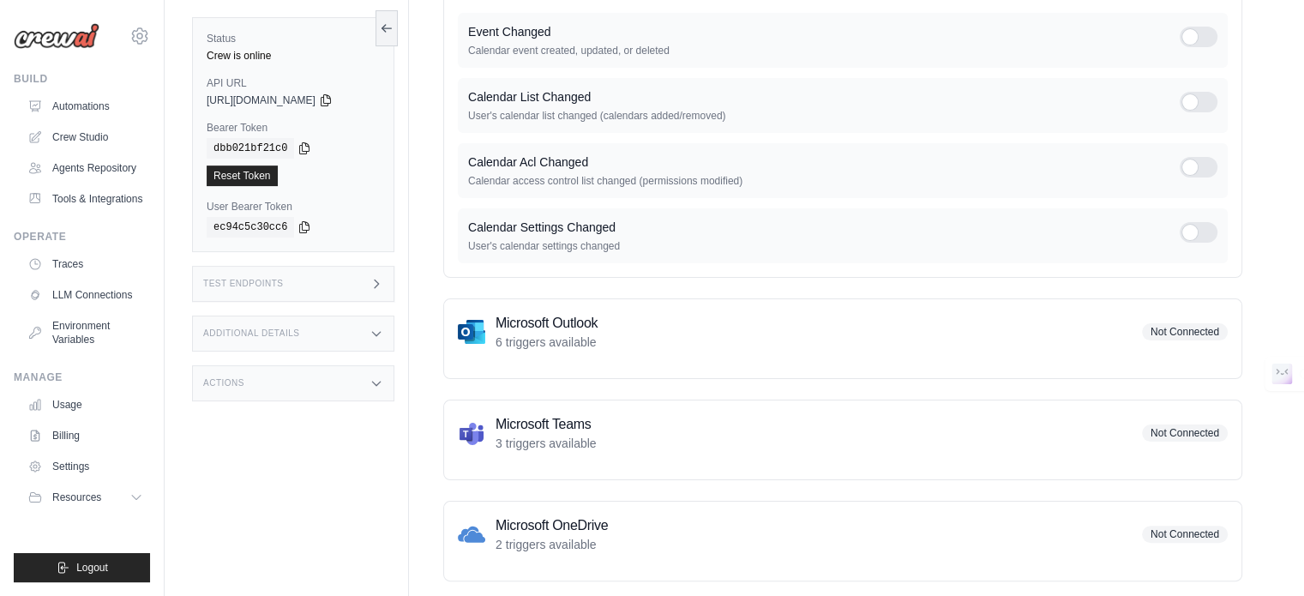
scroll to position [341, 0]
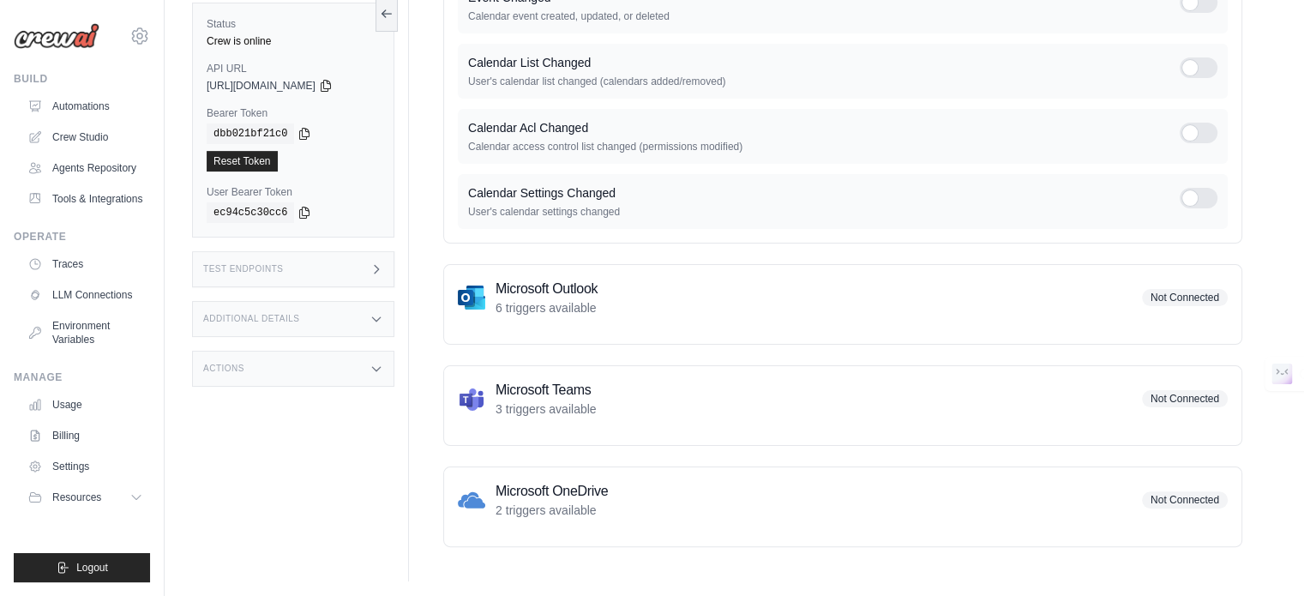
click at [1160, 294] on span "Not Connected" at bounding box center [1185, 297] width 86 height 17
click at [533, 335] on div "Microsoft Outlook 6 triggers available Not Connected" at bounding box center [842, 304] width 799 height 81
click at [531, 315] on div "Microsoft Outlook 6 triggers available Not Connected" at bounding box center [842, 304] width 799 height 81
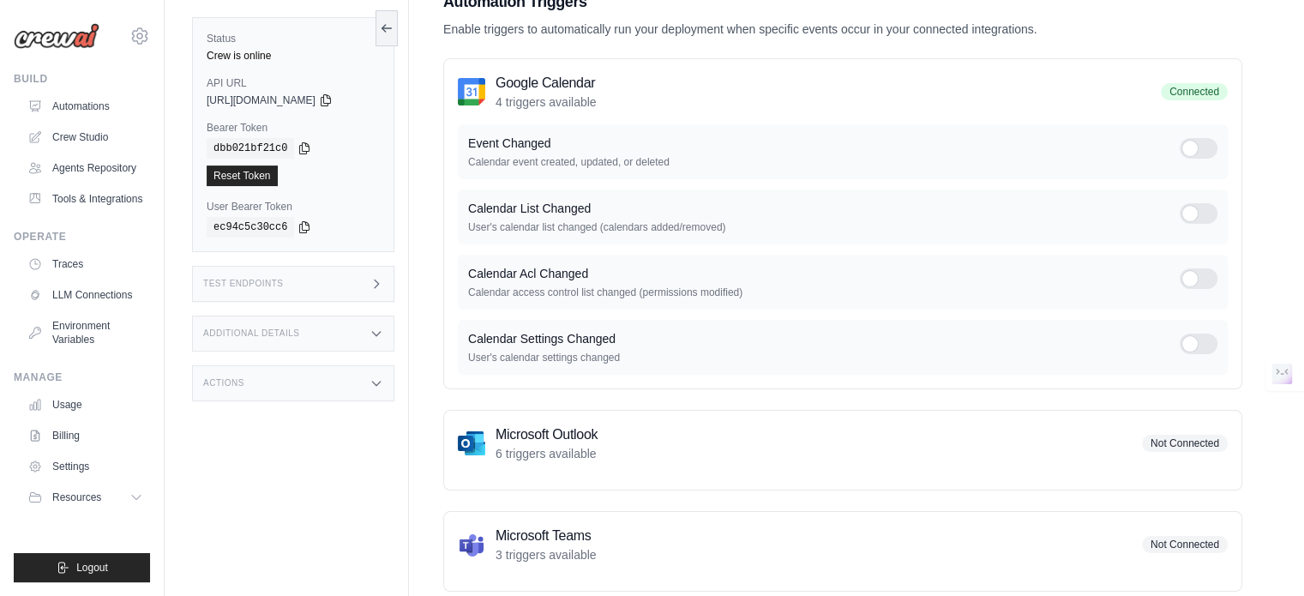
click at [1208, 149] on div at bounding box center [1198, 148] width 38 height 21
click at [1203, 214] on div at bounding box center [1198, 213] width 38 height 21
click at [1210, 277] on div at bounding box center [1198, 278] width 38 height 21
click at [1203, 339] on div at bounding box center [1198, 343] width 38 height 21
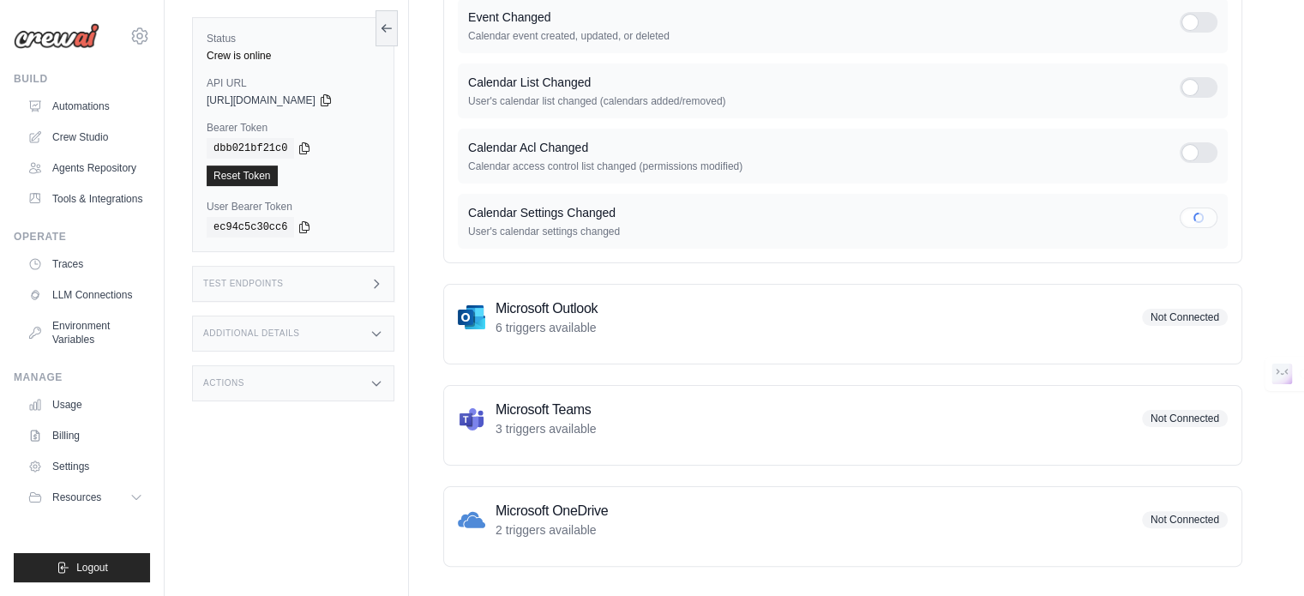
scroll to position [341, 0]
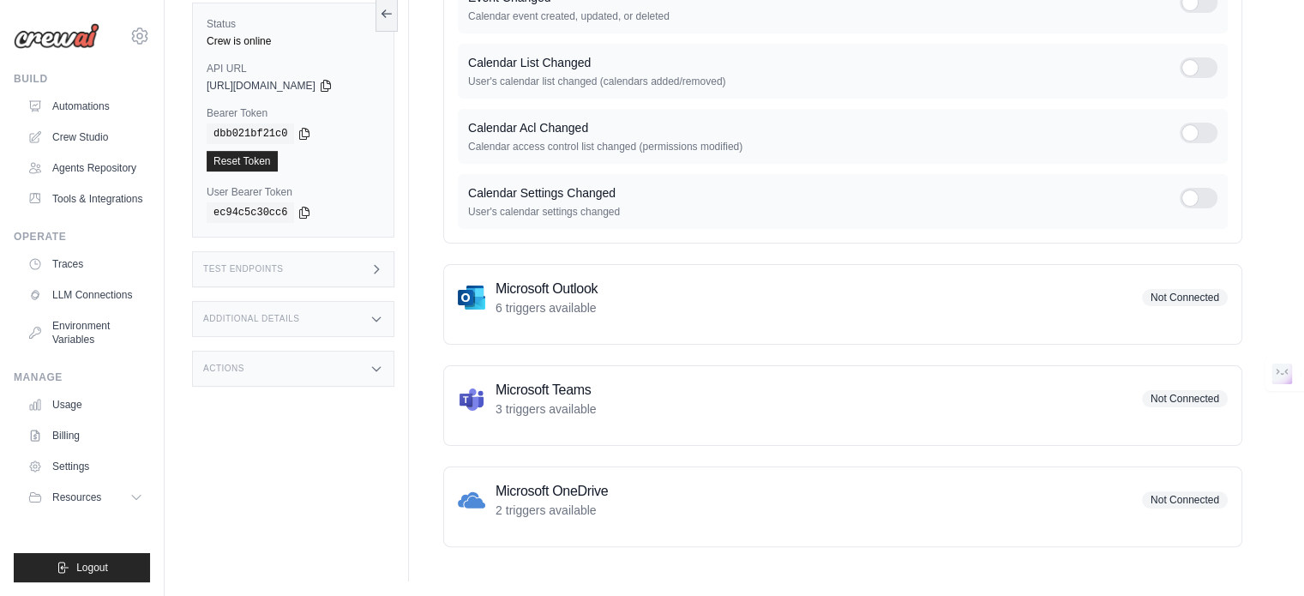
click at [559, 299] on p "6 triggers available" at bounding box center [546, 307] width 102 height 17
click at [471, 294] on img at bounding box center [471, 297] width 27 height 27
click at [546, 459] on div "Google Calendar 4 triggers available Connected Event Changed Calendar event cre…" at bounding box center [842, 230] width 799 height 634
click at [552, 495] on h3 "Microsoft OneDrive" at bounding box center [551, 491] width 112 height 21
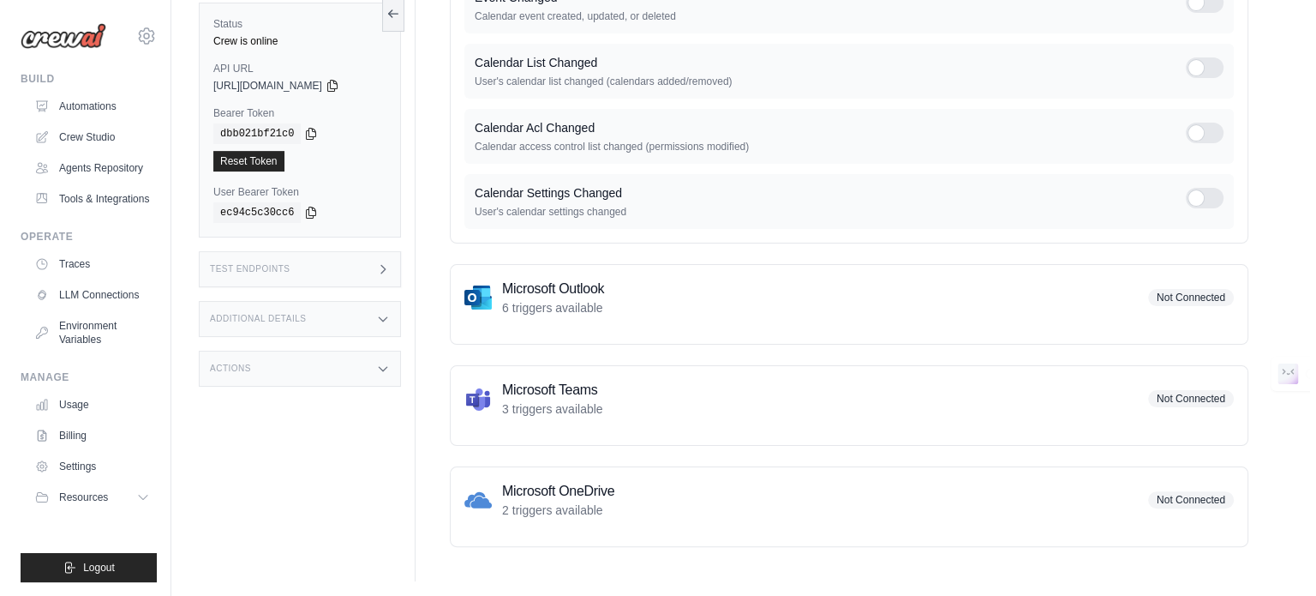
scroll to position [0, 0]
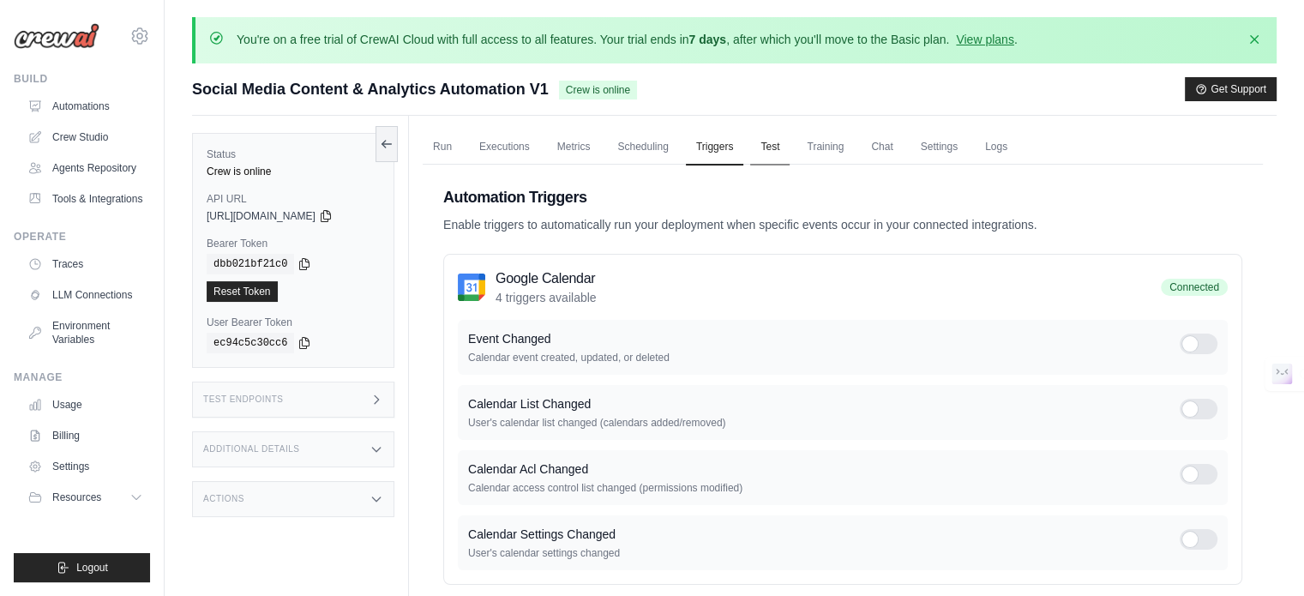
click at [777, 147] on link "Test" at bounding box center [769, 147] width 39 height 36
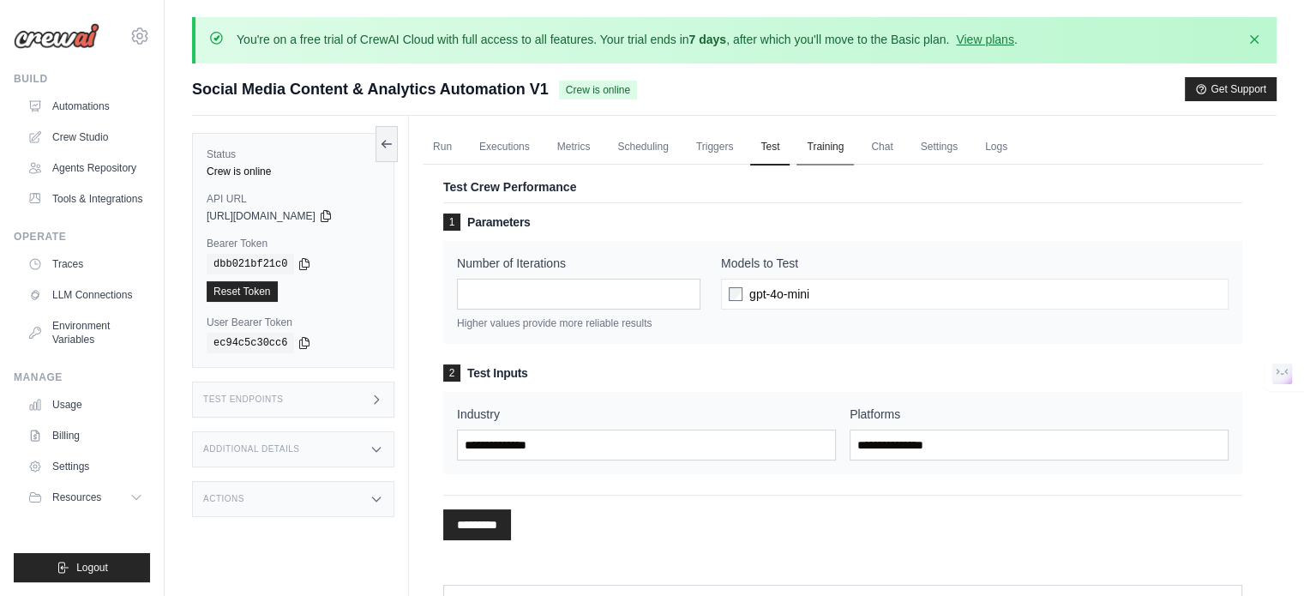
click at [828, 136] on link "Training" at bounding box center [824, 147] width 57 height 36
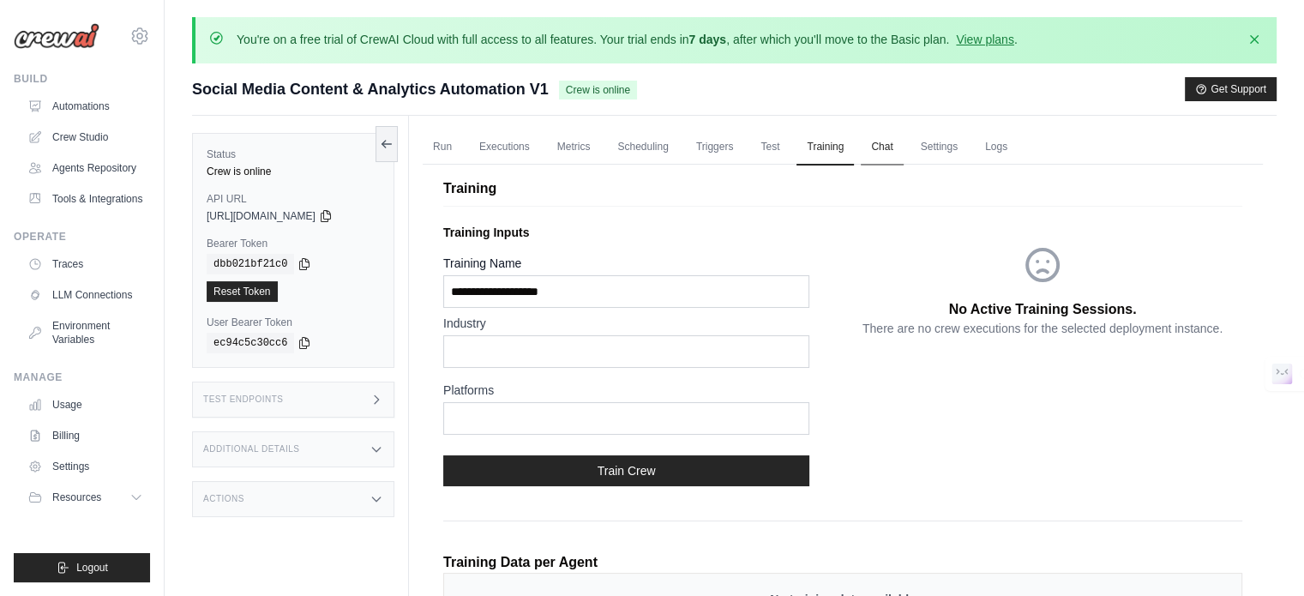
click at [890, 142] on link "Chat" at bounding box center [881, 147] width 42 height 36
click at [882, 147] on link "Chat" at bounding box center [881, 147] width 42 height 36
click at [941, 141] on link "Settings" at bounding box center [938, 147] width 57 height 36
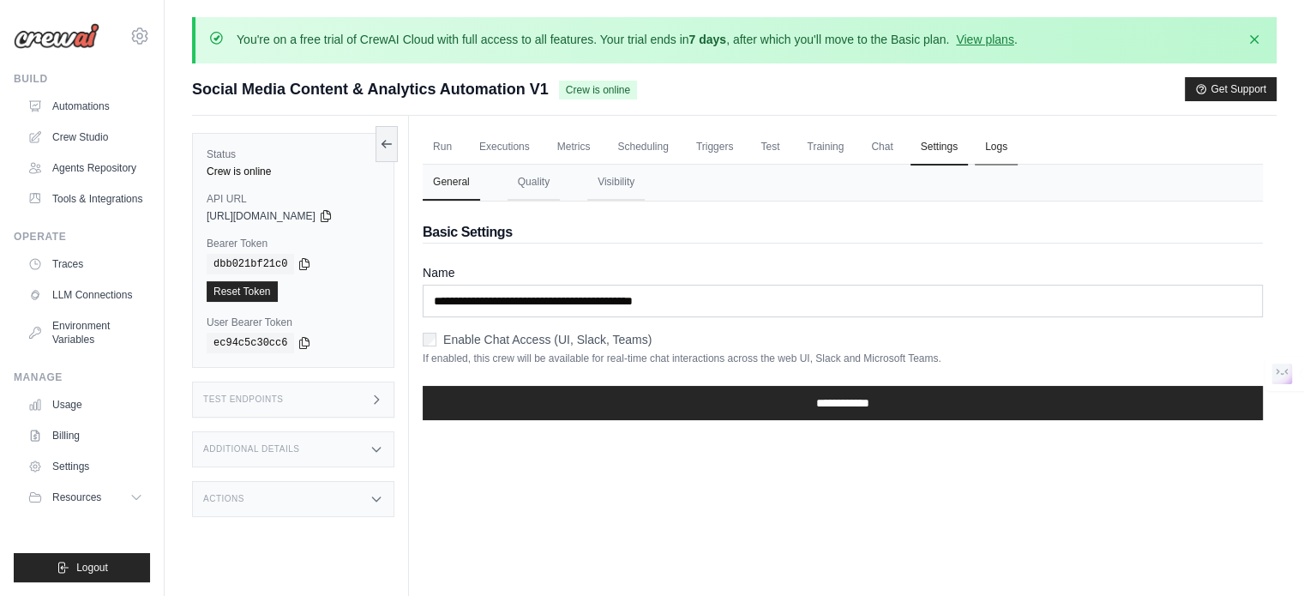
click at [992, 149] on link "Logs" at bounding box center [995, 147] width 43 height 36
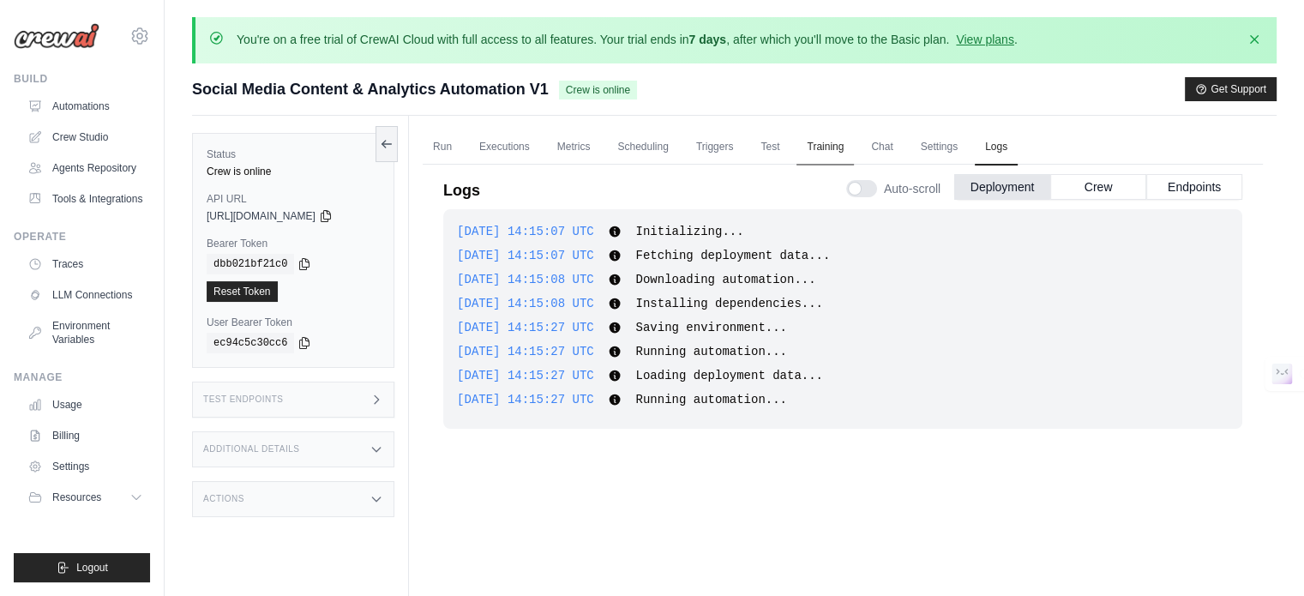
click at [849, 145] on link "Training" at bounding box center [824, 147] width 57 height 36
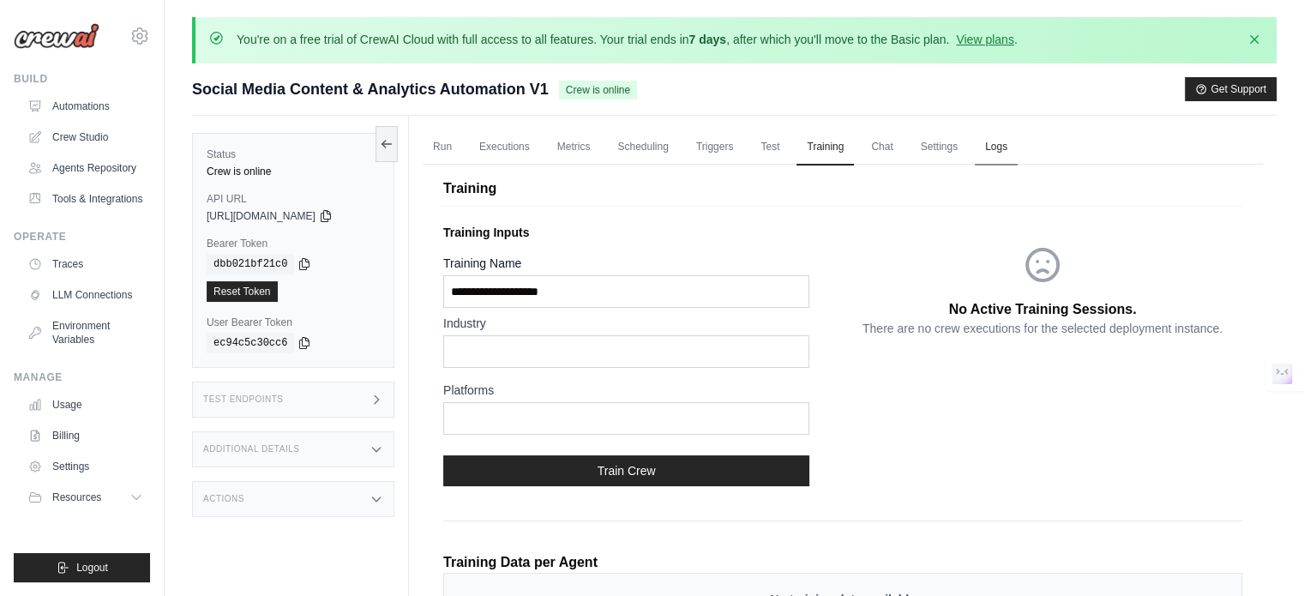
click at [986, 142] on link "Logs" at bounding box center [995, 147] width 43 height 36
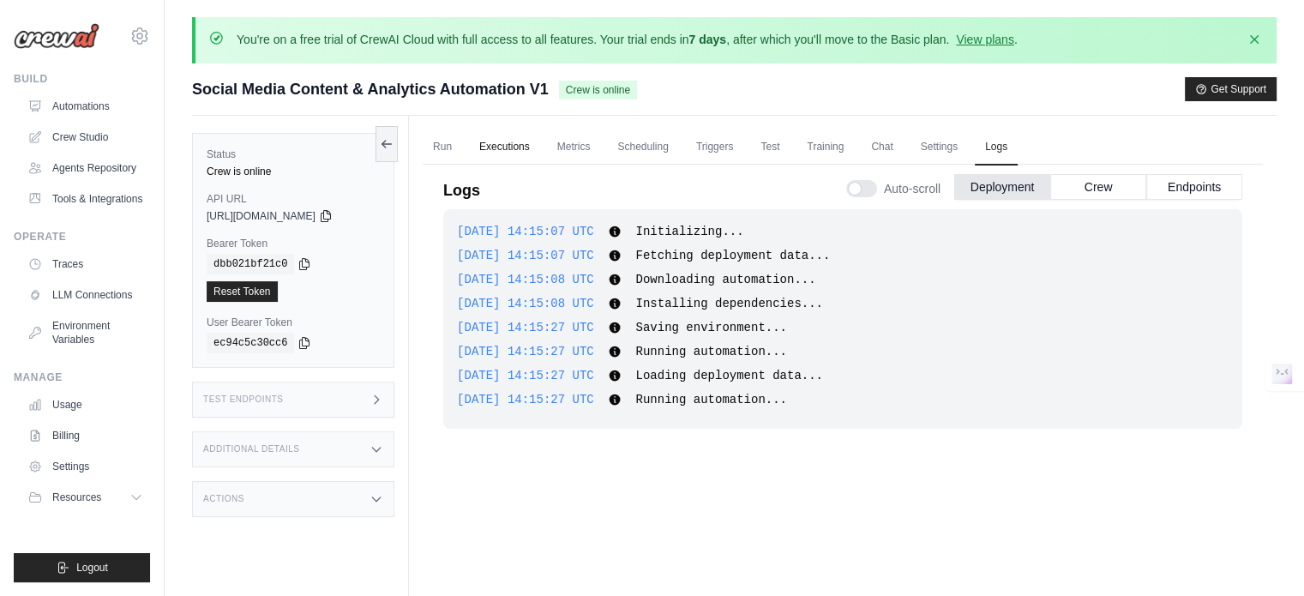
click at [481, 156] on link "Executions" at bounding box center [504, 147] width 71 height 36
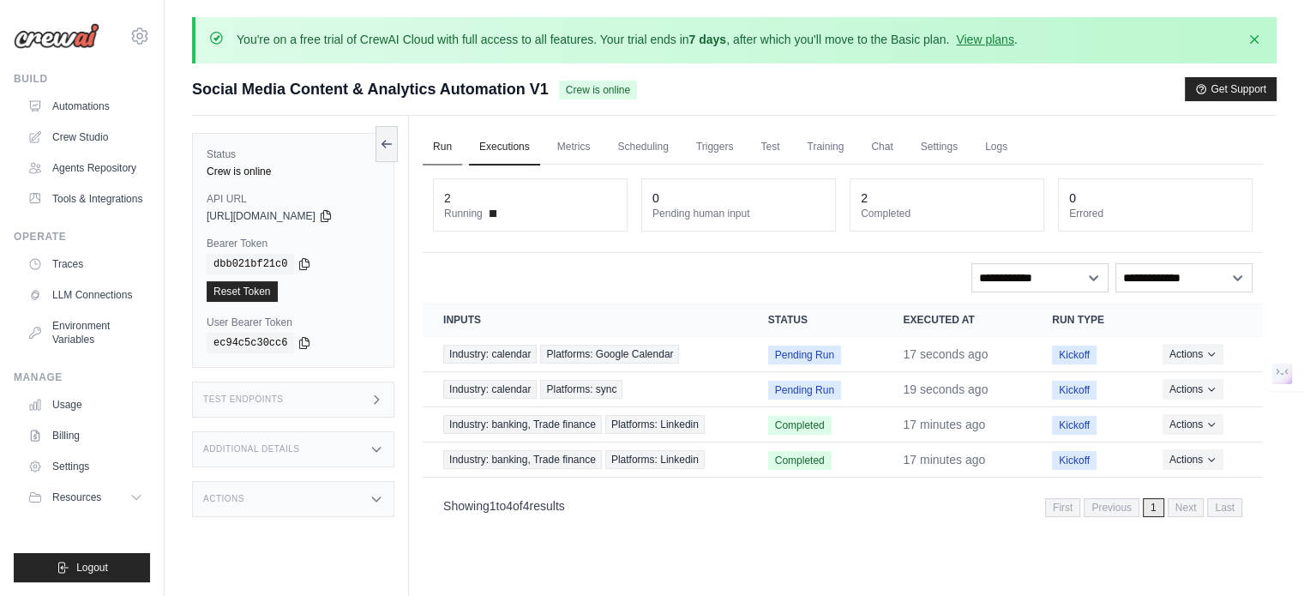
click at [439, 150] on link "Run" at bounding box center [442, 147] width 39 height 36
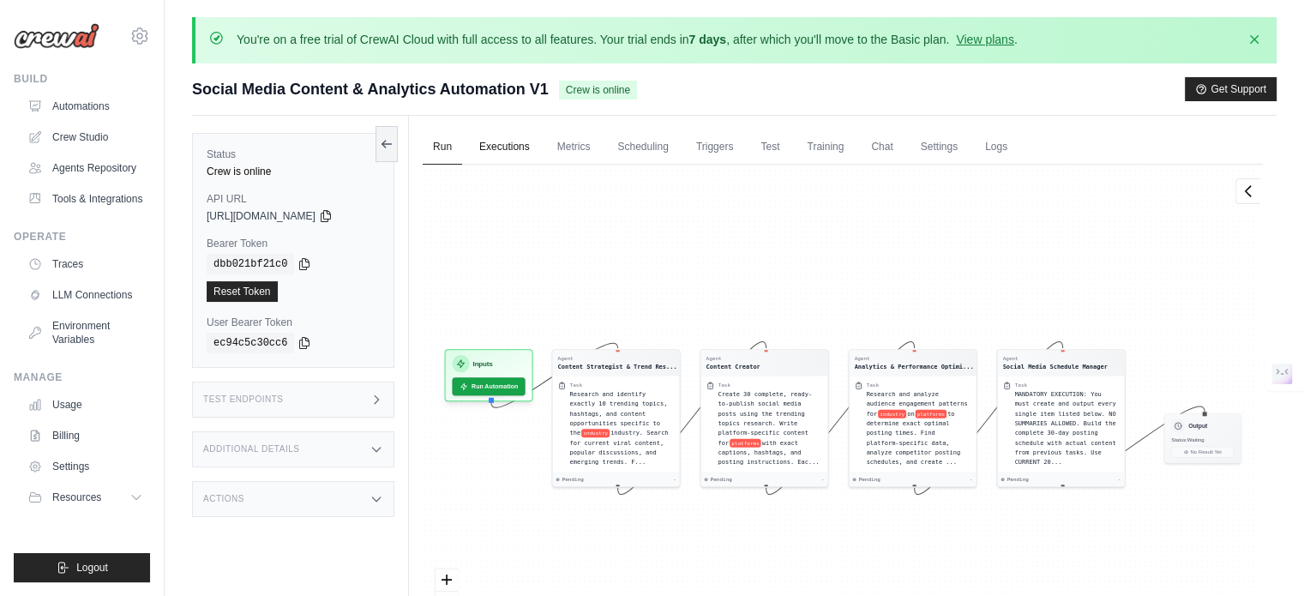
click at [495, 147] on link "Executions" at bounding box center [504, 147] width 71 height 36
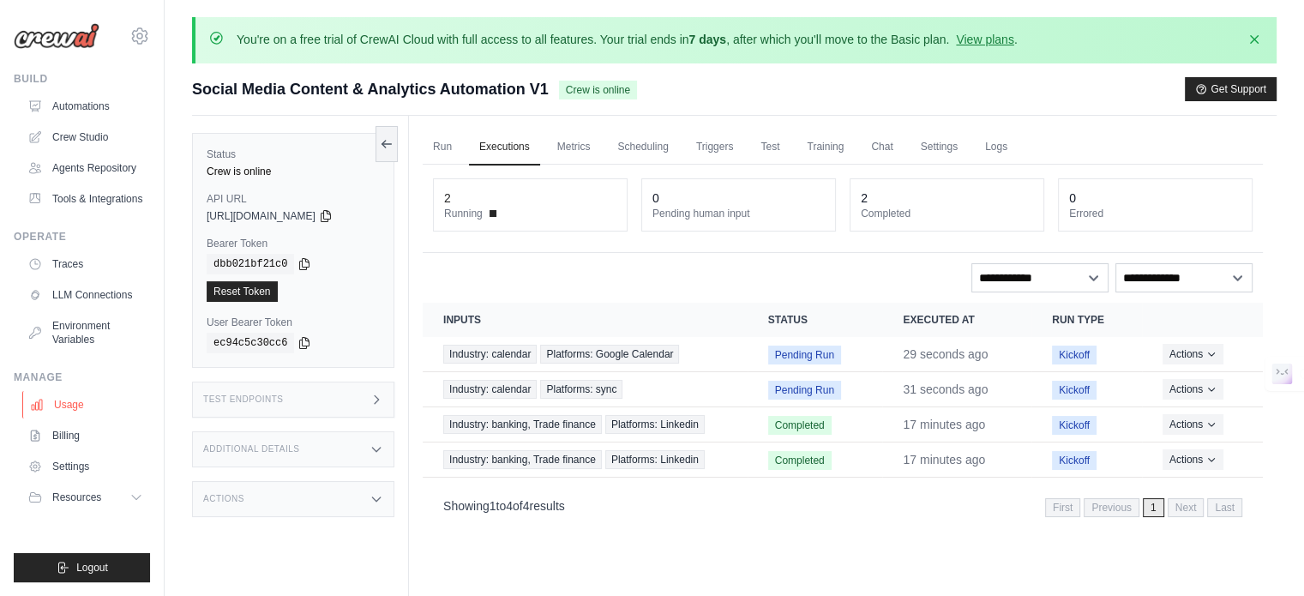
click at [97, 407] on link "Usage" at bounding box center [86, 404] width 129 height 27
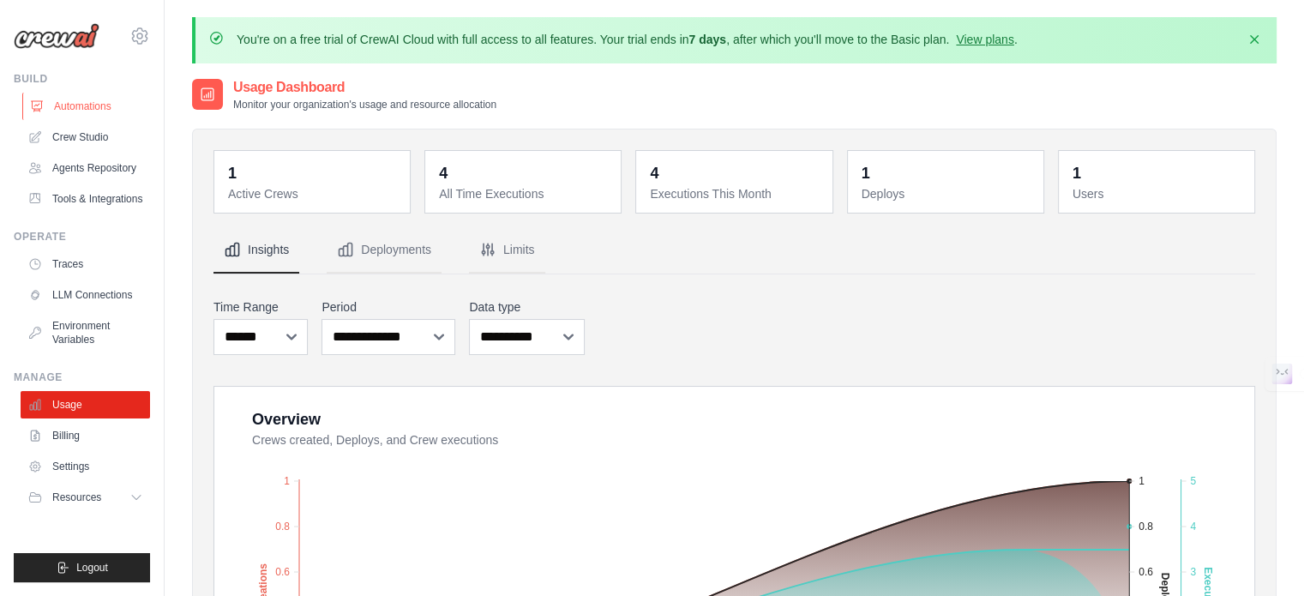
click at [87, 105] on link "Automations" at bounding box center [86, 106] width 129 height 27
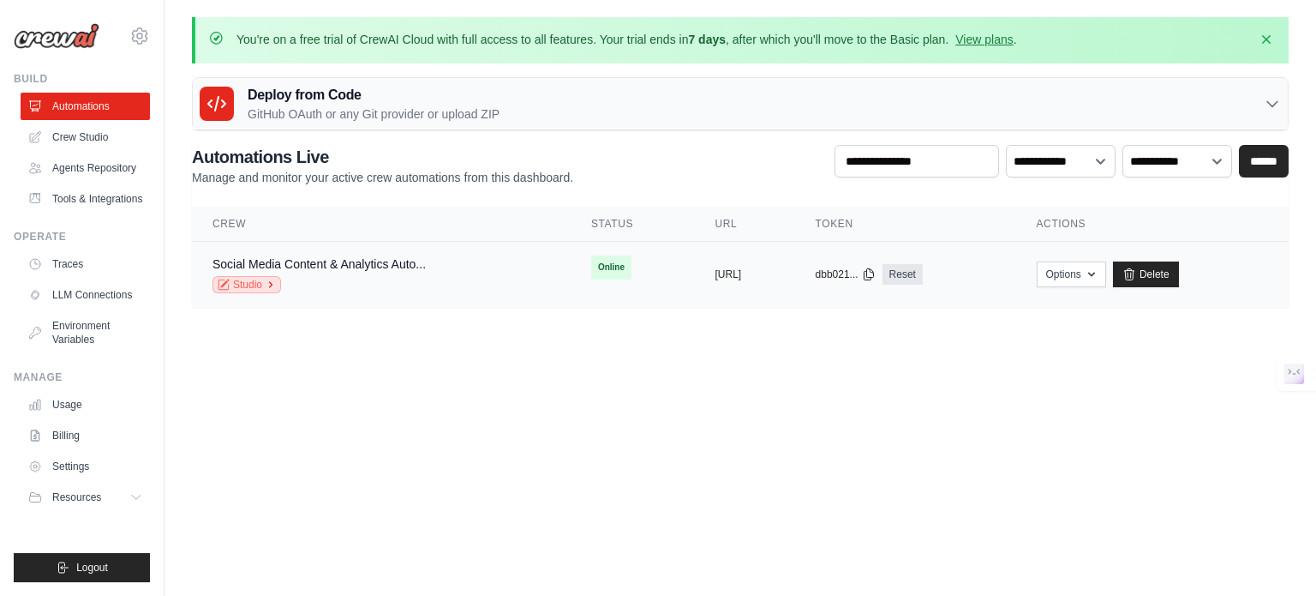
click at [255, 277] on link "Studio" at bounding box center [247, 284] width 69 height 17
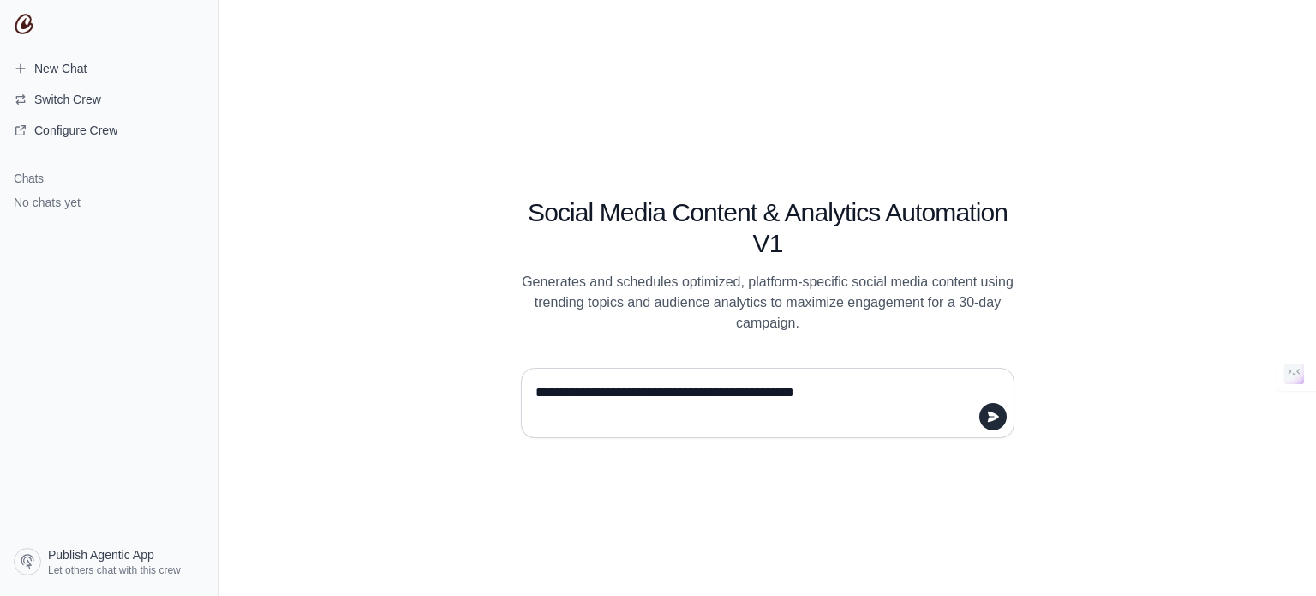
type textarea "**********"
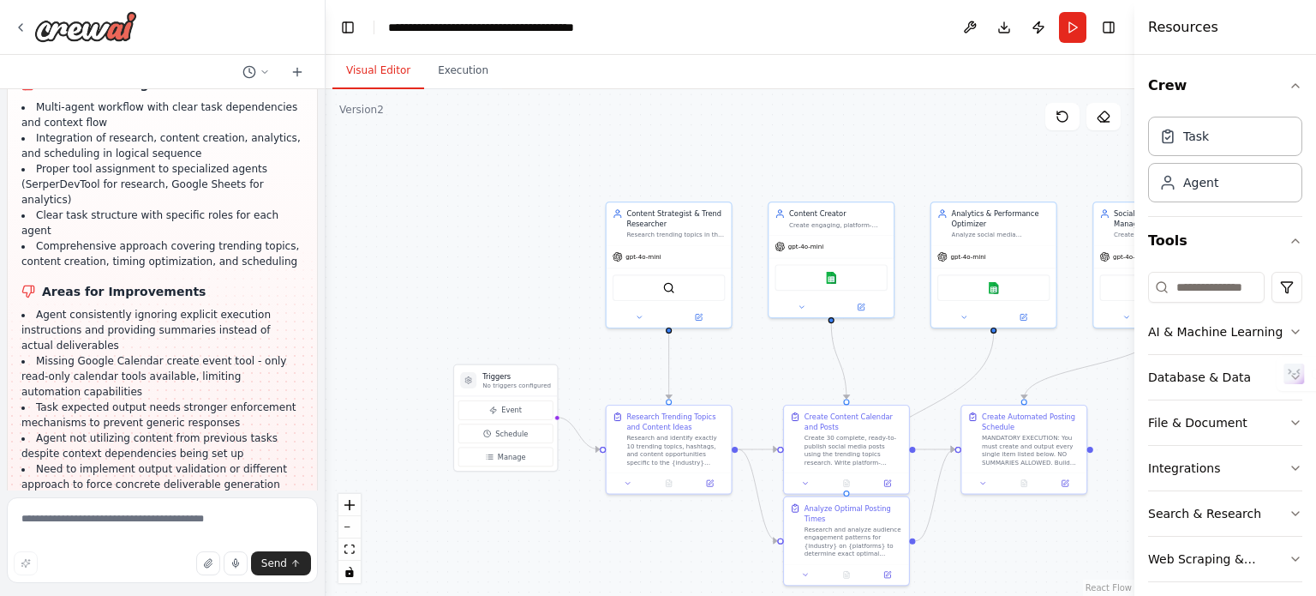
scroll to position [11612, 0]
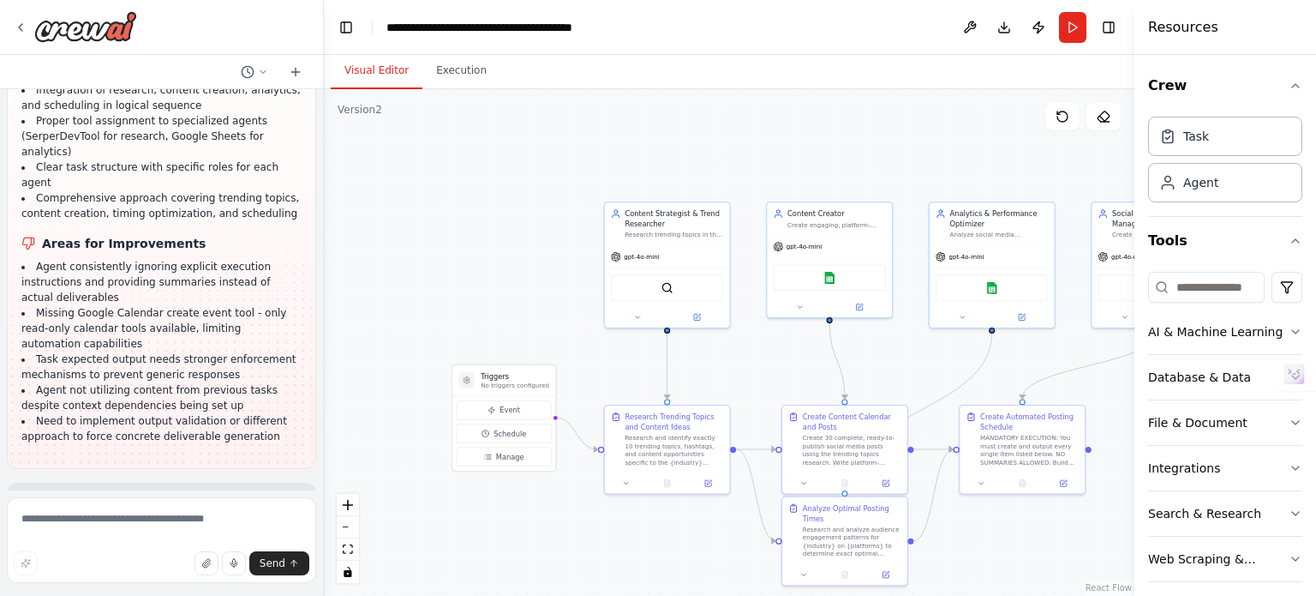
drag, startPoint x: 549, startPoint y: 386, endPoint x: 324, endPoint y: 376, distance: 224.7
click at [324, 376] on div "Create a crew that schedules and publishes social media content across multiple…" at bounding box center [658, 298] width 1316 height 596
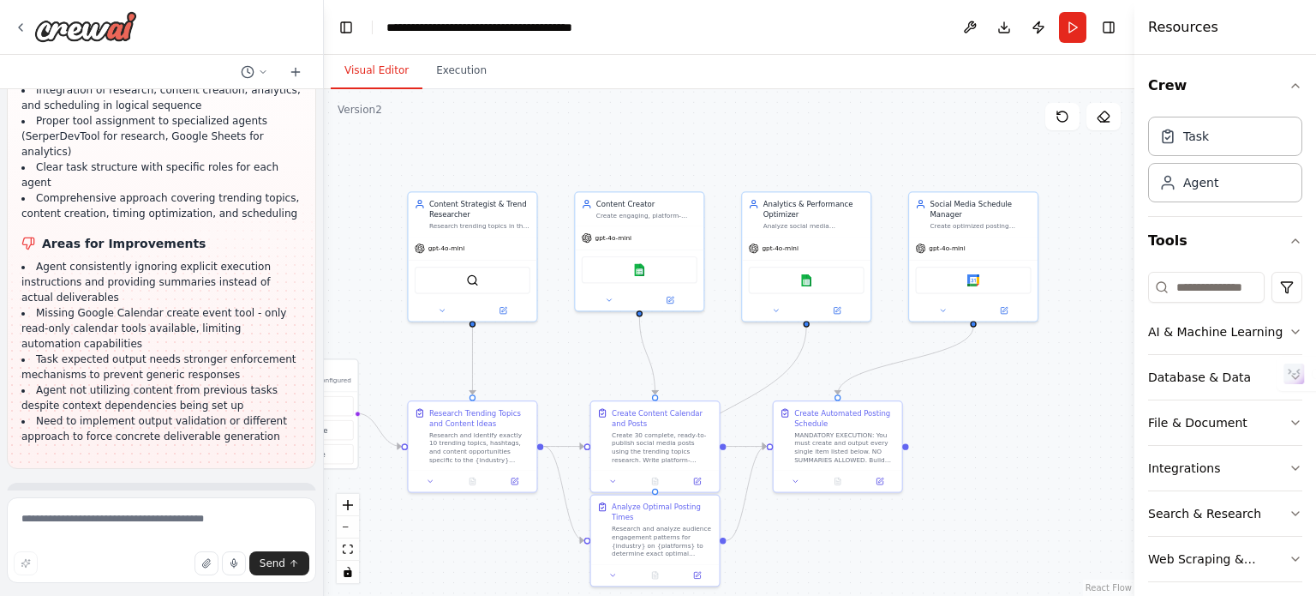
drag, startPoint x: 944, startPoint y: 391, endPoint x: 836, endPoint y: 379, distance: 109.5
click at [836, 379] on div ".deletable-edge-delete-btn { width: 20px; height: 20px; border: 0px solid #ffff…" at bounding box center [729, 342] width 811 height 507
click at [964, 280] on div "Google calendar" at bounding box center [973, 278] width 116 height 27
click at [980, 284] on div "Google calendar" at bounding box center [973, 278] width 116 height 27
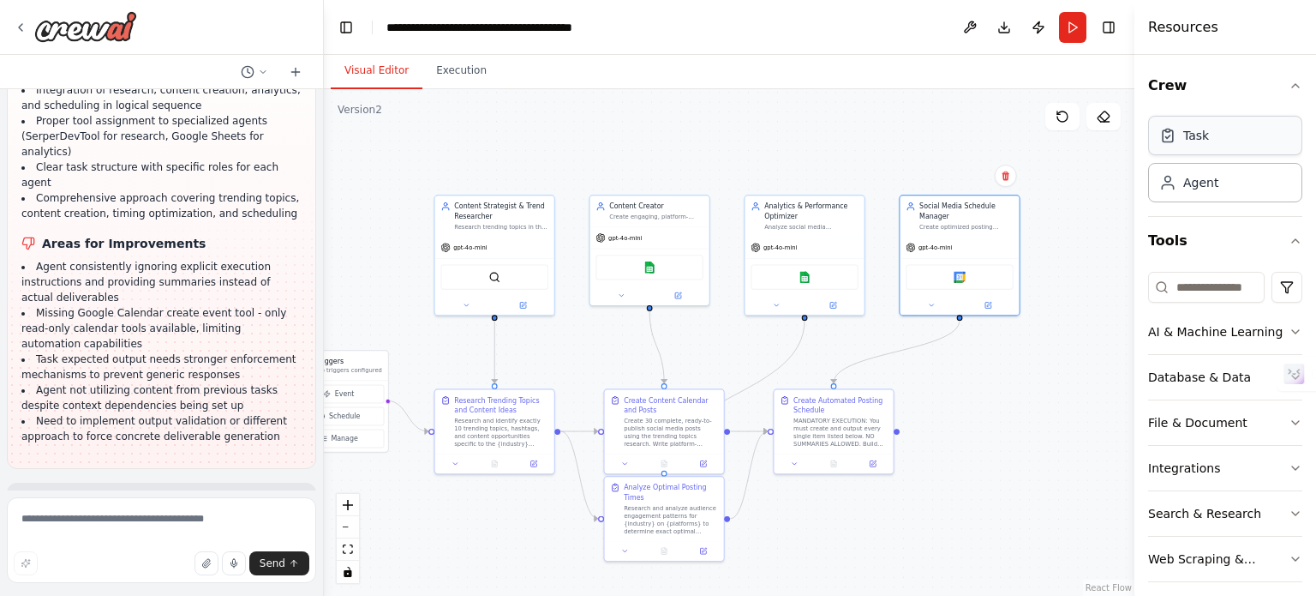
click at [1238, 136] on div "Task" at bounding box center [1225, 135] width 154 height 39
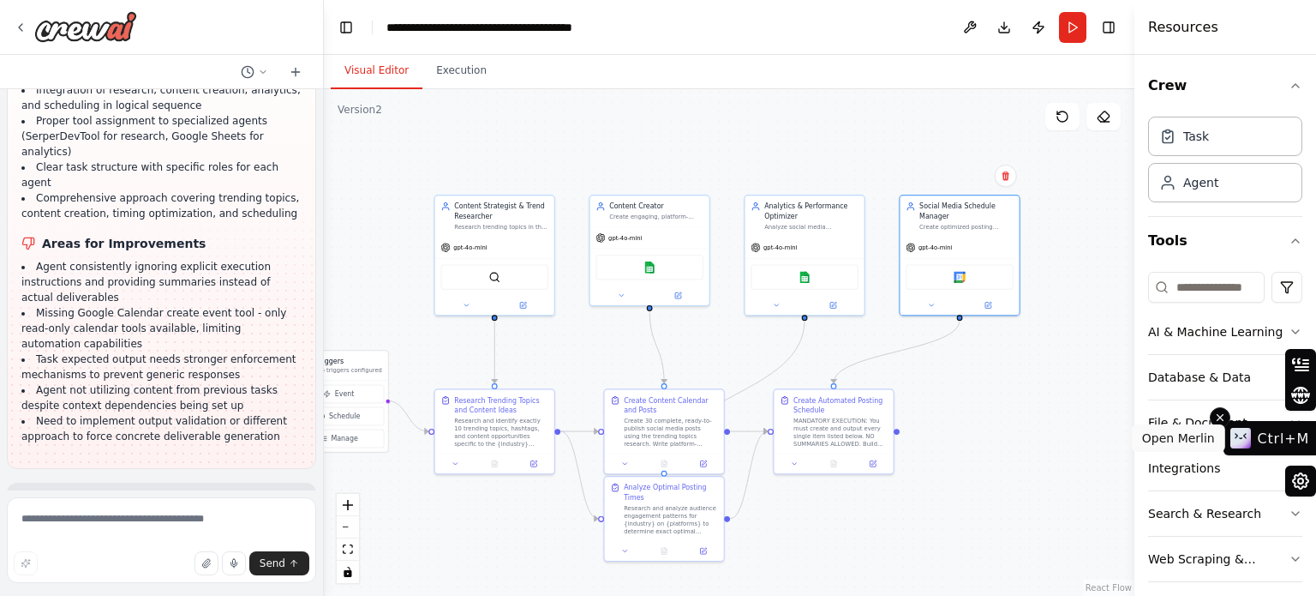
drag, startPoint x: 1308, startPoint y: 356, endPoint x: 1316, endPoint y: 427, distance: 71.6
click at [1316, 427] on div "Ctrl+M" at bounding box center [1270, 438] width 93 height 34
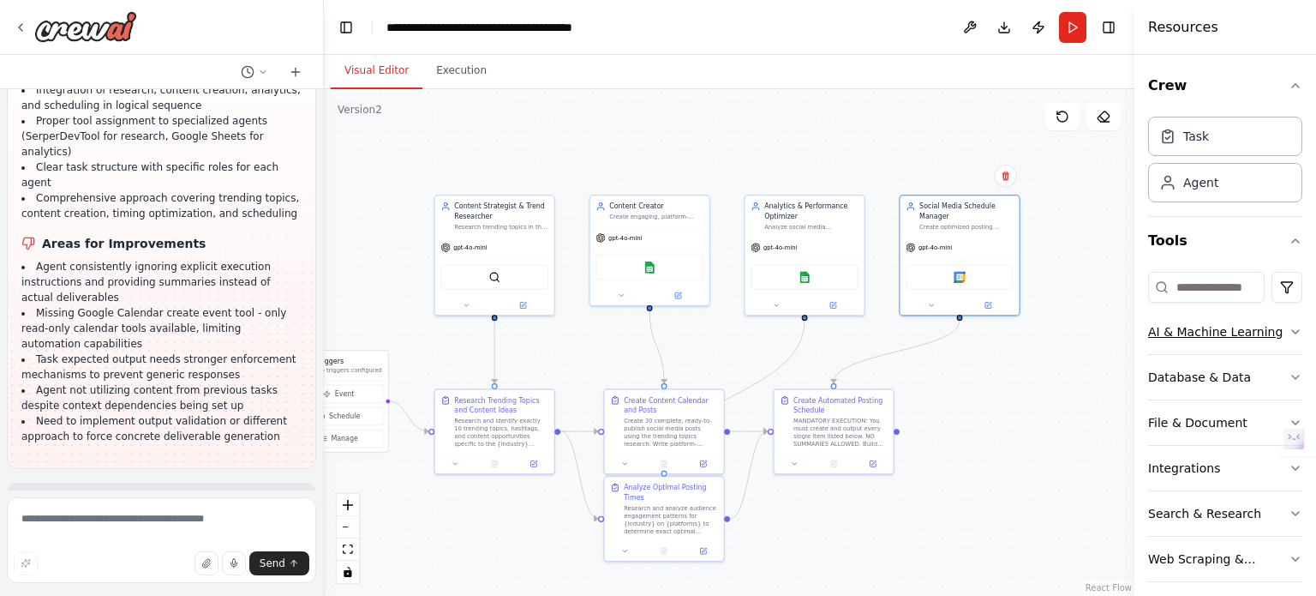
click at [1263, 321] on button "AI & Machine Learning" at bounding box center [1225, 331] width 154 height 45
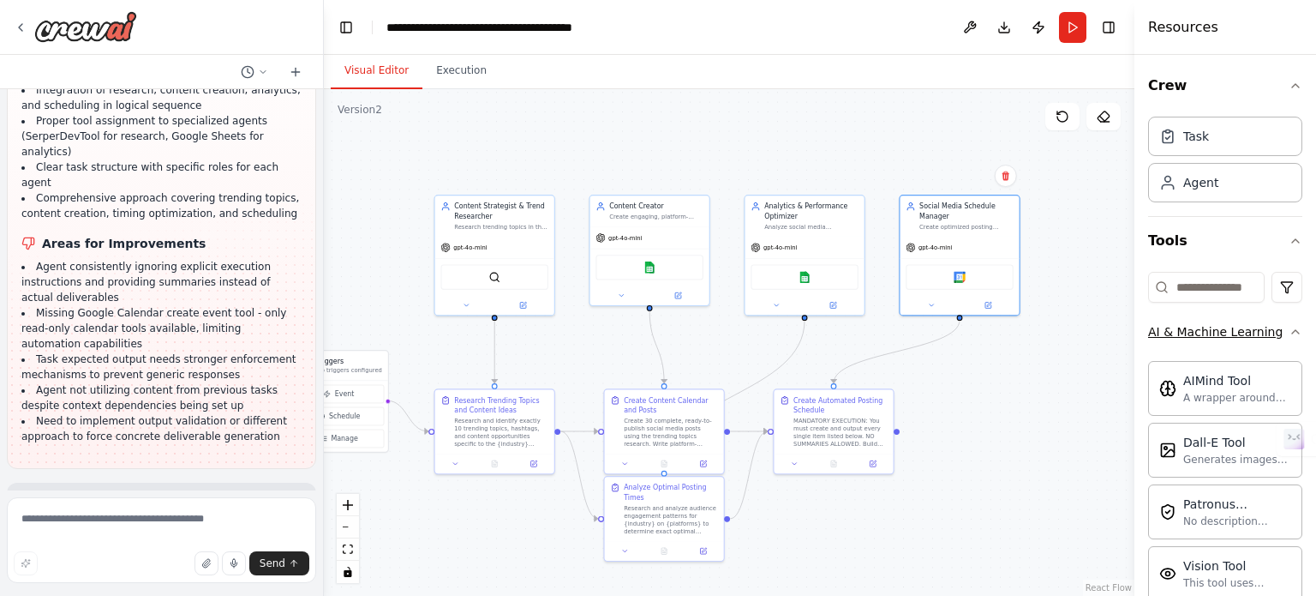
click at [1263, 321] on button "AI & Machine Learning" at bounding box center [1225, 331] width 154 height 45
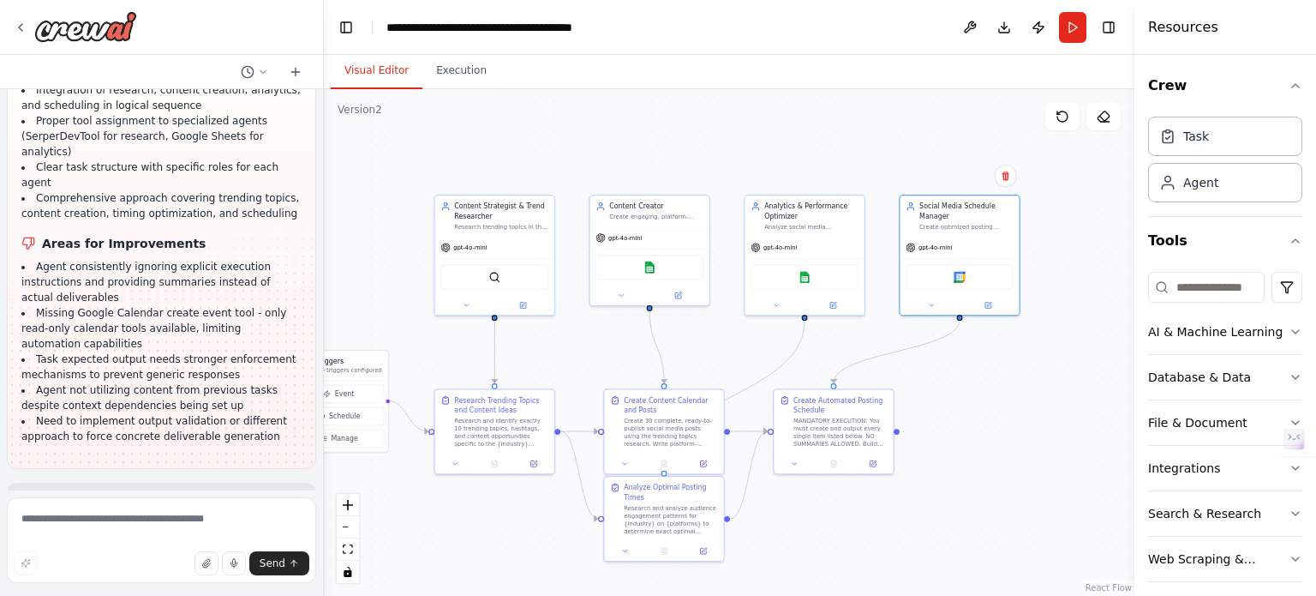
scroll to position [57, 0]
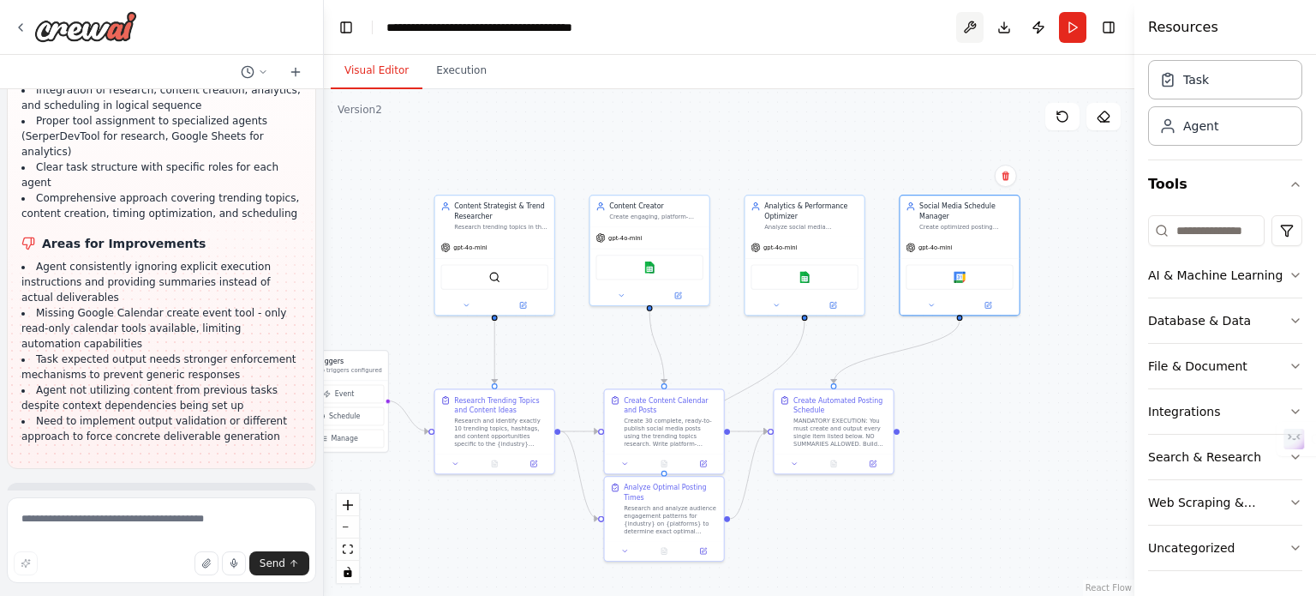
click at [962, 24] on button at bounding box center [969, 27] width 27 height 31
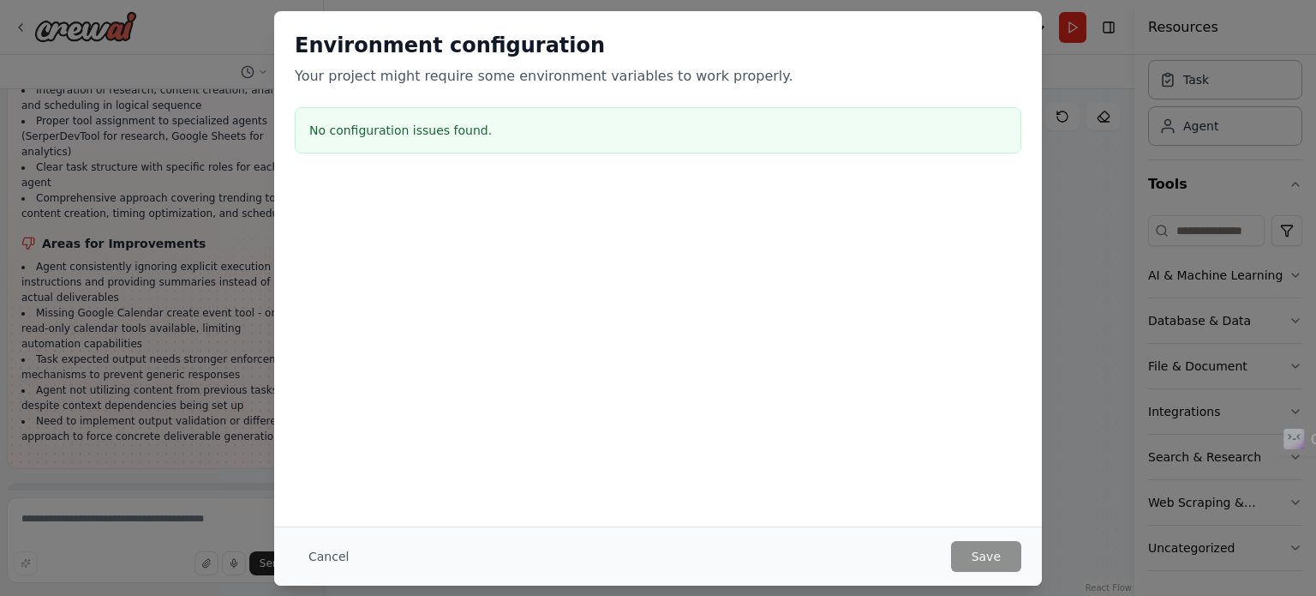
click at [1056, 165] on div "Environment configuration Your project might require some environment variables…" at bounding box center [658, 298] width 1316 height 596
click at [819, 86] on div "Environment configuration Your project might require some environment variables…" at bounding box center [658, 96] width 768 height 170
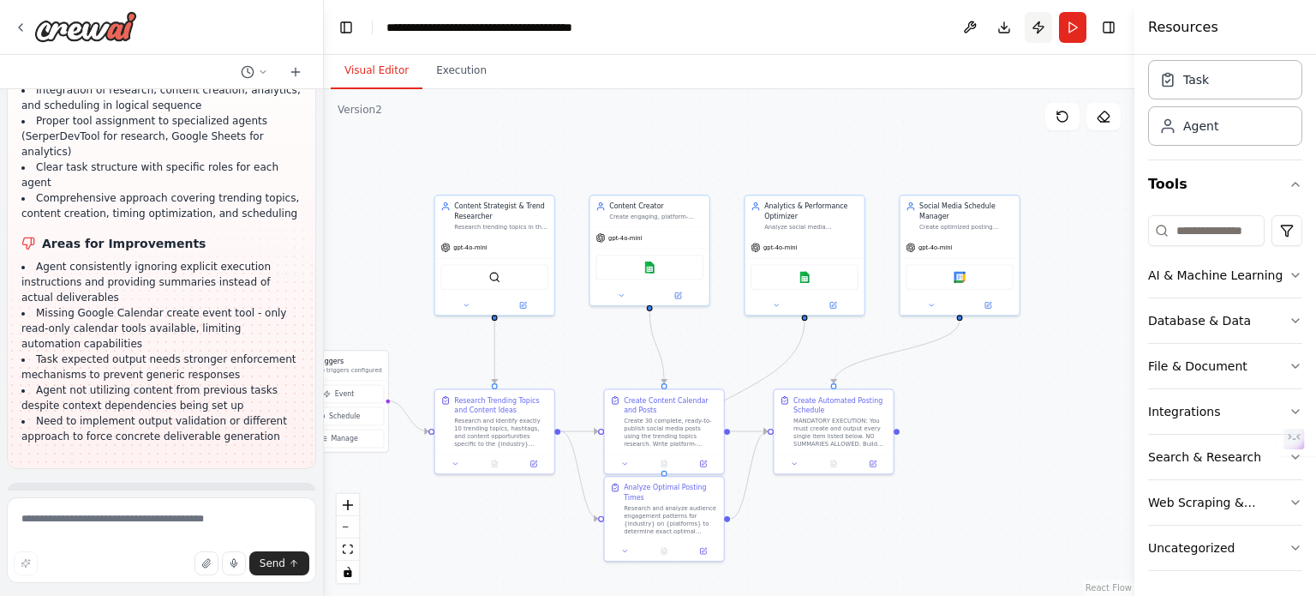
click at [1035, 27] on button "Publish" at bounding box center [1038, 27] width 27 height 31
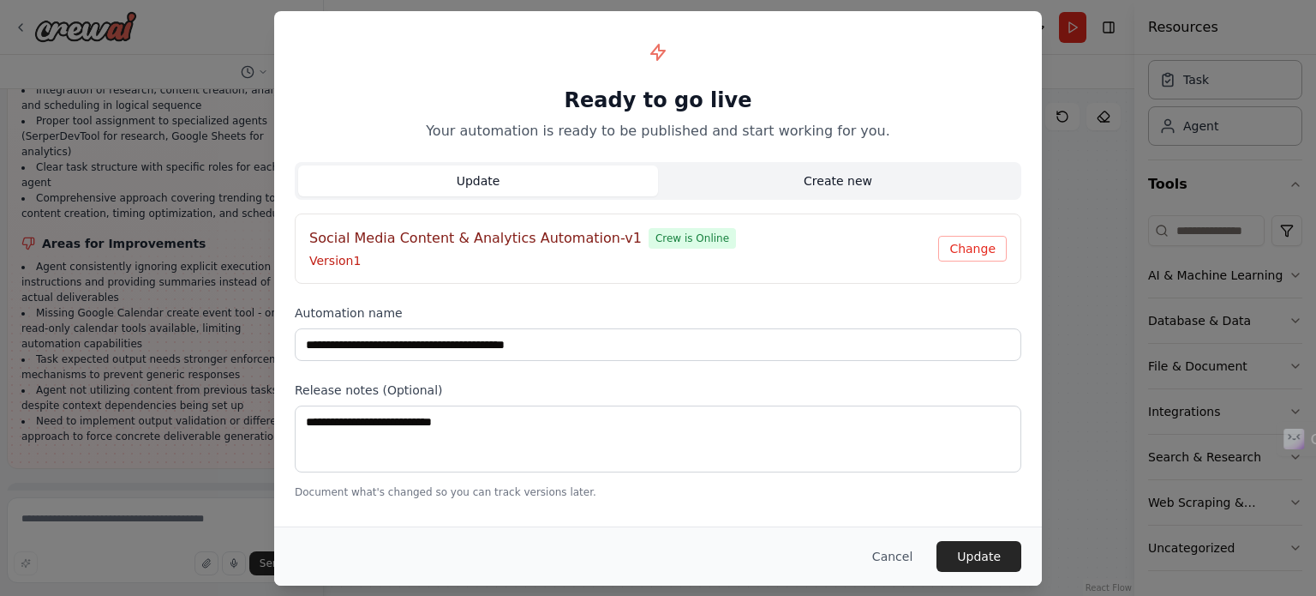
click at [866, 185] on button "Create new" at bounding box center [838, 180] width 360 height 31
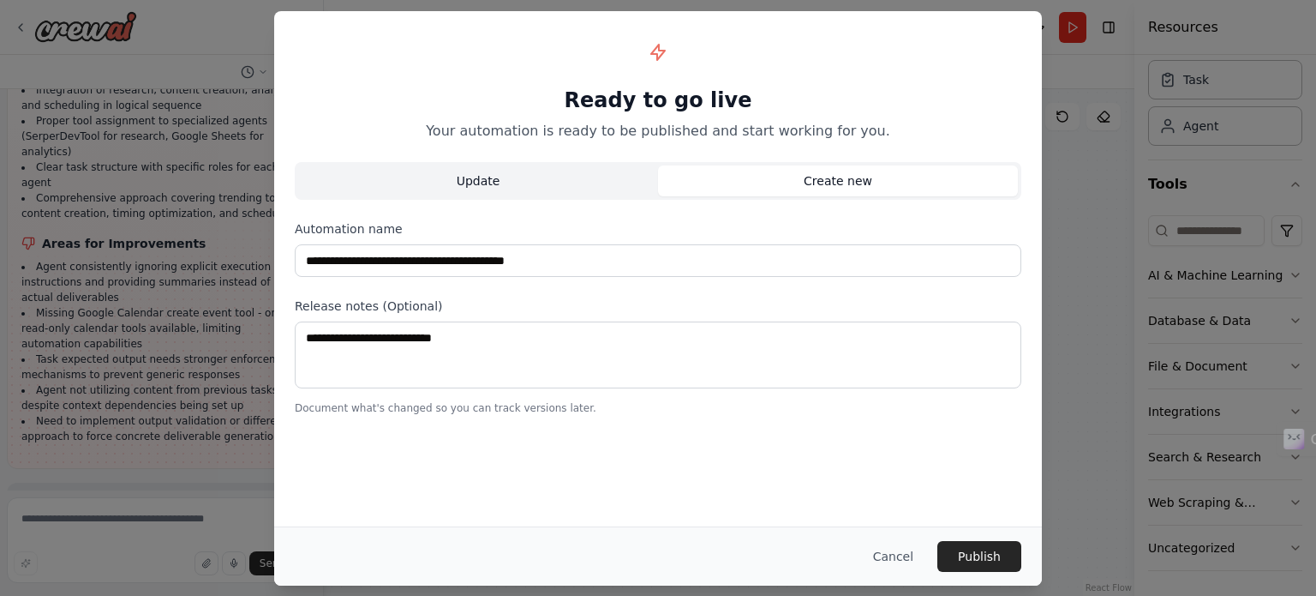
click at [606, 187] on button "Update" at bounding box center [478, 180] width 360 height 31
type input "**********"
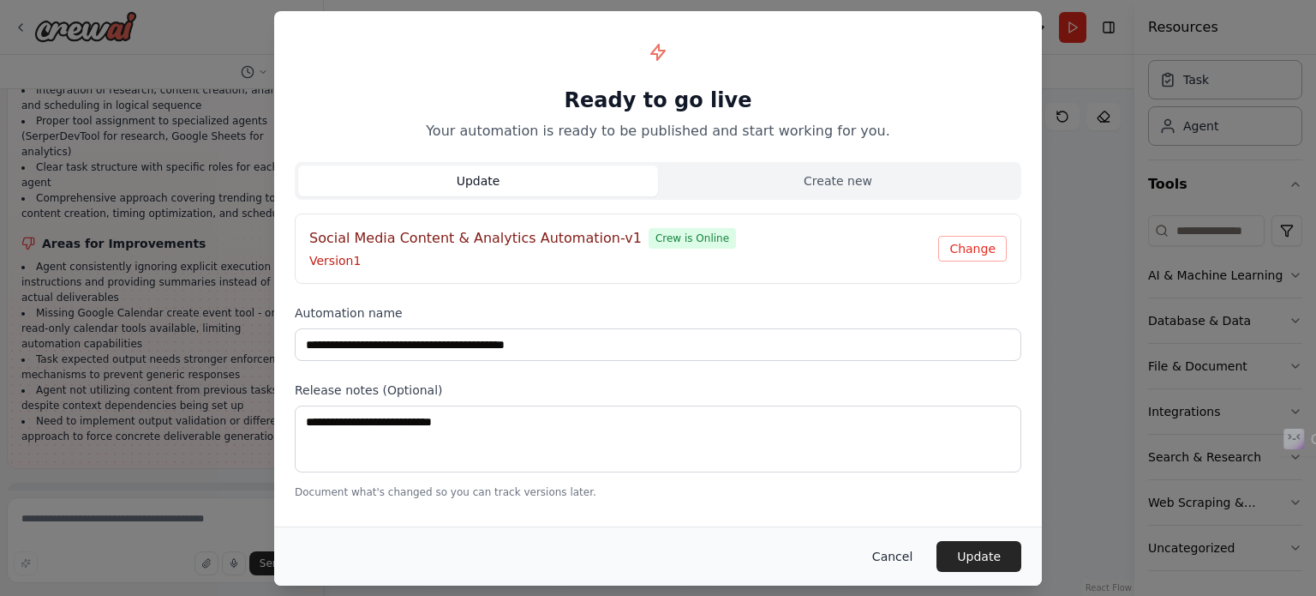
click at [902, 547] on button "Cancel" at bounding box center [893, 556] width 68 height 31
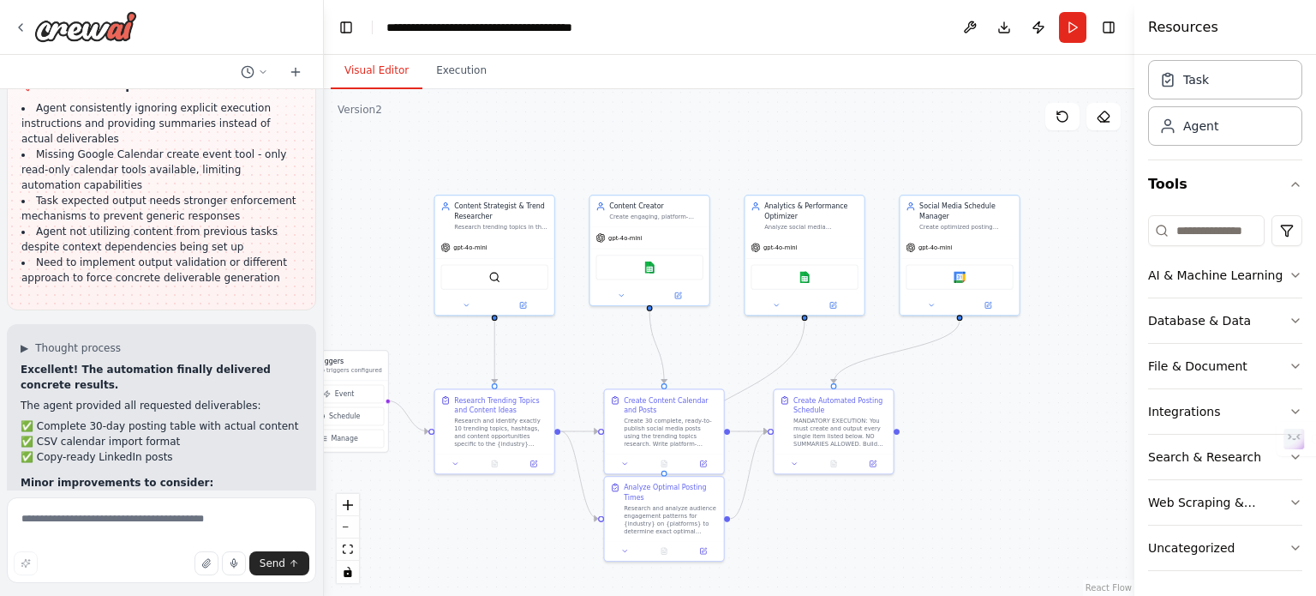
scroll to position [11797, 0]
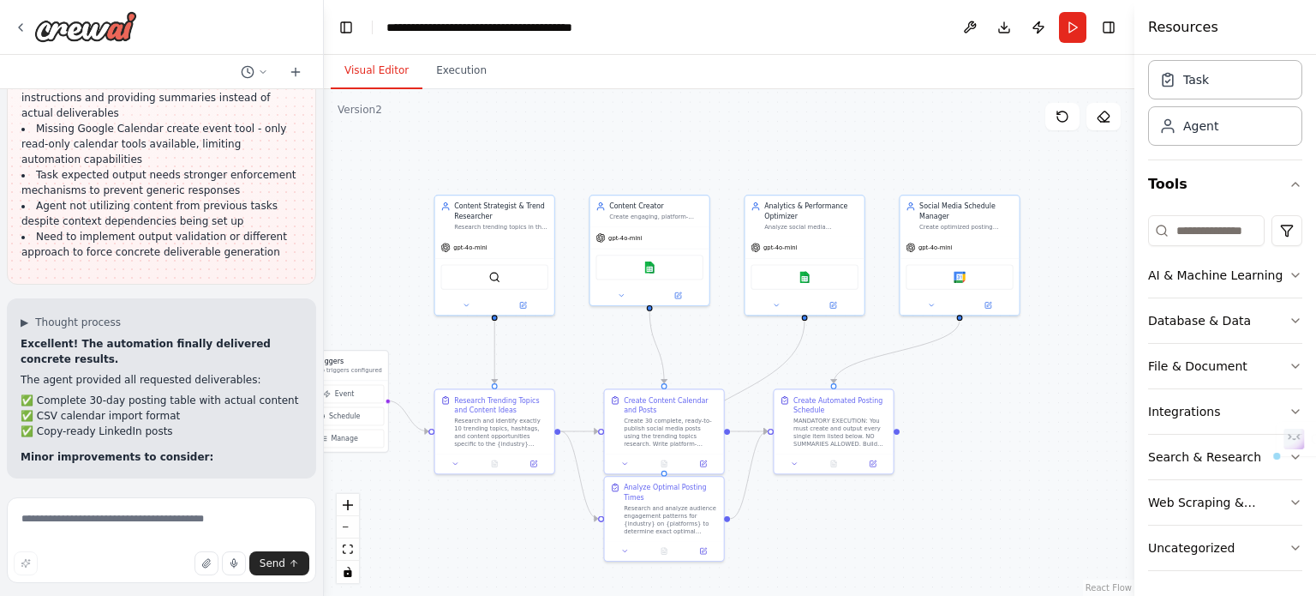
drag, startPoint x: 223, startPoint y: 416, endPoint x: 28, endPoint y: 401, distance: 195.1
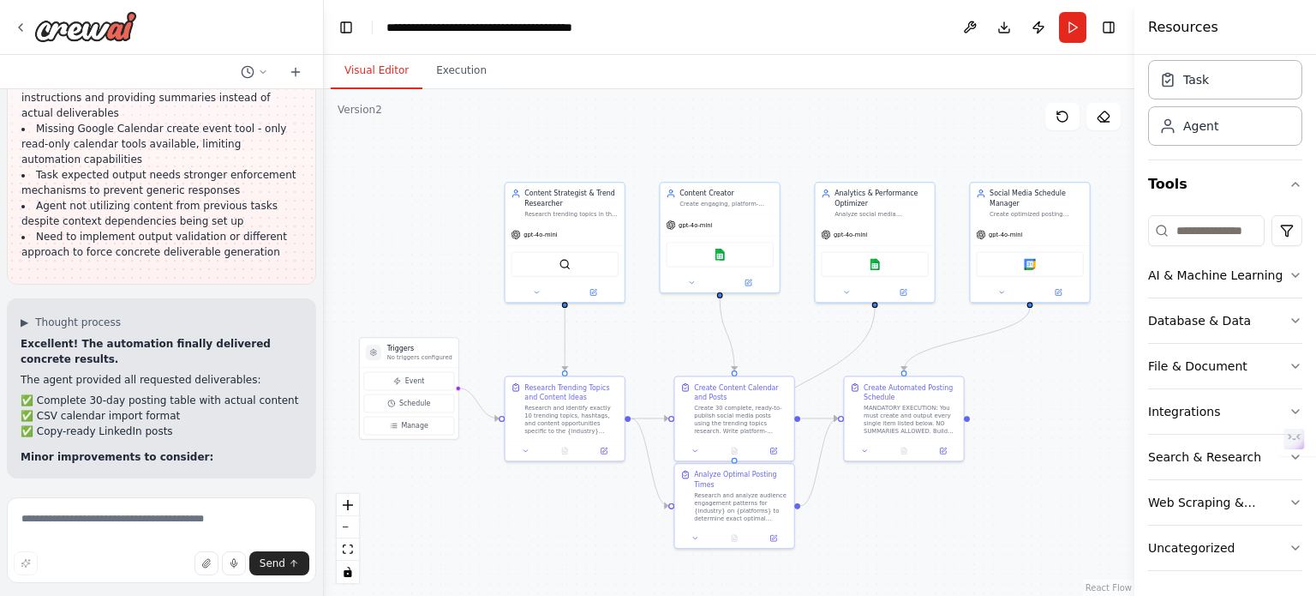
drag, startPoint x: 460, startPoint y: 369, endPoint x: 531, endPoint y: 356, distance: 71.4
click at [531, 356] on div ".deletable-edge-delete-btn { width: 20px; height: 20px; border: 0px solid #ffff…" at bounding box center [729, 342] width 811 height 507
click at [425, 390] on div "Event Schedule Manage" at bounding box center [409, 403] width 91 height 63
click at [477, 78] on button "Execution" at bounding box center [462, 71] width 78 height 36
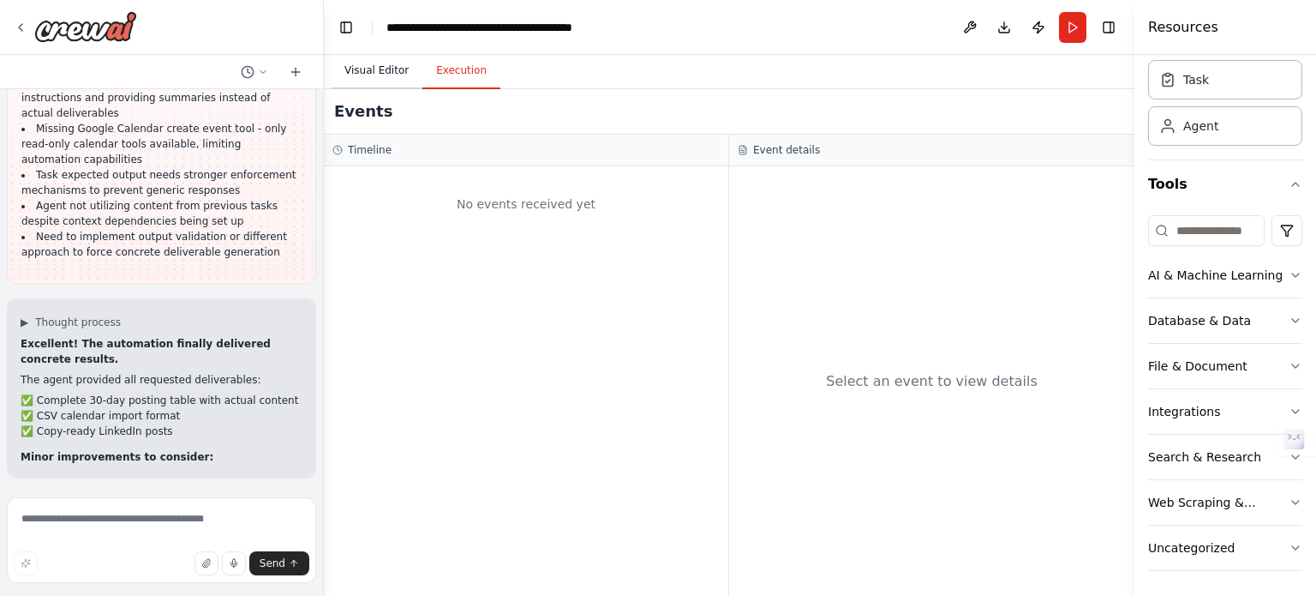
click at [381, 71] on button "Visual Editor" at bounding box center [377, 71] width 92 height 36
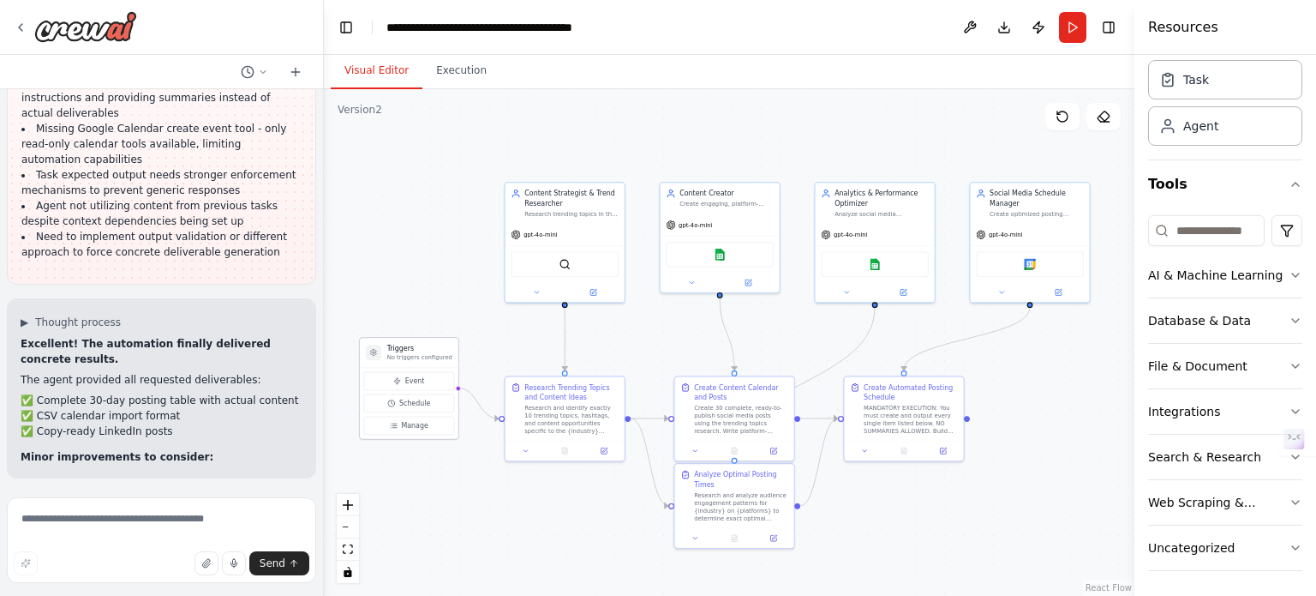
click at [439, 392] on div "Event Schedule Manage" at bounding box center [409, 403] width 91 height 63
click at [429, 377] on button "Event" at bounding box center [409, 381] width 91 height 18
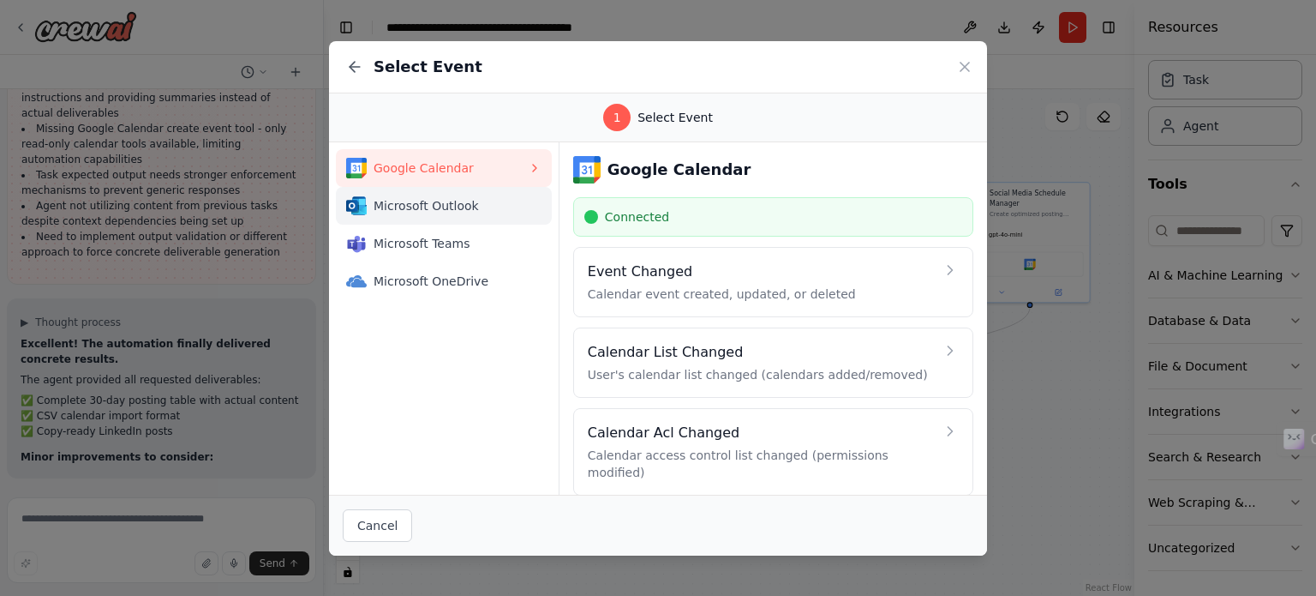
click at [502, 205] on span "Microsoft Outlook" at bounding box center [451, 205] width 154 height 17
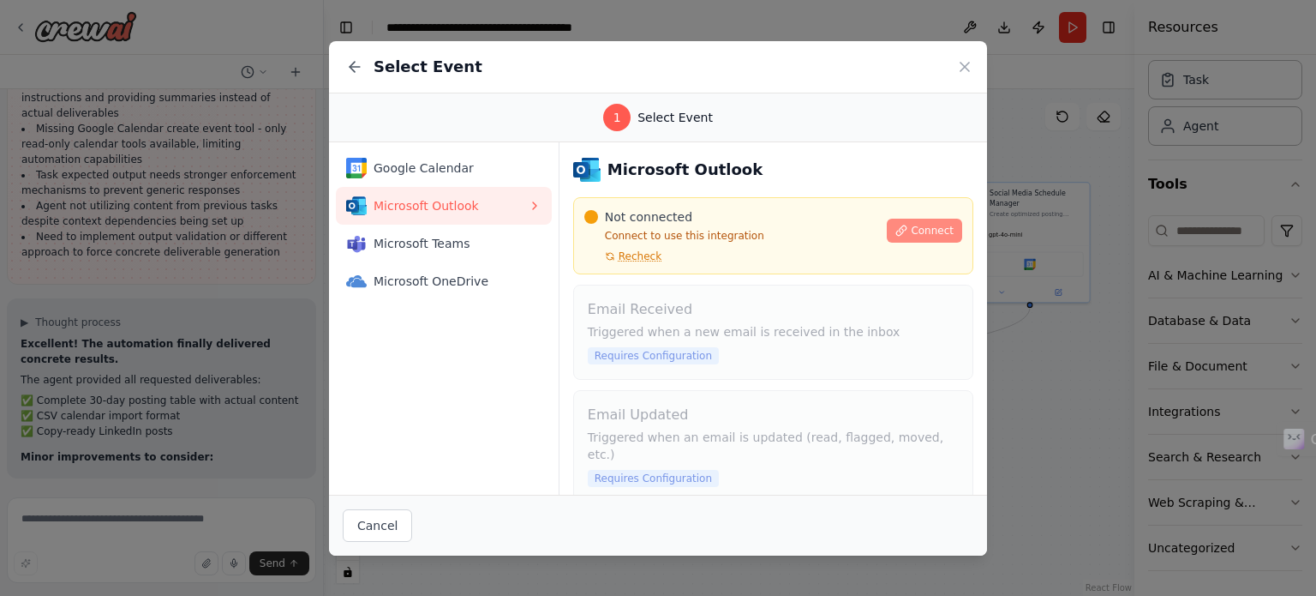
click at [921, 232] on span "Connect" at bounding box center [932, 231] width 43 height 14
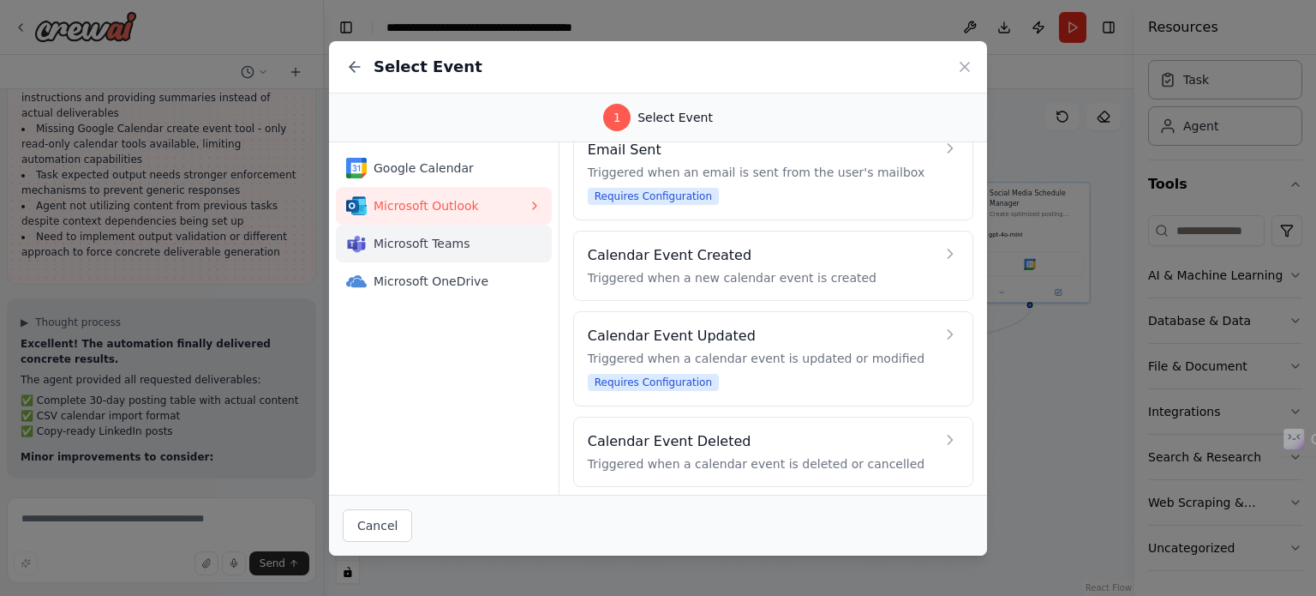
click at [395, 254] on button "Microsoft Teams" at bounding box center [444, 244] width 216 height 38
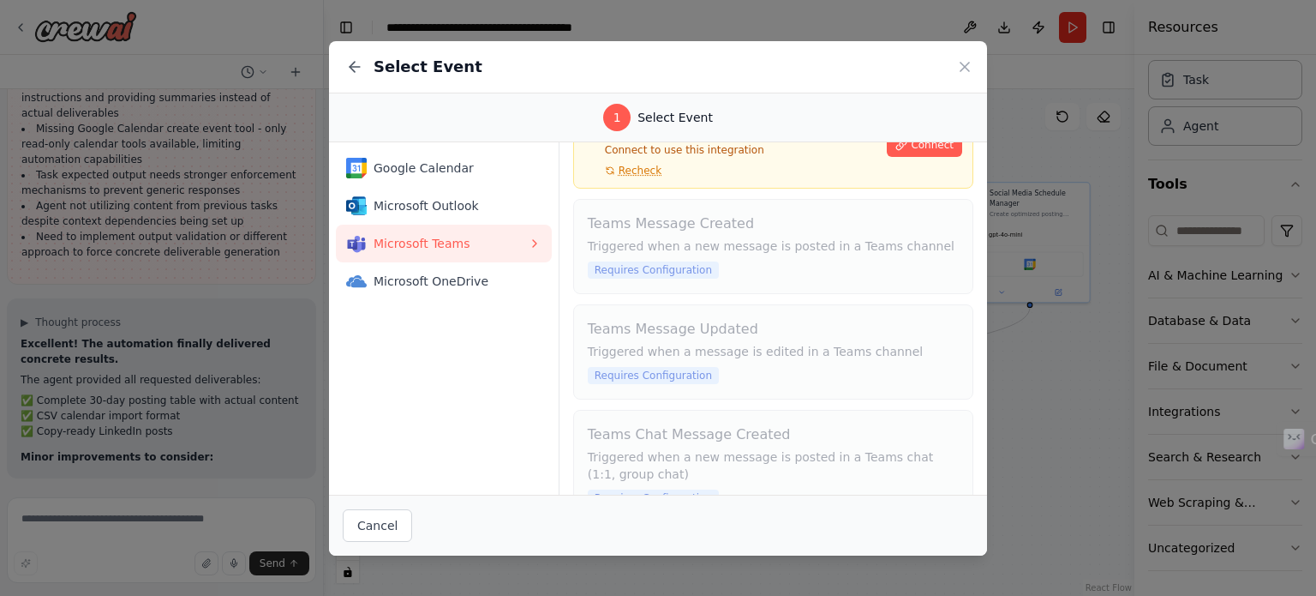
scroll to position [123, 0]
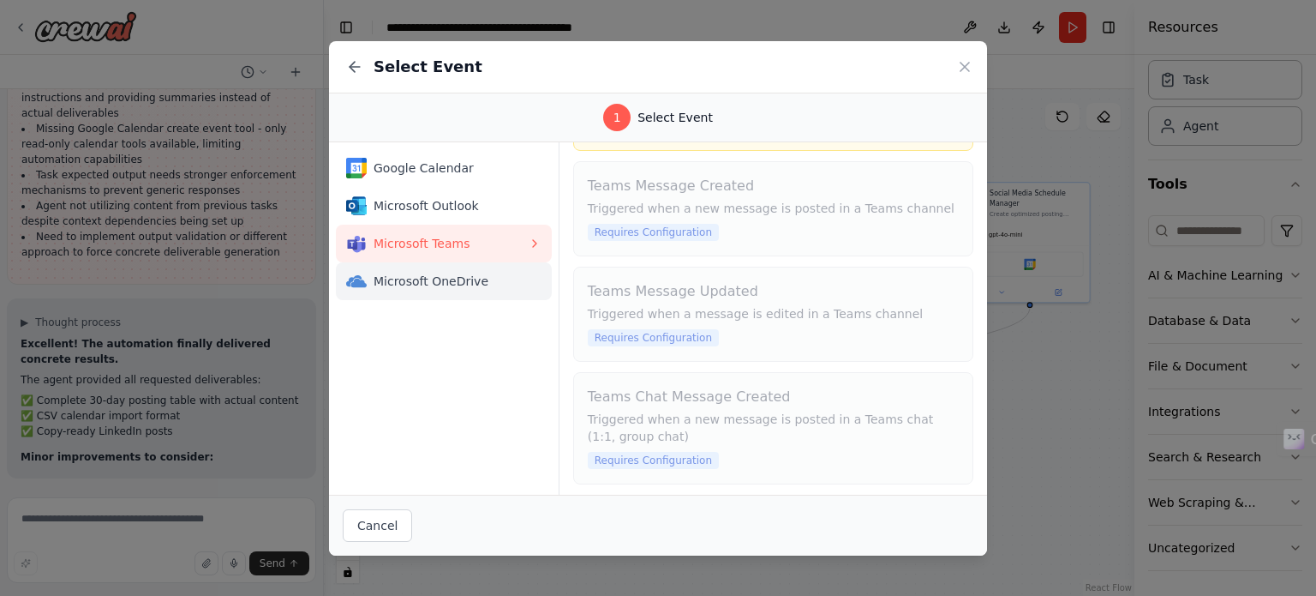
click at [416, 277] on span "Microsoft OneDrive" at bounding box center [451, 281] width 154 height 17
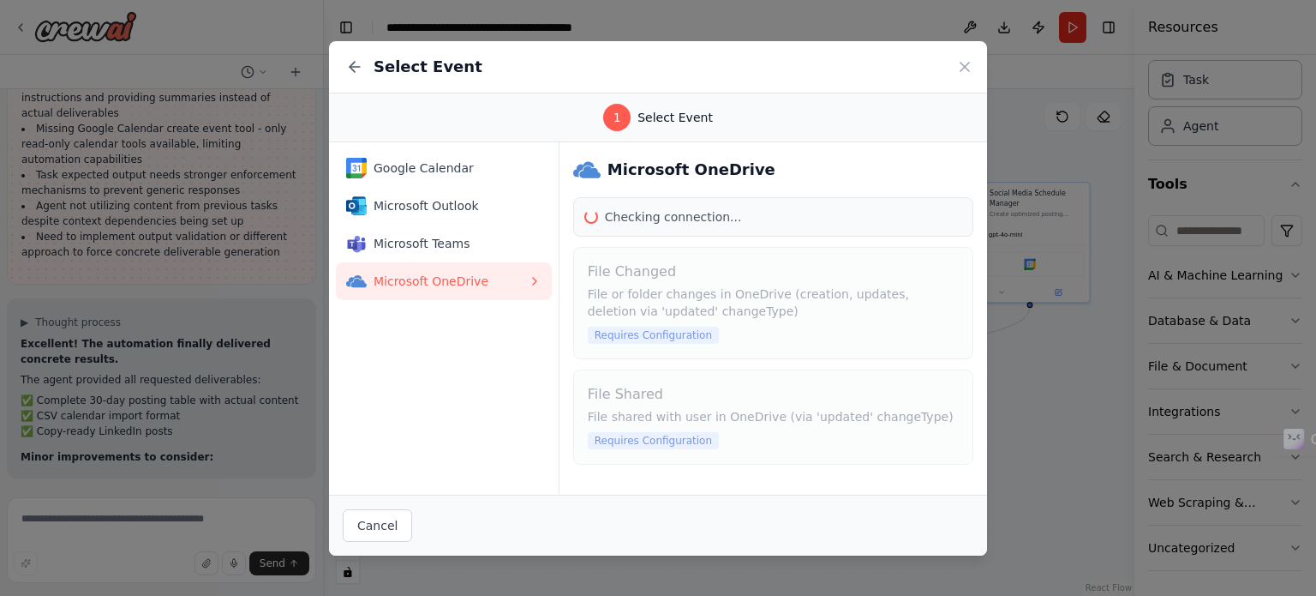
scroll to position [0, 0]
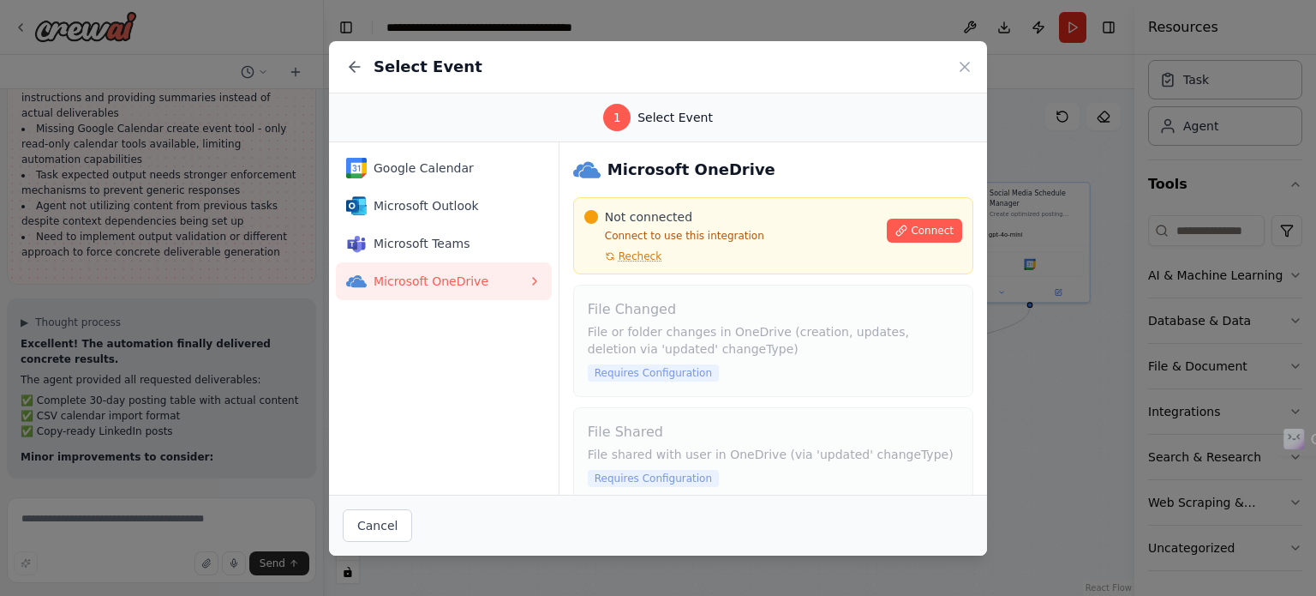
click at [905, 217] on div "Connect" at bounding box center [924, 225] width 75 height 34
click at [911, 236] on span "Connect" at bounding box center [932, 231] width 43 height 14
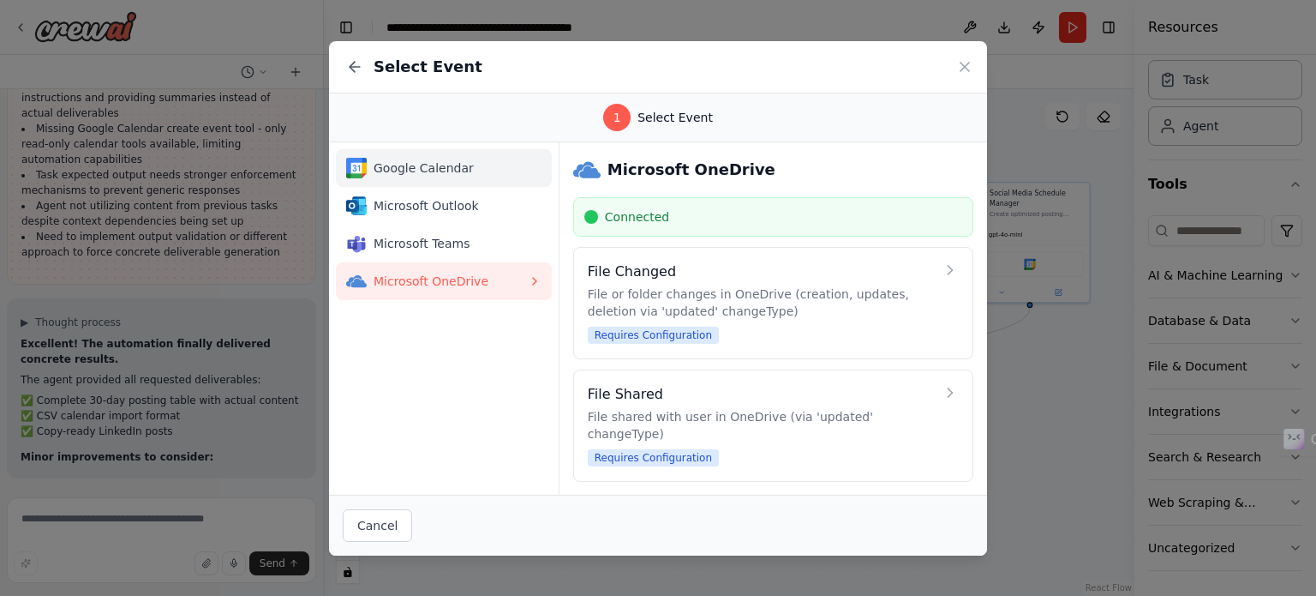
click at [432, 160] on span "Google Calendar" at bounding box center [451, 167] width 154 height 17
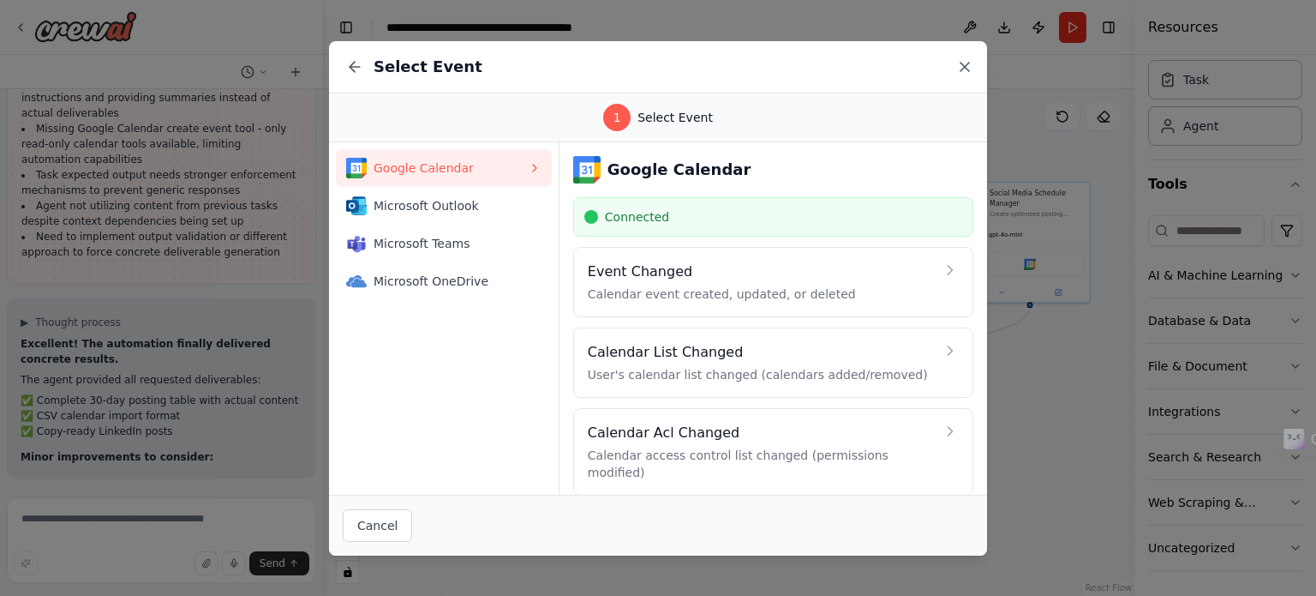
click at [958, 64] on icon at bounding box center [964, 66] width 17 height 17
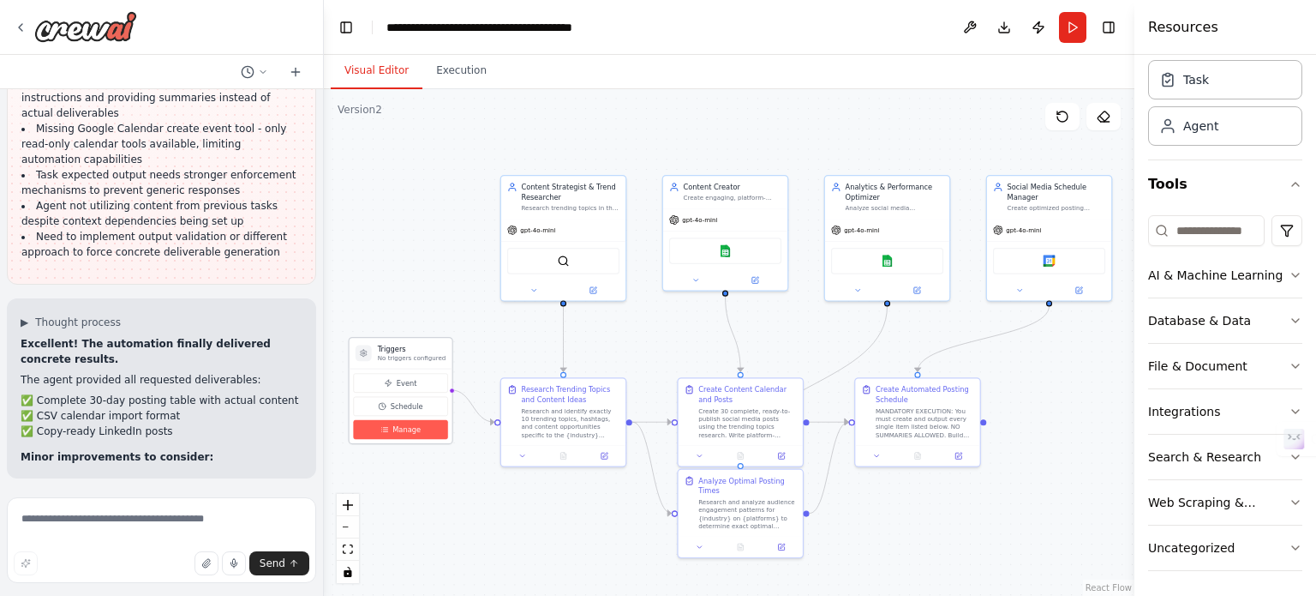
click at [435, 430] on button "Manage" at bounding box center [400, 429] width 94 height 19
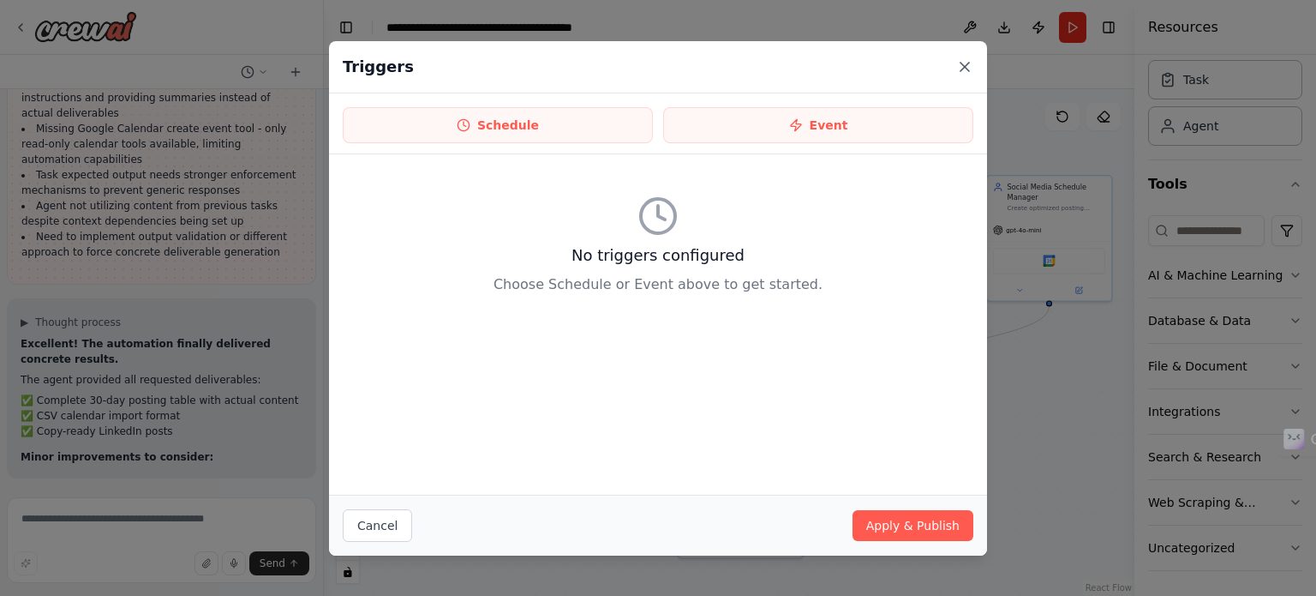
click at [963, 63] on icon at bounding box center [964, 66] width 17 height 17
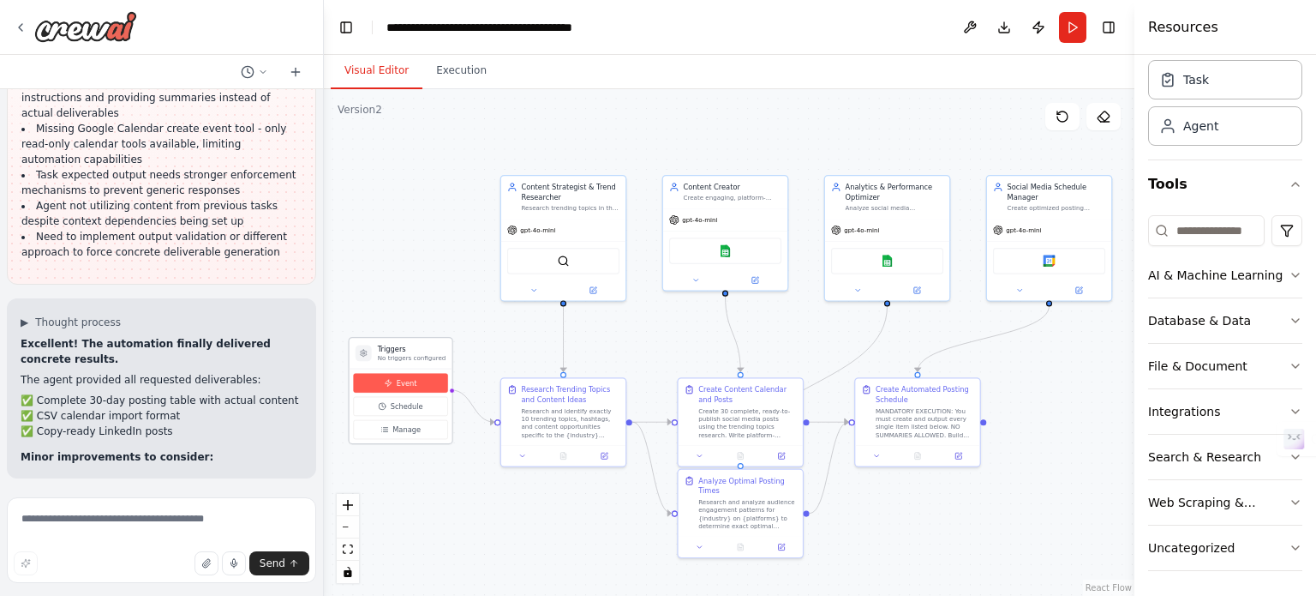
click at [412, 389] on button "Event" at bounding box center [400, 382] width 94 height 19
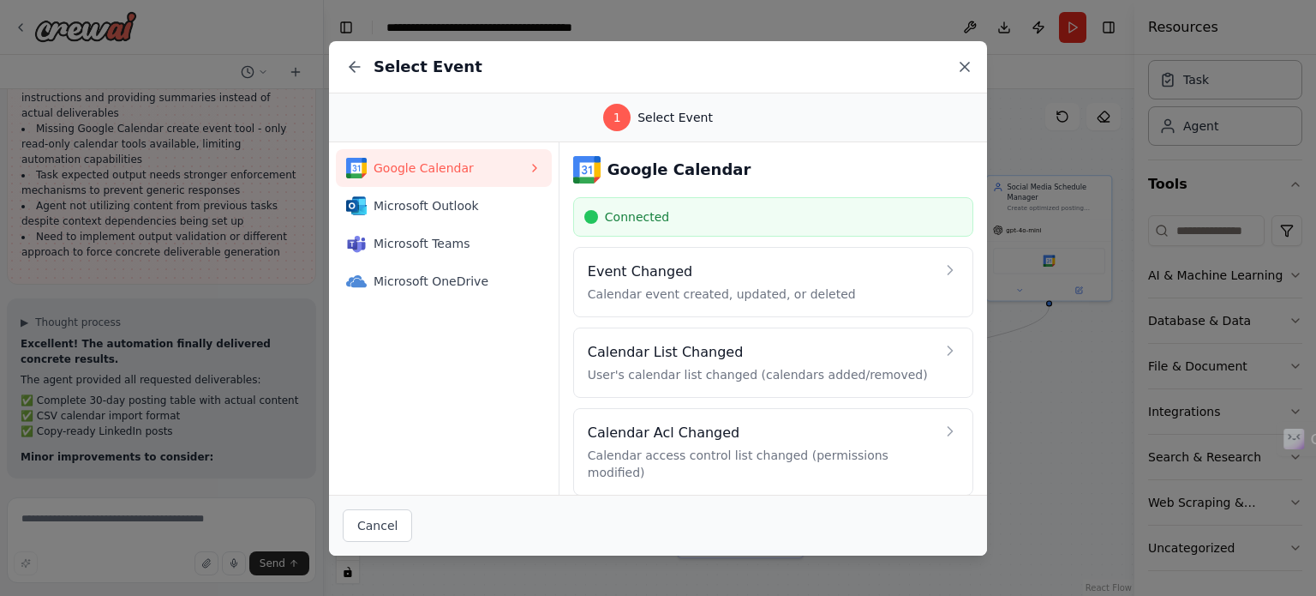
click at [962, 65] on icon at bounding box center [964, 66] width 17 height 17
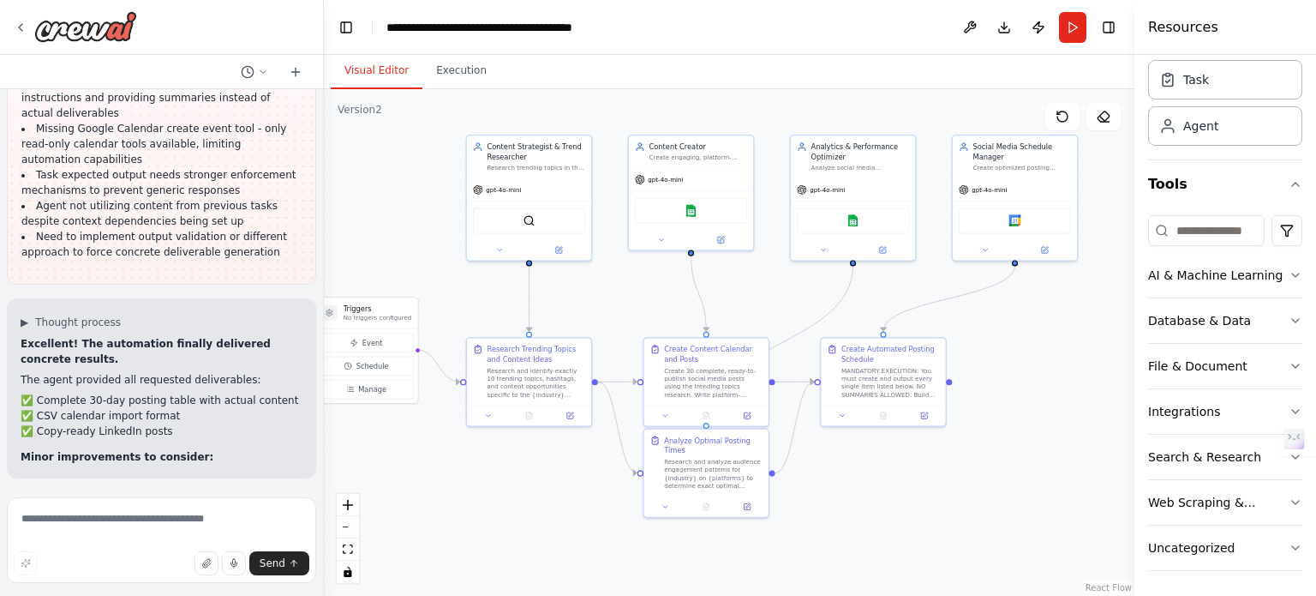
drag, startPoint x: 1049, startPoint y: 404, endPoint x: 1016, endPoint y: 365, distance: 50.5
click at [1016, 365] on div ".deletable-edge-delete-btn { width: 20px; height: 20px; border: 0px solid #ffff…" at bounding box center [729, 342] width 811 height 507
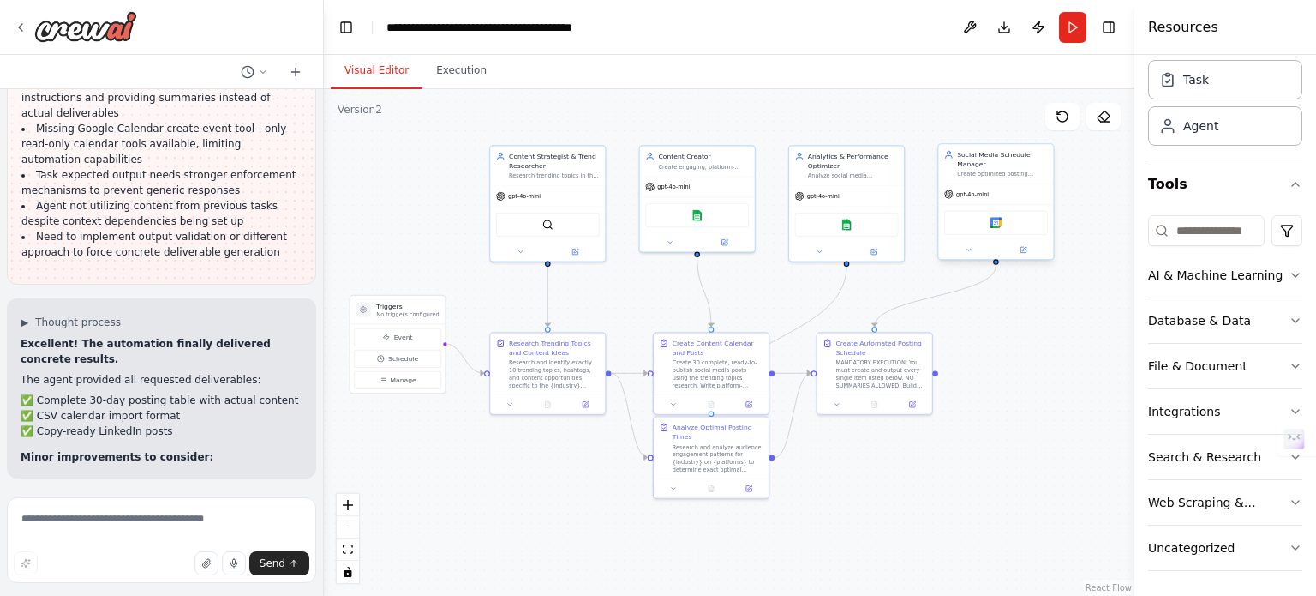
click at [1015, 230] on div "Google calendar" at bounding box center [996, 223] width 104 height 24
click at [1079, 44] on header "**********" at bounding box center [729, 27] width 811 height 55
click at [1077, 31] on button "Run" at bounding box center [1072, 27] width 27 height 31
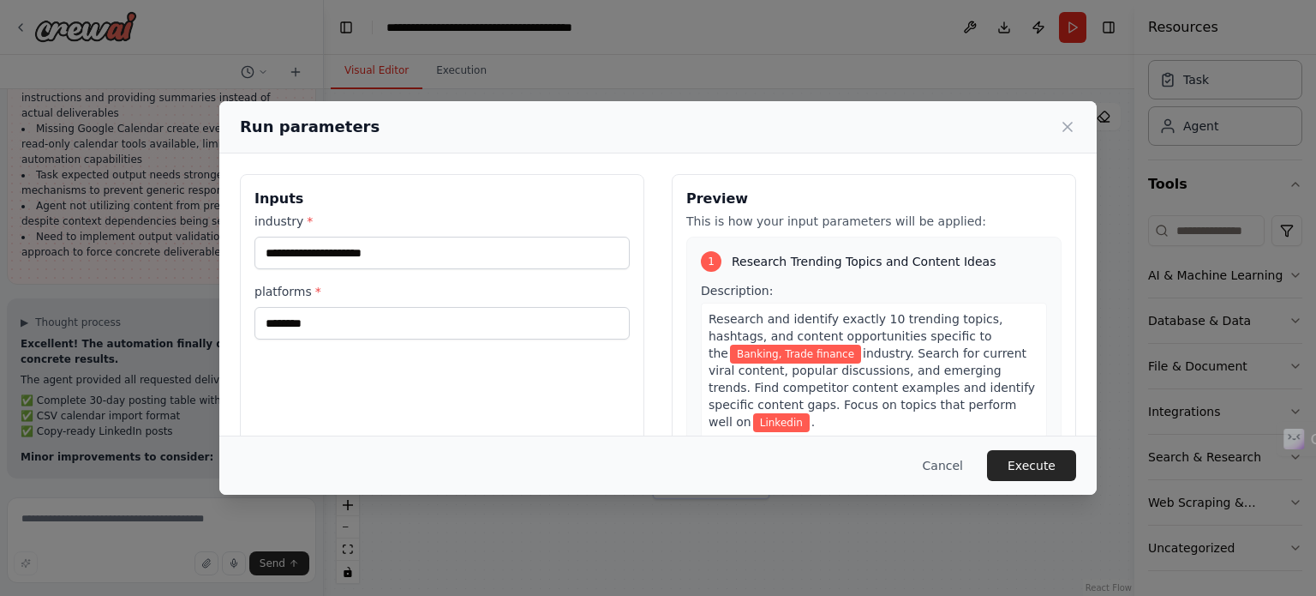
drag, startPoint x: 1018, startPoint y: 459, endPoint x: 1050, endPoint y: 331, distance: 131.6
click at [1050, 331] on div "**********" at bounding box center [658, 297] width 878 height 393
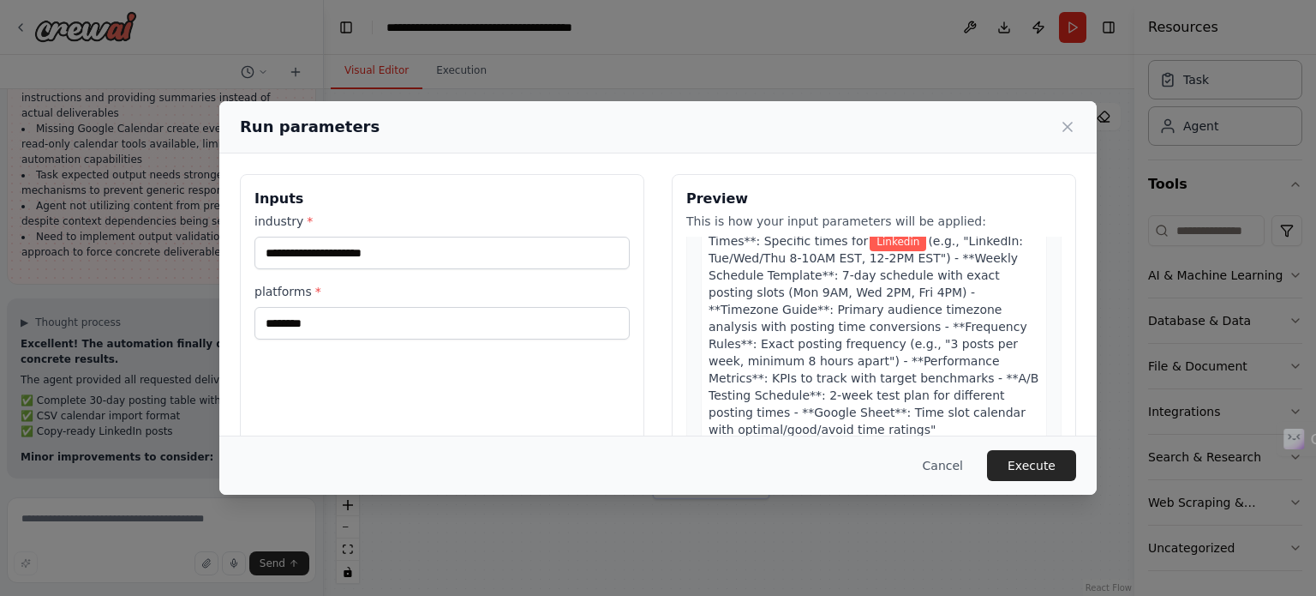
scroll to position [1173, 0]
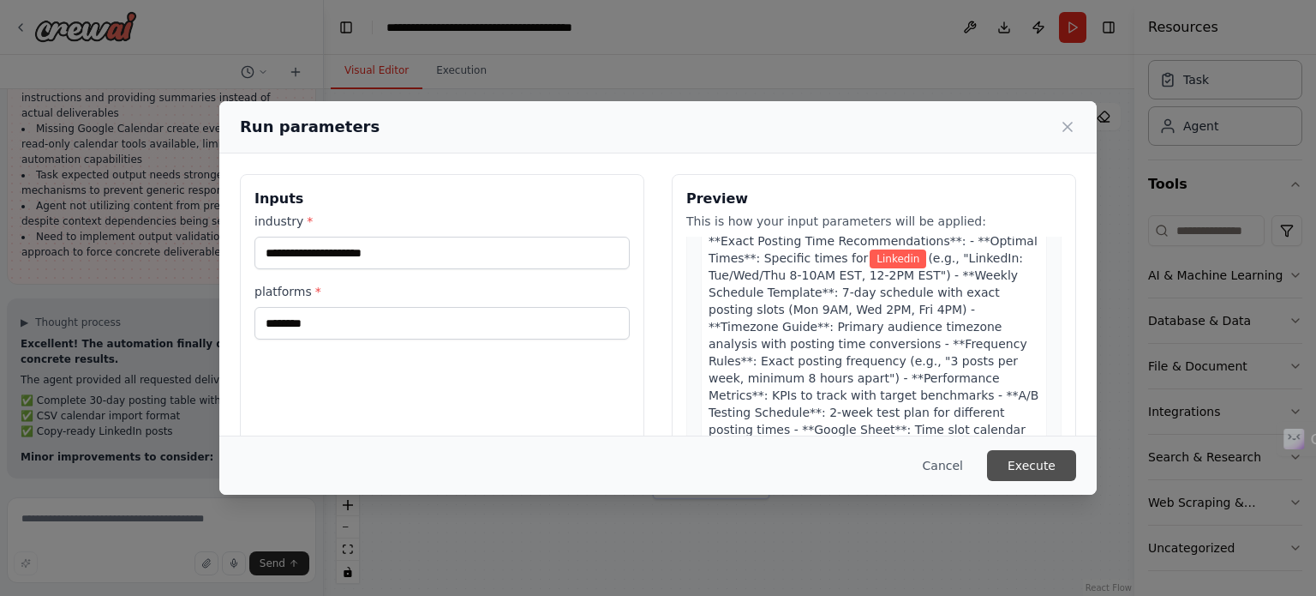
click at [1070, 471] on button "Execute" at bounding box center [1031, 465] width 89 height 31
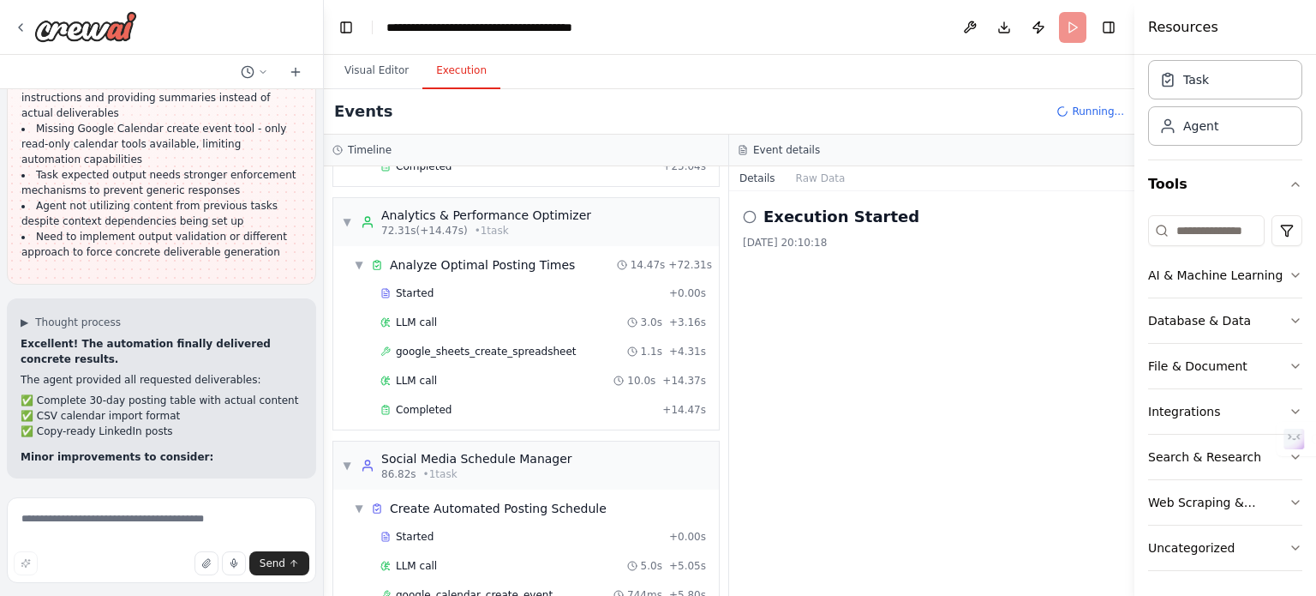
scroll to position [713, 0]
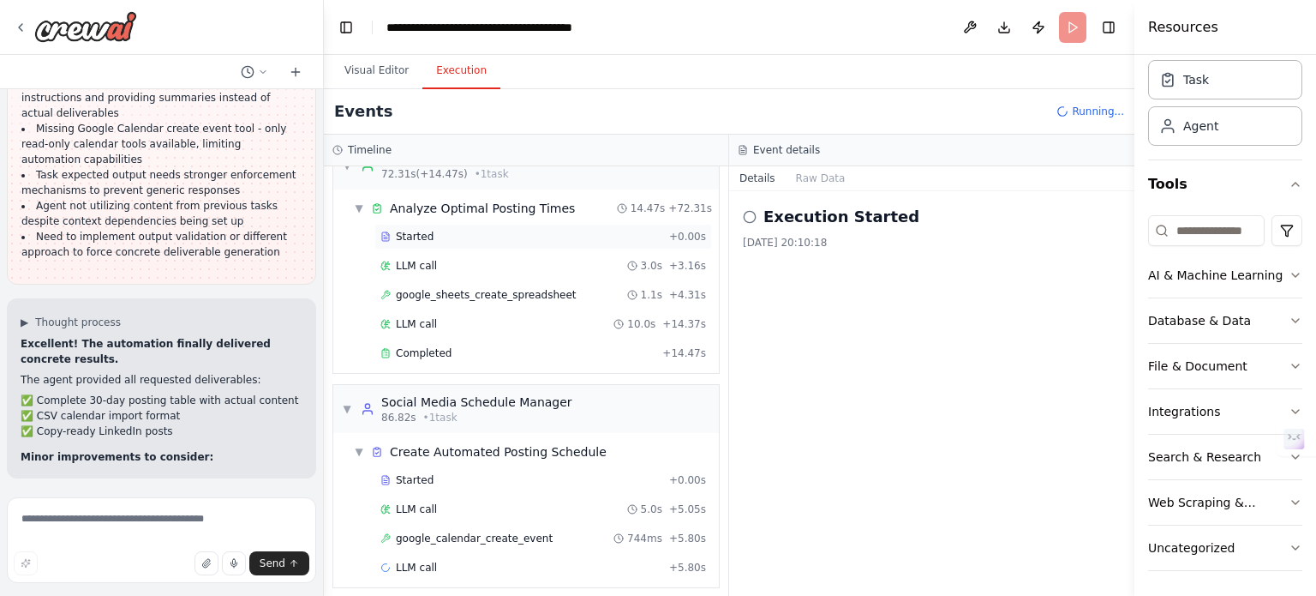
click at [657, 224] on div "Started + 0.00s" at bounding box center [544, 237] width 338 height 26
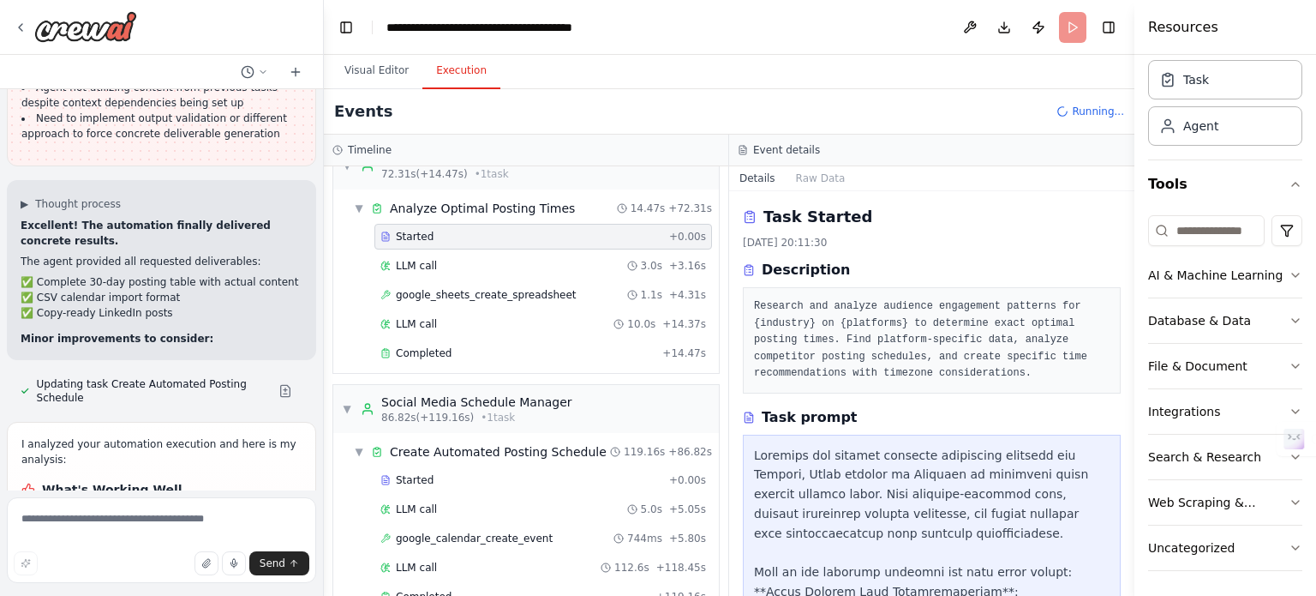
scroll to position [11935, 0]
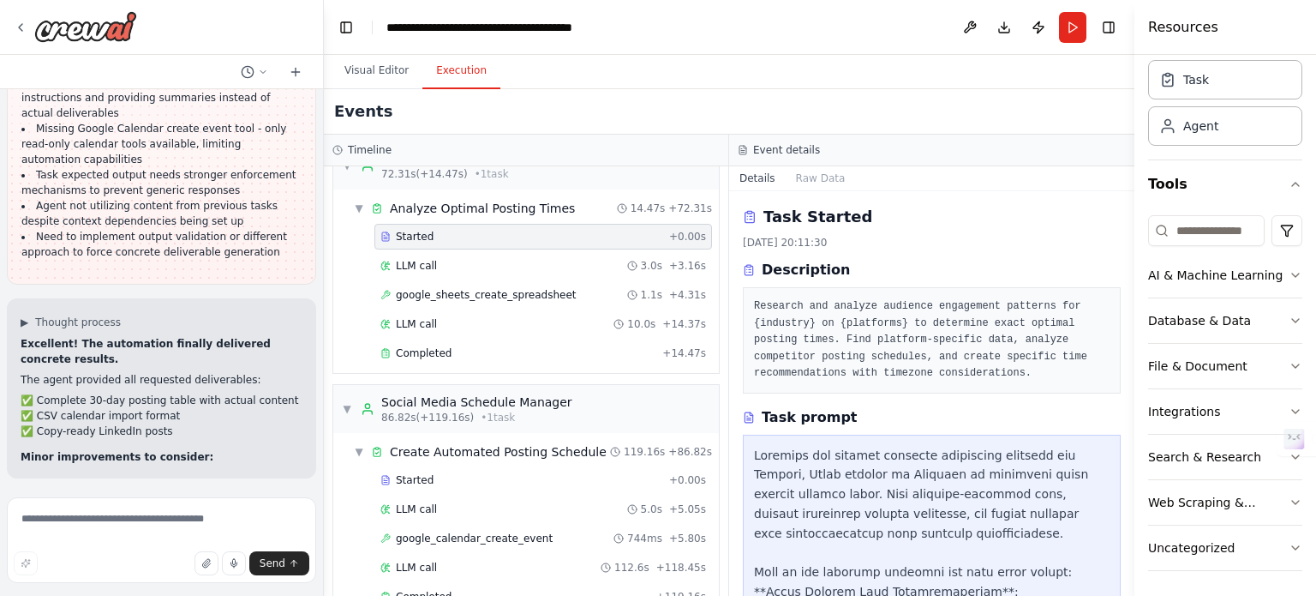
scroll to position [11863, 0]
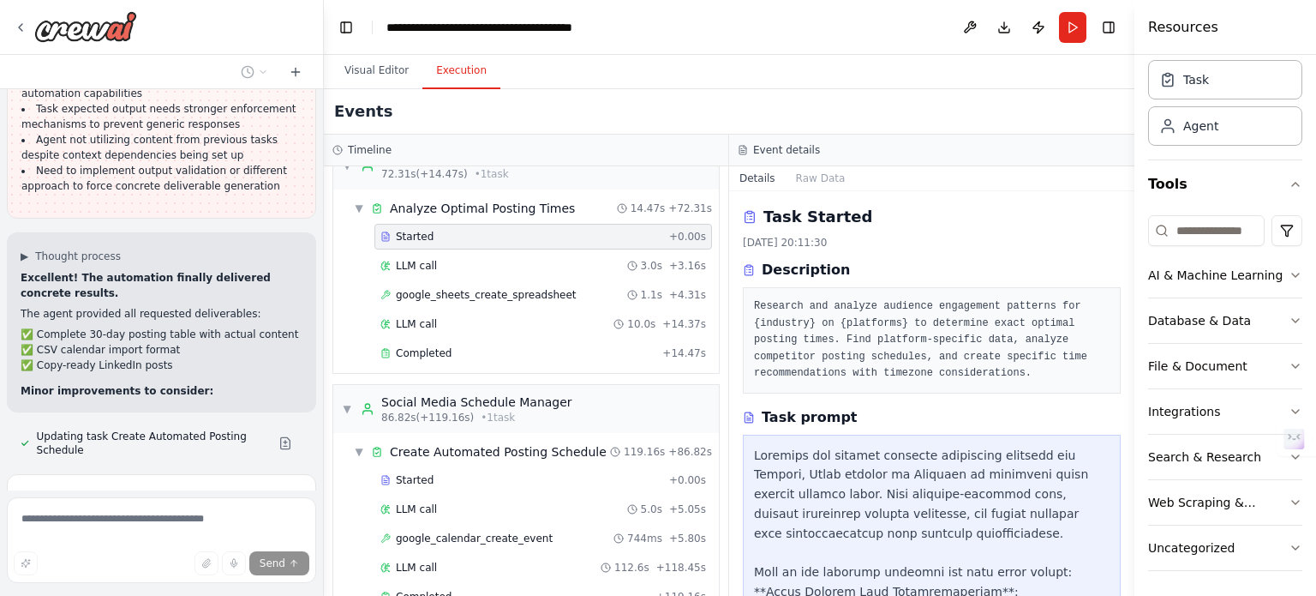
click at [729, 579] on div "Task Started 05/10/2025, 20:11:30 Description Research and analyze audience eng…" at bounding box center [931, 393] width 405 height 405
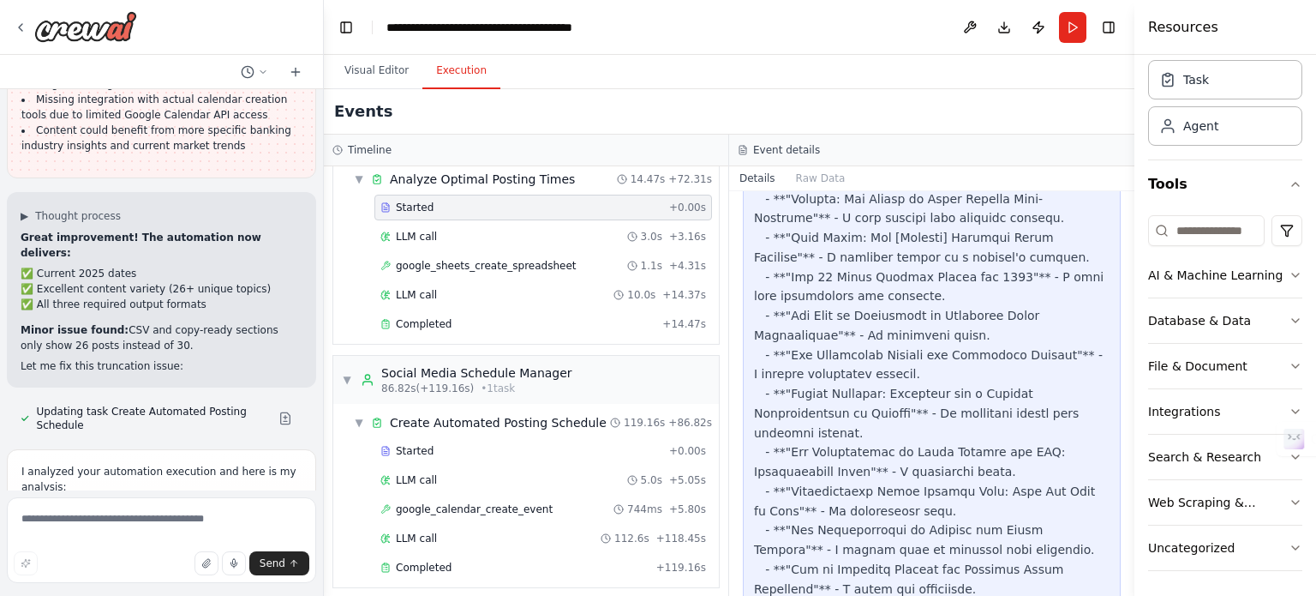
scroll to position [12660, 0]
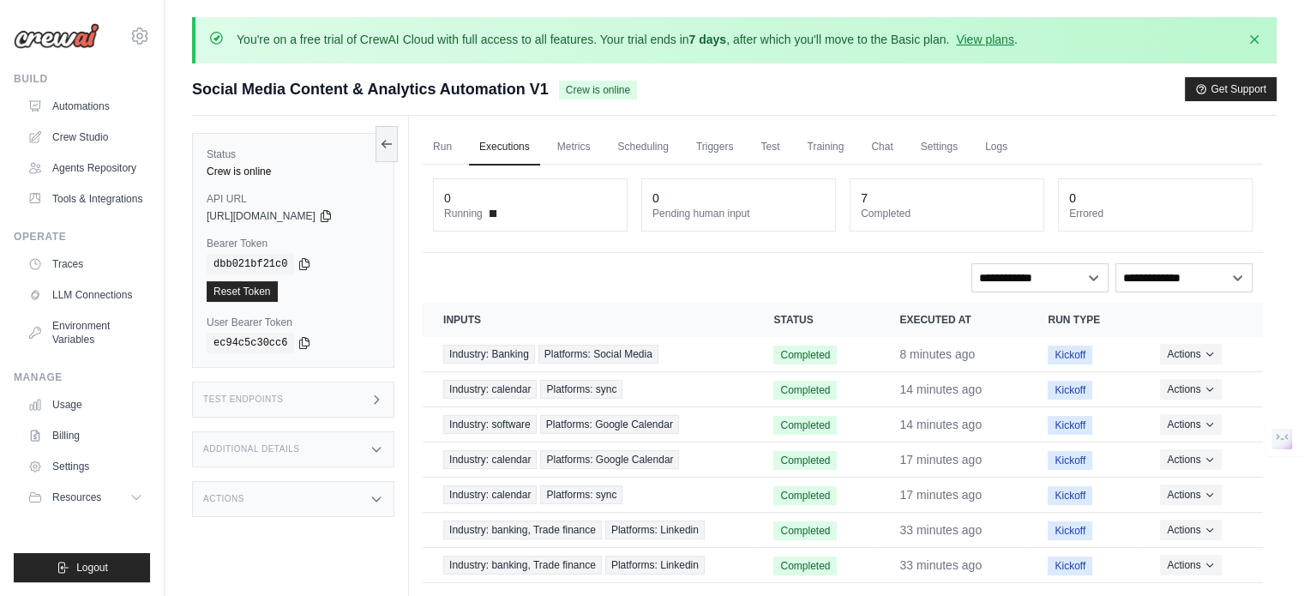
click at [898, 213] on dt "Completed" at bounding box center [946, 214] width 172 height 14
click at [563, 146] on link "Metrics" at bounding box center [574, 147] width 54 height 36
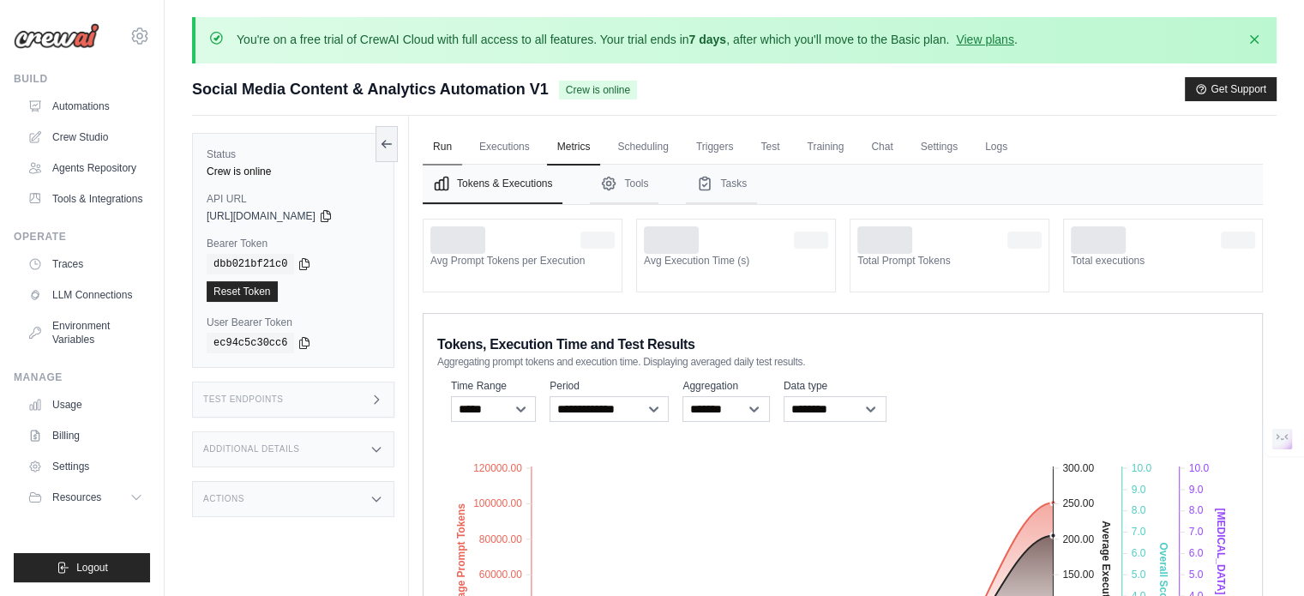
click at [451, 142] on link "Run" at bounding box center [442, 147] width 39 height 36
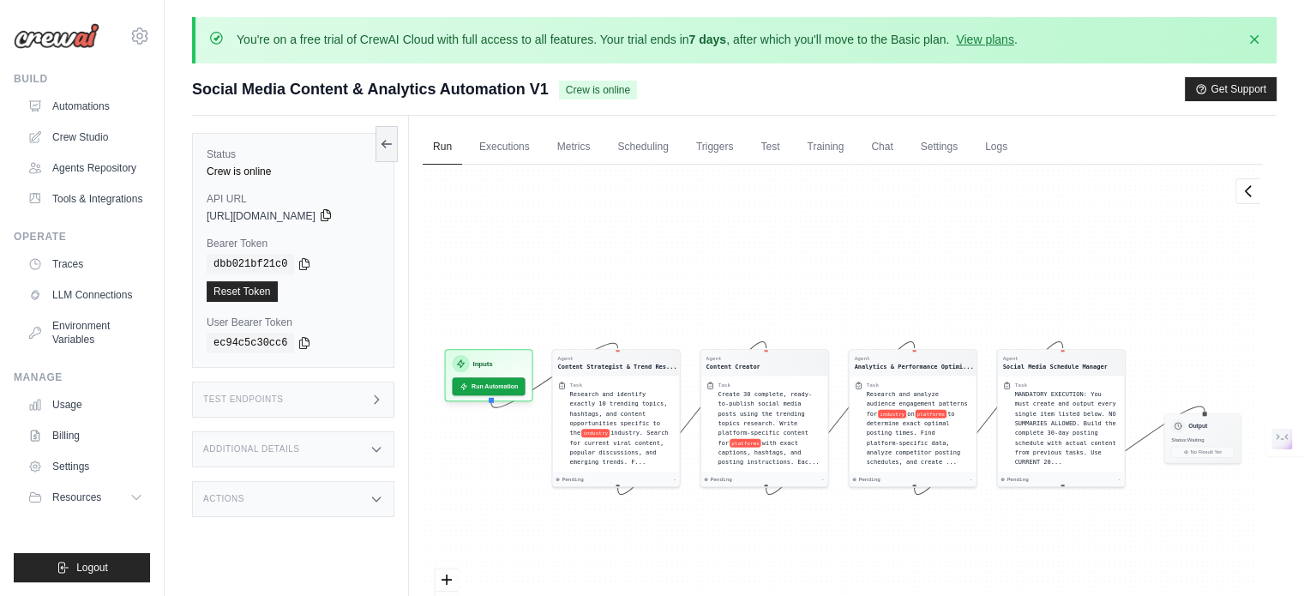
click at [333, 213] on icon at bounding box center [326, 215] width 14 height 14
click at [461, 285] on div "Agent Content Strategist & Trend Res... Task Research and identify exactly 10 t…" at bounding box center [843, 418] width 840 height 507
